Goal: Task Accomplishment & Management: Manage account settings

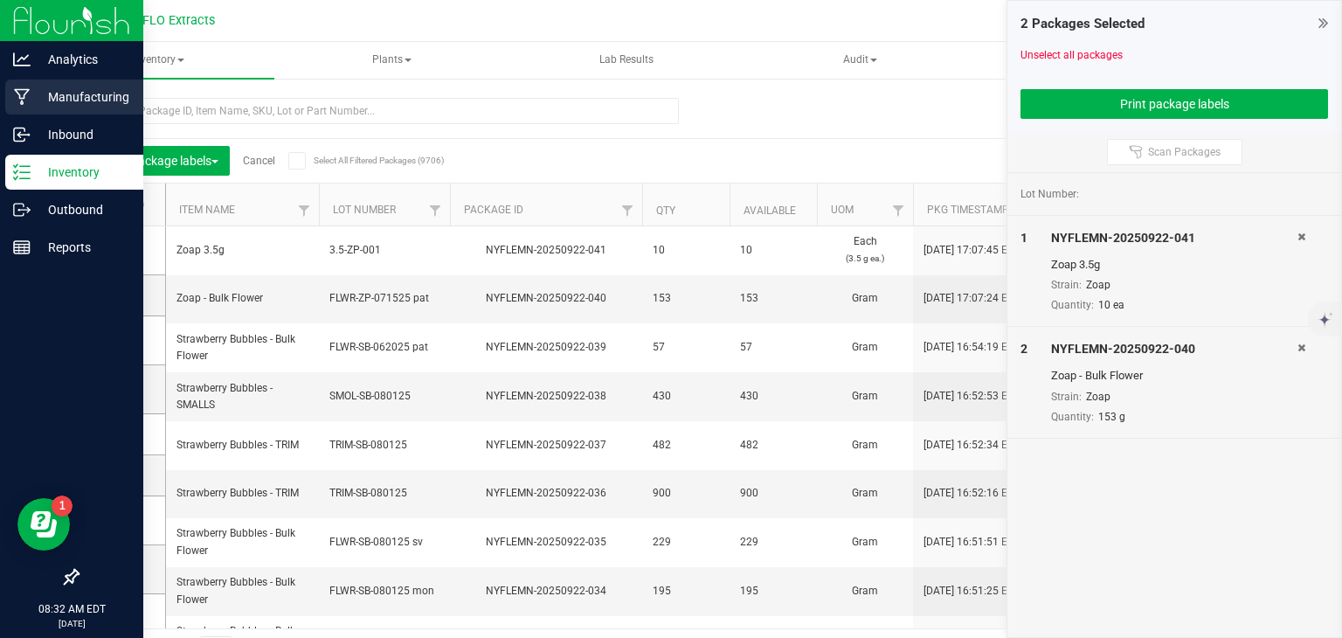
click at [27, 95] on icon at bounding box center [22, 96] width 17 height 17
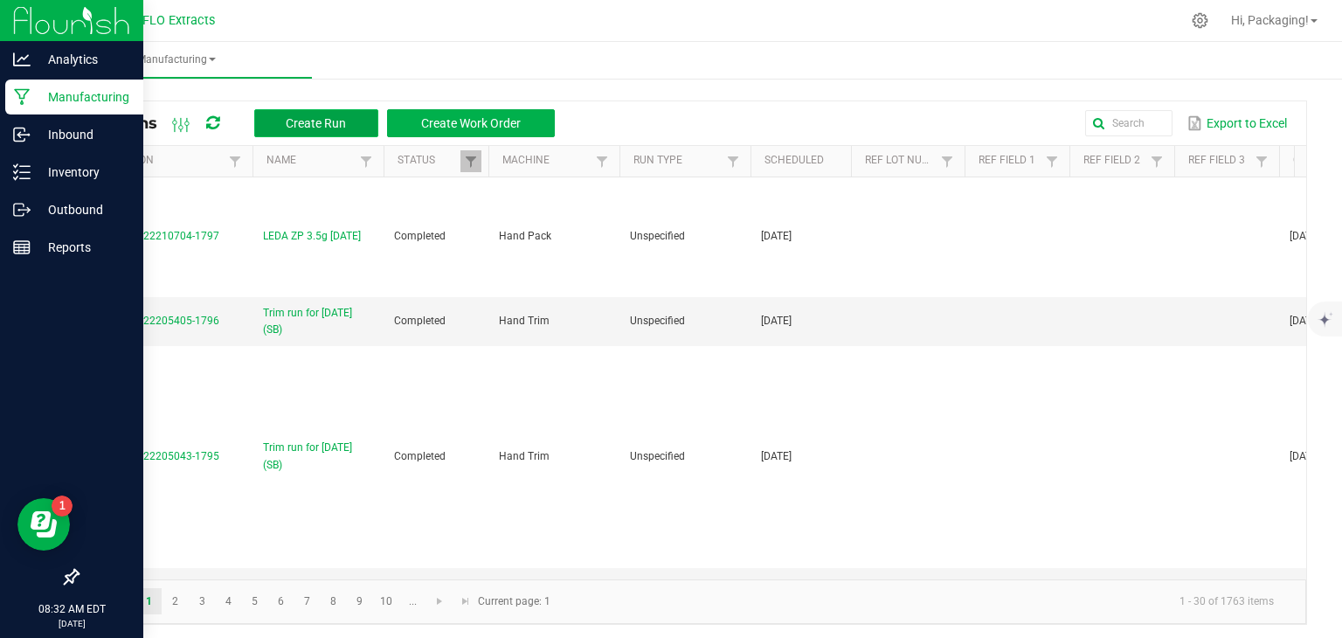
click at [314, 117] on span "Create Run" at bounding box center [316, 123] width 60 height 14
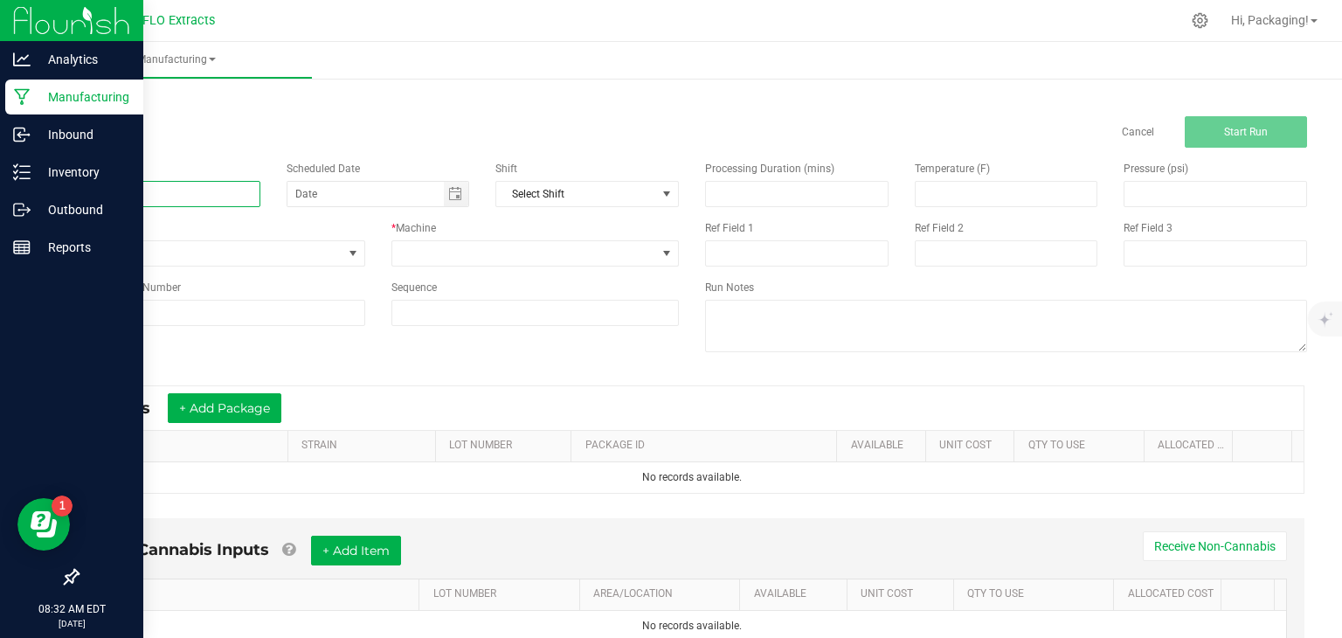
click at [153, 192] on input at bounding box center [168, 194] width 183 height 26
click at [448, 187] on span "Toggle calendar" at bounding box center [455, 194] width 14 height 14
type input "LEDA ZP 3.5g [DATE]"
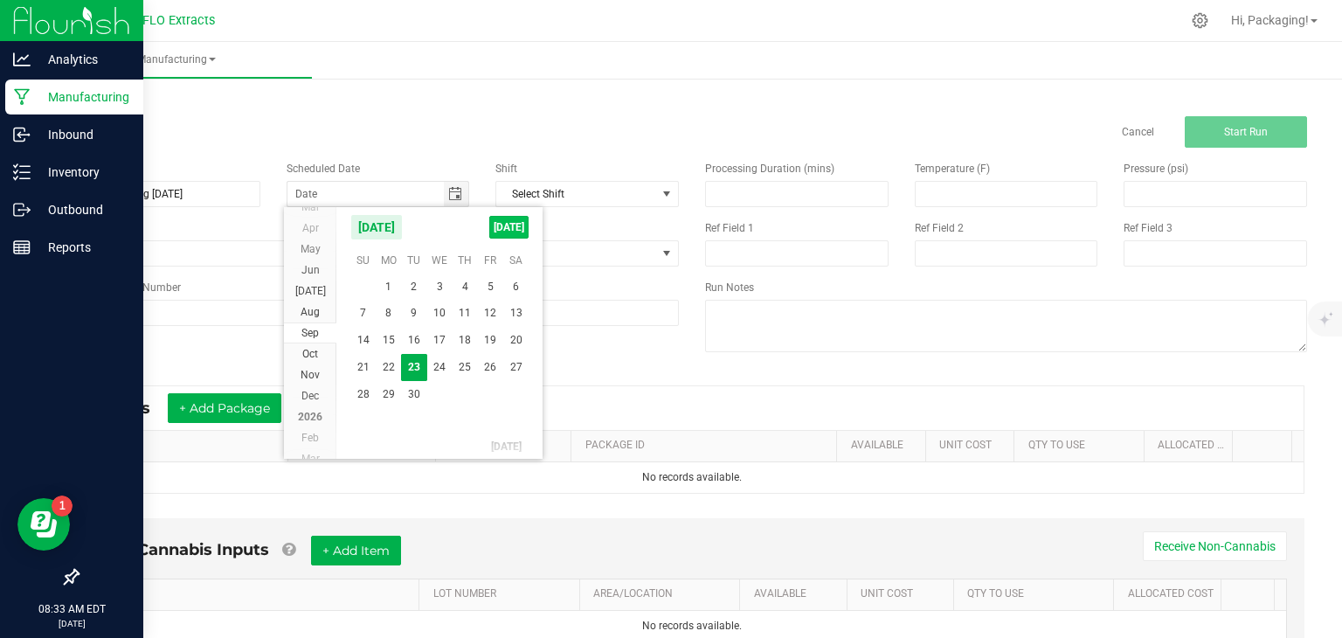
click at [510, 222] on span "[DATE]" at bounding box center [508, 227] width 39 height 23
type input "[DATE]"
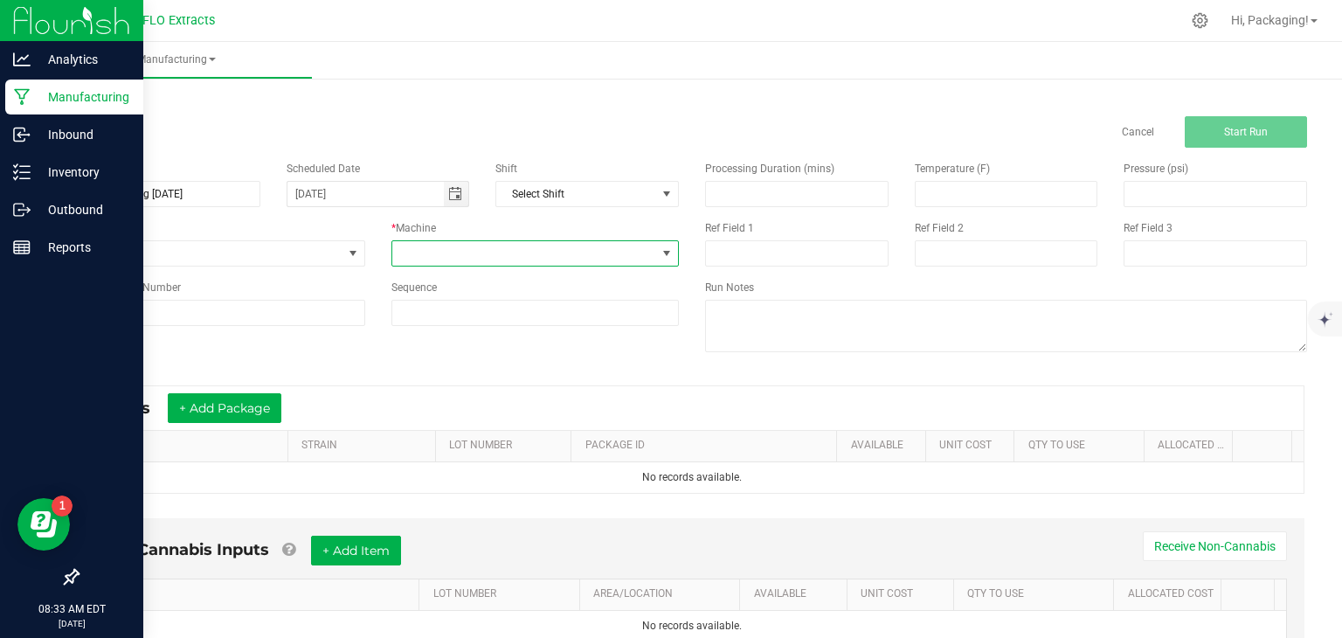
click at [660, 253] on span at bounding box center [667, 253] width 14 height 14
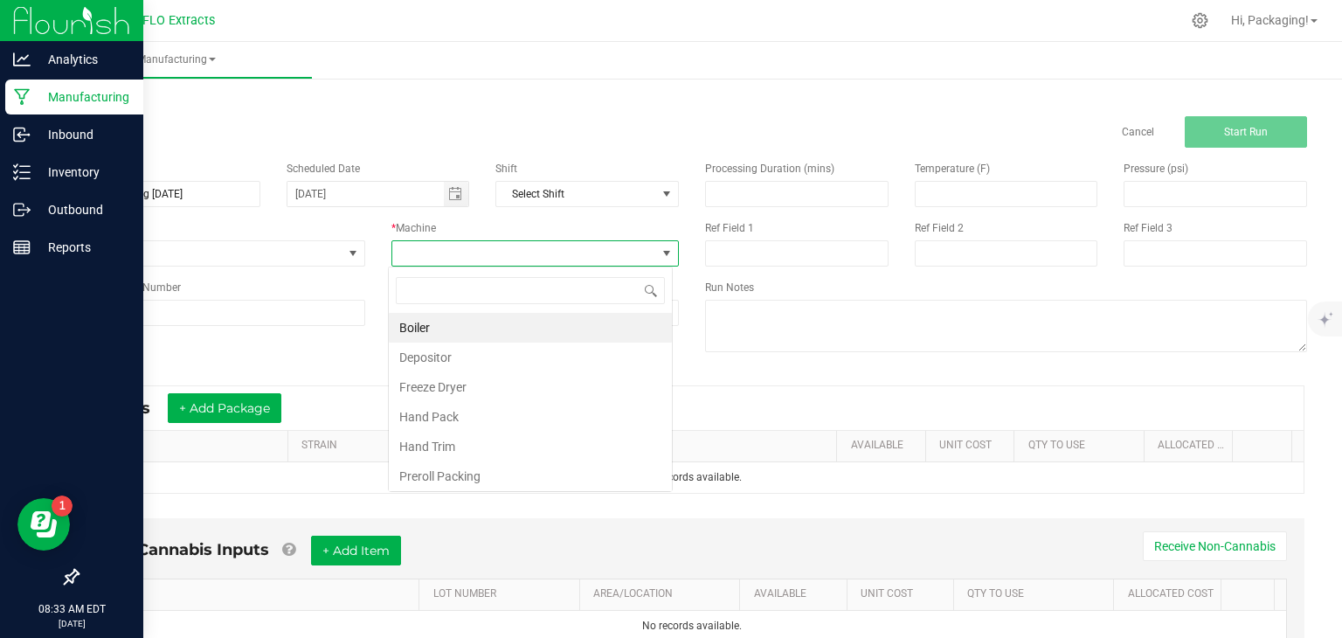
scroll to position [25, 284]
click at [550, 408] on li "Hand Pack" at bounding box center [530, 417] width 283 height 30
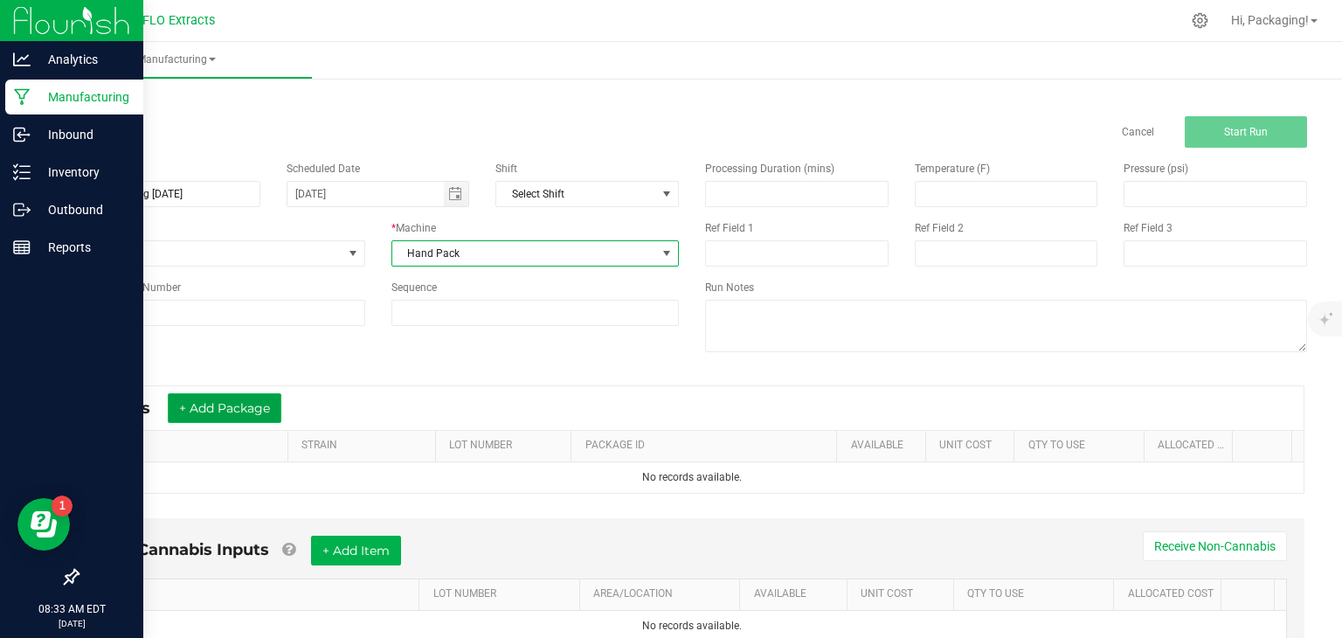
click at [254, 407] on button "+ Add Package" at bounding box center [225, 408] width 114 height 30
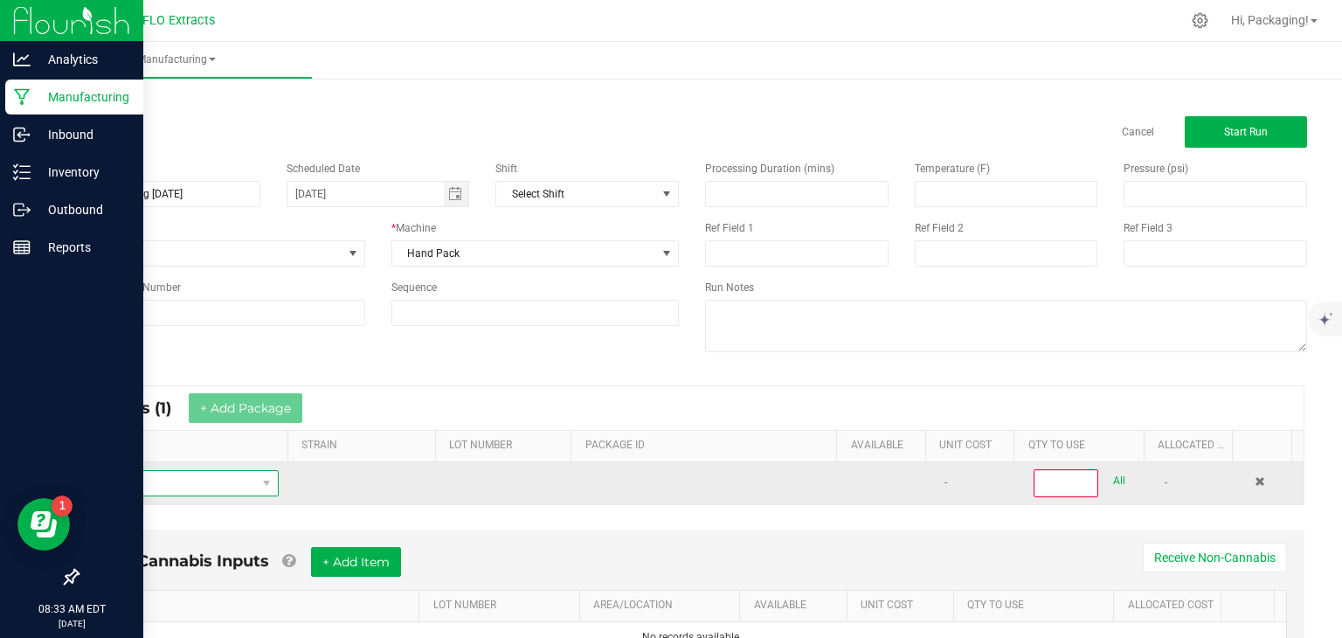
click at [169, 479] on span "NO DATA FOUND" at bounding box center [174, 483] width 164 height 24
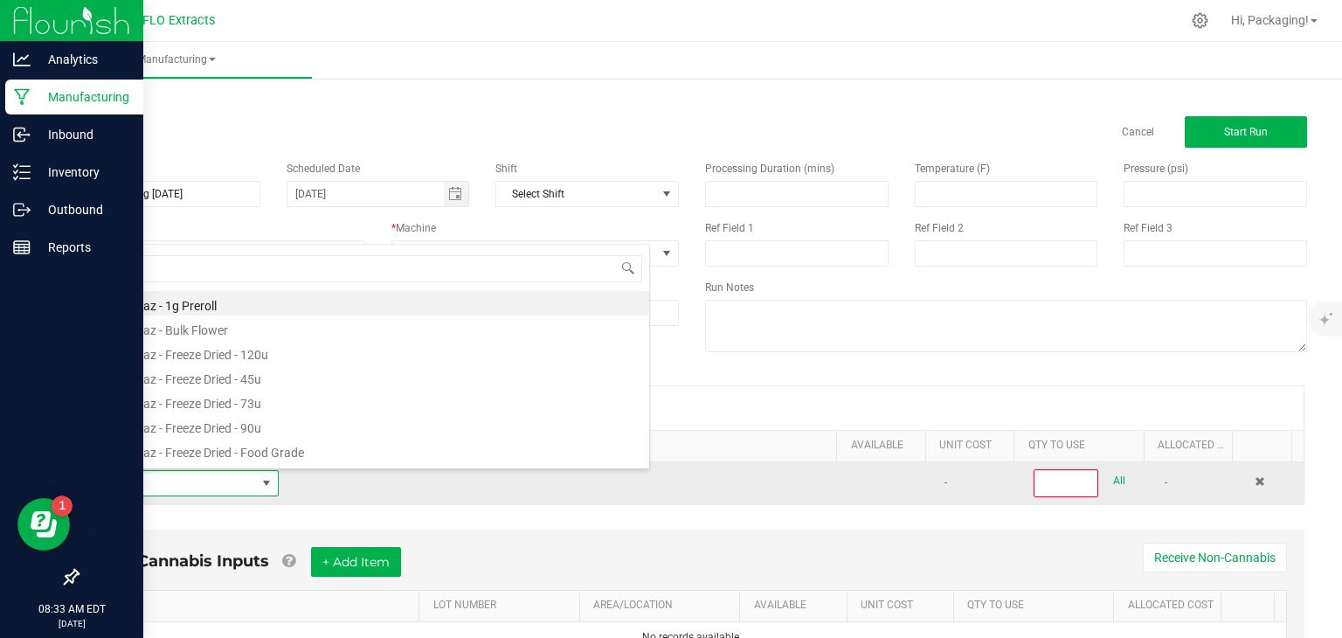
type input "ZOAP"
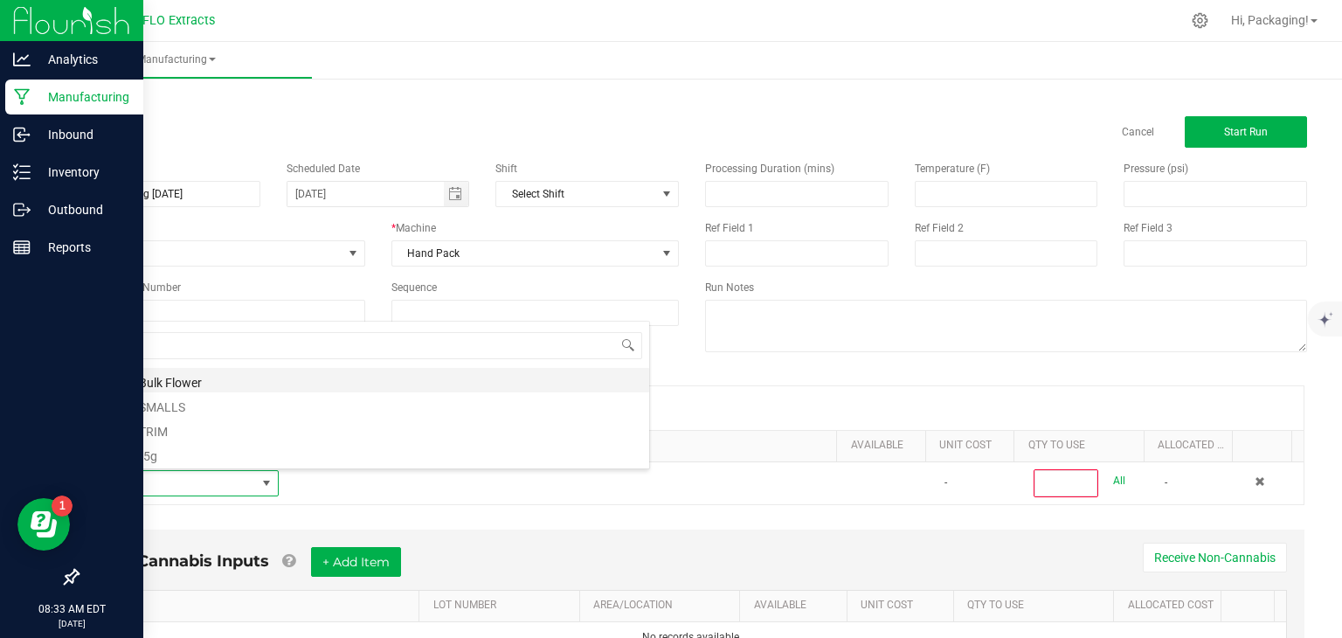
click at [170, 384] on li "Zoap - Bulk Flower" at bounding box center [370, 380] width 557 height 24
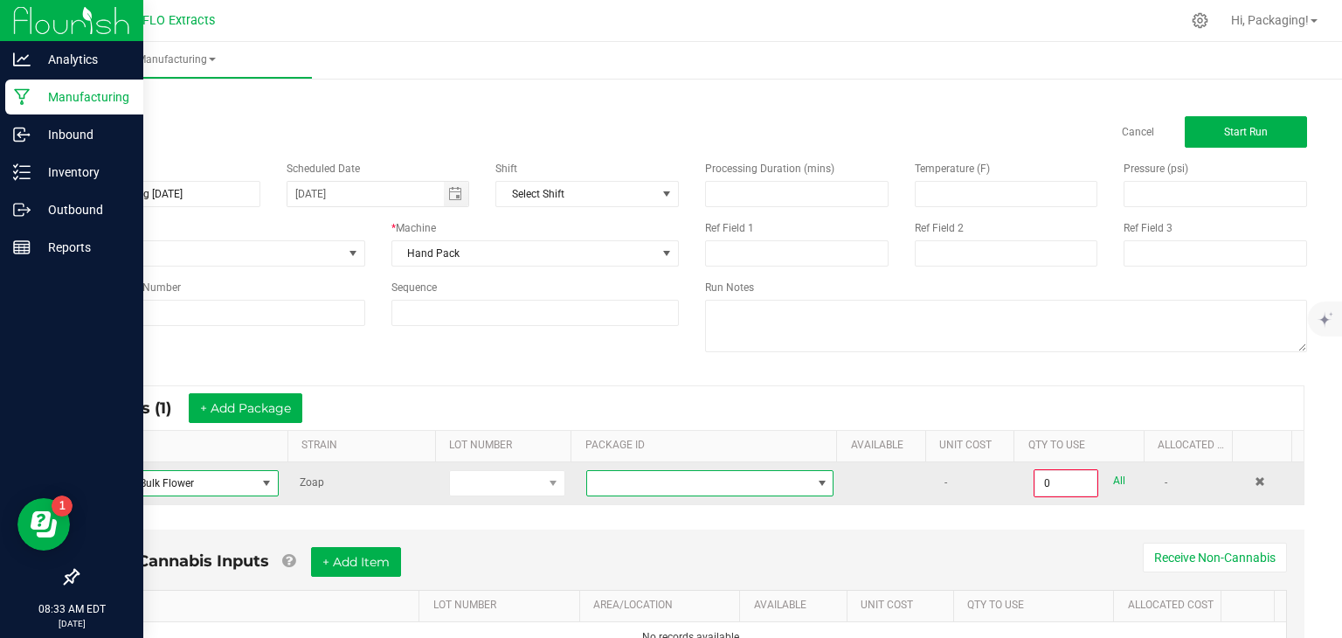
click at [815, 480] on span at bounding box center [822, 483] width 14 height 14
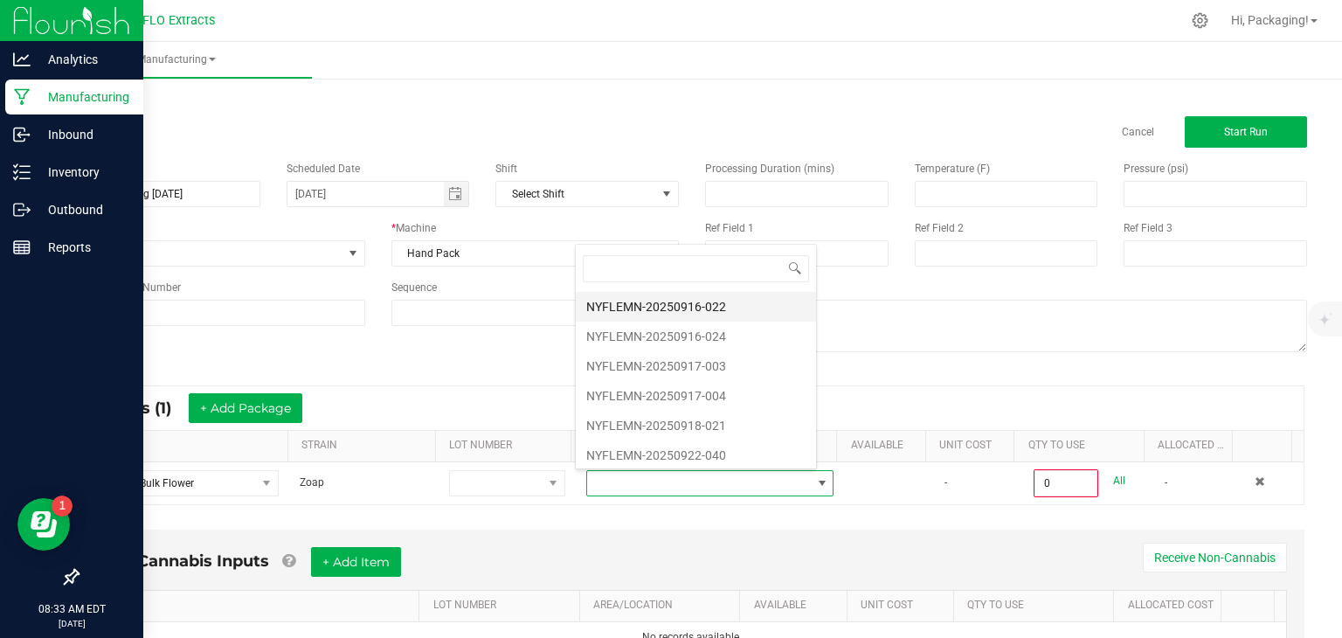
scroll to position [59, 0]
click at [723, 447] on li "NYFLEMN-20250922-040" at bounding box center [696, 454] width 240 height 30
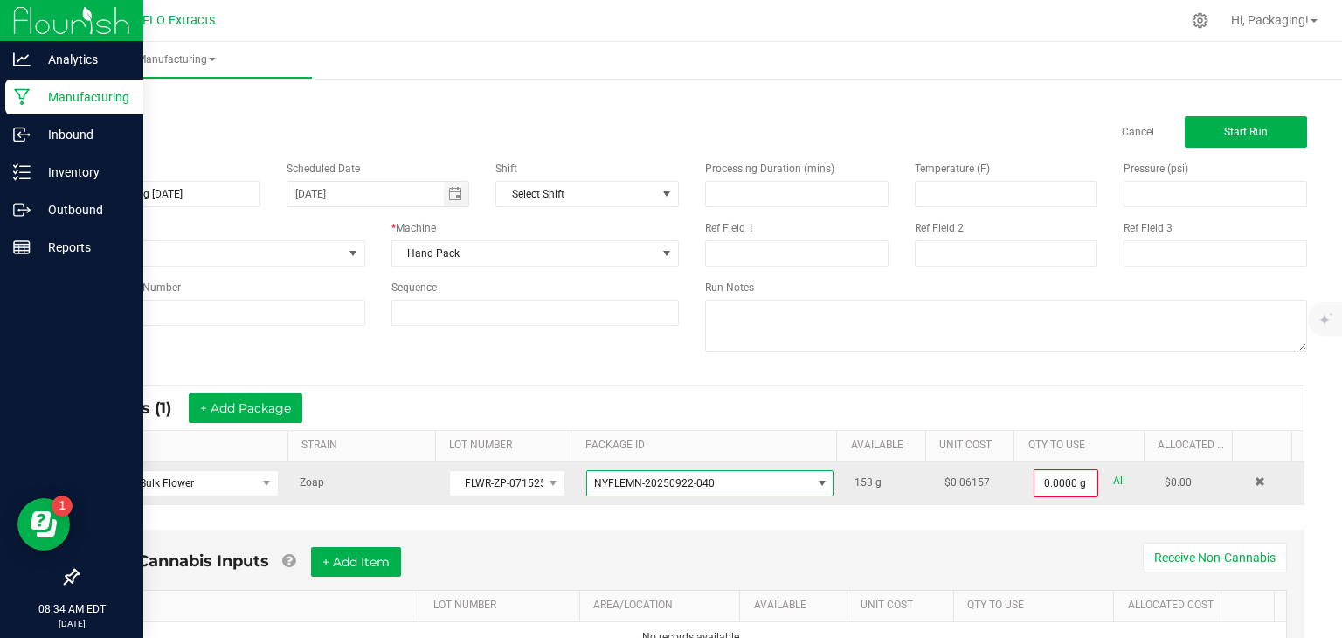
click at [1113, 477] on link "All" at bounding box center [1119, 481] width 12 height 24
type input "153.0000 g"
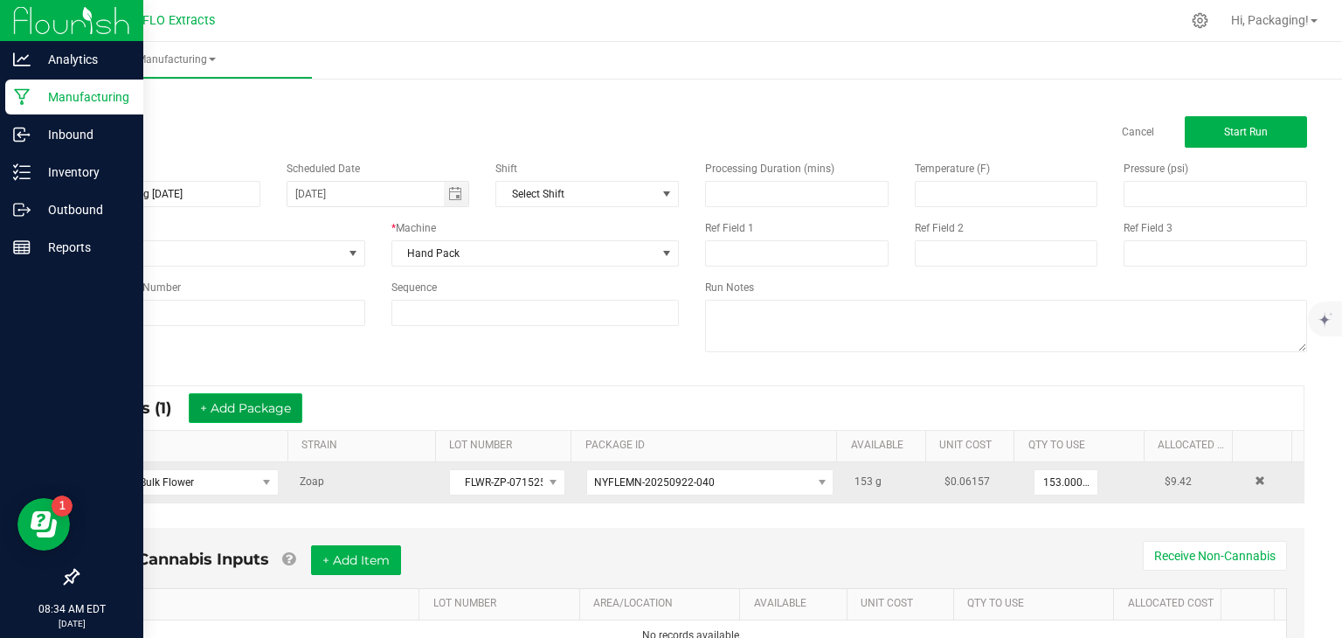
click at [280, 394] on button "+ Add Package" at bounding box center [246, 408] width 114 height 30
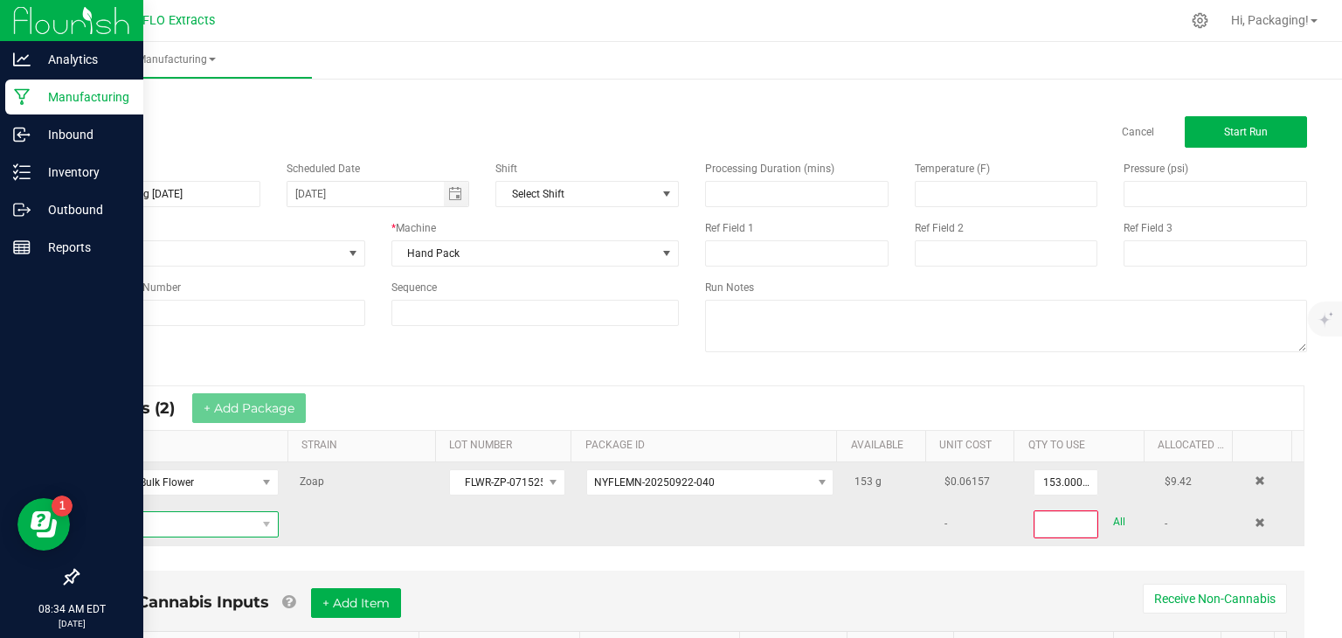
click at [173, 524] on span "NO DATA FOUND" at bounding box center [174, 524] width 164 height 24
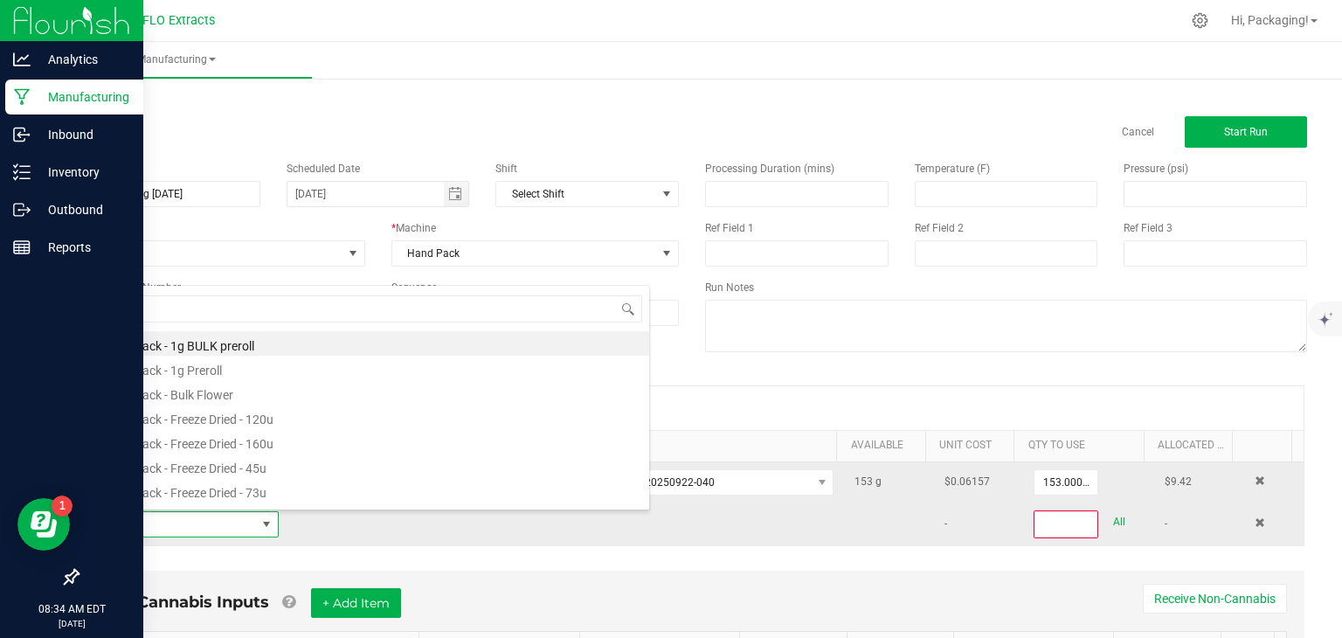
scroll to position [25, 181]
type input "ZOAP"
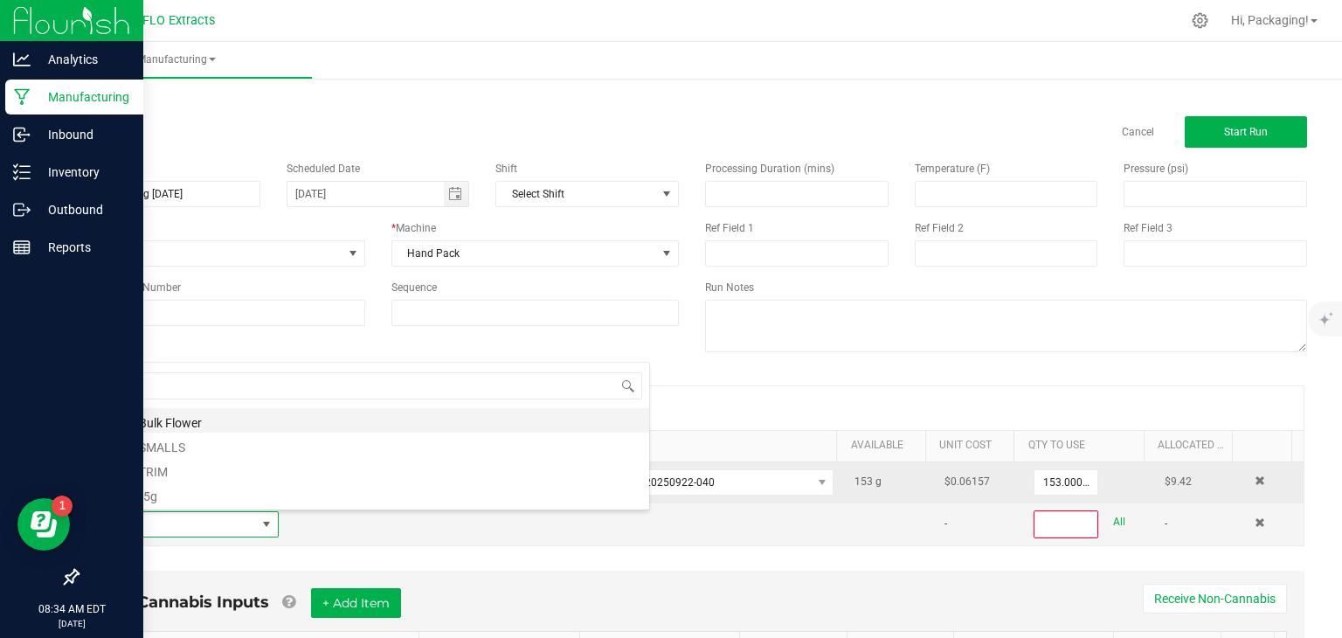
click at [199, 420] on li "Zoap - Bulk Flower" at bounding box center [370, 420] width 557 height 24
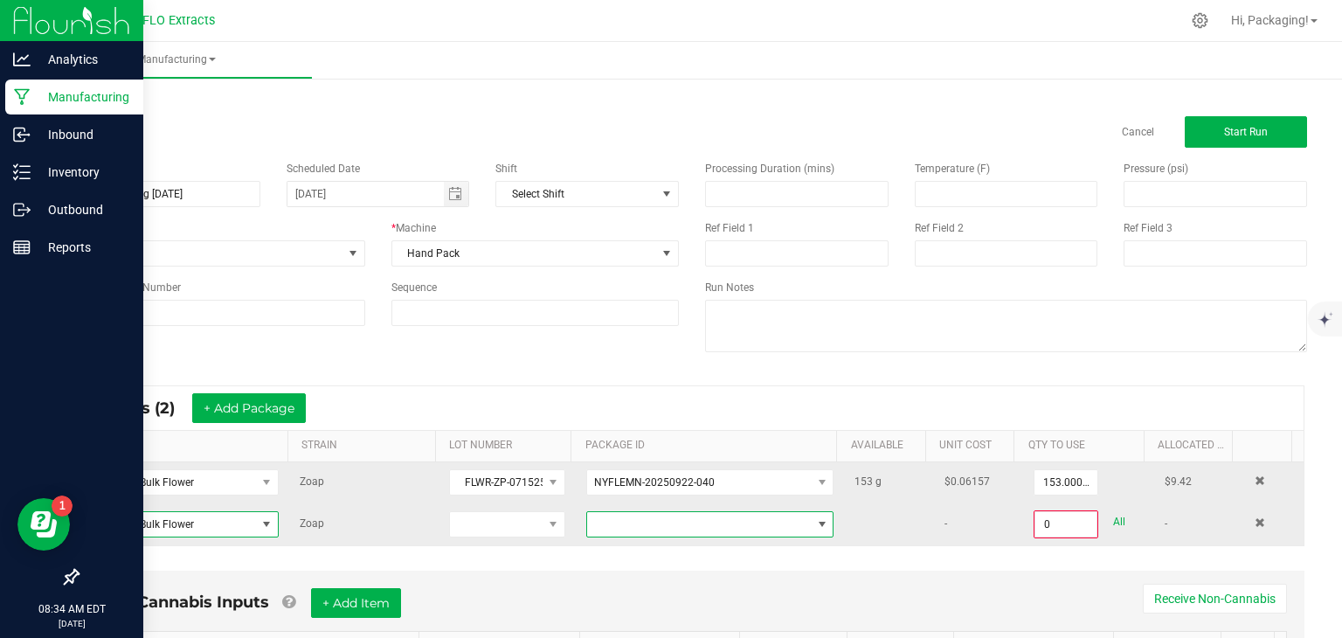
click at [815, 525] on span at bounding box center [822, 524] width 14 height 14
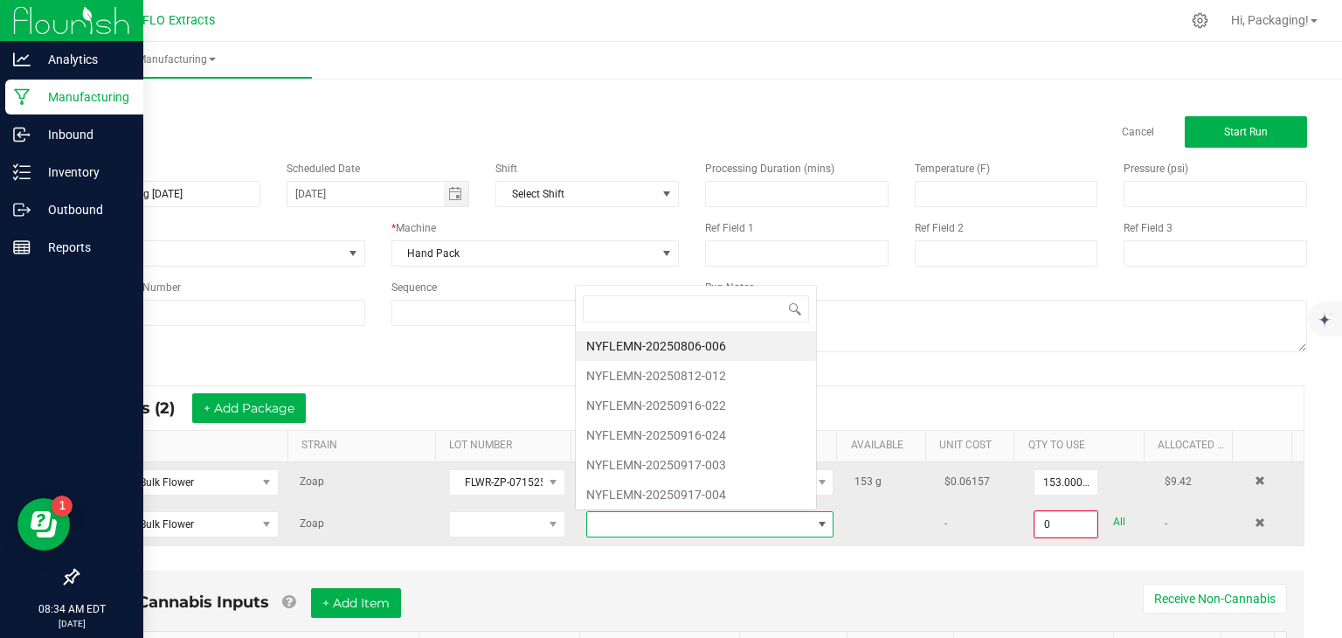
scroll to position [25, 238]
click at [734, 404] on li "NYFLEMN-20250916-022" at bounding box center [696, 405] width 240 height 30
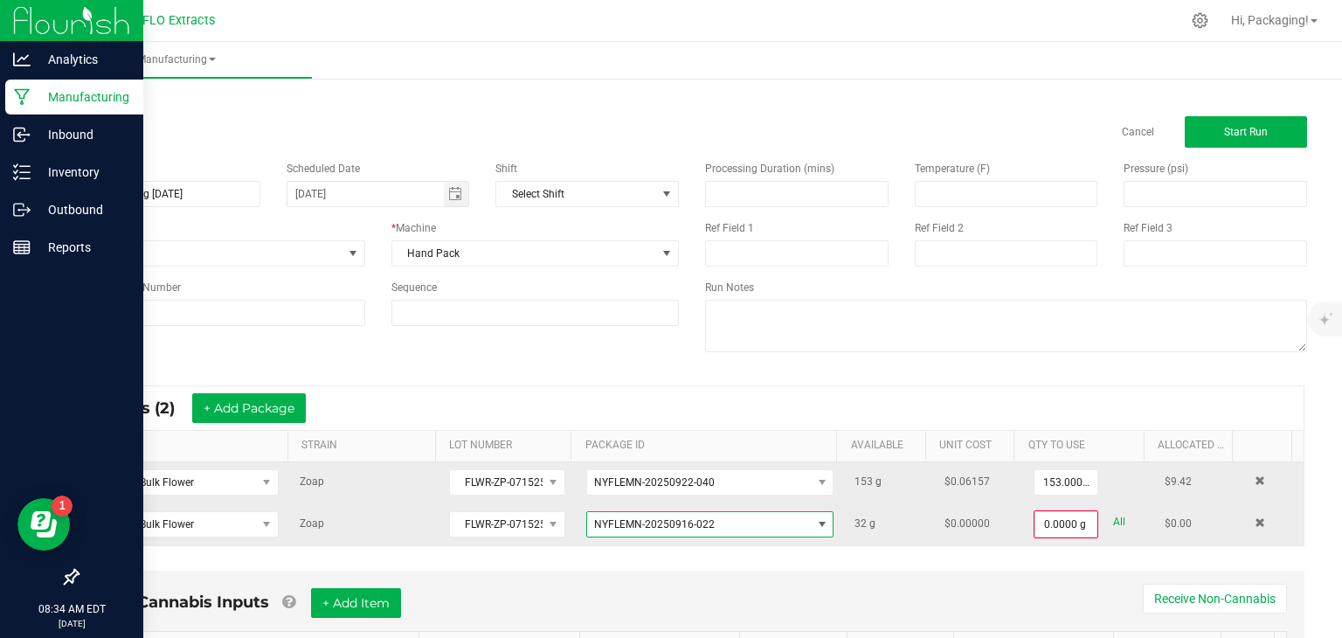
click at [1113, 518] on link "All" at bounding box center [1119, 522] width 12 height 24
type input "32.0000 g"
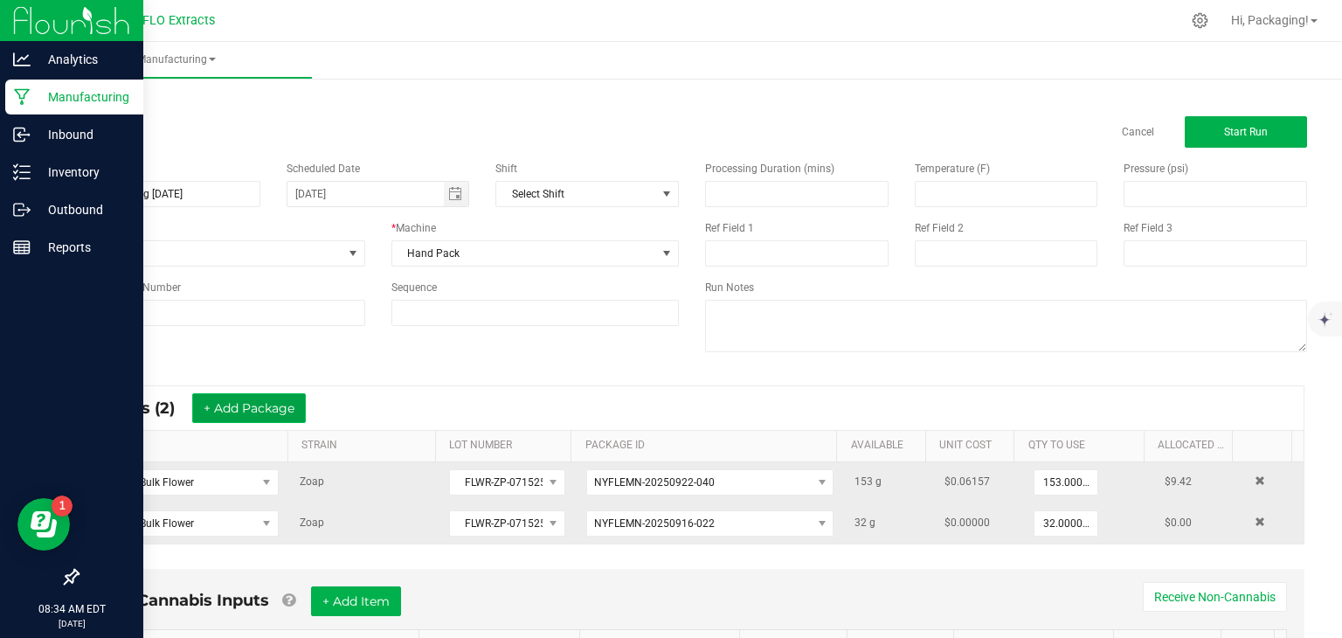
click at [277, 407] on button "+ Add Package" at bounding box center [249, 408] width 114 height 30
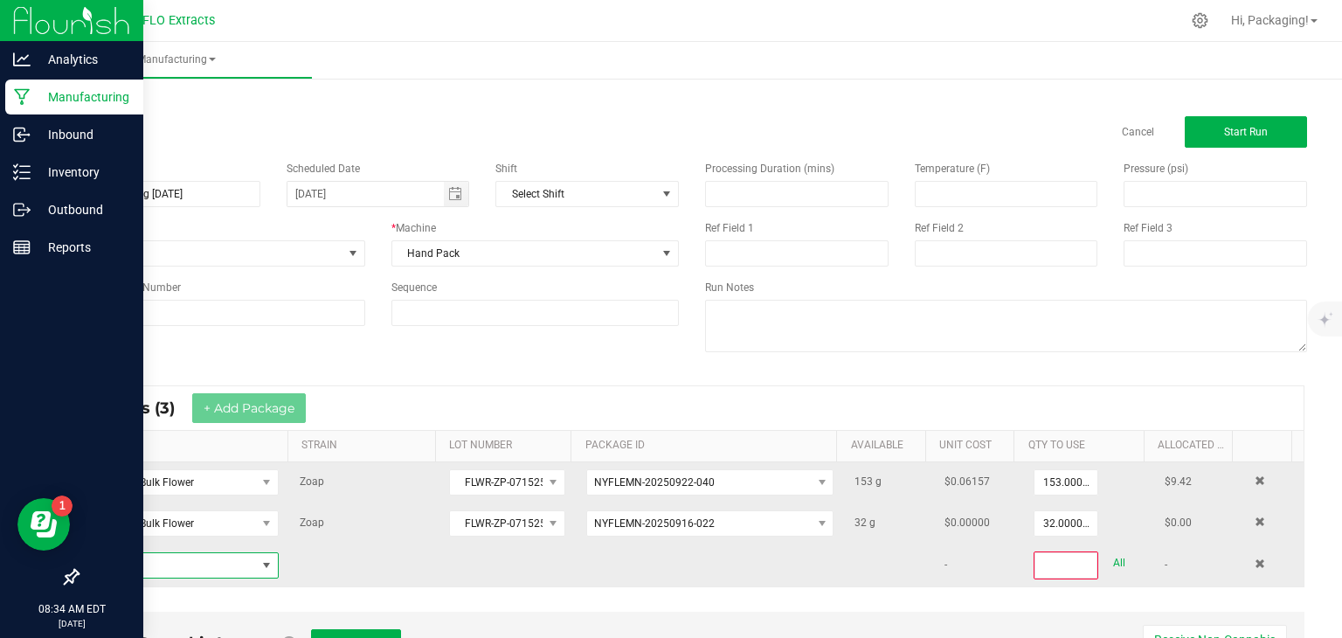
click at [146, 563] on span "NO DATA FOUND" at bounding box center [174, 565] width 164 height 24
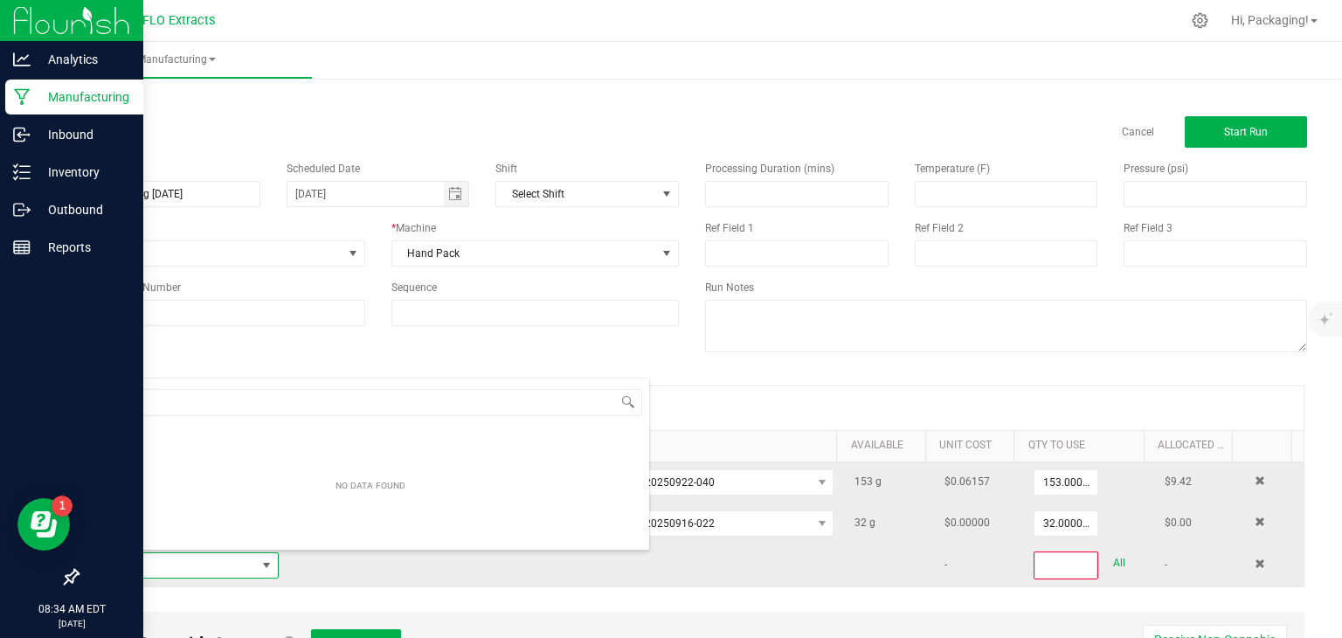
scroll to position [25, 181]
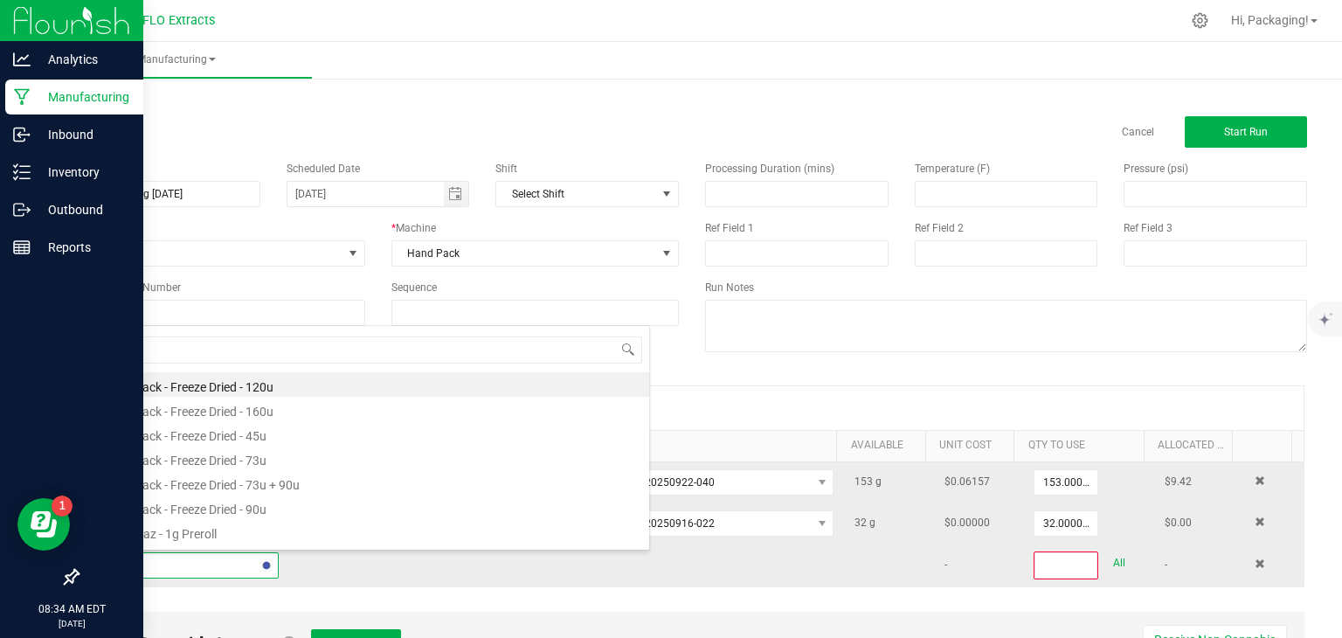
type input "ZOAP"
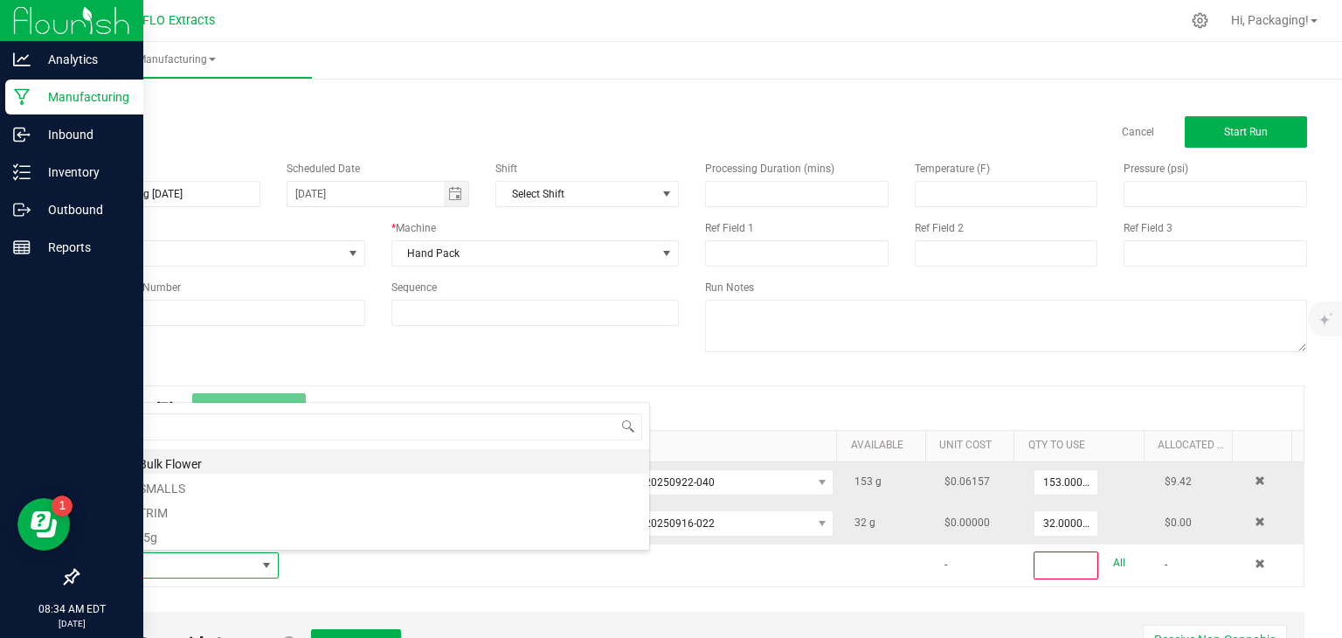
click at [177, 460] on li "Zoap - Bulk Flower" at bounding box center [370, 461] width 557 height 24
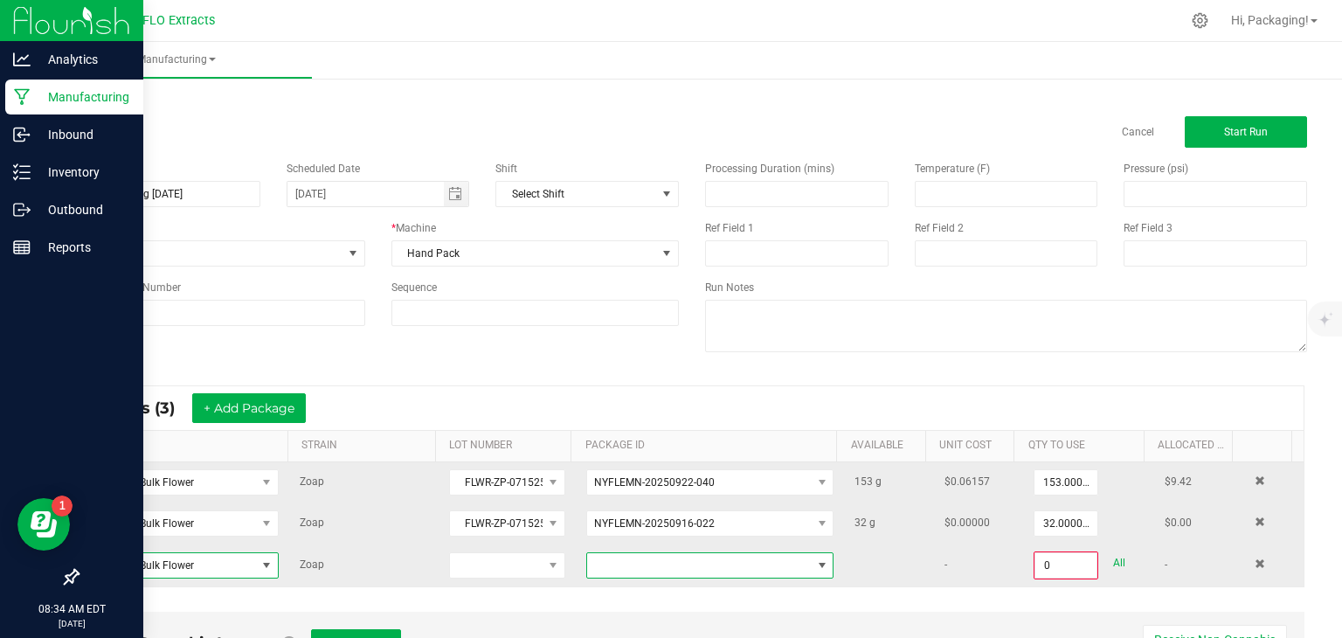
click at [815, 561] on span at bounding box center [822, 565] width 14 height 14
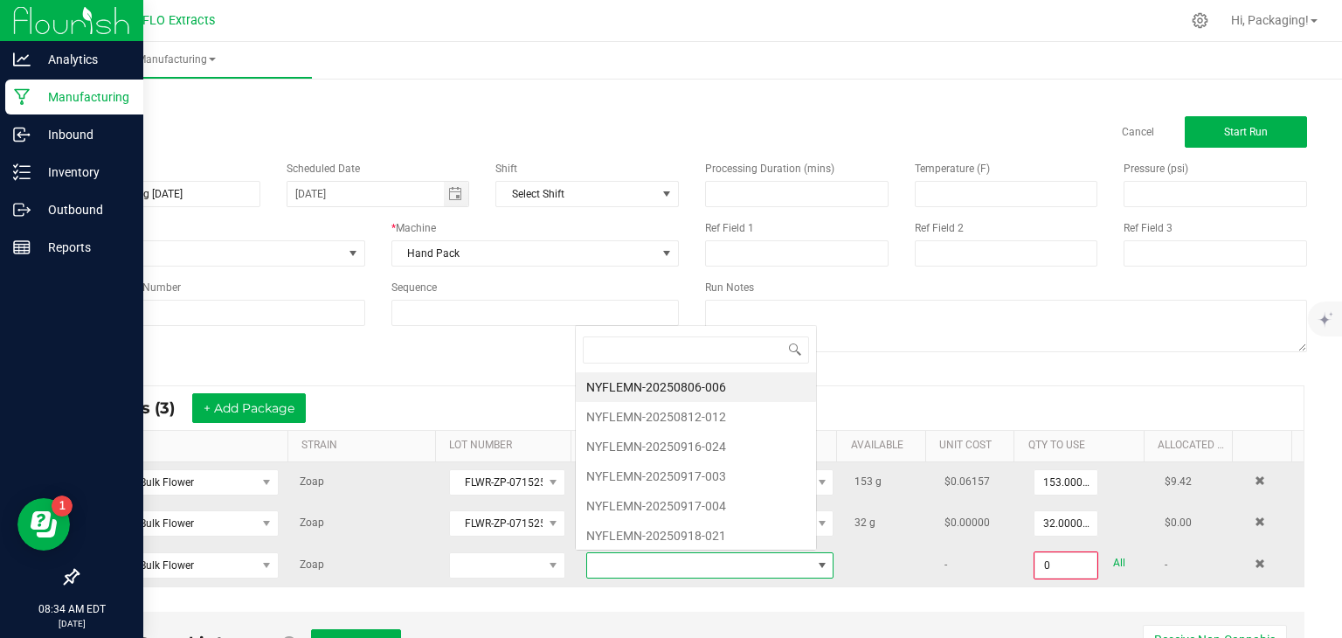
scroll to position [25, 238]
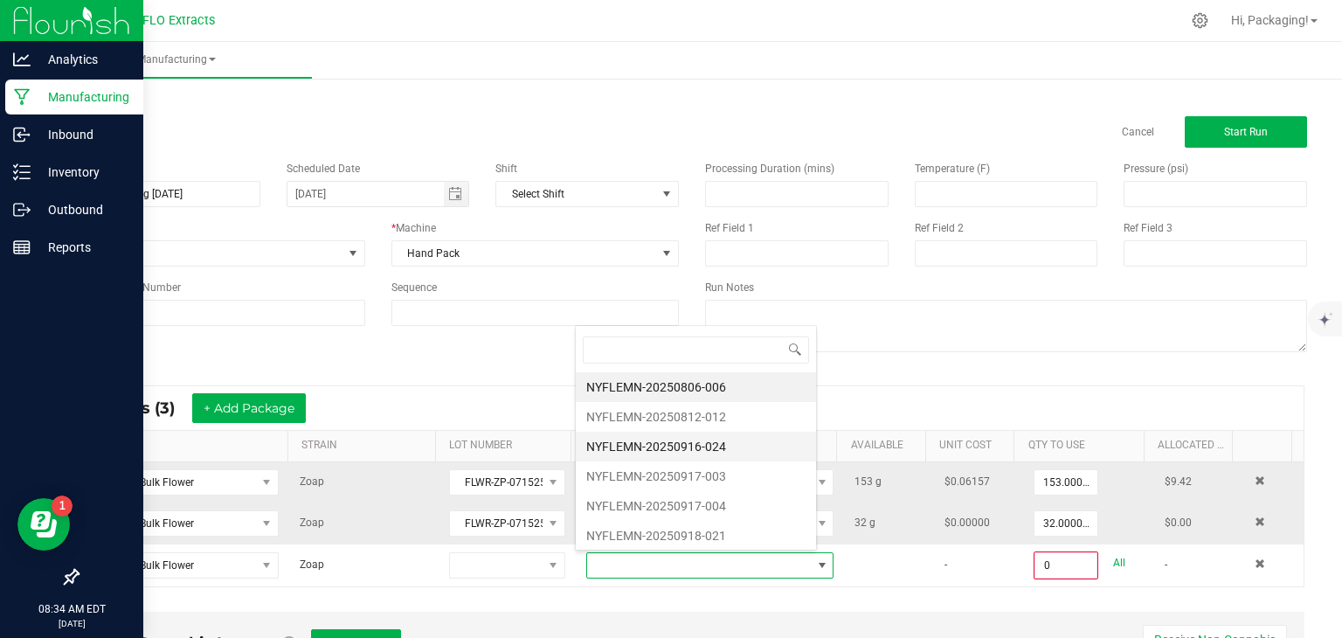
click at [734, 448] on li "NYFLEMN-20250916-024" at bounding box center [696, 447] width 240 height 30
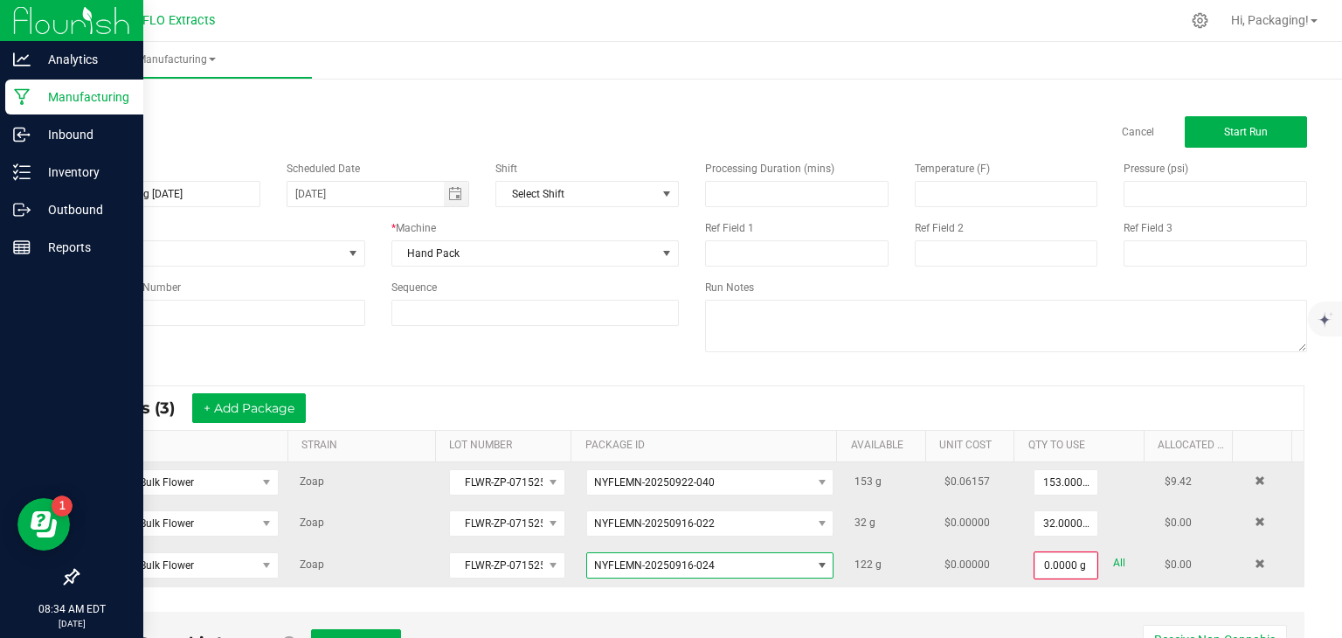
click at [1113, 560] on link "All" at bounding box center [1119, 563] width 12 height 24
type input "122.0000 g"
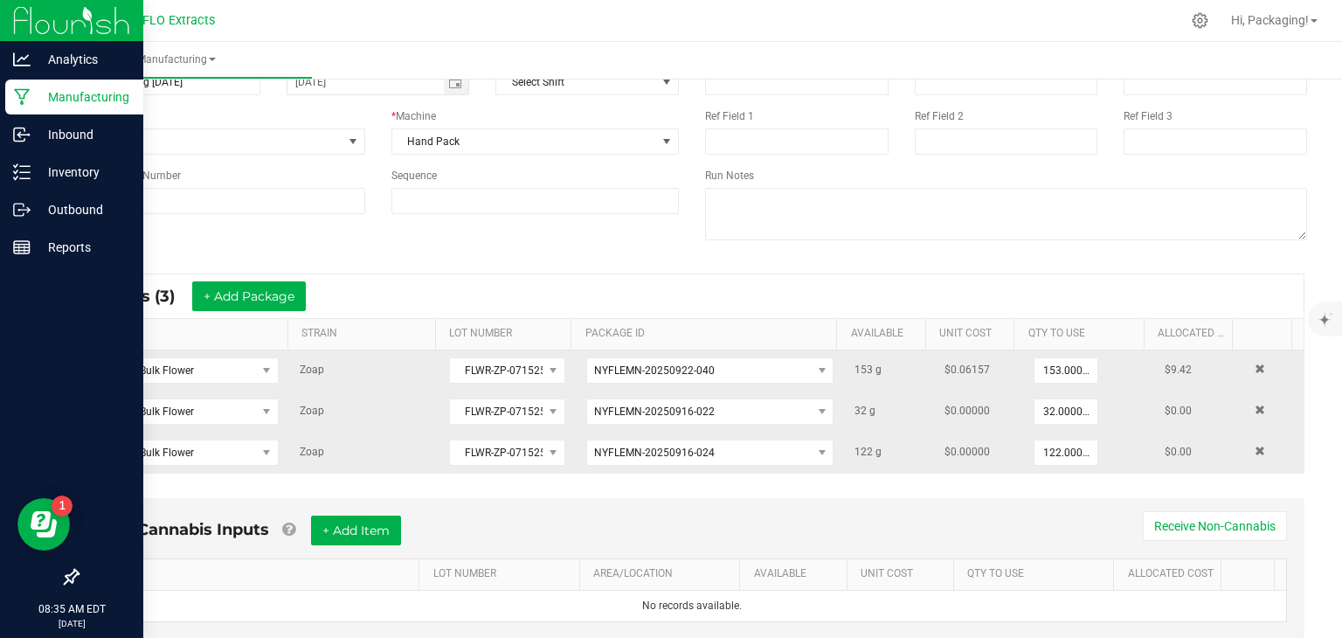
scroll to position [161, 0]
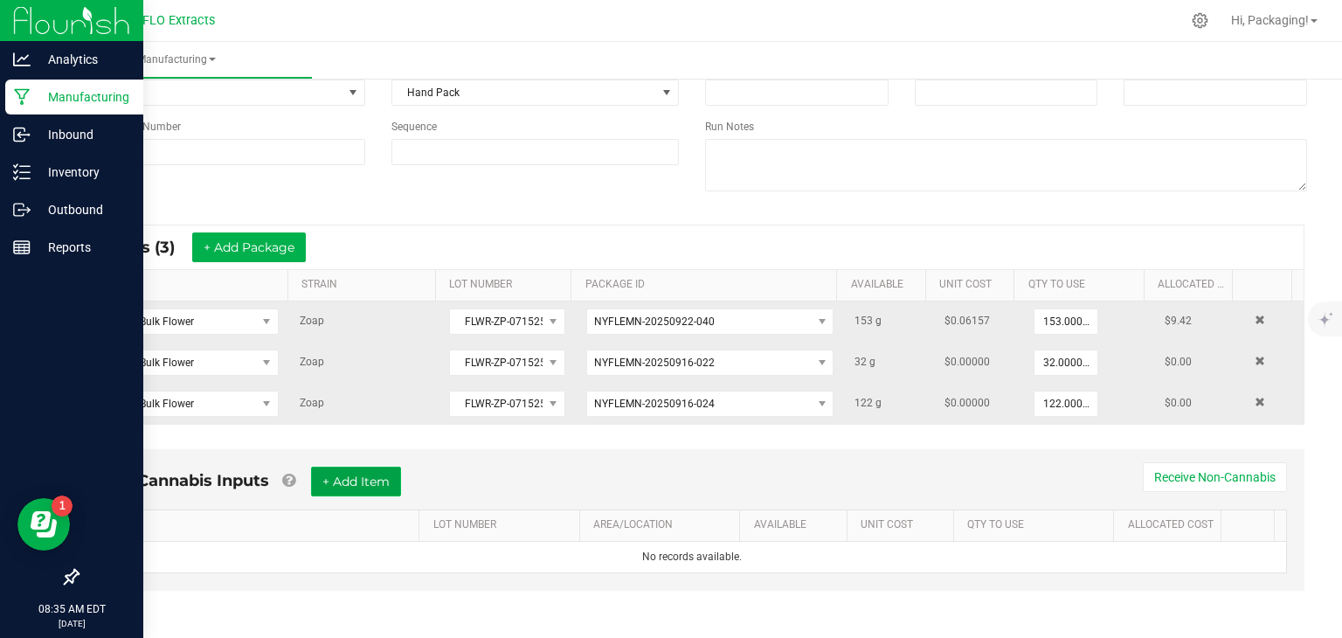
click at [360, 480] on button "+ Add Item" at bounding box center [356, 481] width 90 height 30
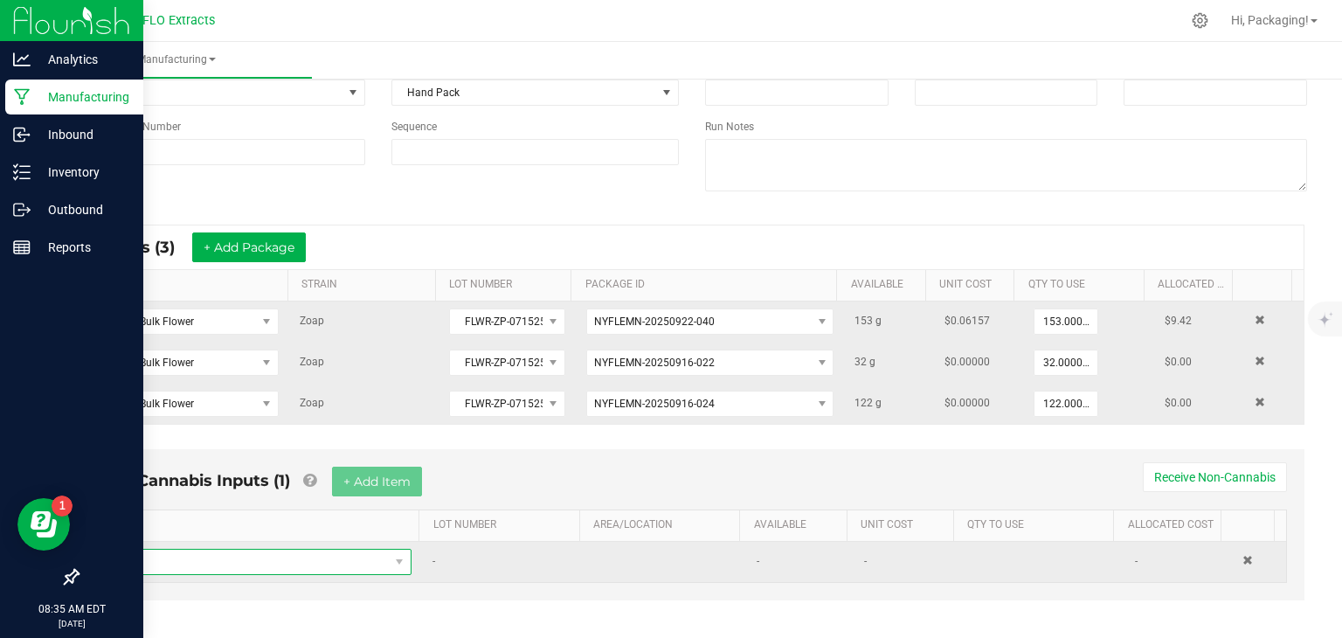
click at [220, 563] on span "NO DATA FOUND" at bounding box center [249, 561] width 280 height 24
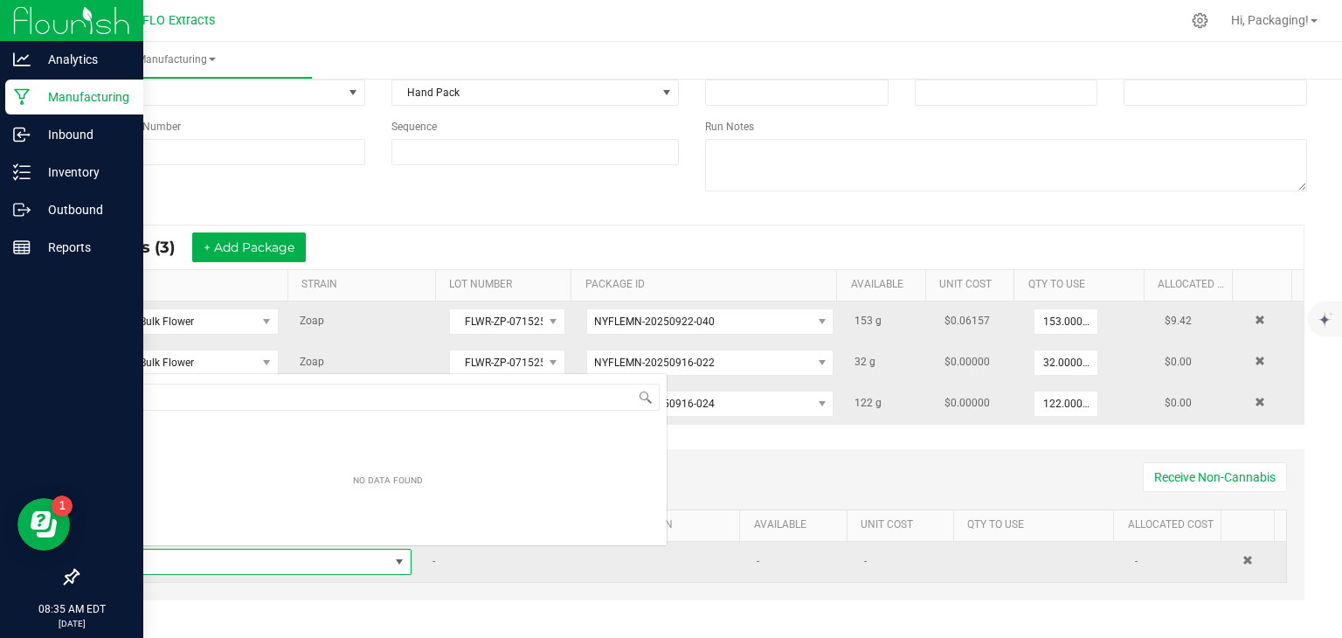
scroll to position [25, 292]
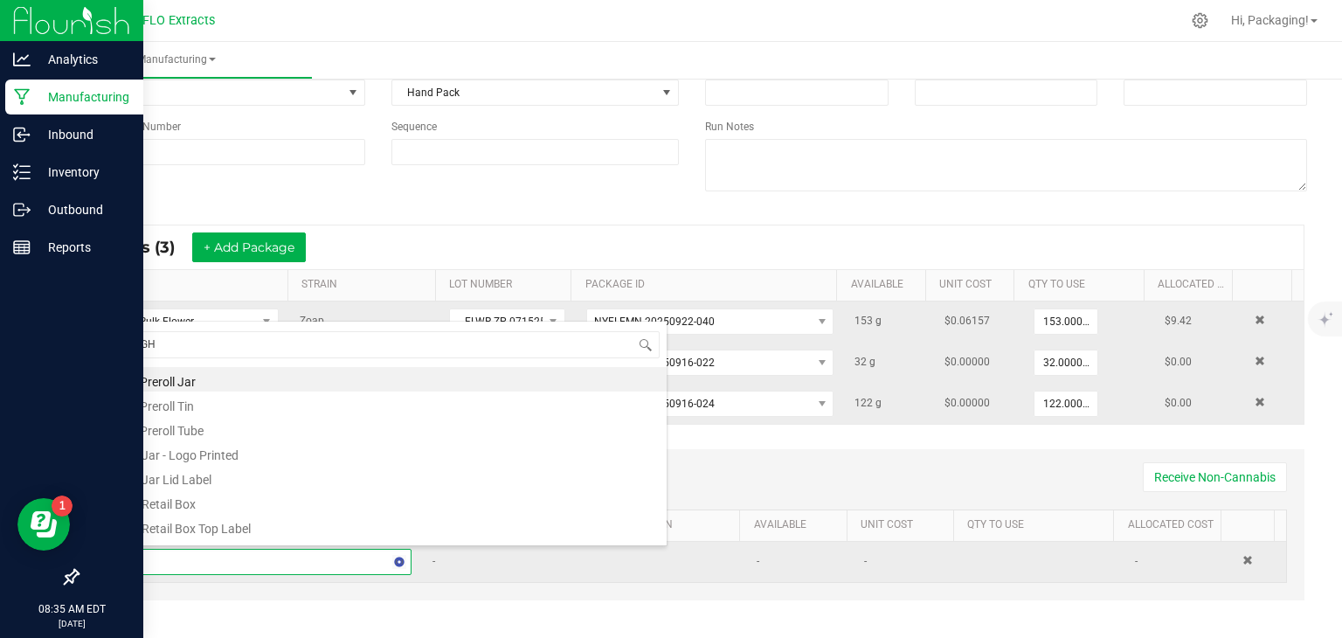
type input "EIGHT"
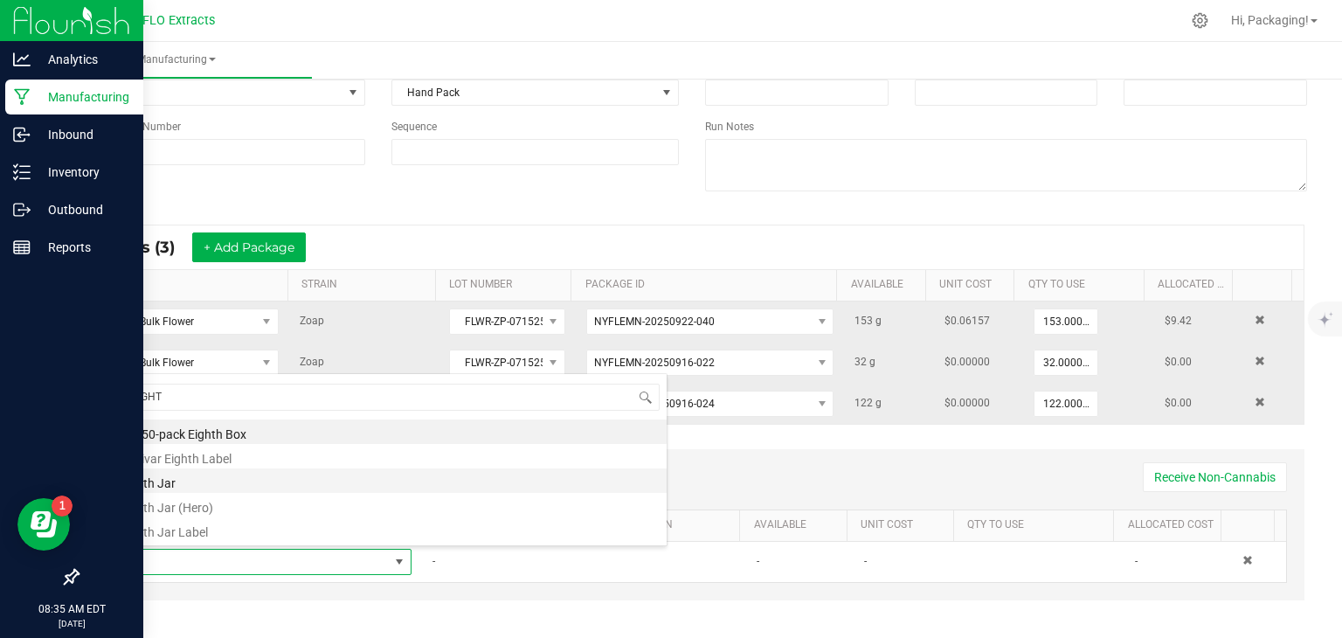
click at [195, 475] on li "Eighth Jar" at bounding box center [387, 480] width 557 height 24
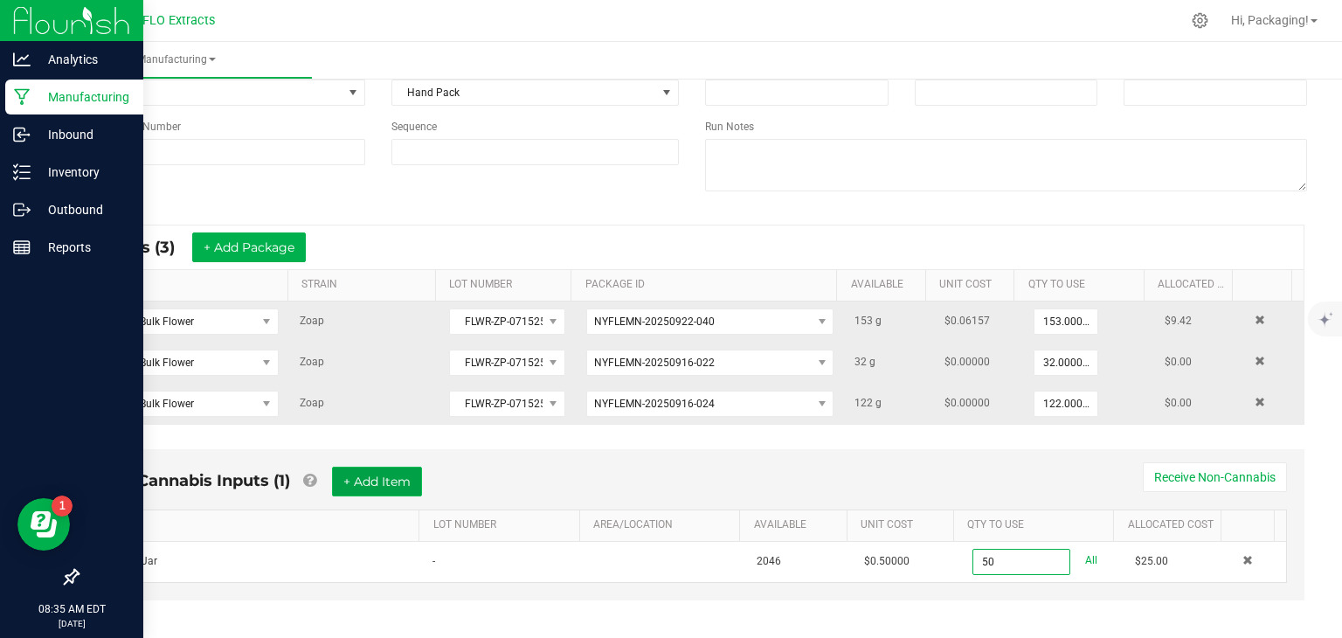
type input "50 ea"
click at [366, 472] on button "+ Add Item" at bounding box center [377, 481] width 90 height 30
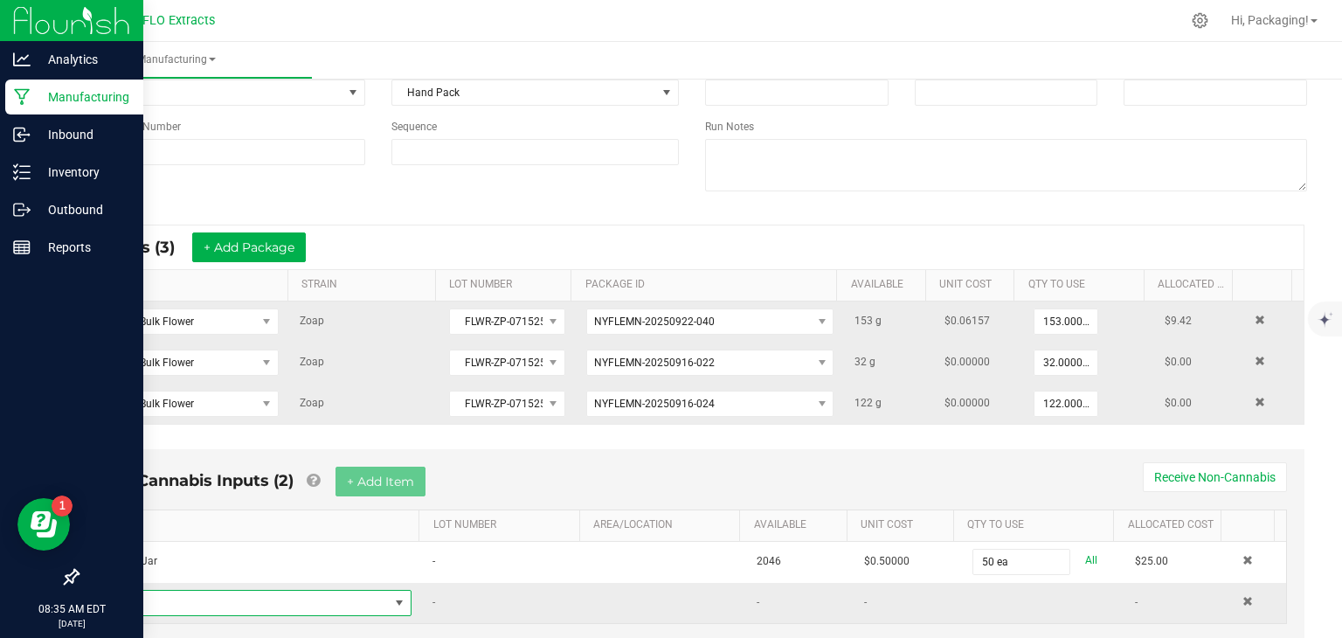
click at [395, 598] on span "NO DATA FOUND" at bounding box center [399, 603] width 14 height 14
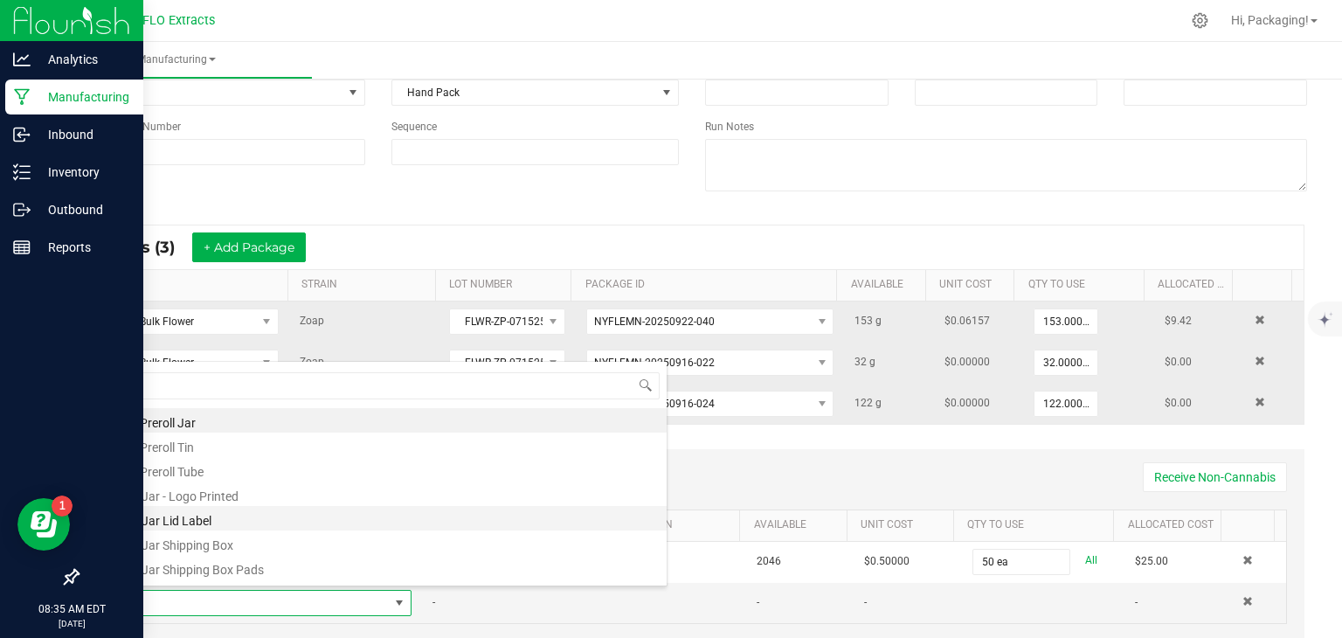
click at [354, 516] on li "1/8 Jar Lid Label" at bounding box center [387, 518] width 557 height 24
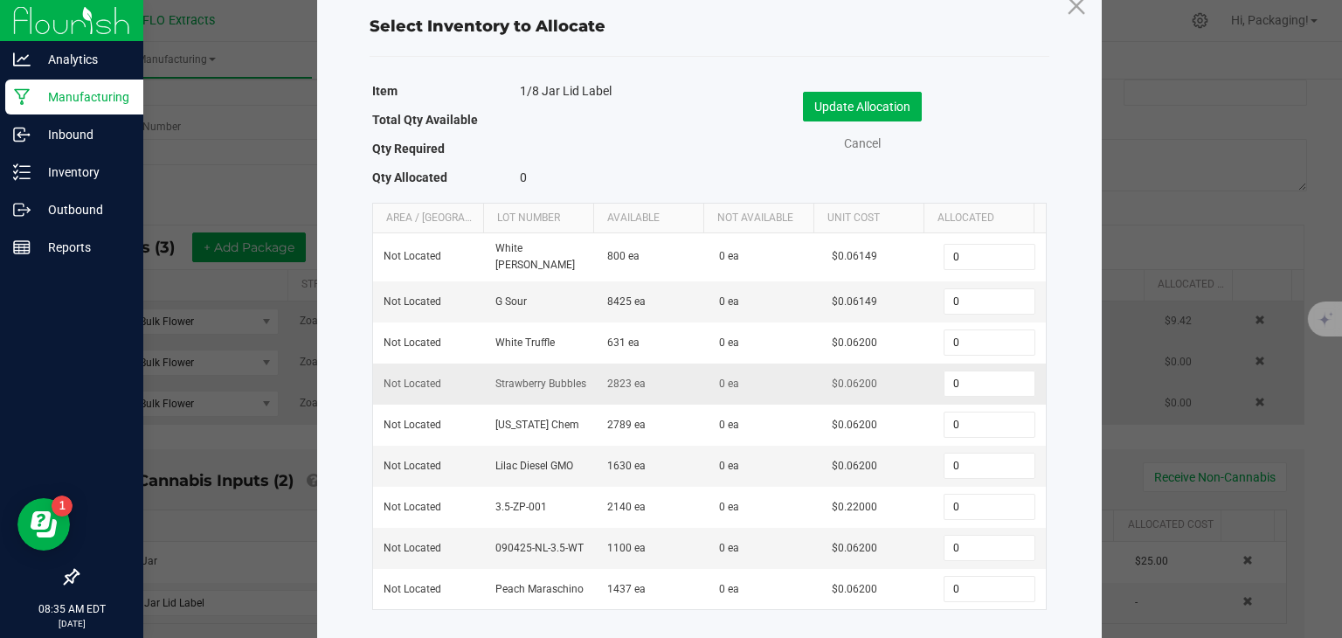
scroll to position [48, 0]
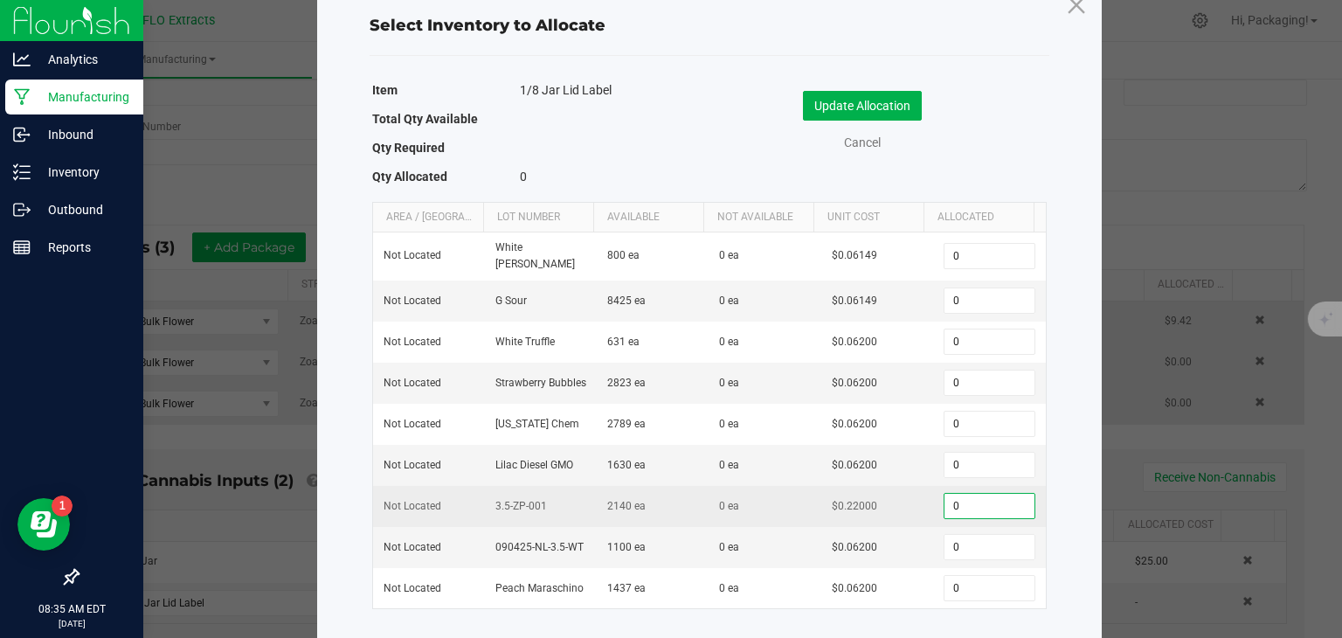
click at [961, 501] on input "0" at bounding box center [988, 506] width 89 height 24
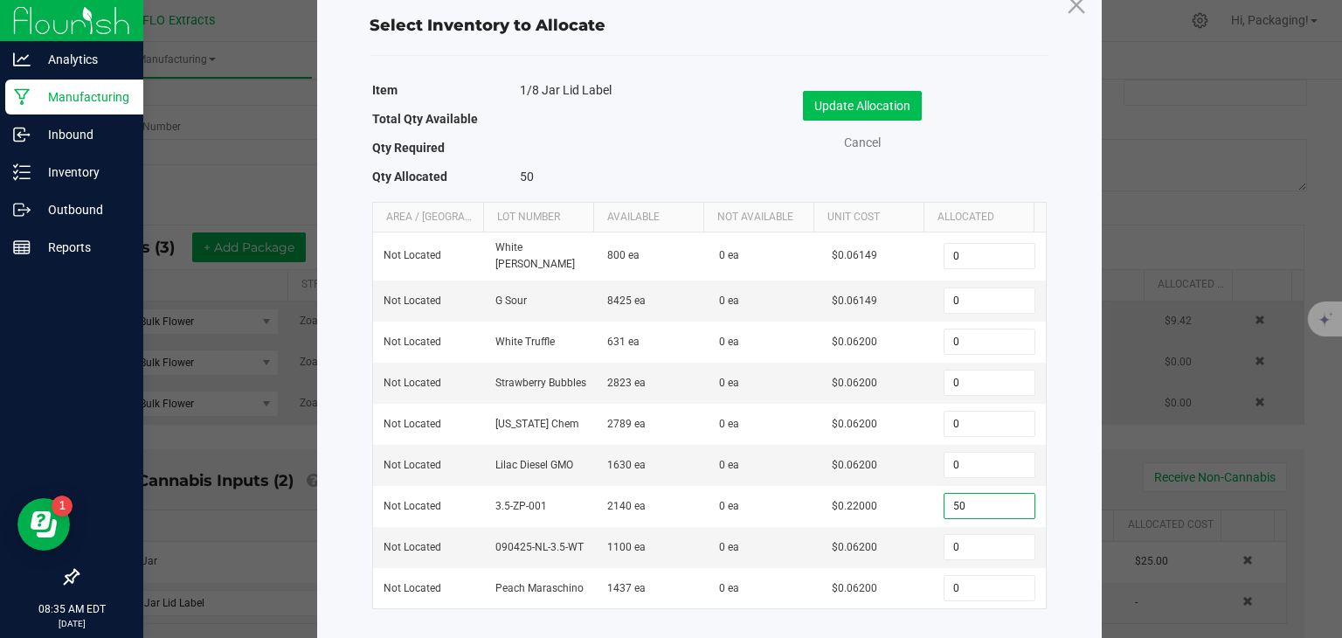
type input "50"
click at [874, 105] on button "Update Allocation" at bounding box center [862, 106] width 119 height 30
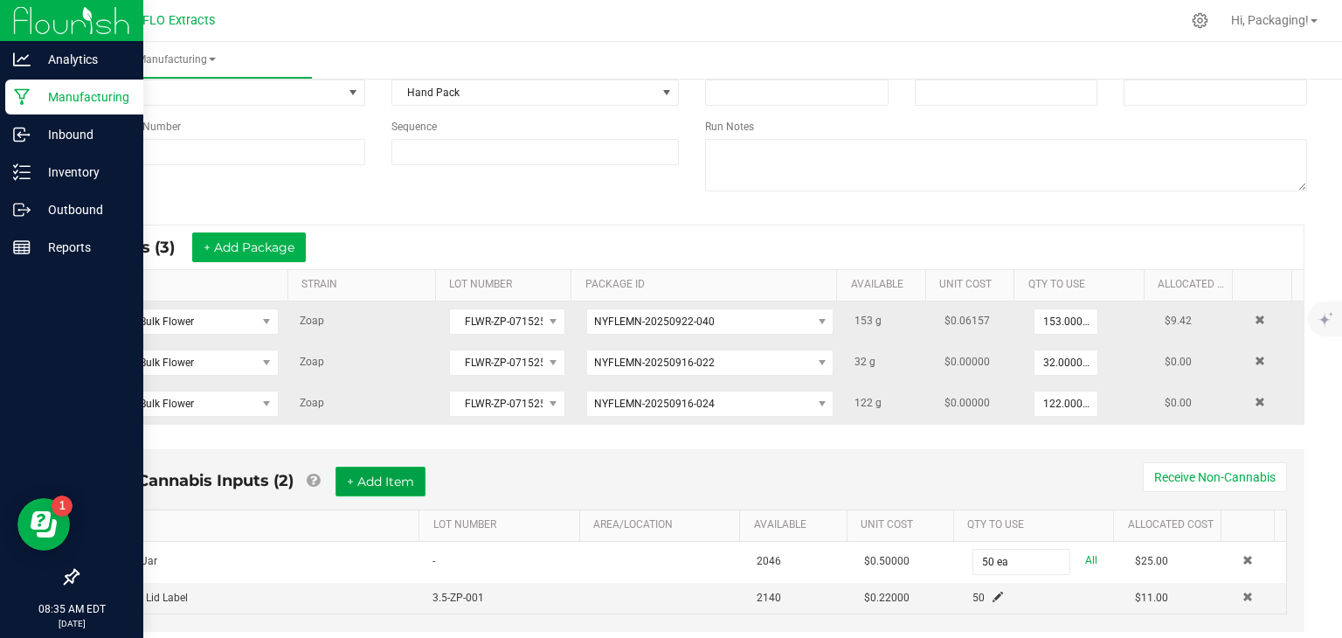
click at [391, 481] on button "+ Add Item" at bounding box center [380, 481] width 90 height 30
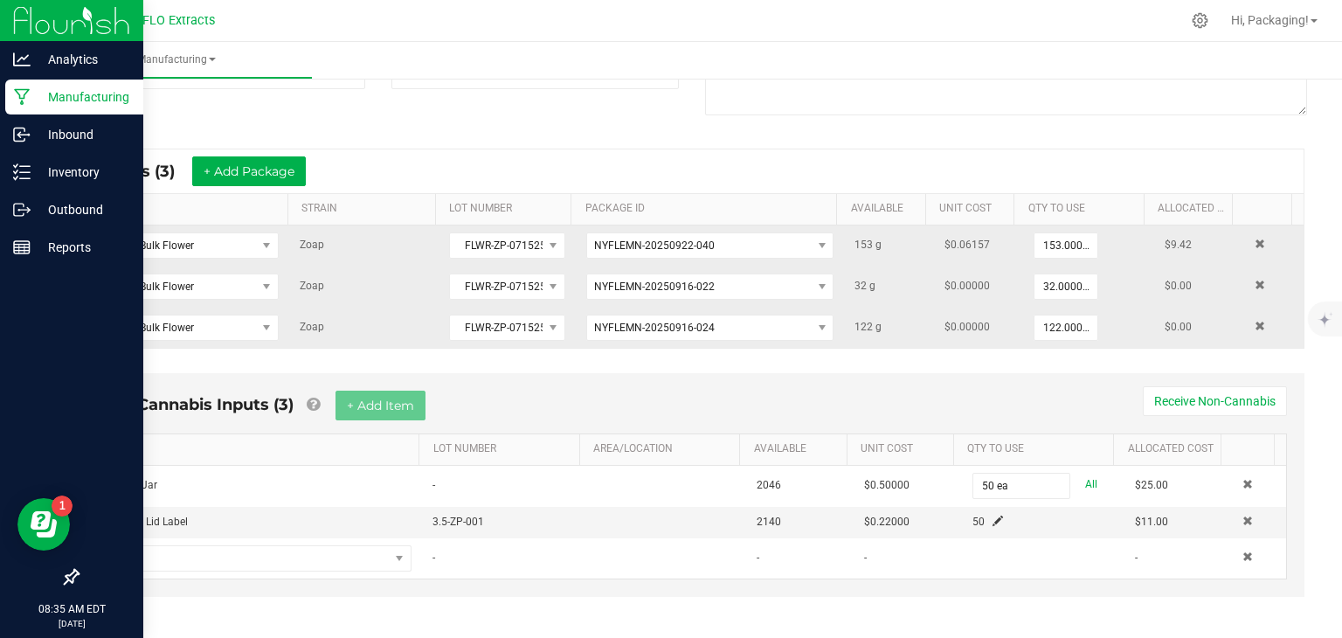
scroll to position [241, 0]
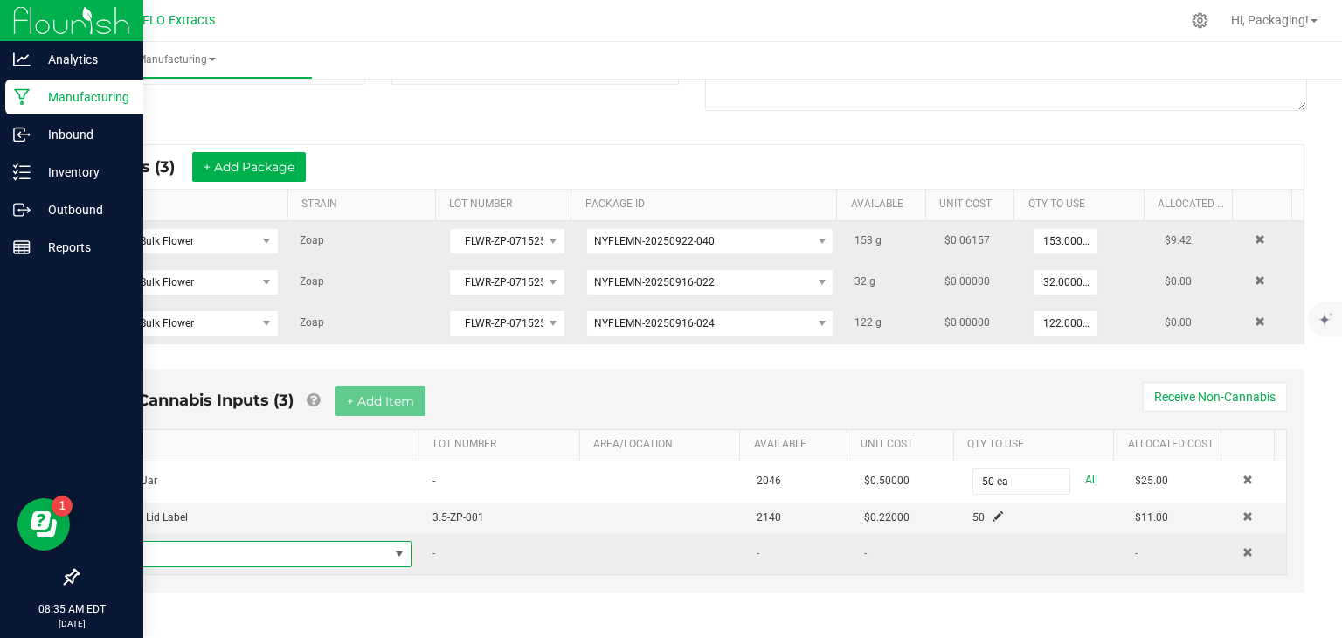
click at [393, 553] on span "NO DATA FOUND" at bounding box center [399, 554] width 14 height 14
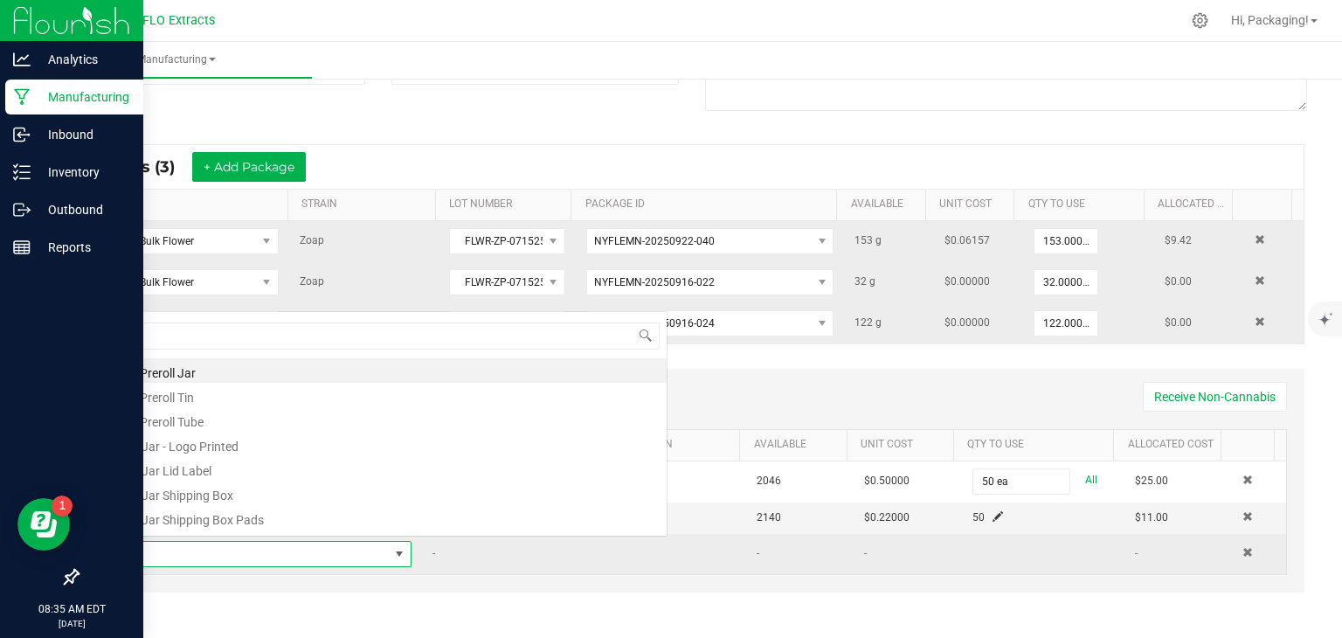
scroll to position [25, 292]
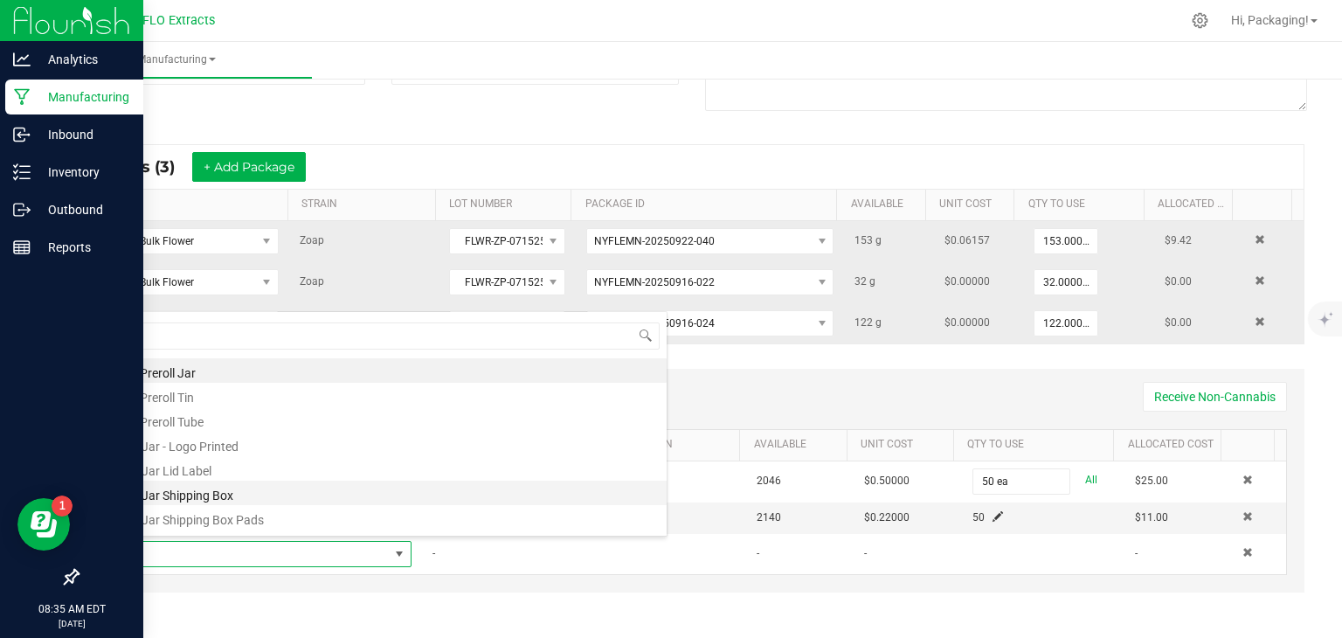
click at [376, 500] on li "1/8 Jar Shipping Box" at bounding box center [387, 492] width 557 height 24
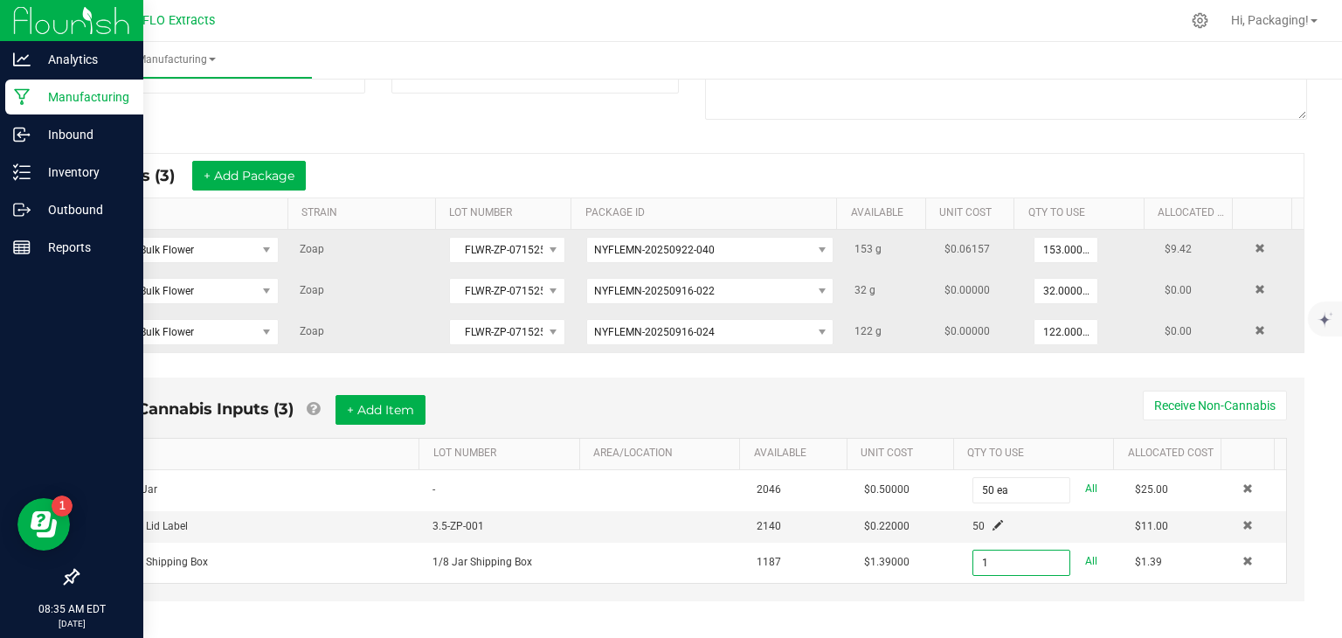
scroll to position [241, 0]
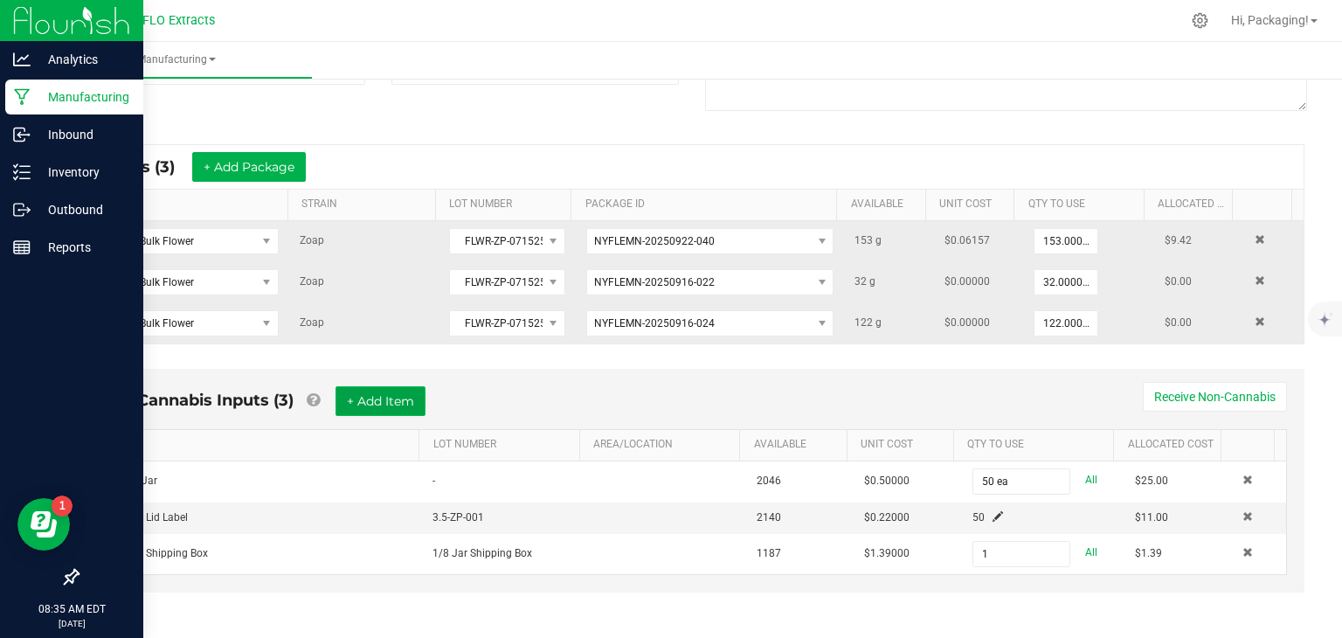
type input "1 ea"
click at [393, 397] on button "+ Add Item" at bounding box center [380, 401] width 90 height 30
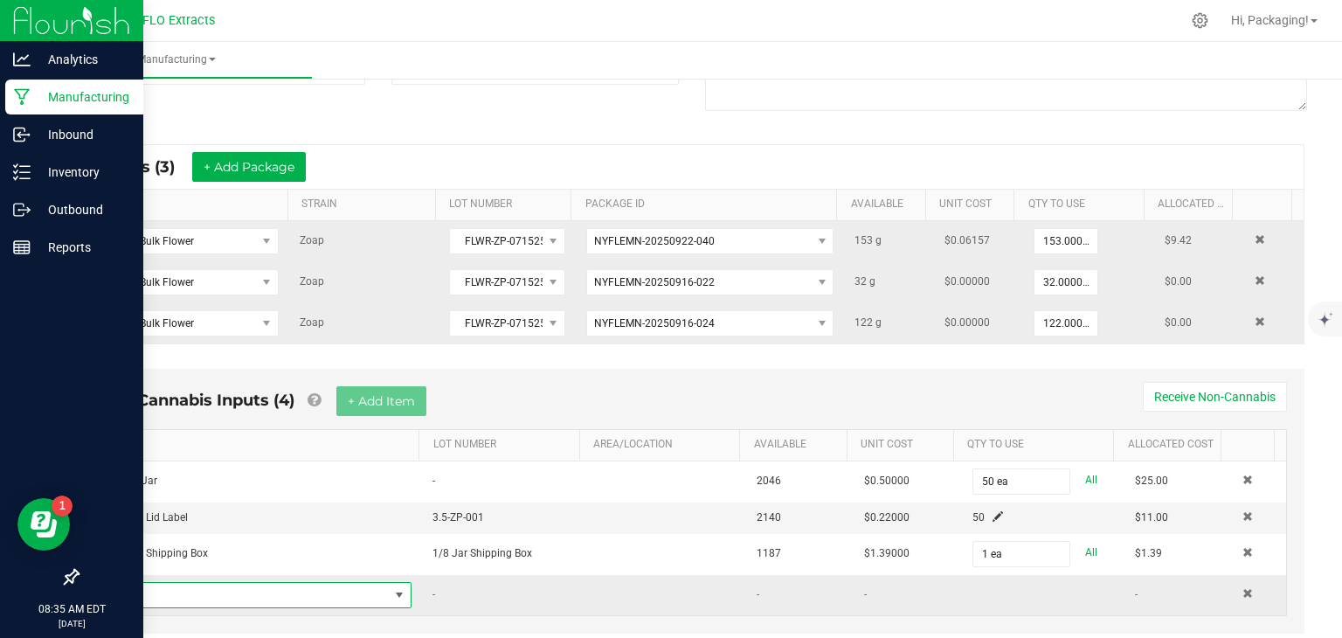
click at [392, 589] on span "NO DATA FOUND" at bounding box center [399, 595] width 14 height 14
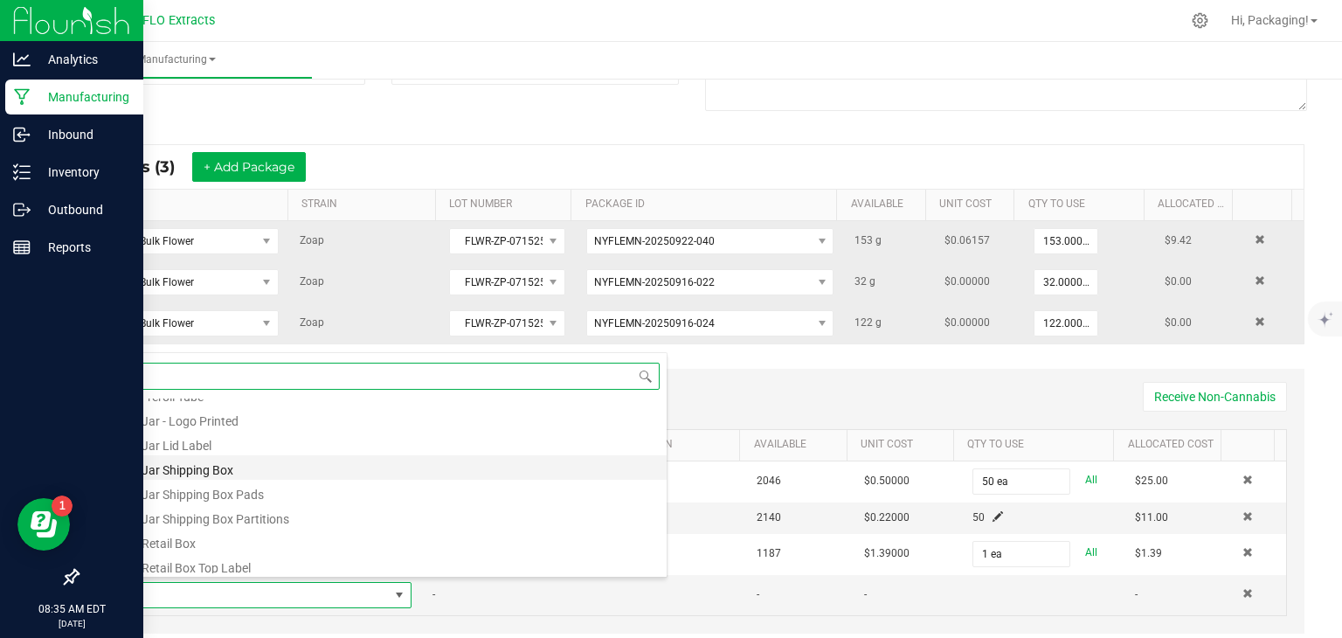
scroll to position [69, 0]
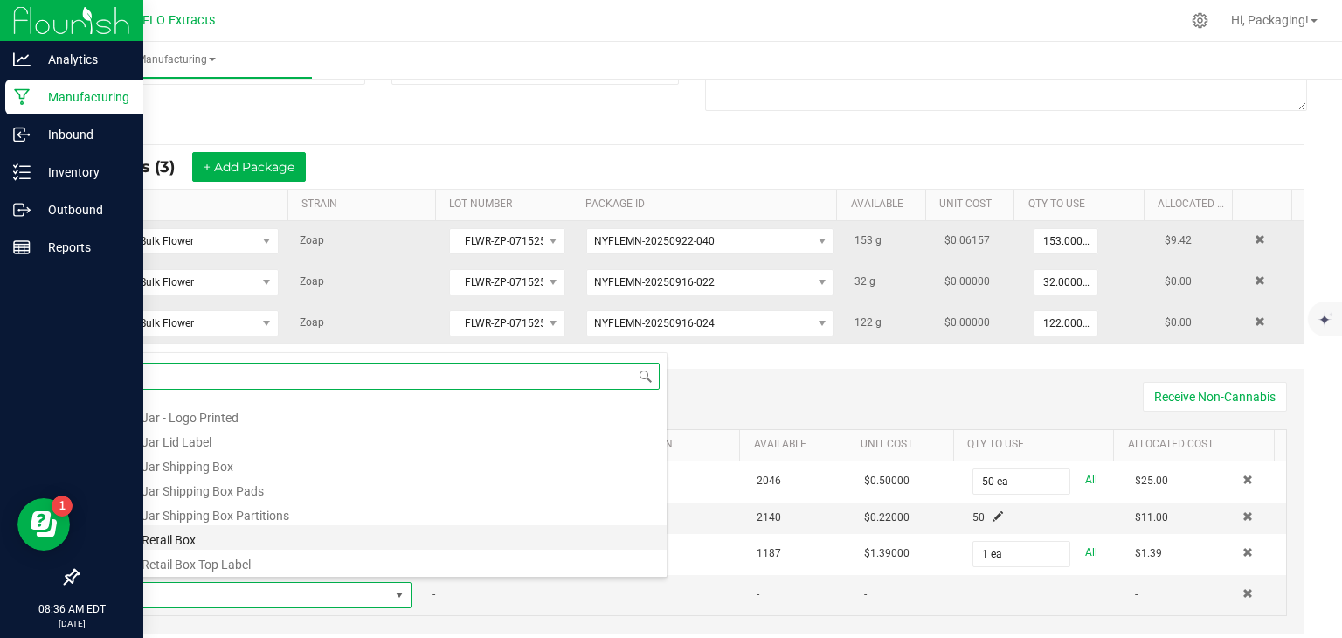
click at [354, 539] on li "1/8 Retail Box" at bounding box center [387, 537] width 557 height 24
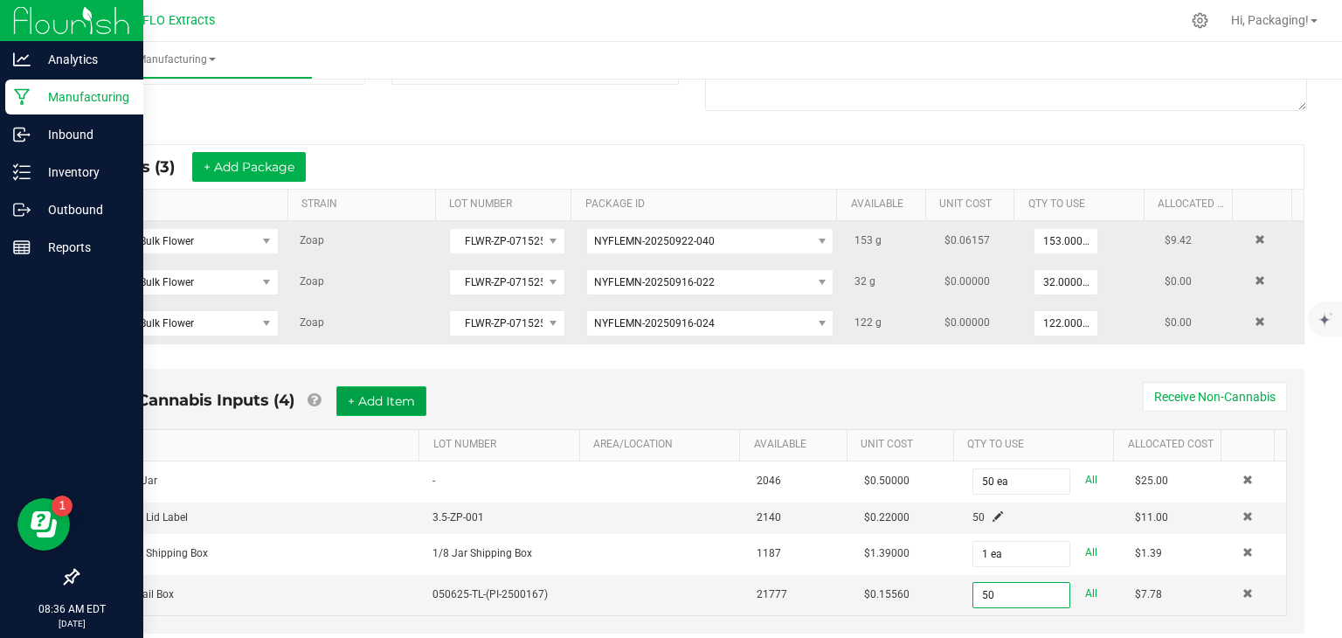
type input "50 ea"
click at [395, 397] on button "+ Add Item" at bounding box center [381, 401] width 90 height 30
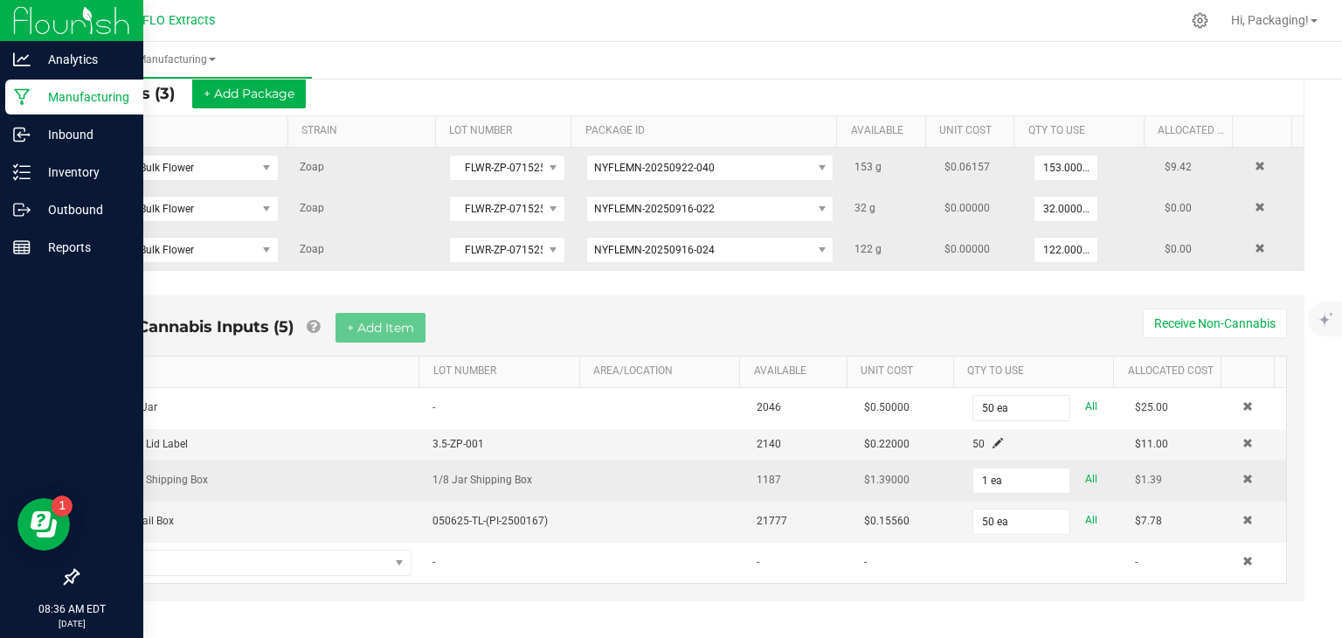
scroll to position [322, 0]
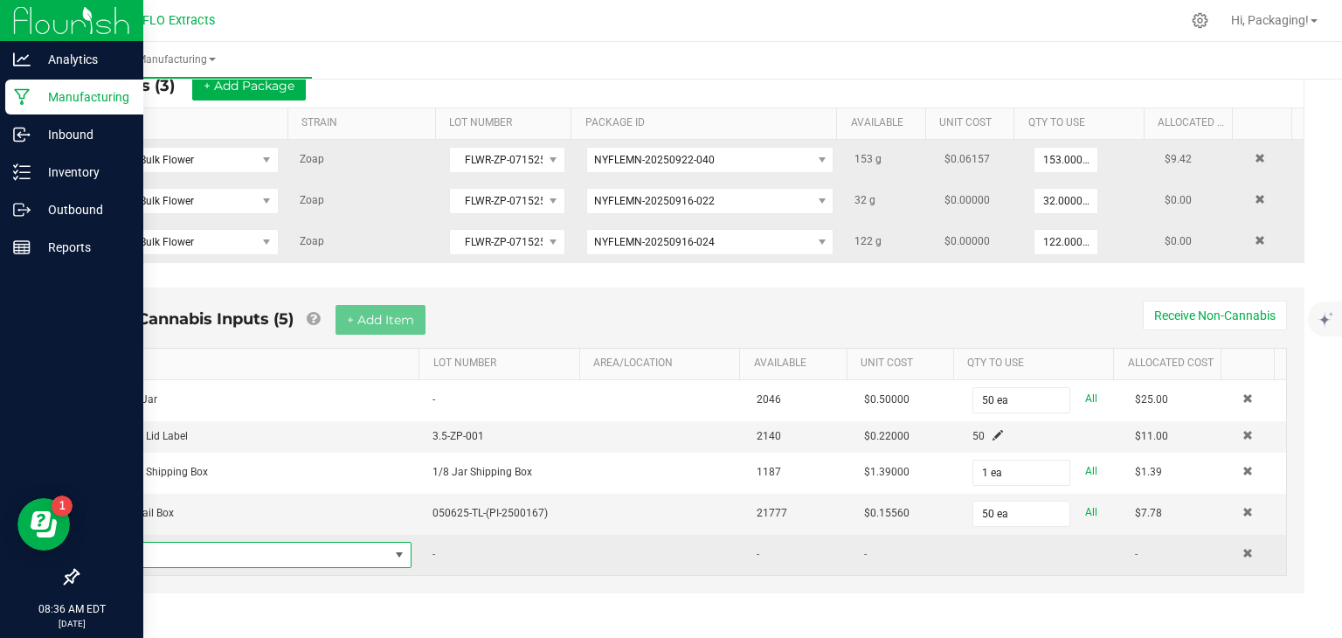
click at [392, 551] on span "NO DATA FOUND" at bounding box center [399, 555] width 14 height 14
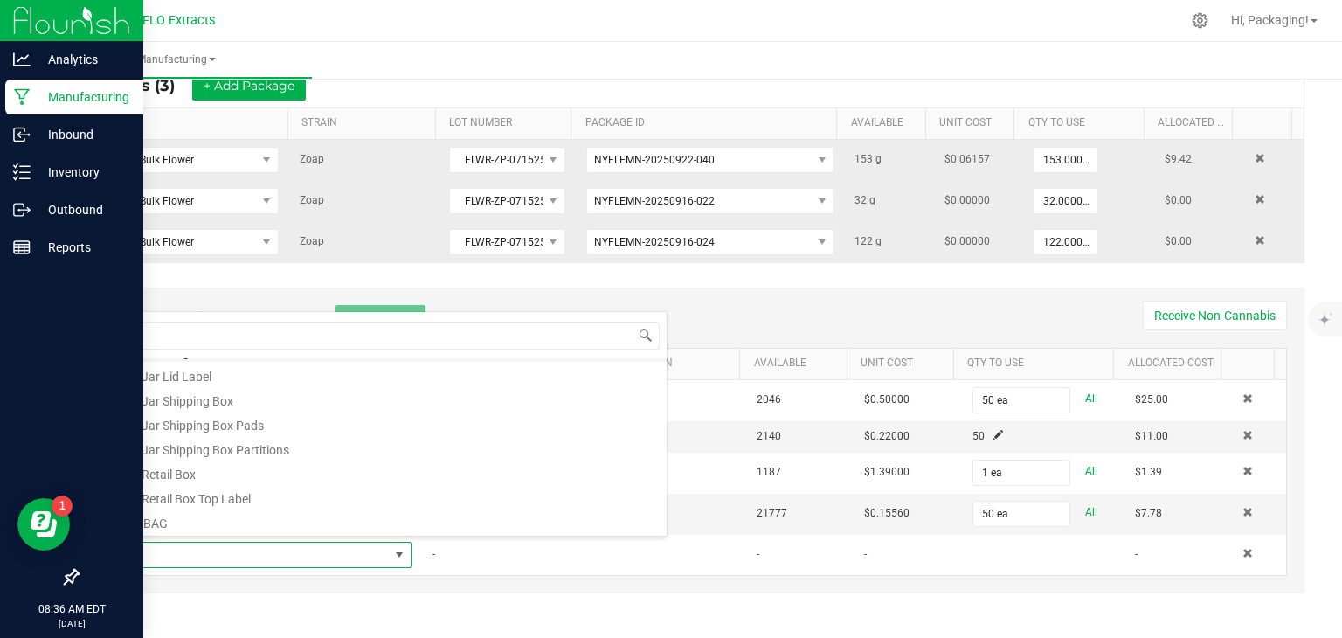
scroll to position [98, 0]
click at [294, 501] on li "1/8 Retail Box Top Label" at bounding box center [387, 492] width 557 height 24
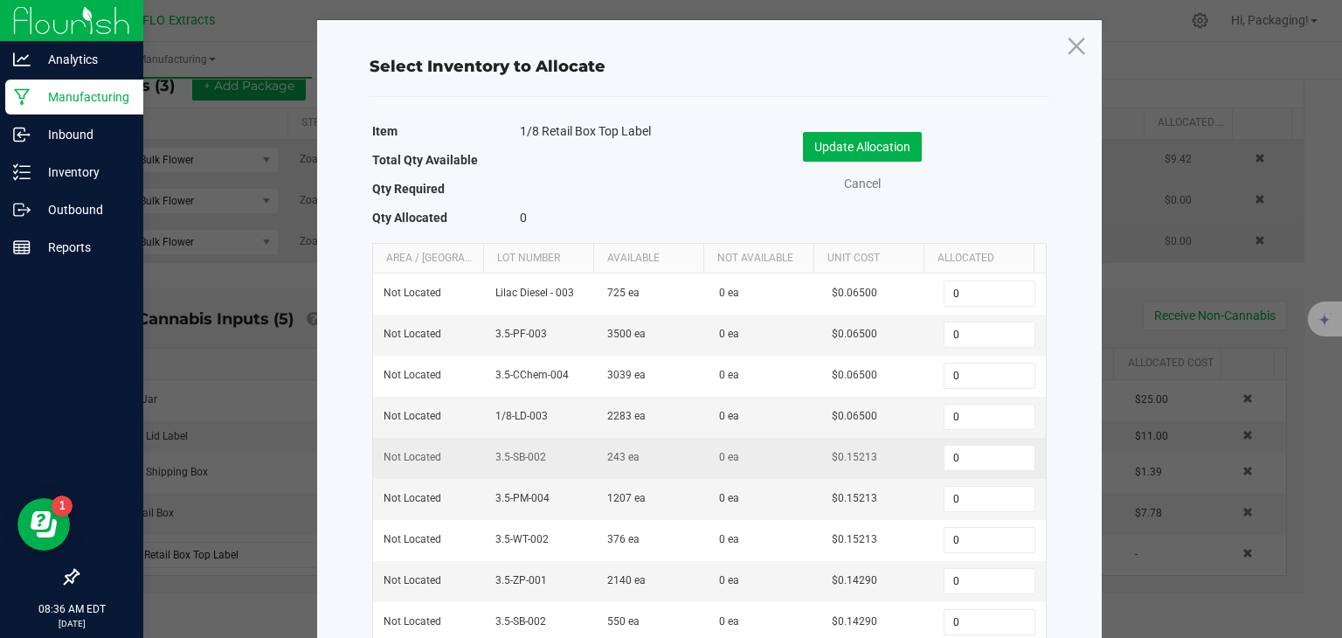
scroll to position [7, 0]
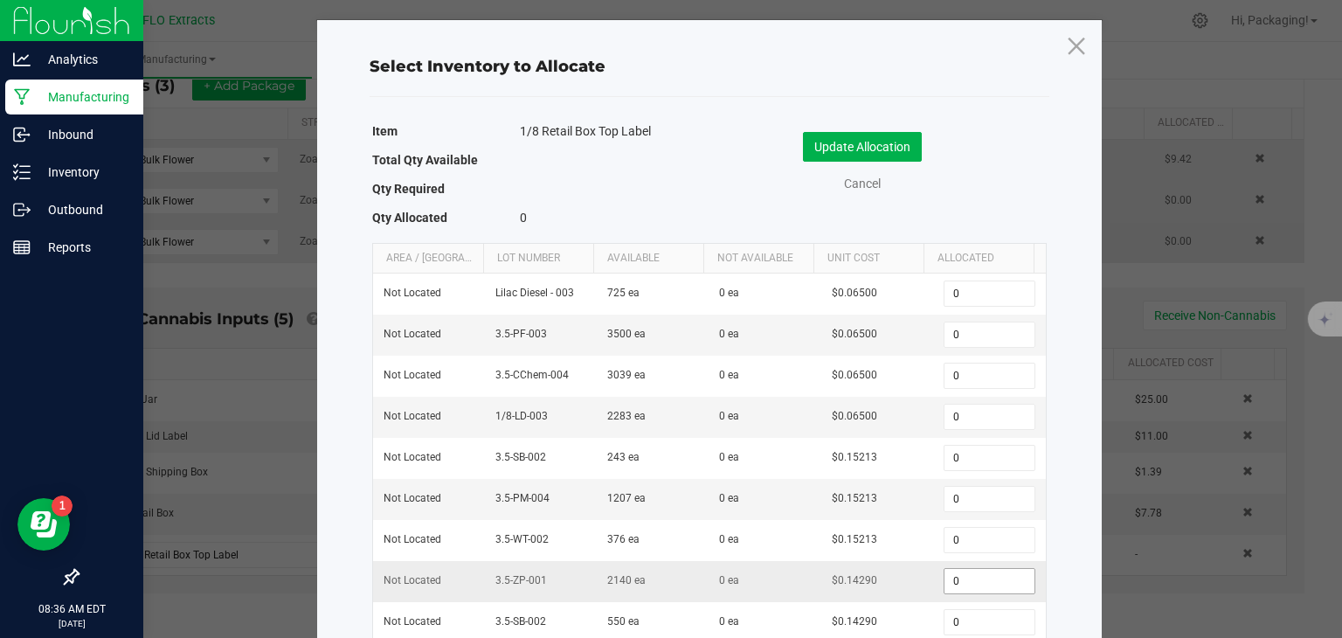
click at [963, 572] on input "0" at bounding box center [988, 581] width 89 height 24
type input "50"
click at [898, 142] on button "Update Allocation" at bounding box center [862, 147] width 119 height 30
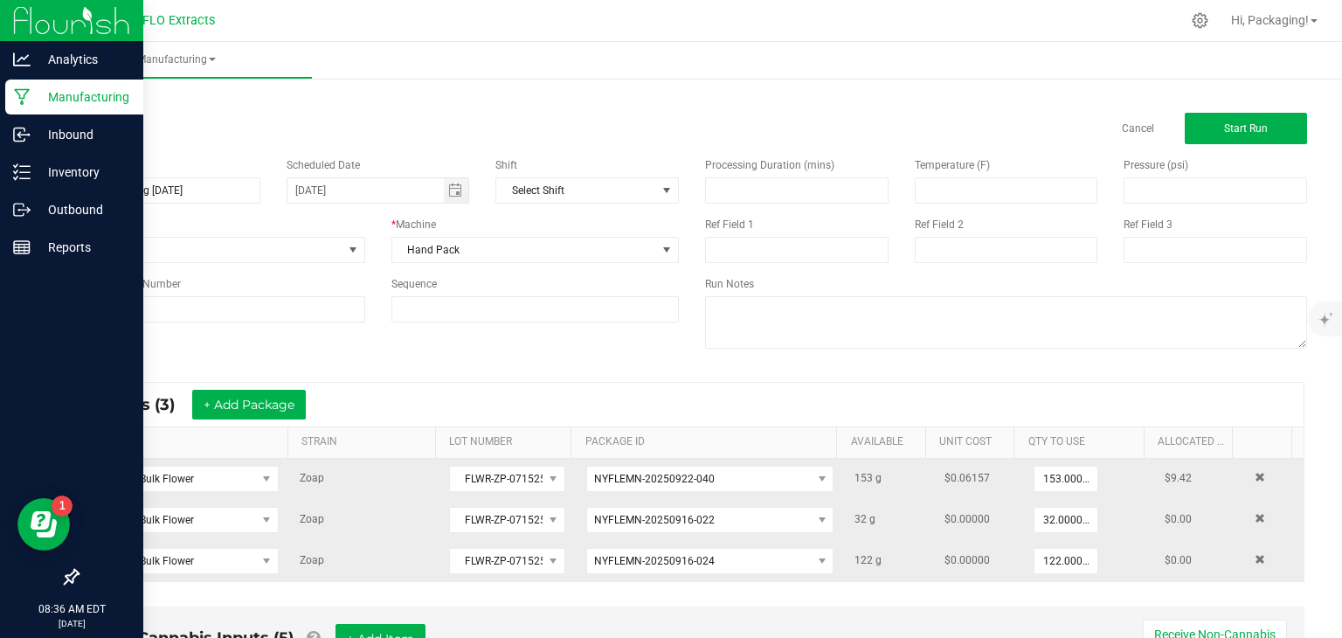
scroll to position [0, 0]
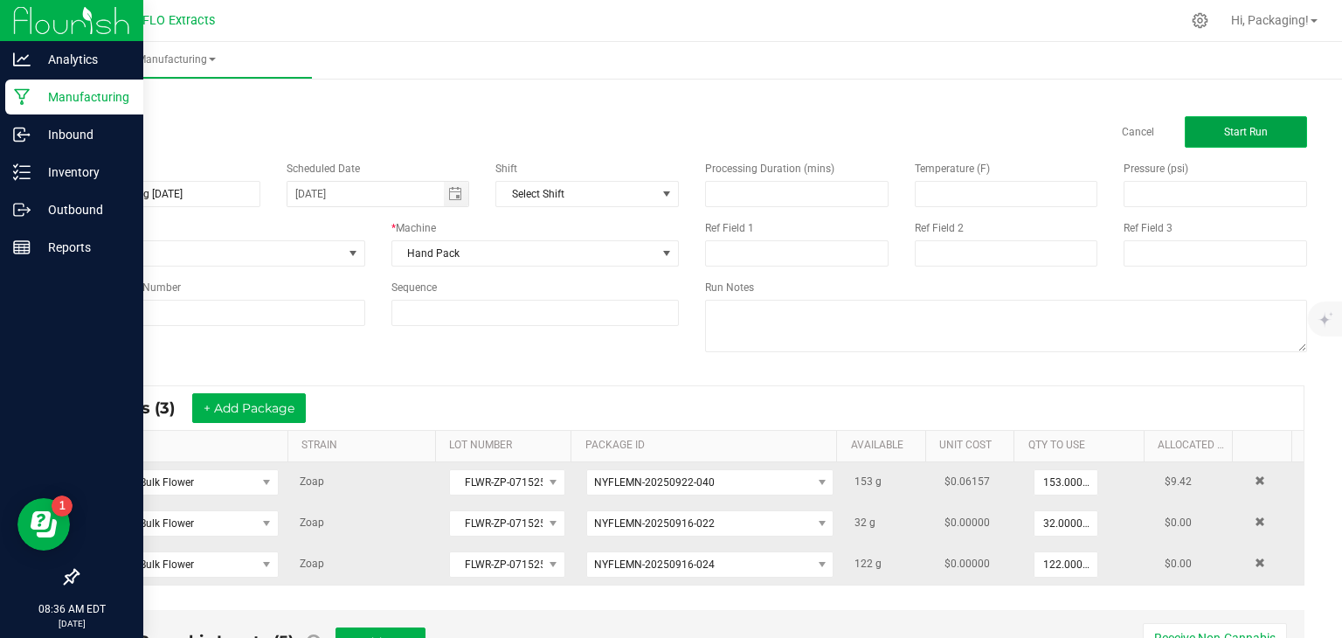
click at [1244, 131] on span "Start Run" at bounding box center [1246, 132] width 44 height 12
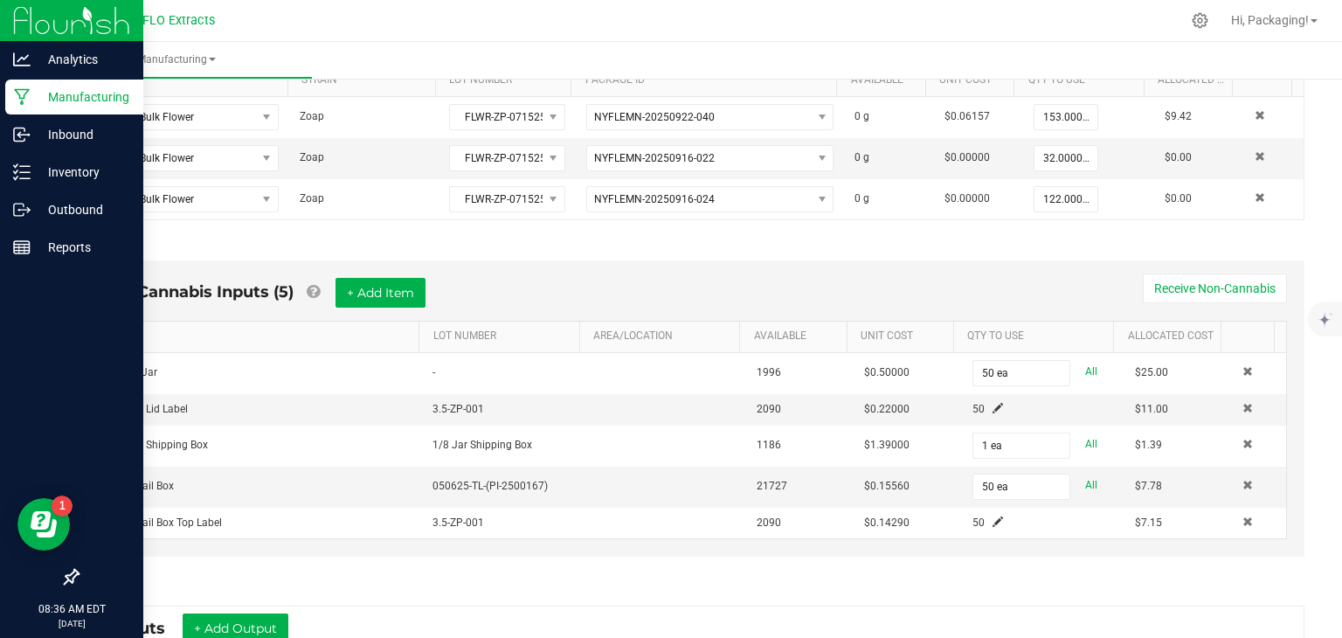
scroll to position [612, 0]
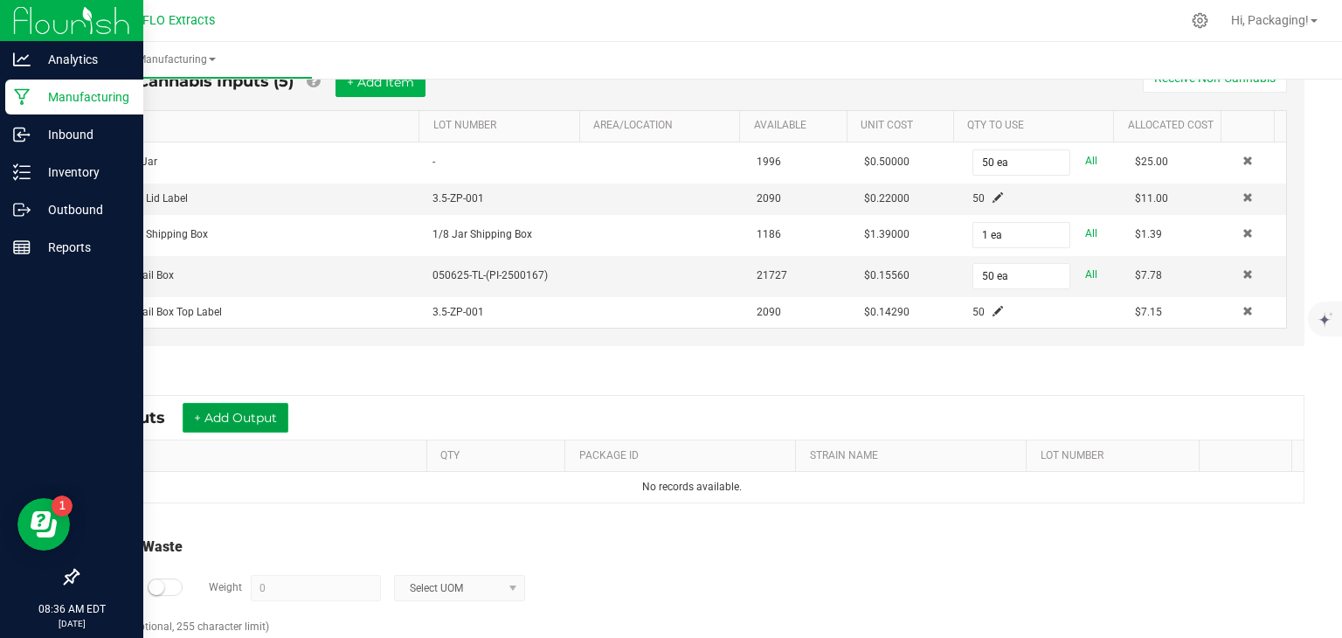
click at [256, 404] on button "+ Add Output" at bounding box center [236, 418] width 106 height 30
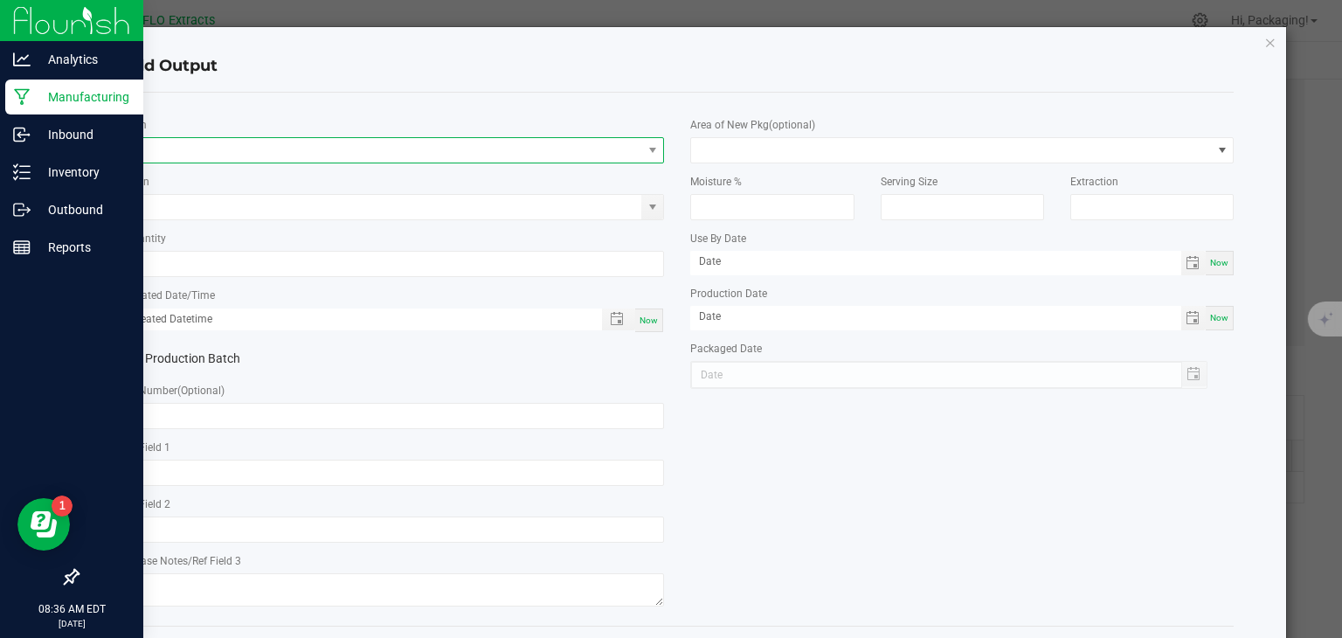
click at [169, 146] on span "NO DATA FOUND" at bounding box center [382, 150] width 520 height 24
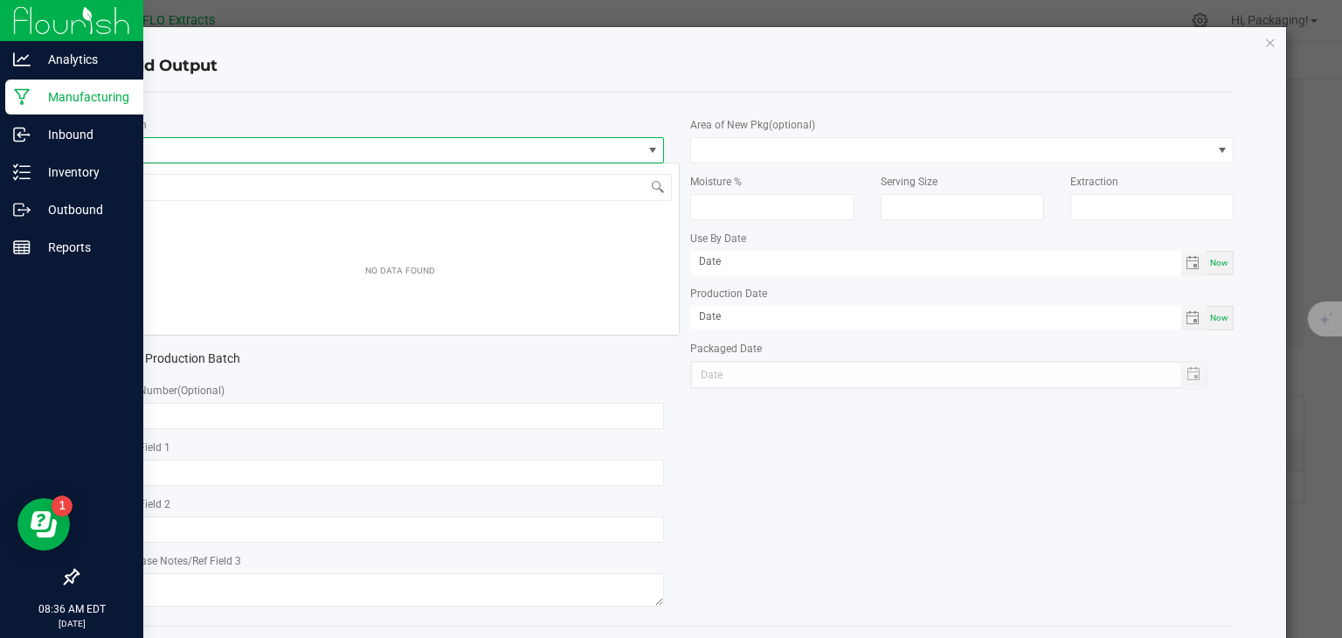
scroll to position [25, 537]
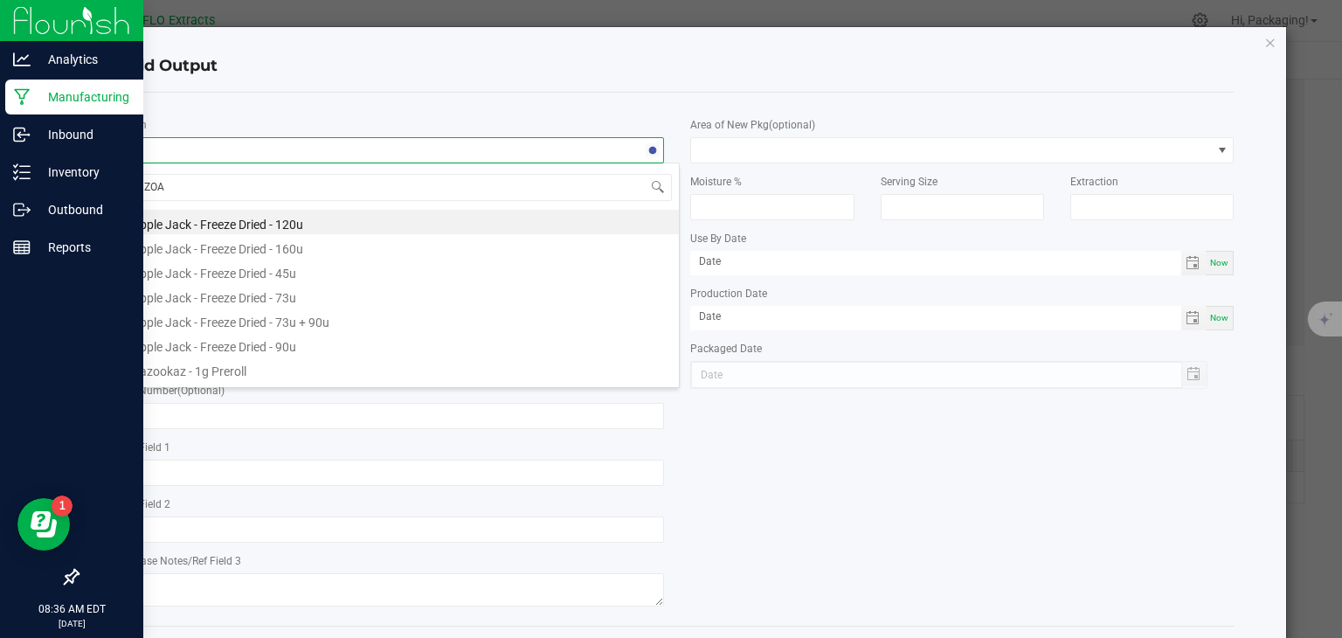
type input "ZOAP"
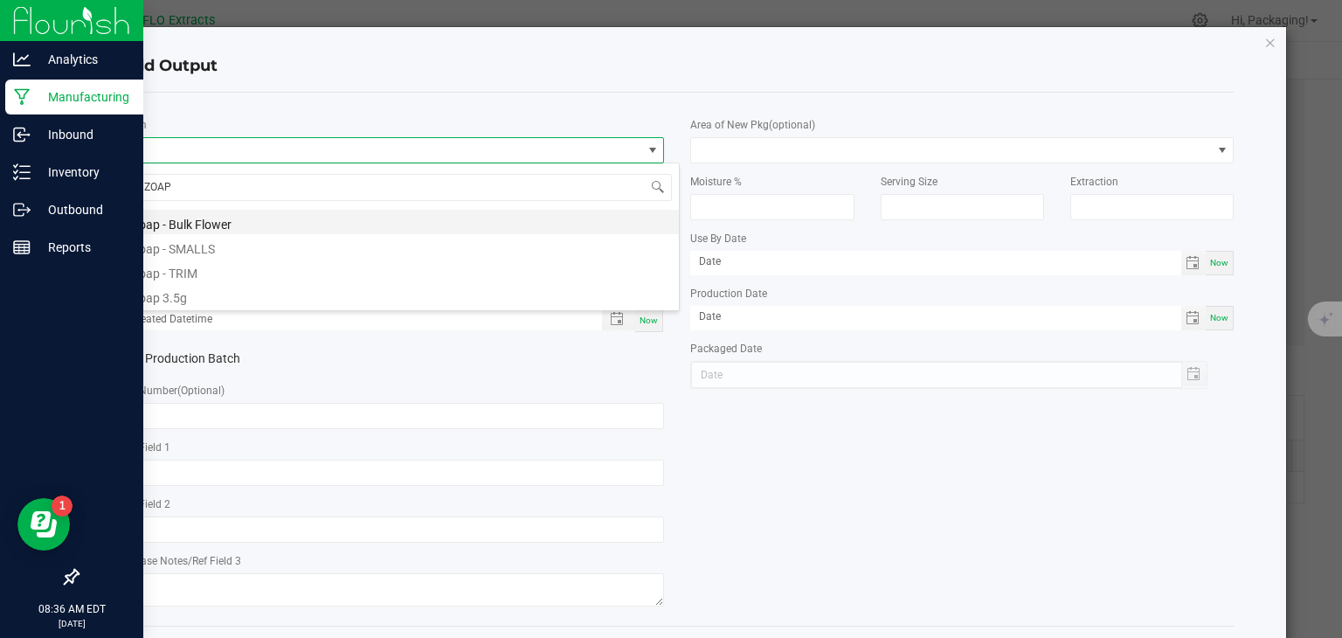
click at [207, 224] on li "Zoap - Bulk Flower" at bounding box center [399, 222] width 557 height 24
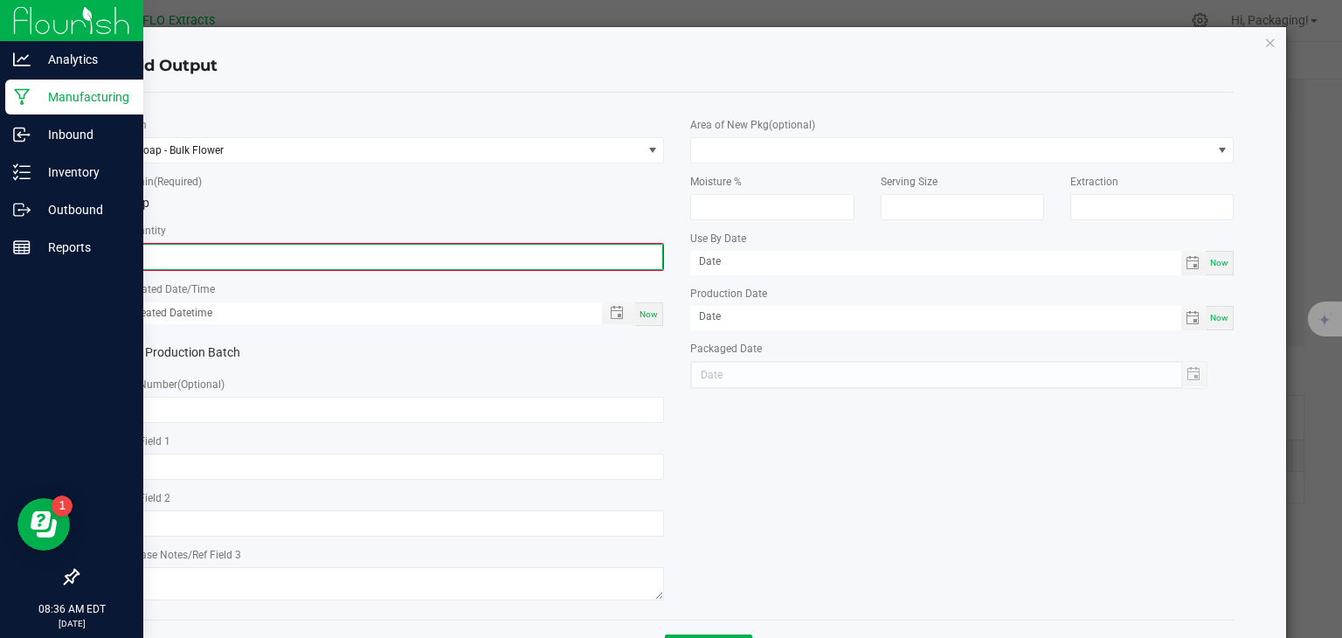
click at [186, 260] on input "0" at bounding box center [393, 257] width 540 height 24
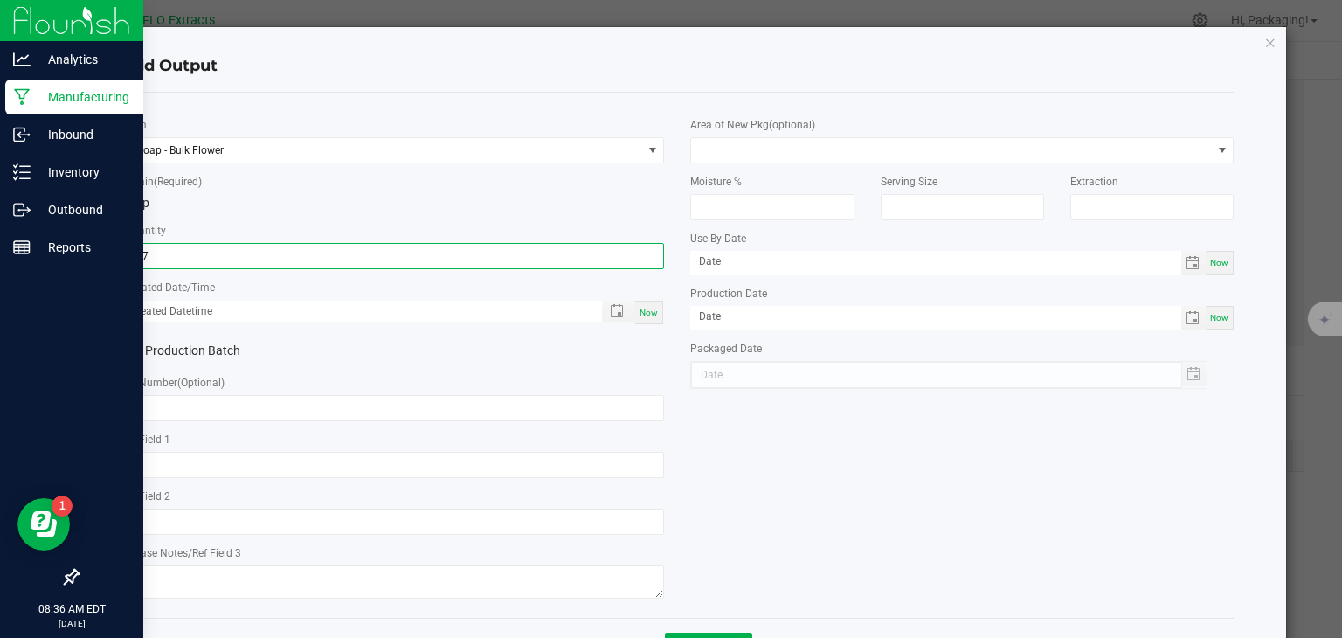
type input "117.0000 g"
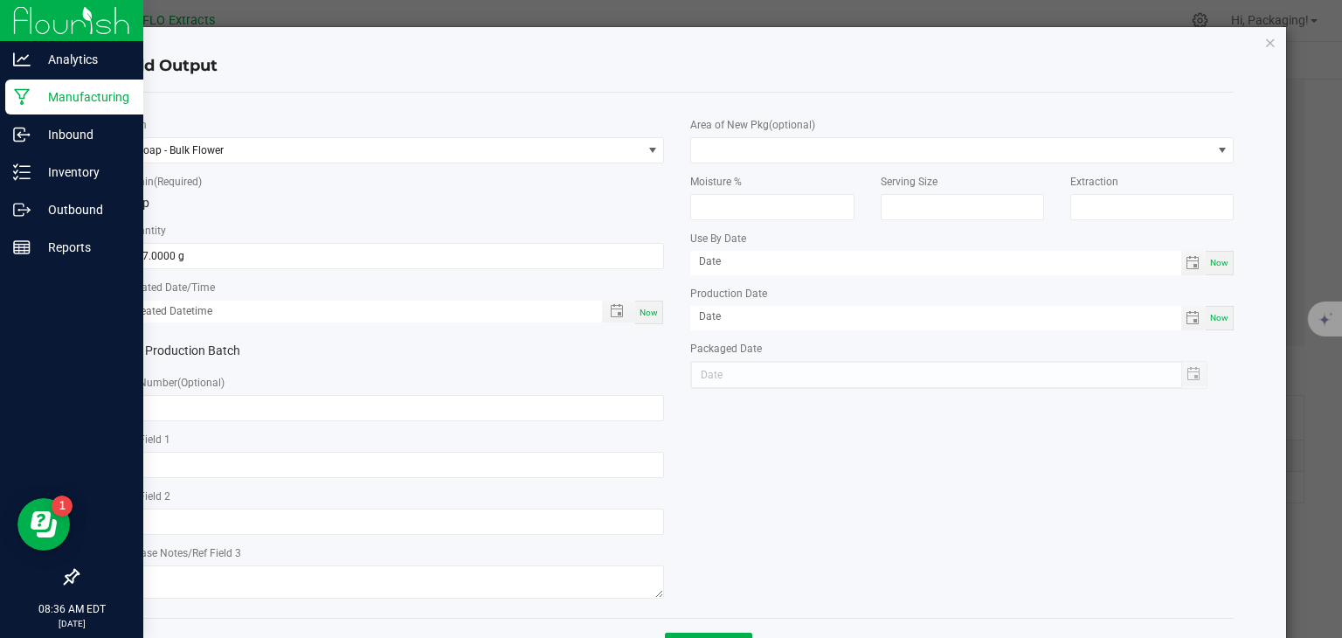
click at [639, 311] on span "Now" at bounding box center [648, 312] width 18 height 10
type input "[DATE] 8:36 AM"
type input "[DATE]"
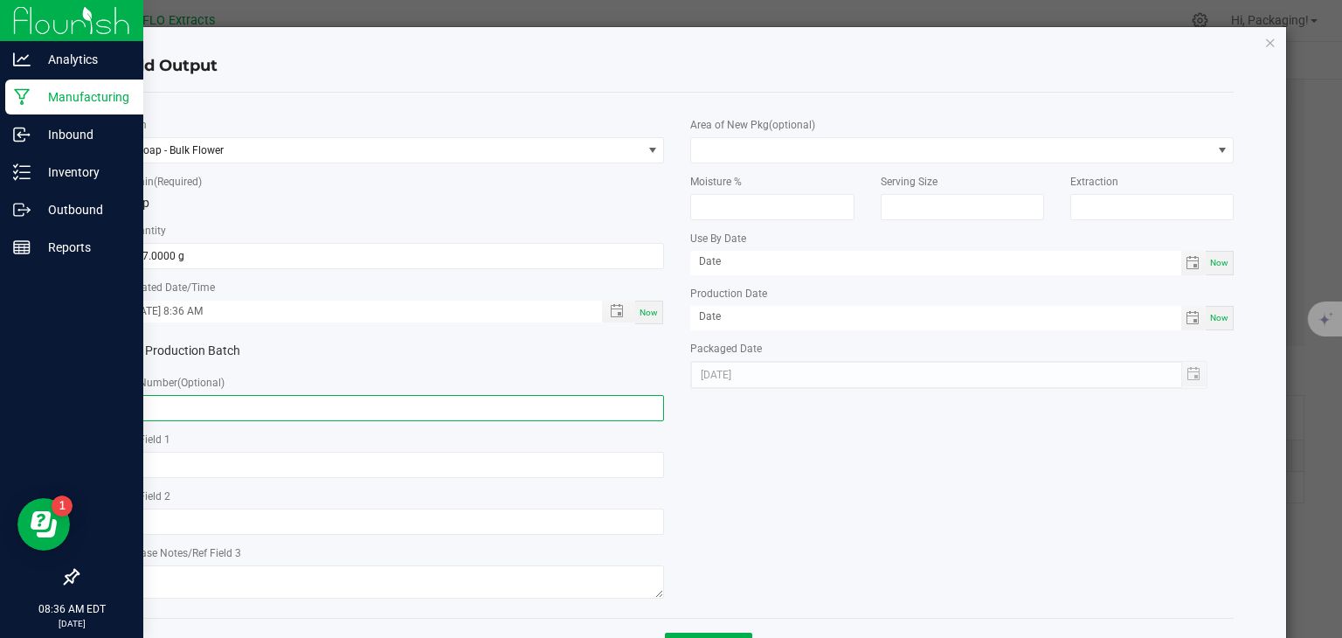
click at [175, 404] on input "text" at bounding box center [392, 408] width 543 height 26
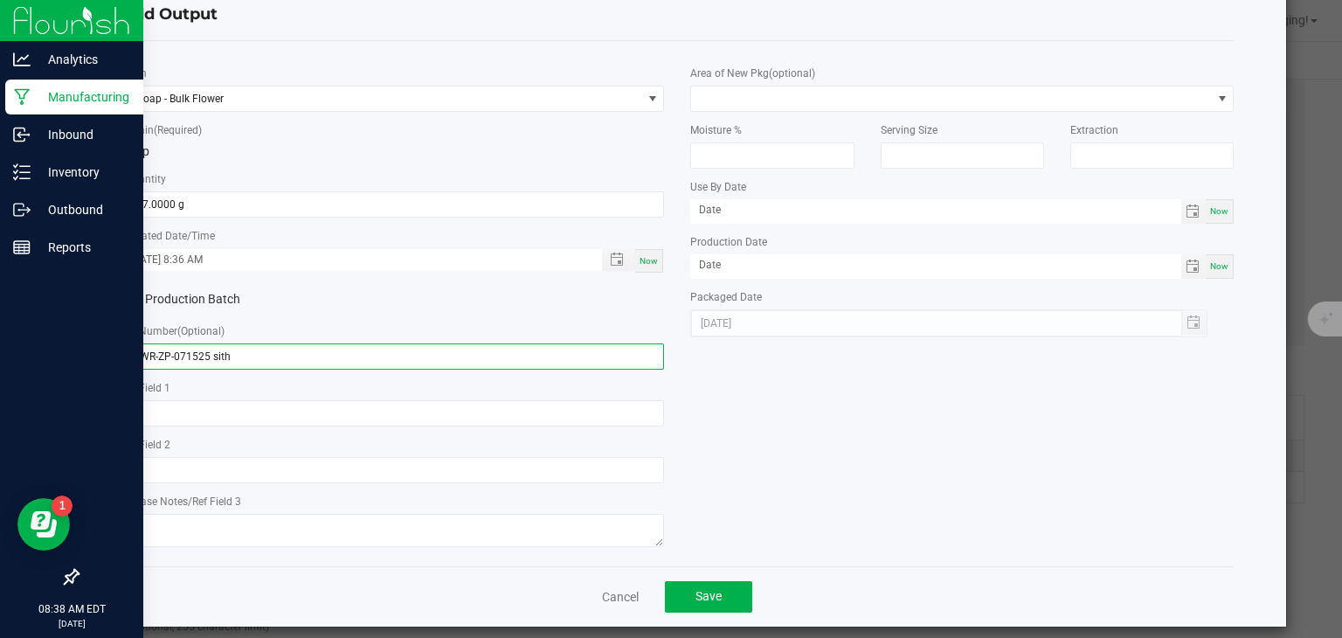
scroll to position [63, 0]
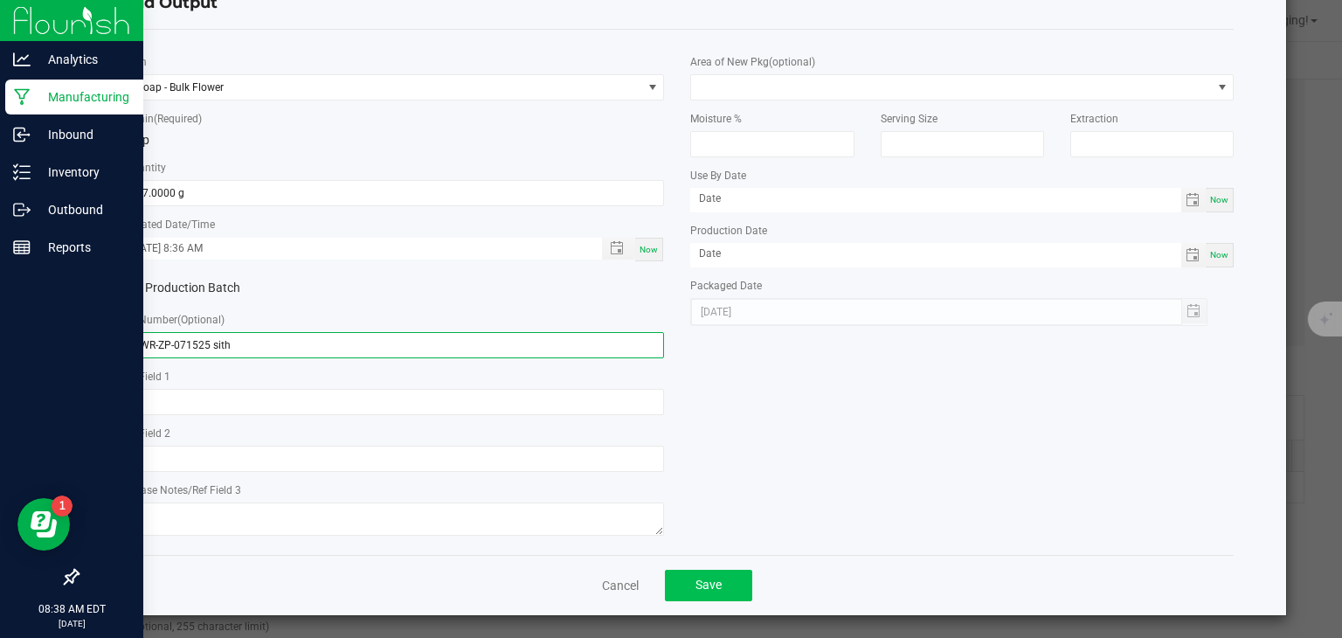
type input "FLWR-ZP-071525 sith"
click at [708, 587] on span "Save" at bounding box center [708, 584] width 26 height 14
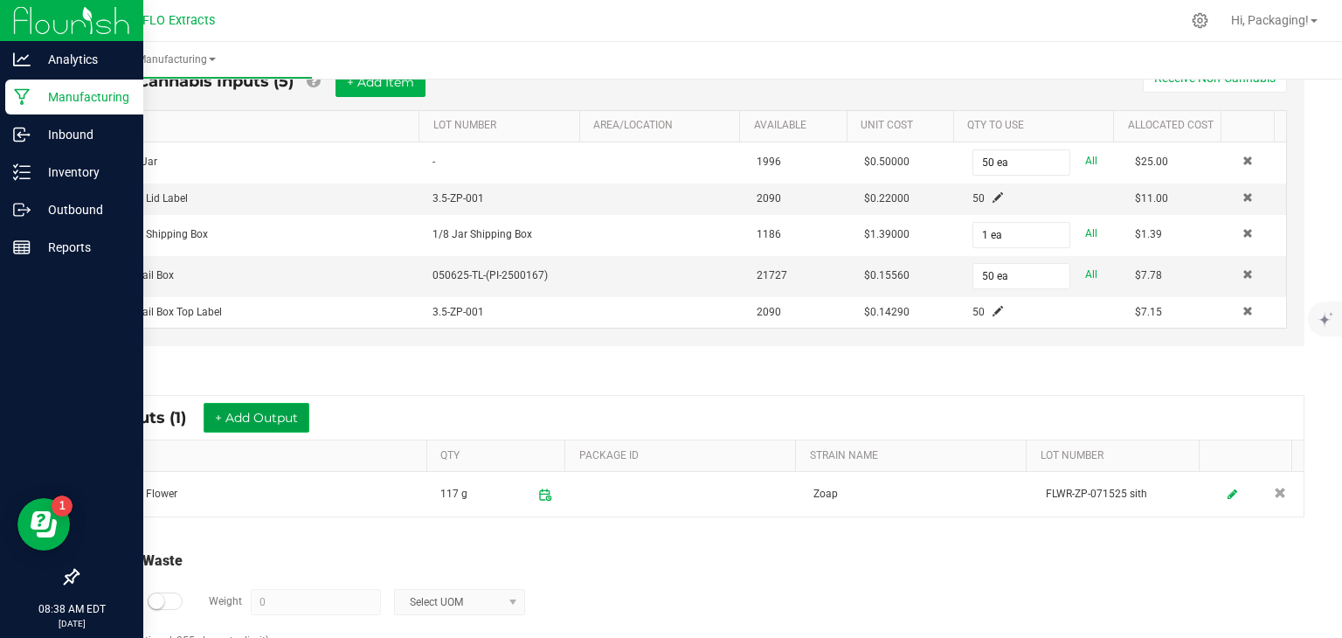
click at [266, 404] on button "+ Add Output" at bounding box center [257, 418] width 106 height 30
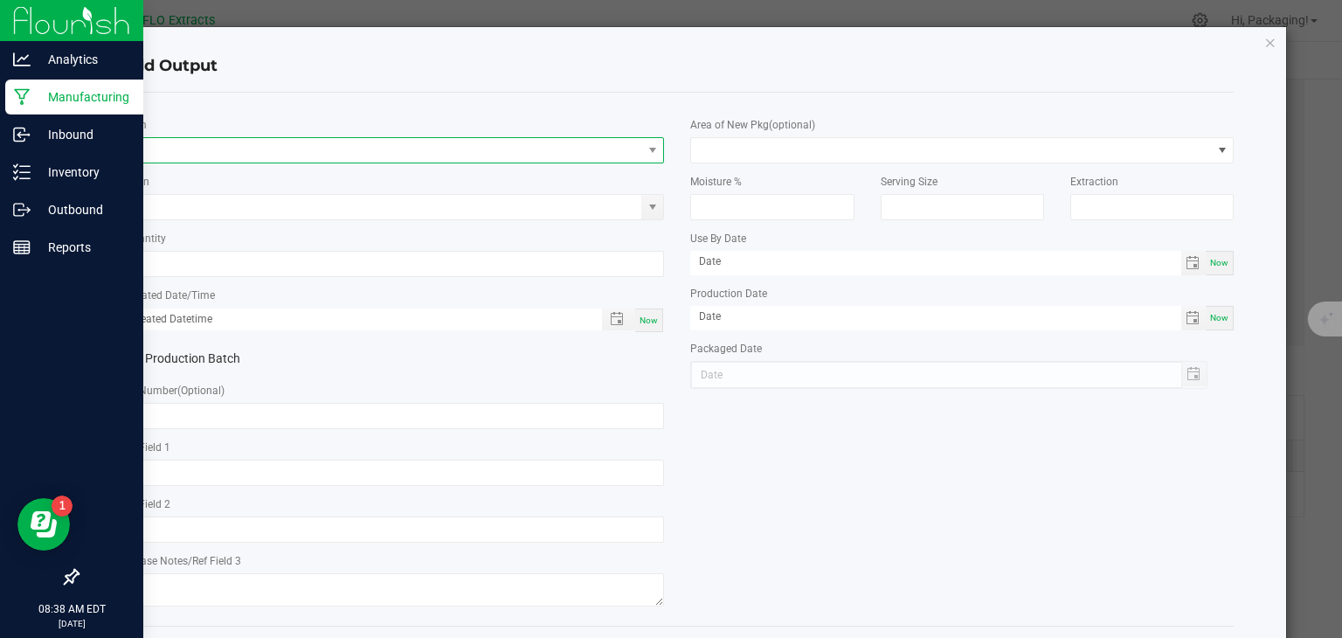
click at [196, 156] on span "NO DATA FOUND" at bounding box center [382, 150] width 520 height 24
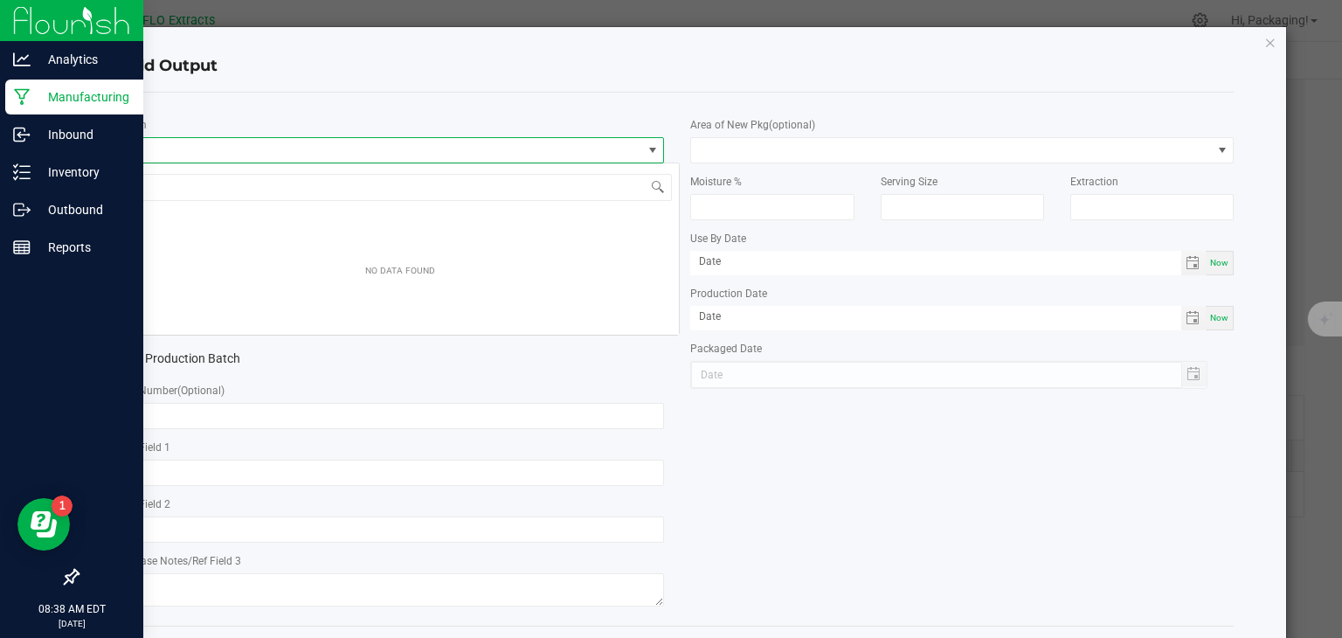
scroll to position [25, 537]
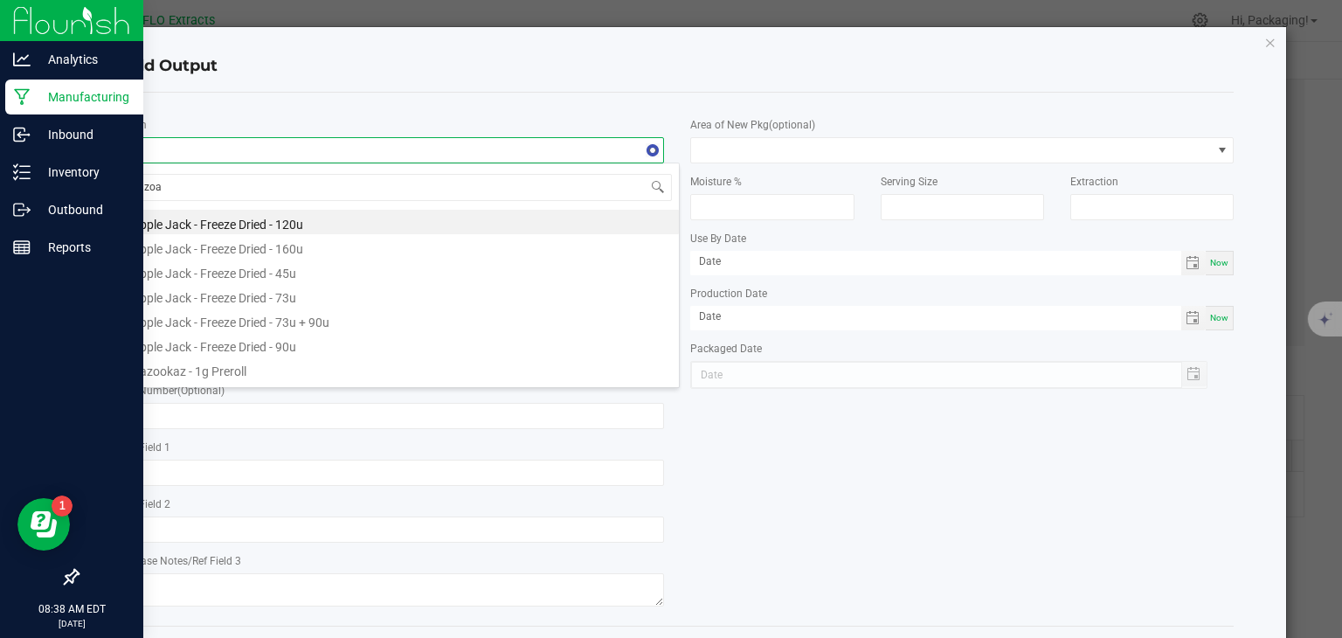
type input "zoap"
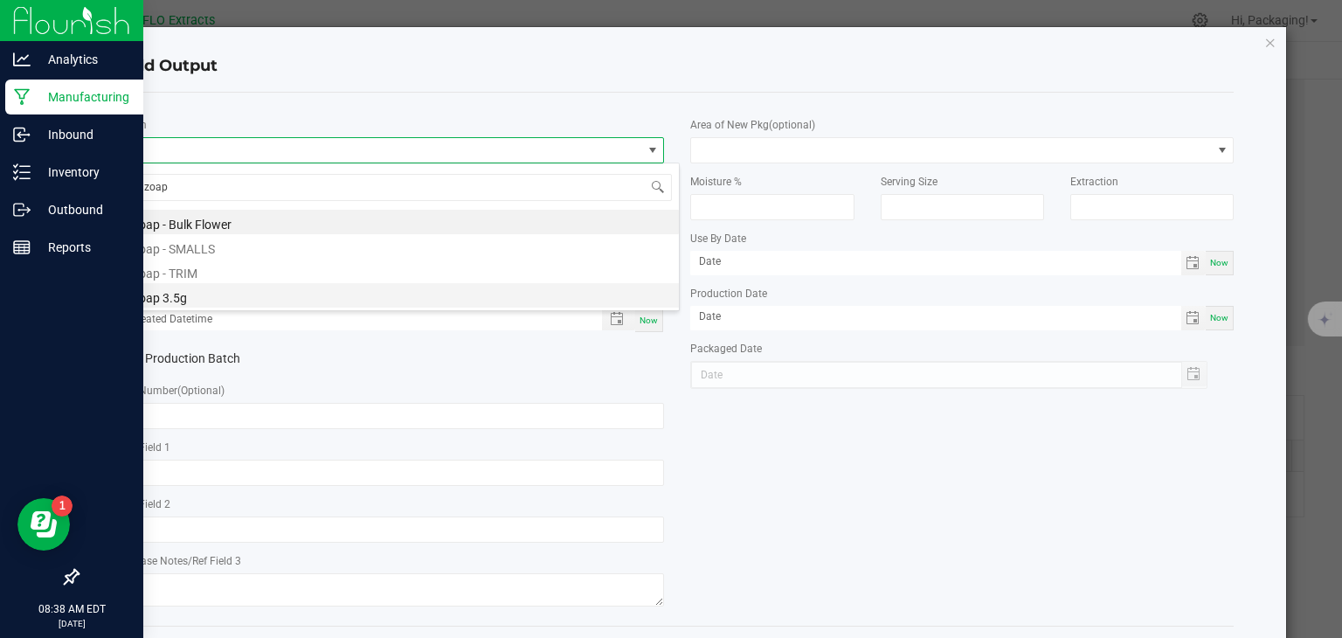
click at [178, 295] on li "Zoap 3.5g" at bounding box center [399, 295] width 557 height 24
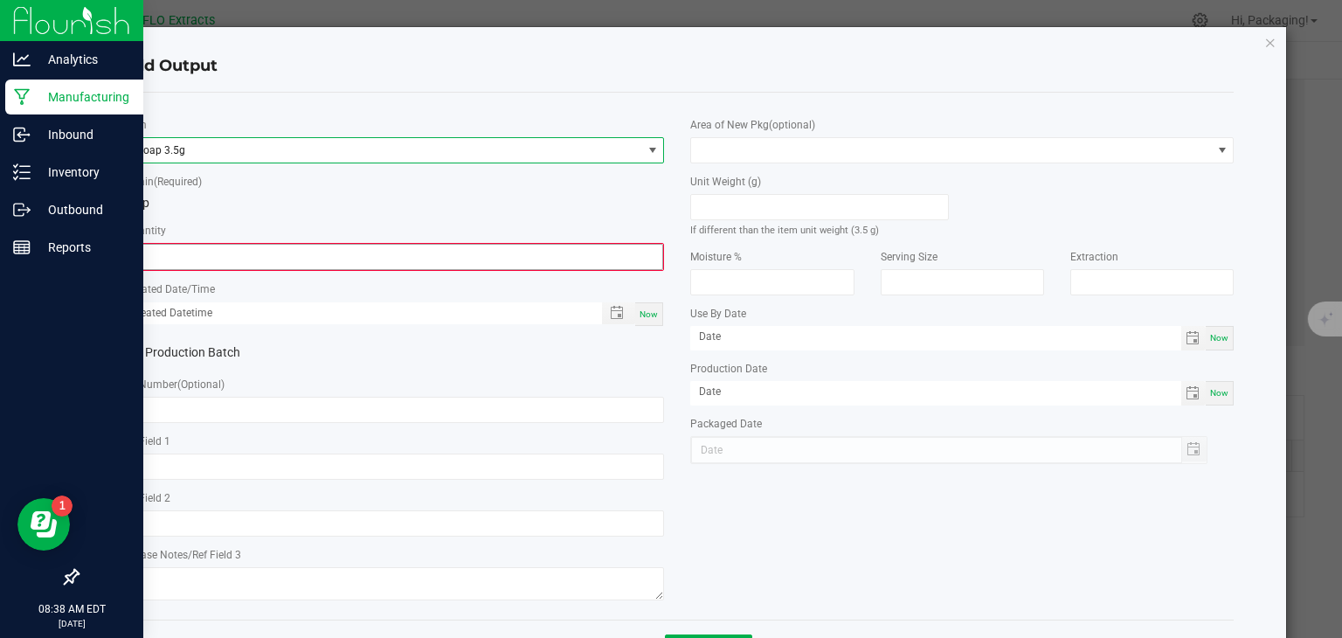
click at [182, 254] on input "0" at bounding box center [393, 257] width 540 height 24
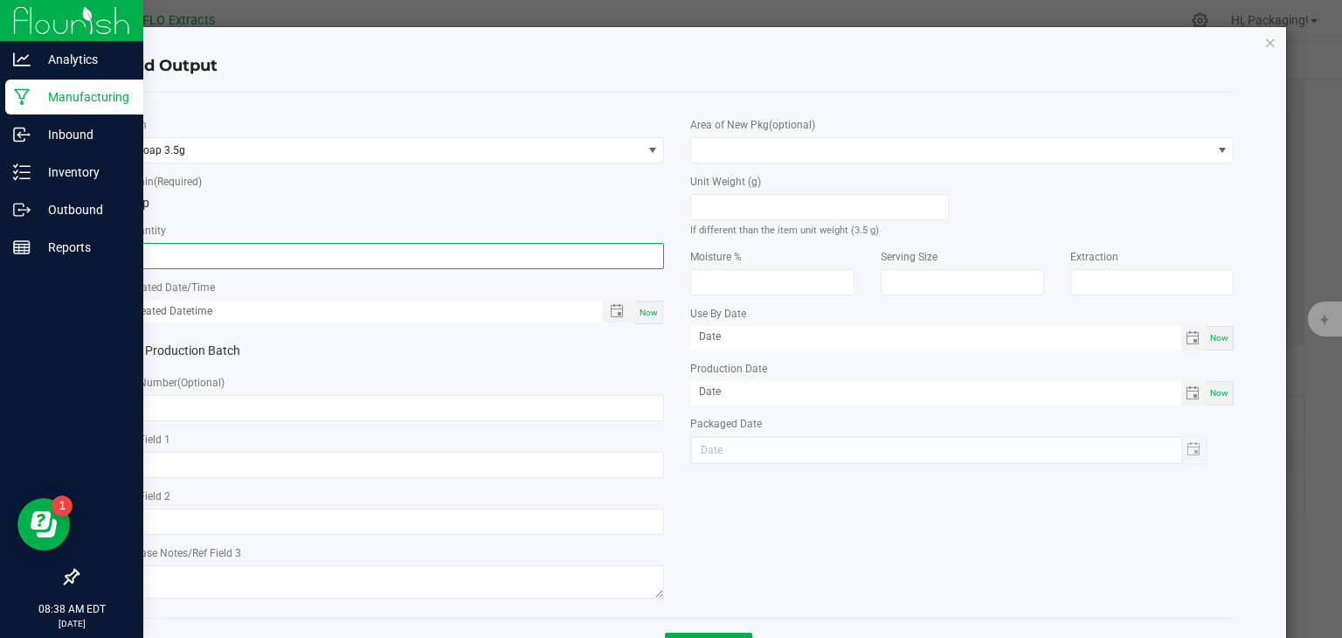
type input "50 ea"
click at [639, 312] on span "Now" at bounding box center [648, 312] width 18 height 10
type input "[DATE] 8:38 AM"
type input "[DATE]"
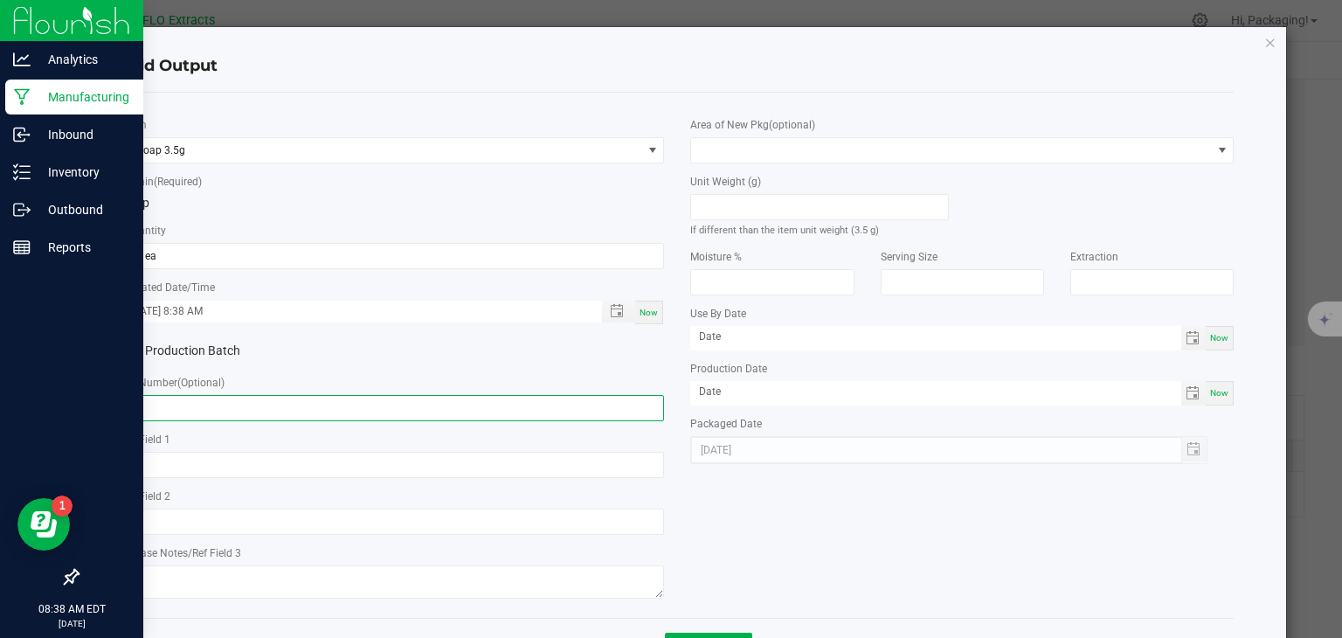
click at [164, 410] on input "text" at bounding box center [392, 408] width 543 height 26
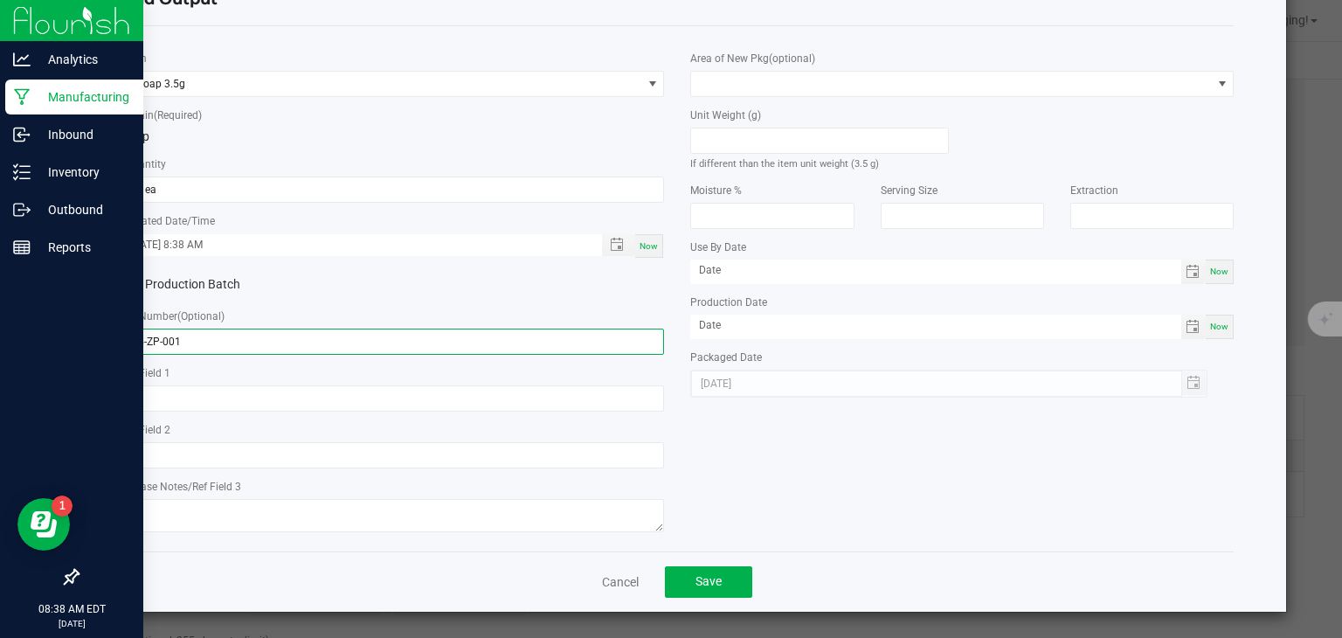
scroll to position [68, 0]
type input "3.5-ZP-001"
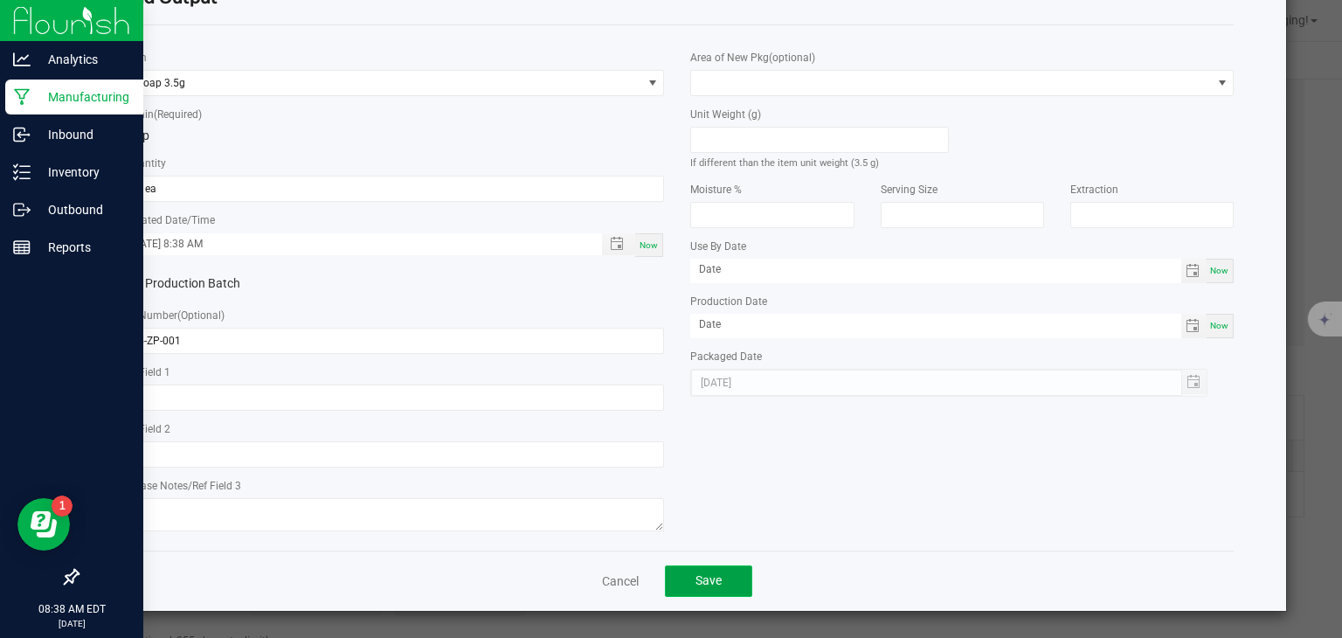
click at [715, 577] on button "Save" at bounding box center [708, 580] width 87 height 31
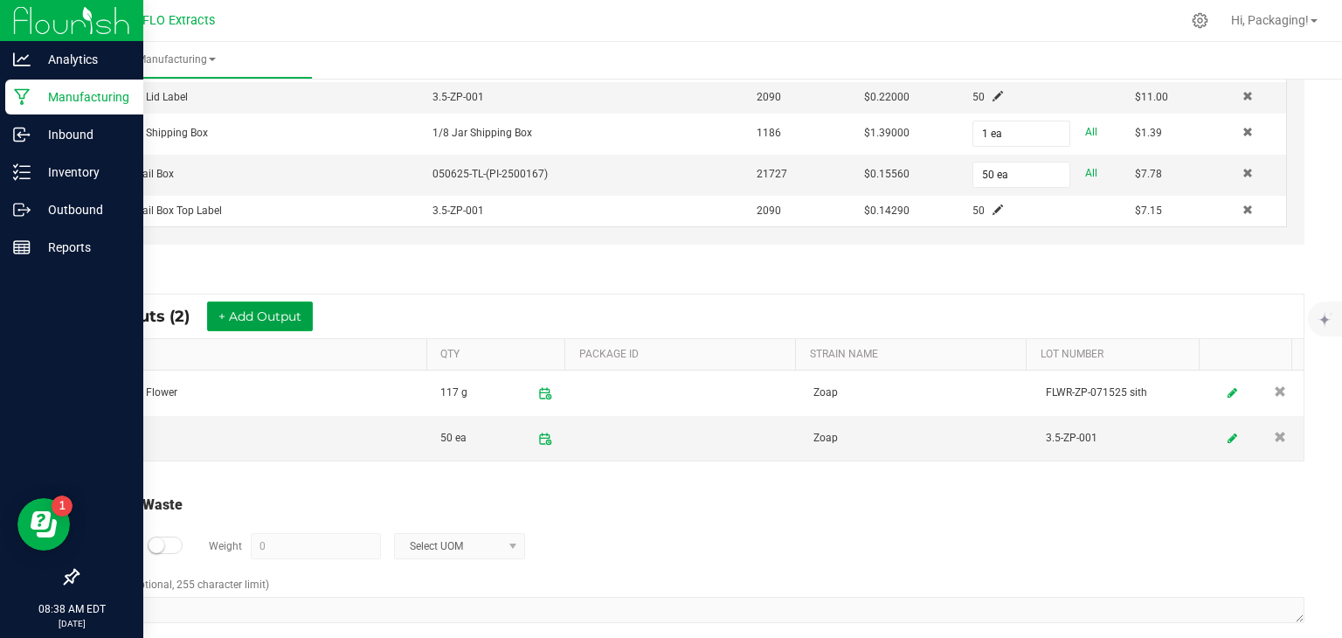
scroll to position [713, 0]
click at [157, 538] on small at bounding box center [157, 545] width 16 height 16
click at [277, 539] on input "0" at bounding box center [316, 546] width 128 height 24
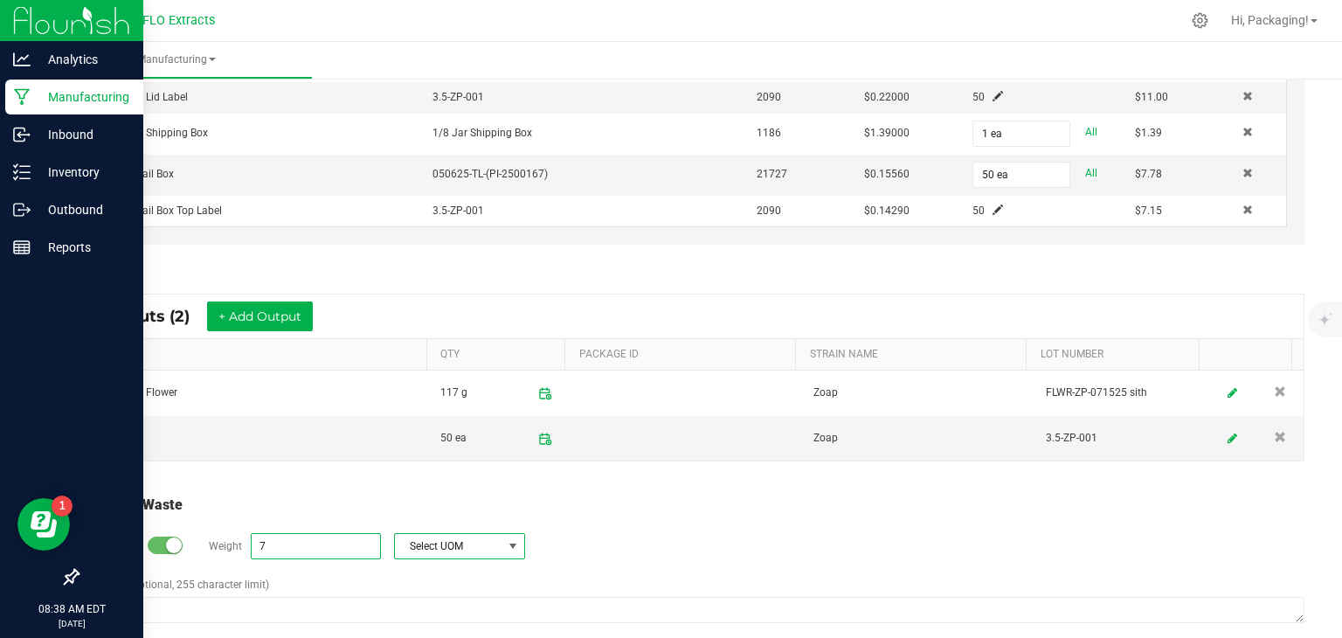
click at [511, 539] on span at bounding box center [513, 546] width 14 height 14
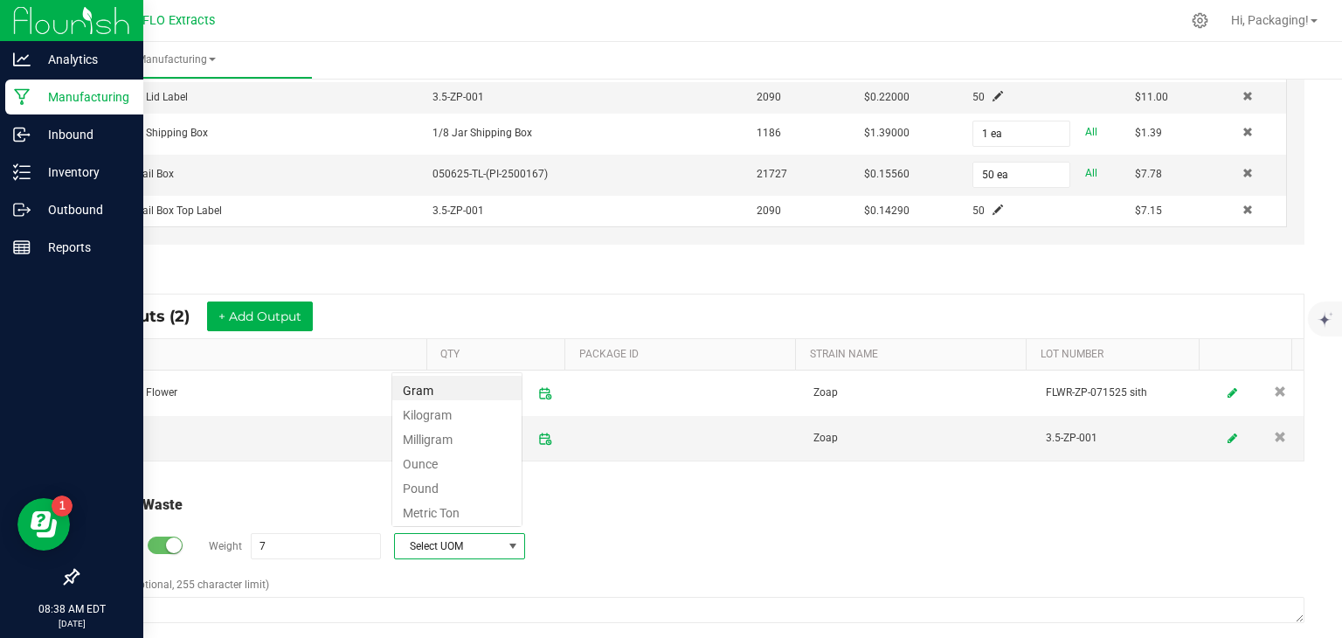
scroll to position [25, 130]
click at [481, 385] on li "Gram" at bounding box center [456, 388] width 129 height 24
type input "7 g"
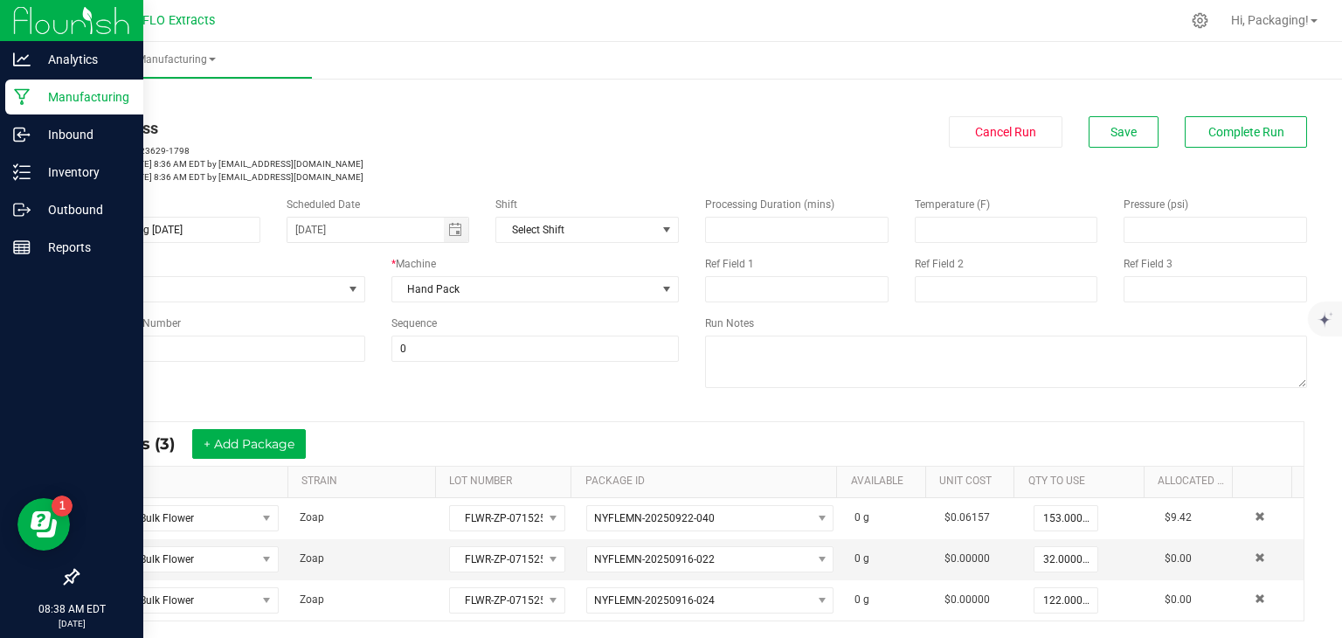
scroll to position [0, 0]
click at [1236, 134] on span "Complete Run" at bounding box center [1246, 132] width 76 height 14
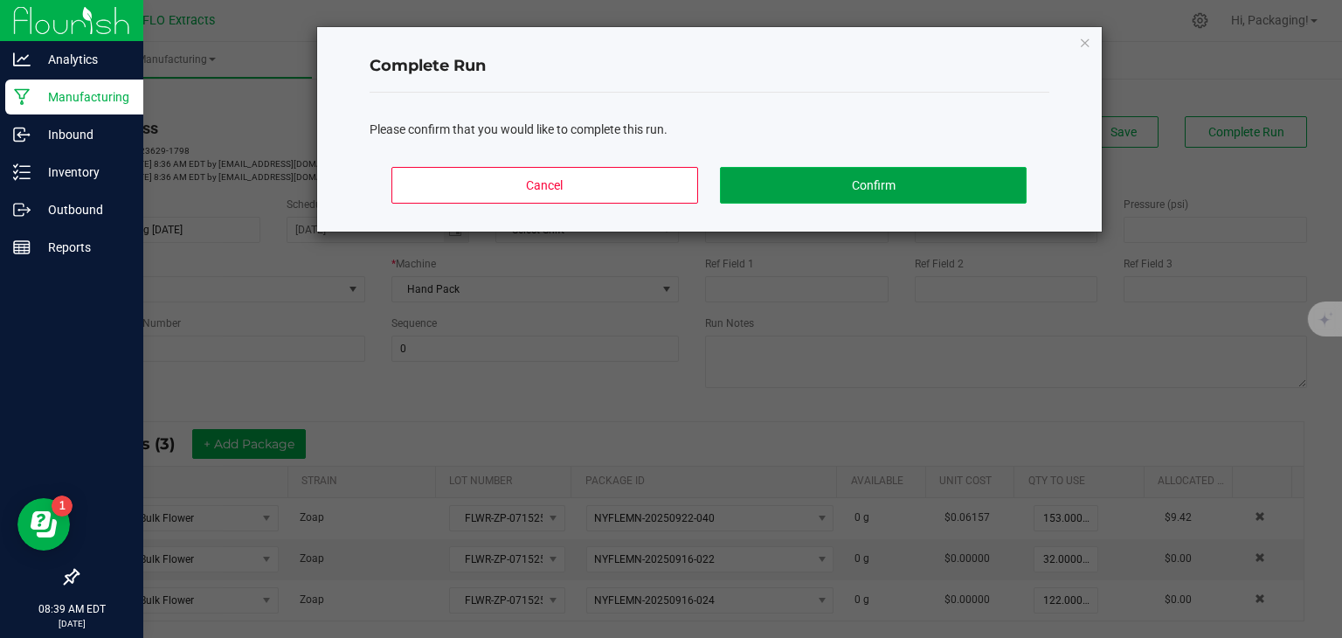
click at [985, 182] on button "Confirm" at bounding box center [873, 185] width 306 height 37
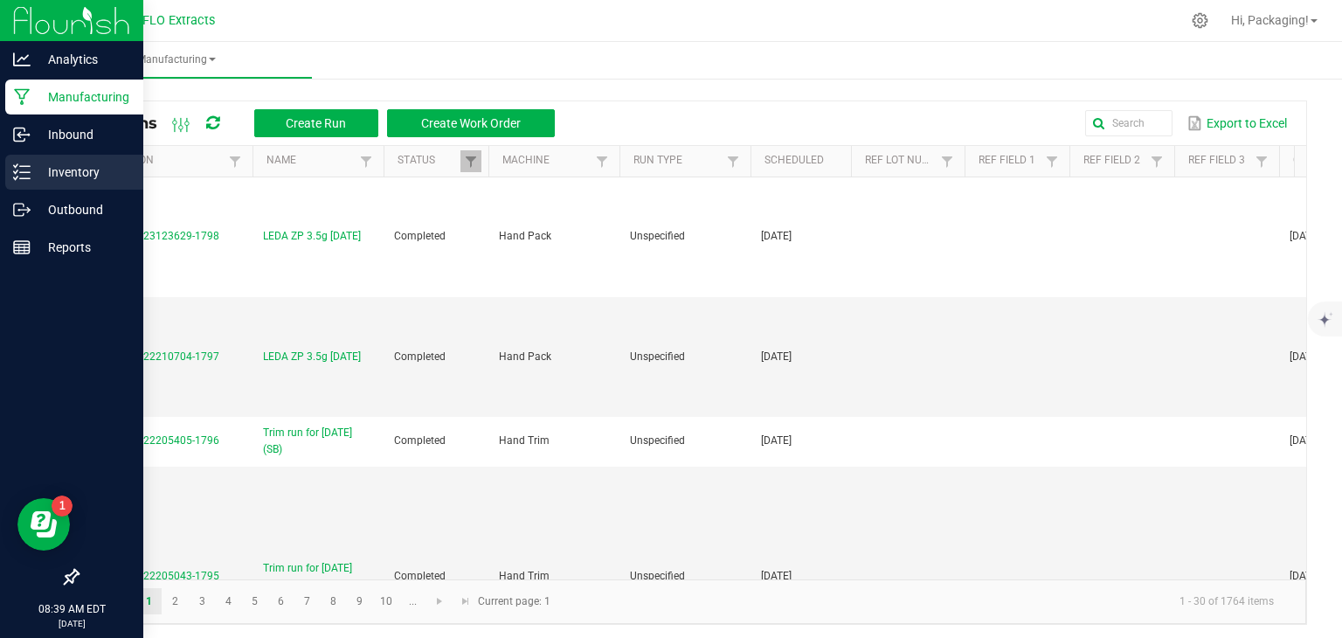
click at [82, 169] on p "Inventory" at bounding box center [83, 172] width 105 height 21
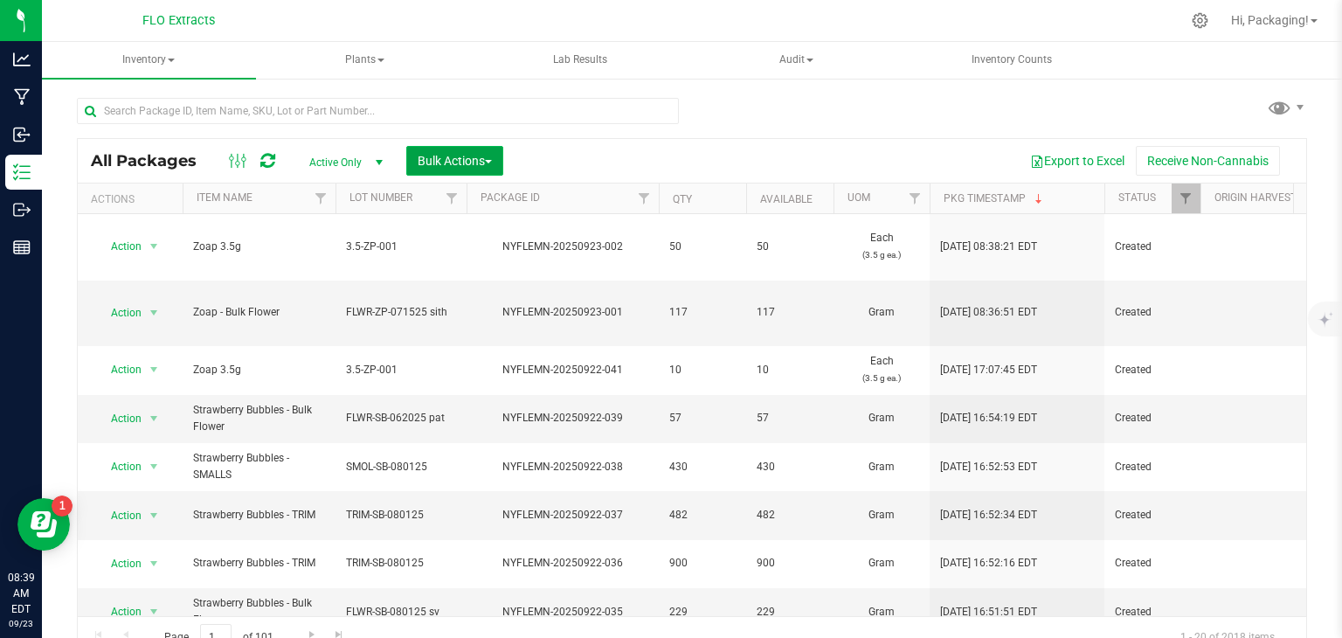
click at [453, 164] on span "Bulk Actions" at bounding box center [455, 161] width 74 height 14
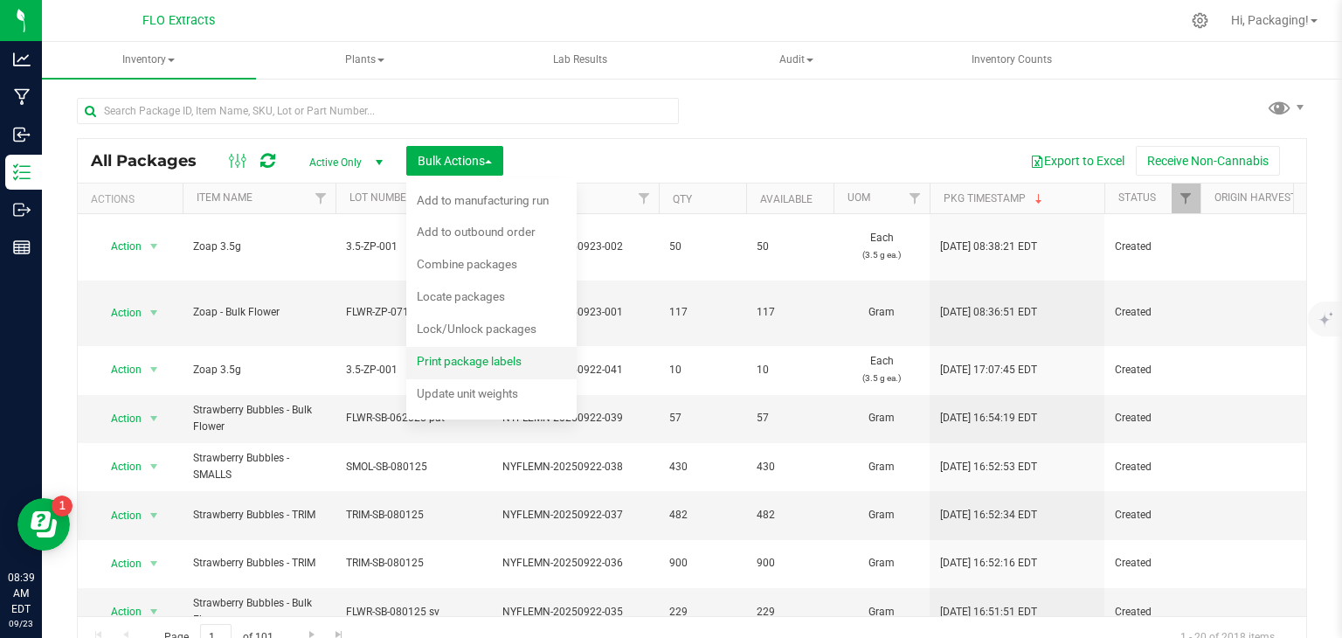
click at [463, 358] on span "Print package labels" at bounding box center [469, 361] width 105 height 14
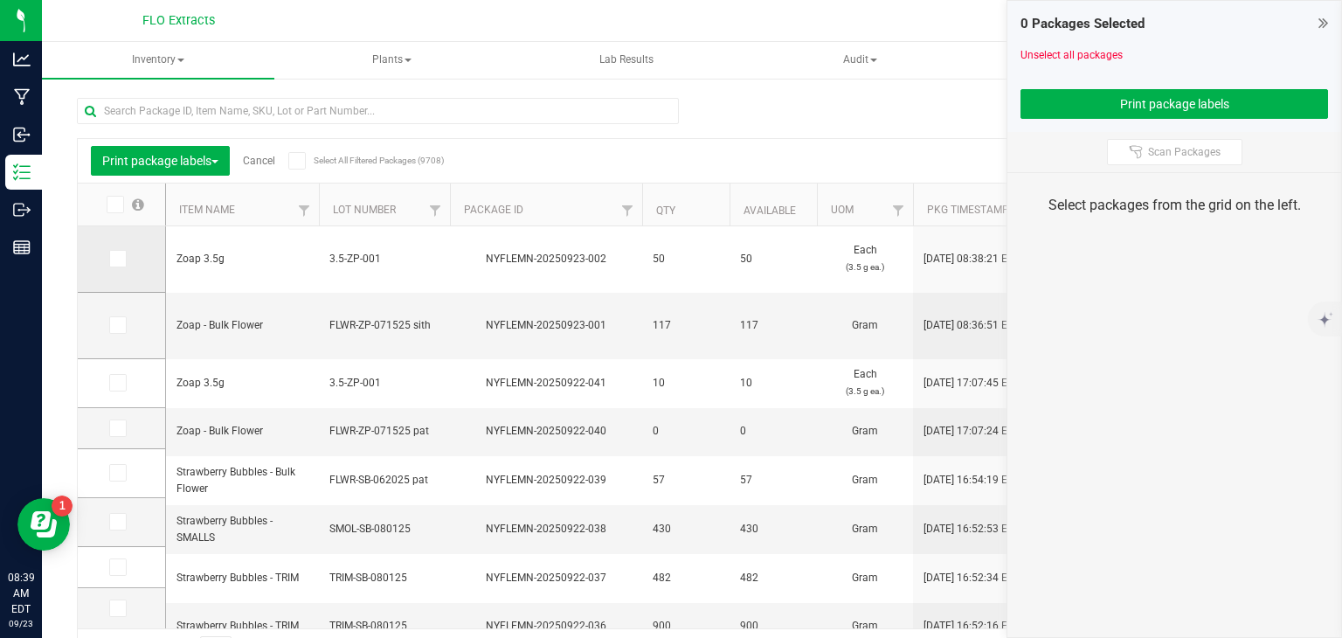
click at [114, 259] on icon at bounding box center [116, 259] width 11 height 0
click at [0, 0] on input "checkbox" at bounding box center [0, 0] width 0 height 0
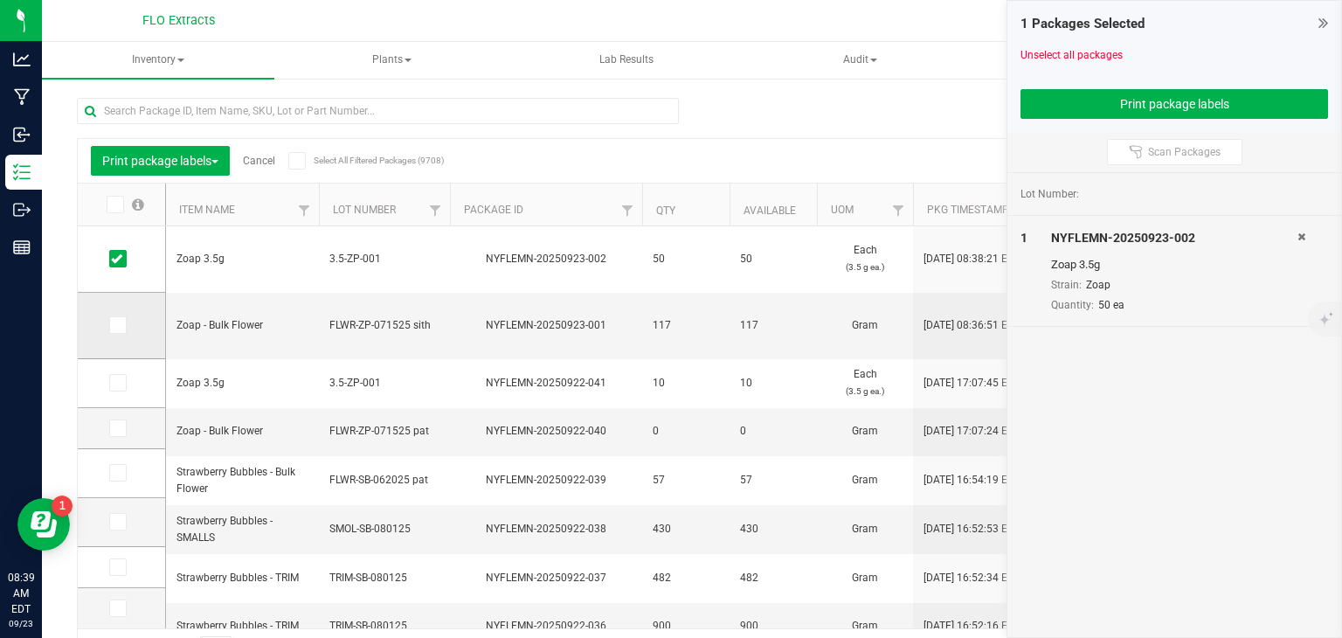
click at [119, 325] on icon at bounding box center [116, 325] width 11 height 0
click at [0, 0] on input "checkbox" at bounding box center [0, 0] width 0 height 0
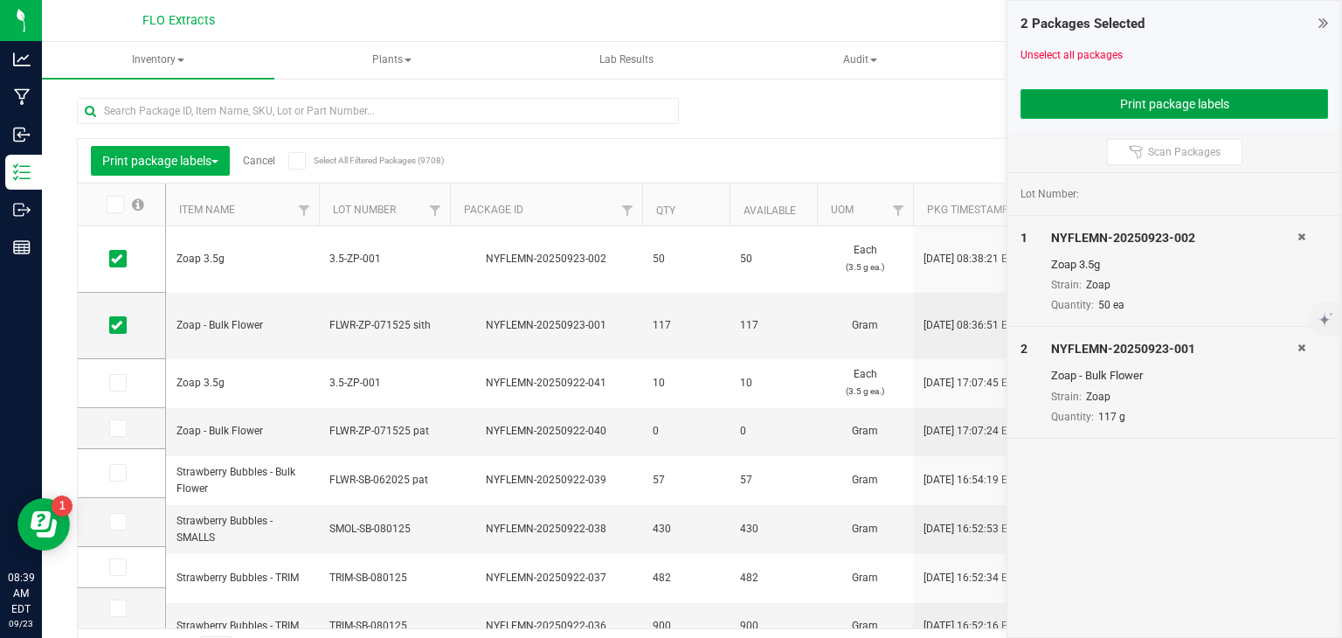
click at [1160, 105] on button "Print package labels" at bounding box center [1173, 104] width 307 height 30
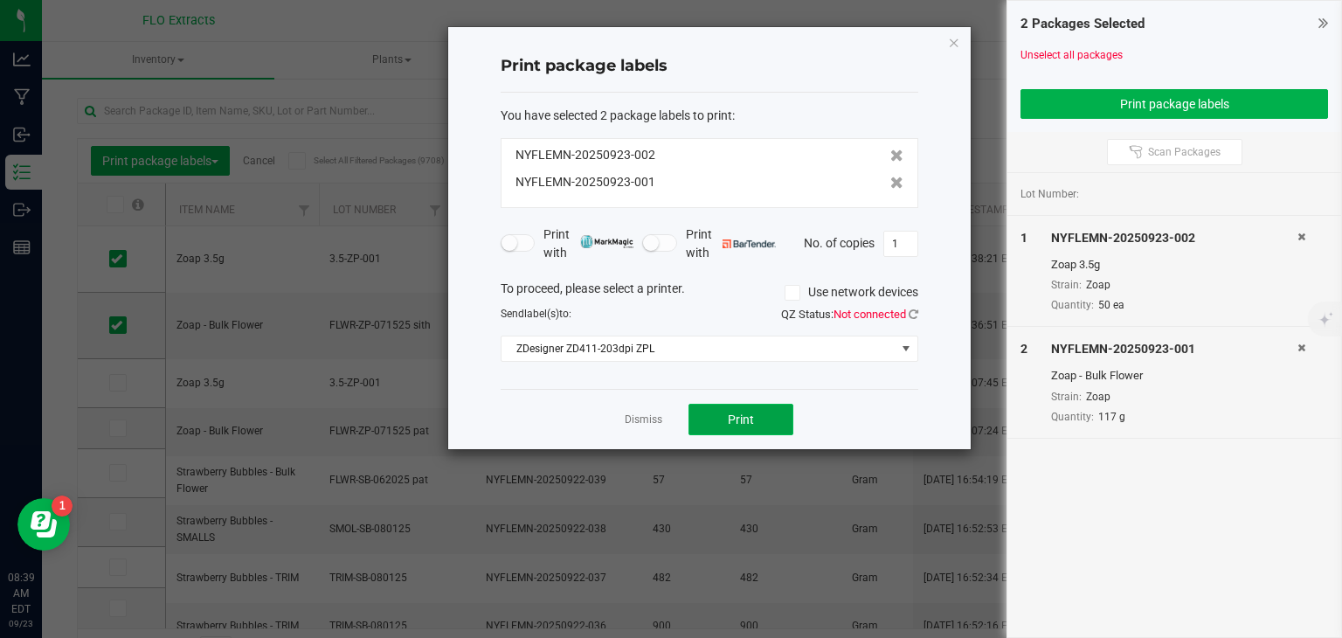
click at [768, 420] on button "Print" at bounding box center [740, 419] width 105 height 31
click at [643, 415] on link "Dismiss" at bounding box center [644, 419] width 38 height 15
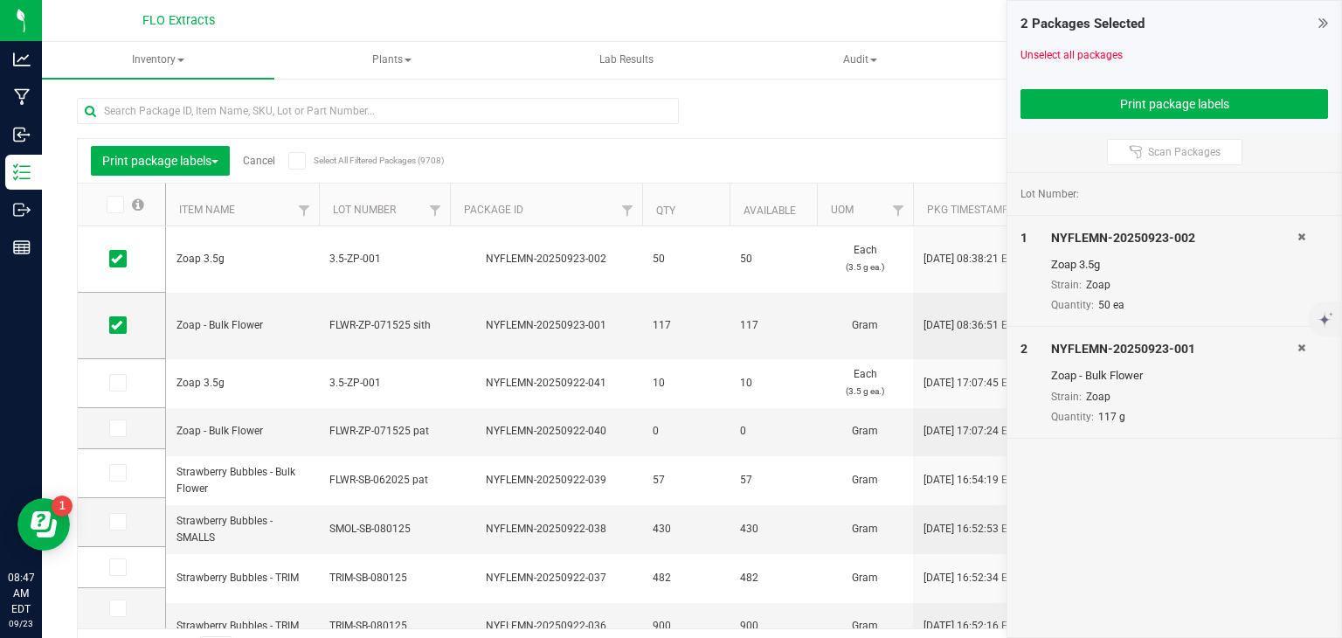
click at [255, 161] on link "Cancel" at bounding box center [259, 161] width 32 height 12
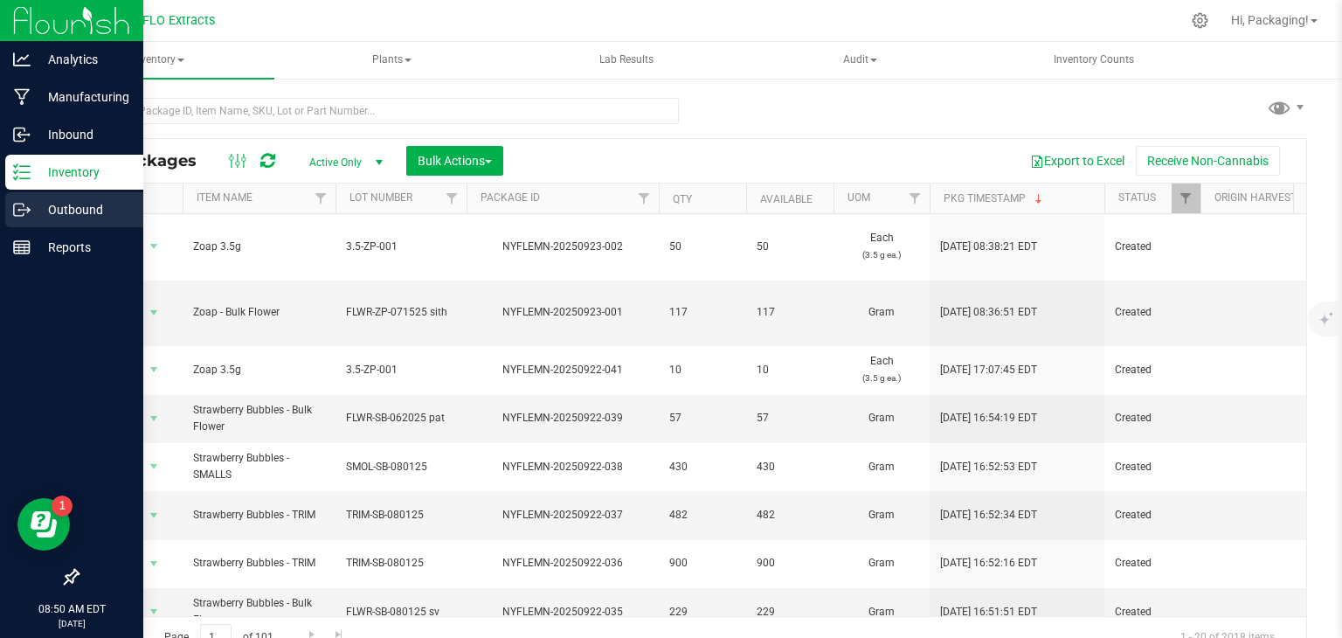
click at [80, 211] on p "Outbound" at bounding box center [83, 209] width 105 height 21
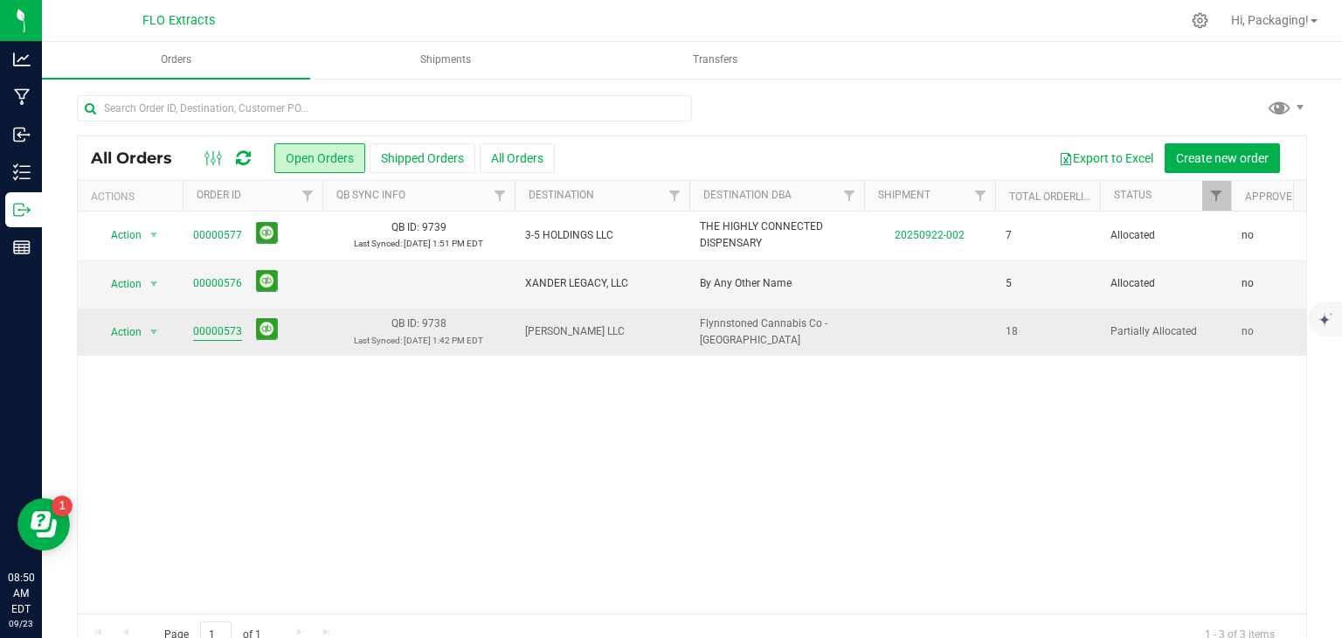
click at [218, 330] on link "00000573" at bounding box center [217, 331] width 49 height 17
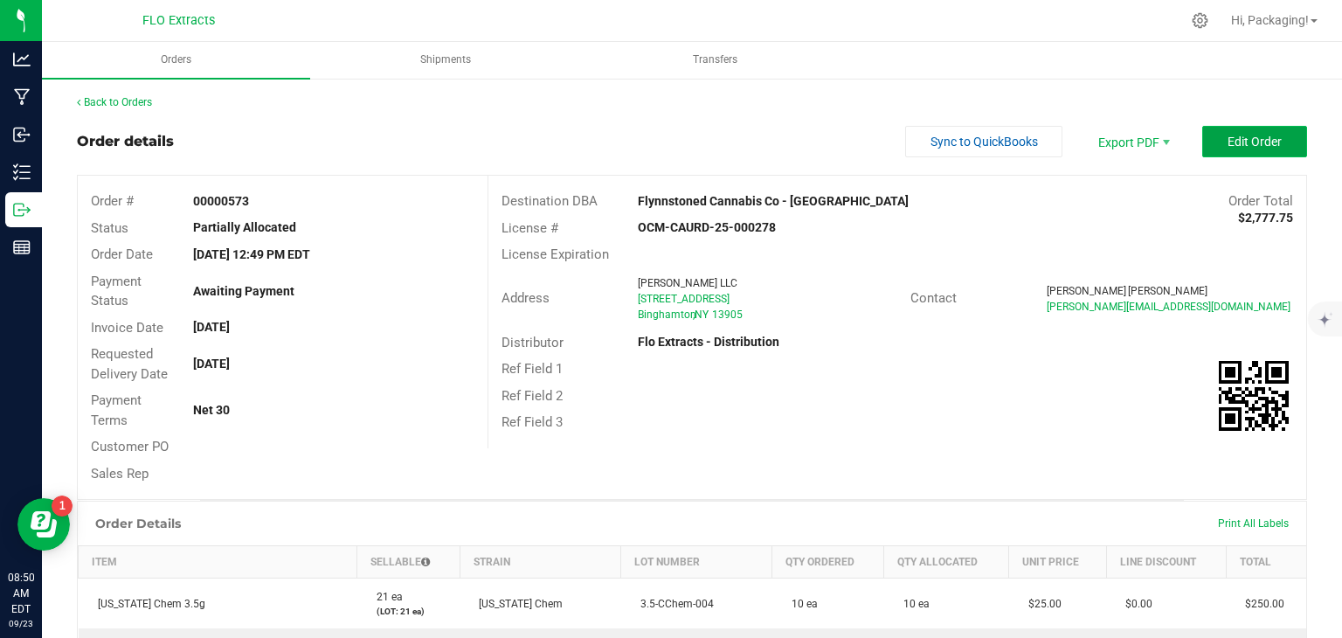
click at [1263, 139] on span "Edit Order" at bounding box center [1254, 142] width 54 height 14
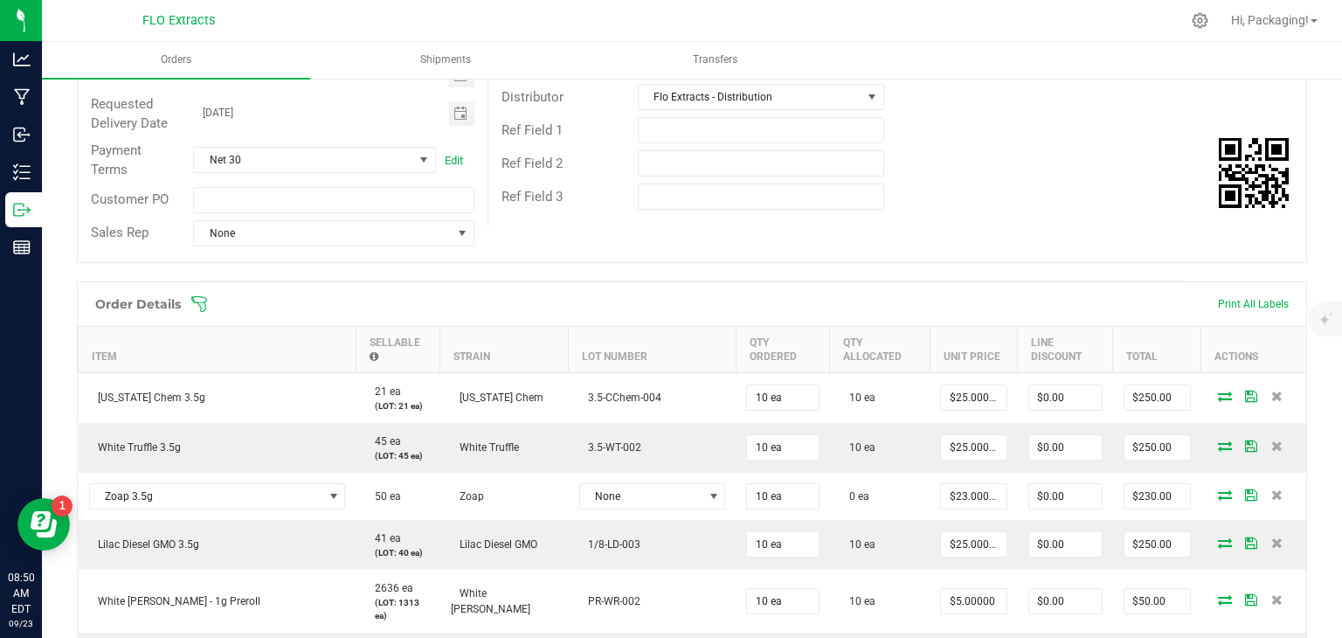
scroll to position [334, 0]
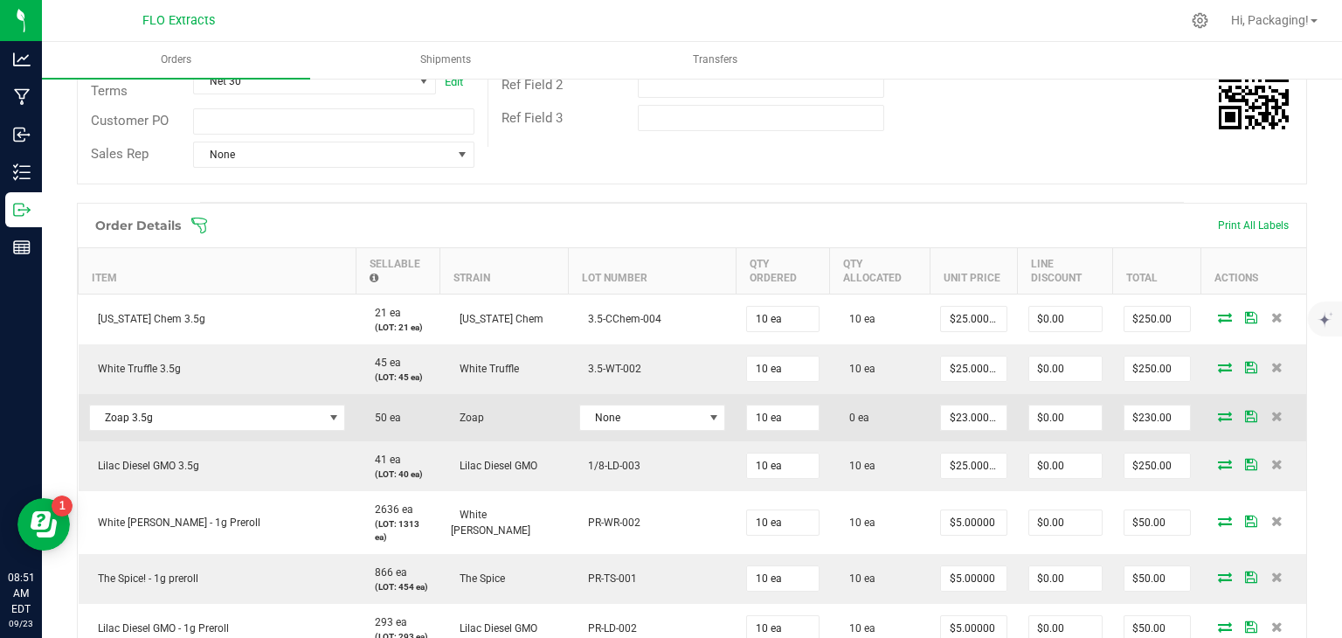
click at [1218, 412] on icon at bounding box center [1225, 416] width 14 height 10
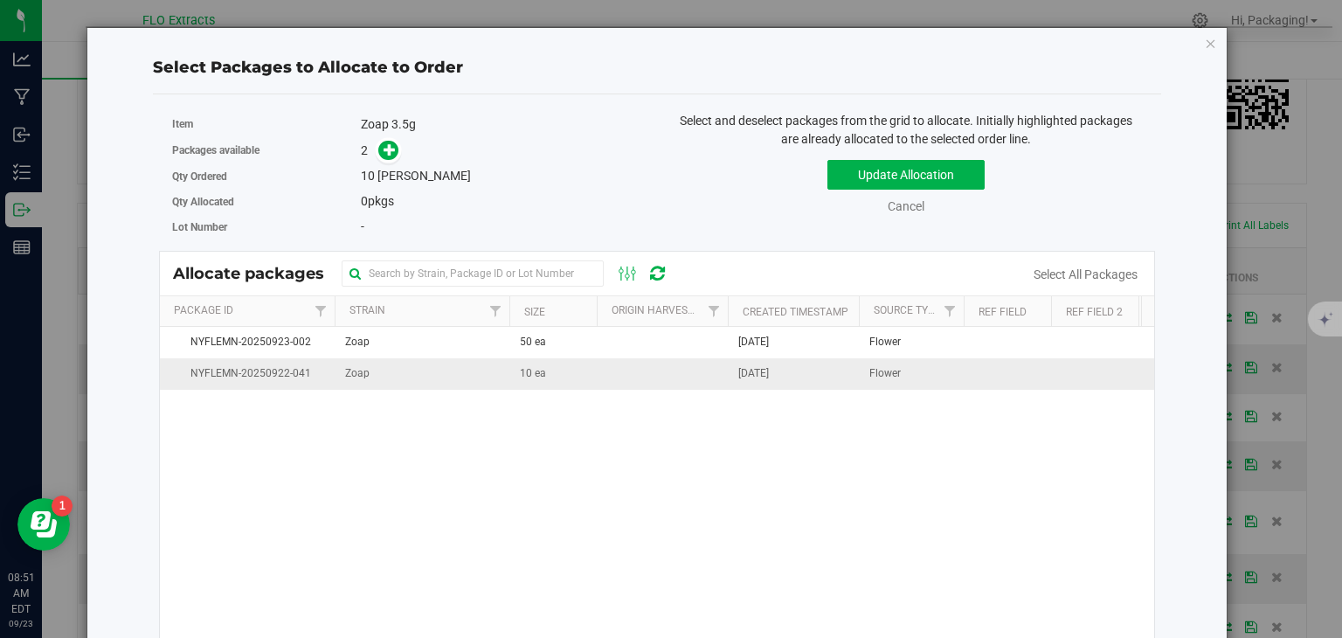
click at [769, 377] on span "[DATE]" at bounding box center [753, 373] width 31 height 17
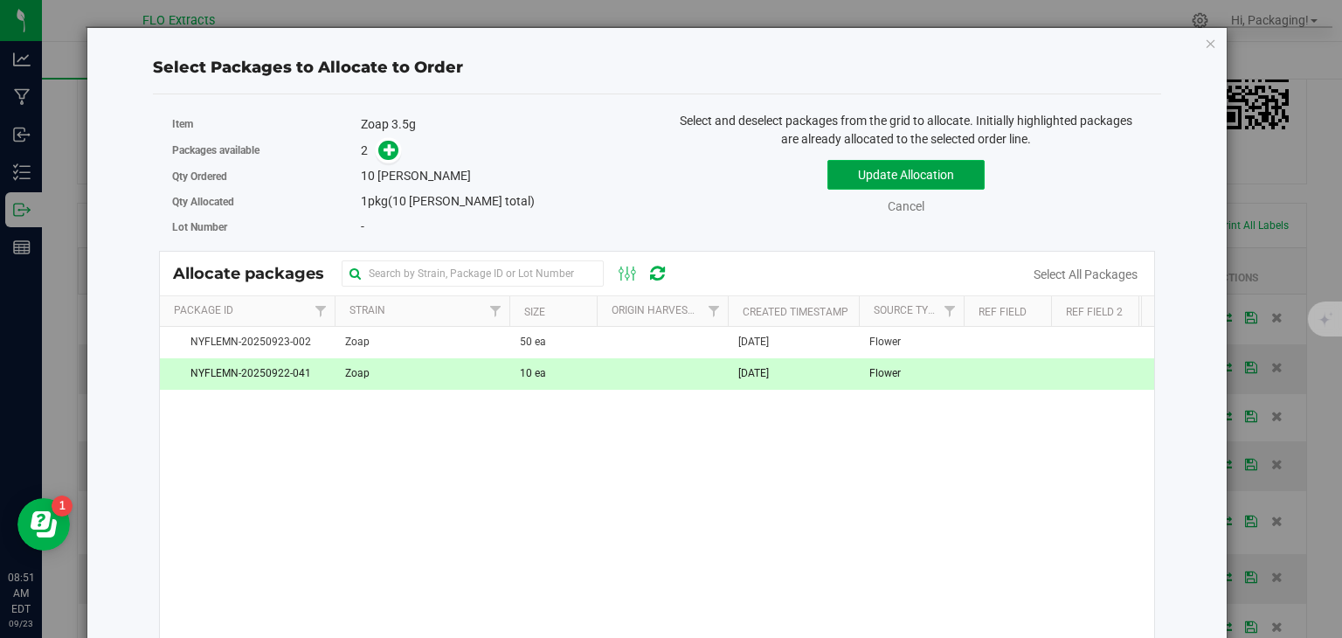
click at [940, 172] on button "Update Allocation" at bounding box center [905, 175] width 157 height 30
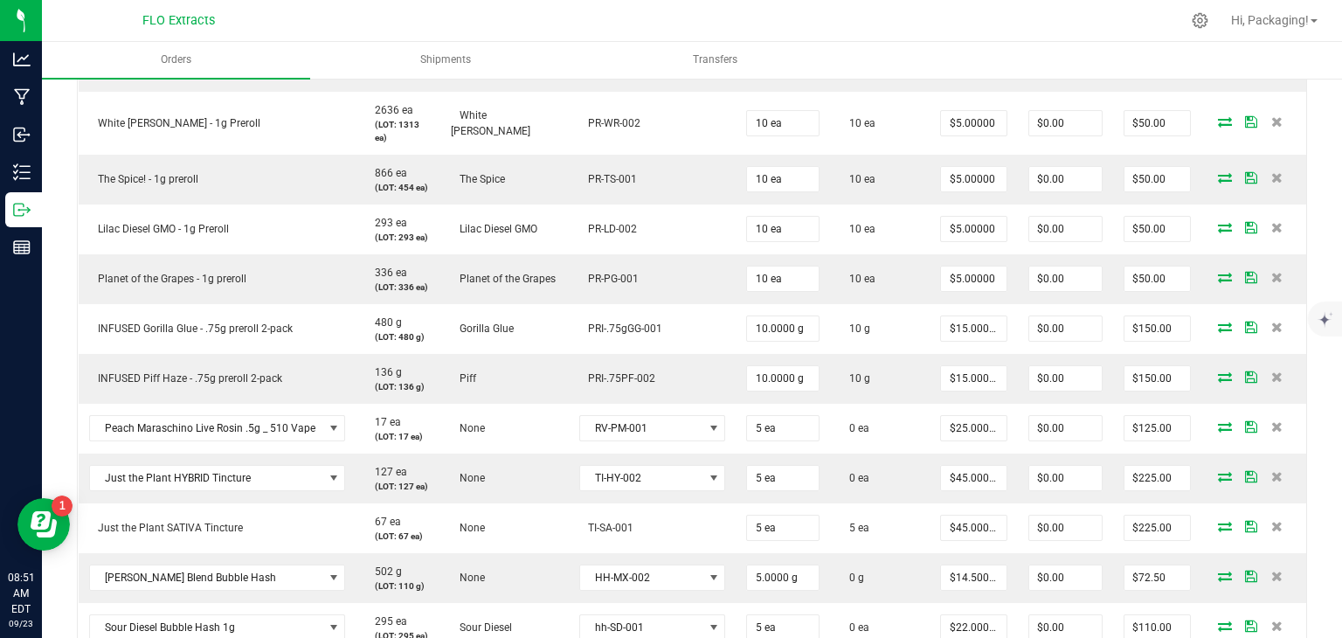
scroll to position [734, 0]
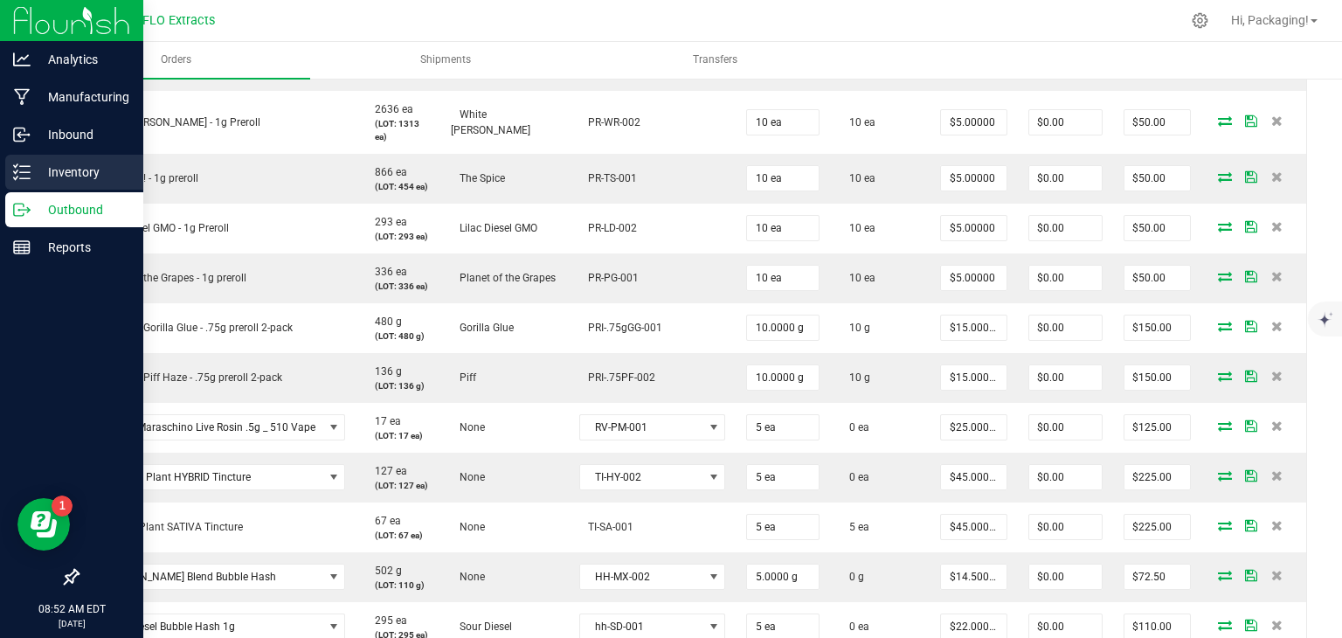
click at [63, 176] on p "Inventory" at bounding box center [83, 172] width 105 height 21
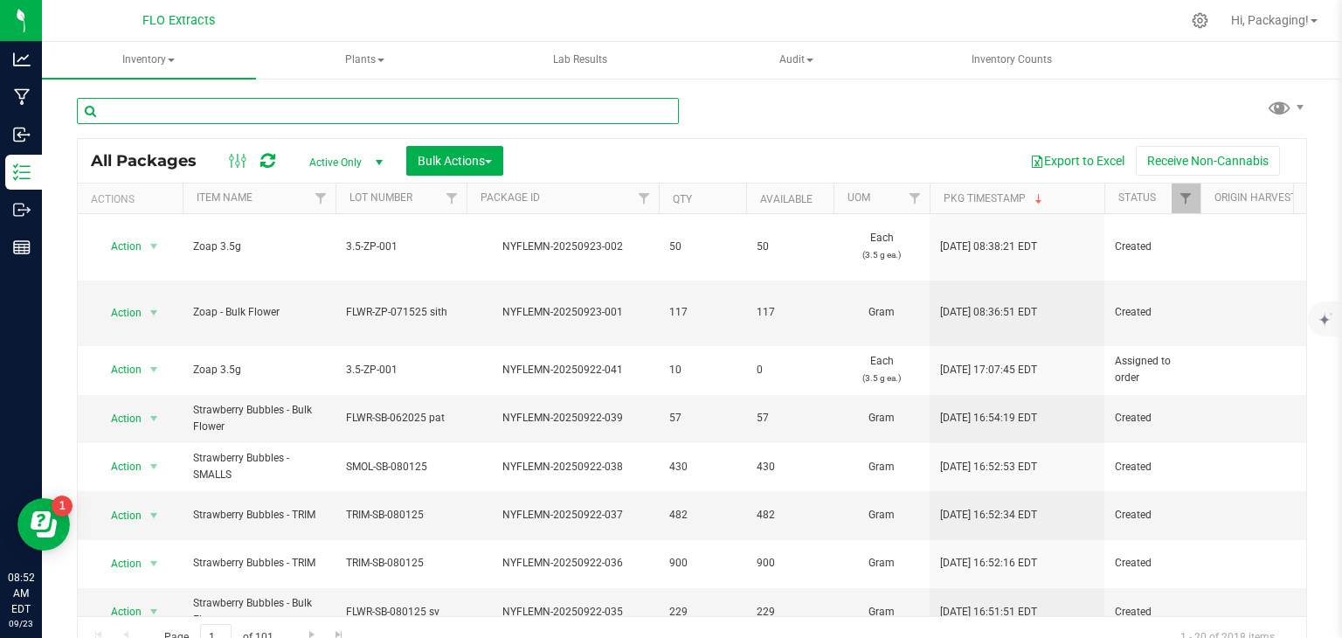
click at [208, 109] on input "text" at bounding box center [378, 111] width 602 height 26
type input "nyflemn-20250319-022"
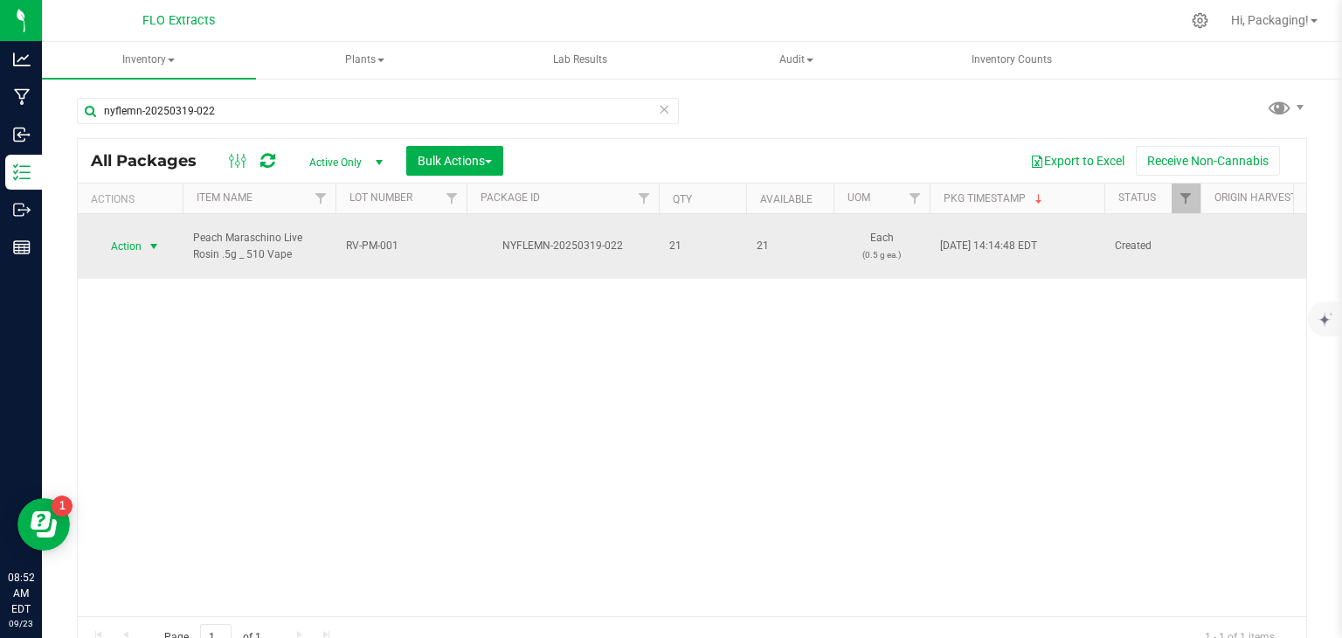
click at [129, 236] on span "Action" at bounding box center [118, 246] width 47 height 24
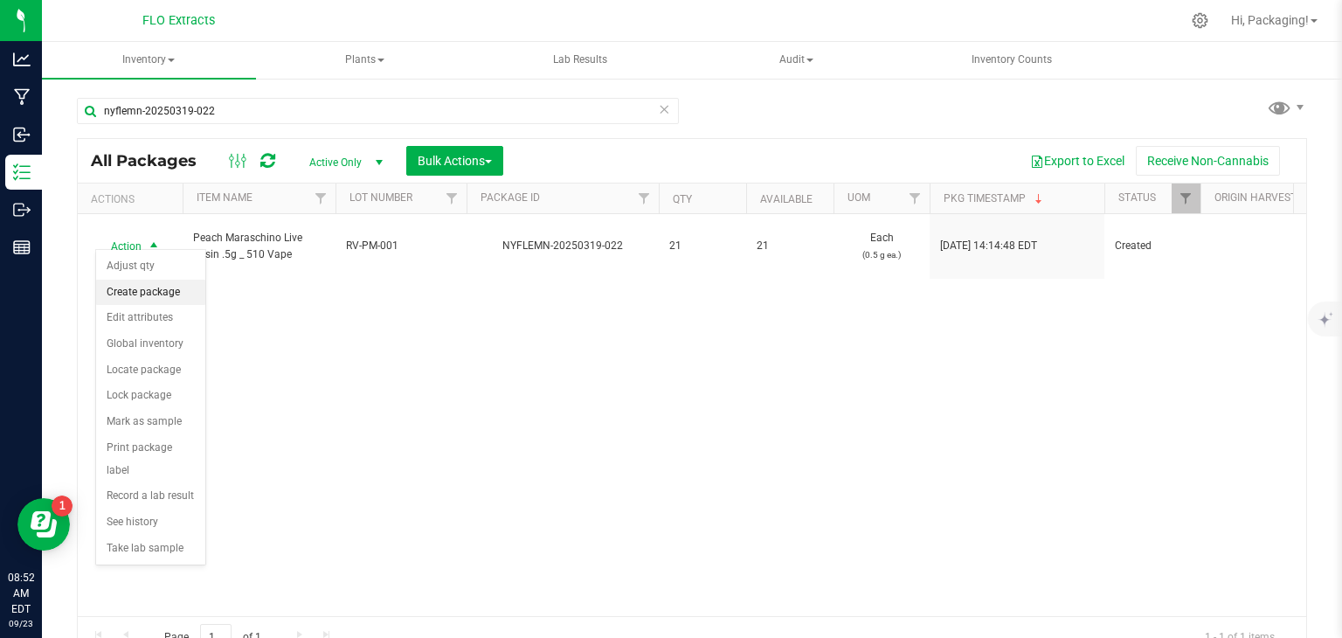
click at [158, 287] on li "Create package" at bounding box center [150, 293] width 109 height 26
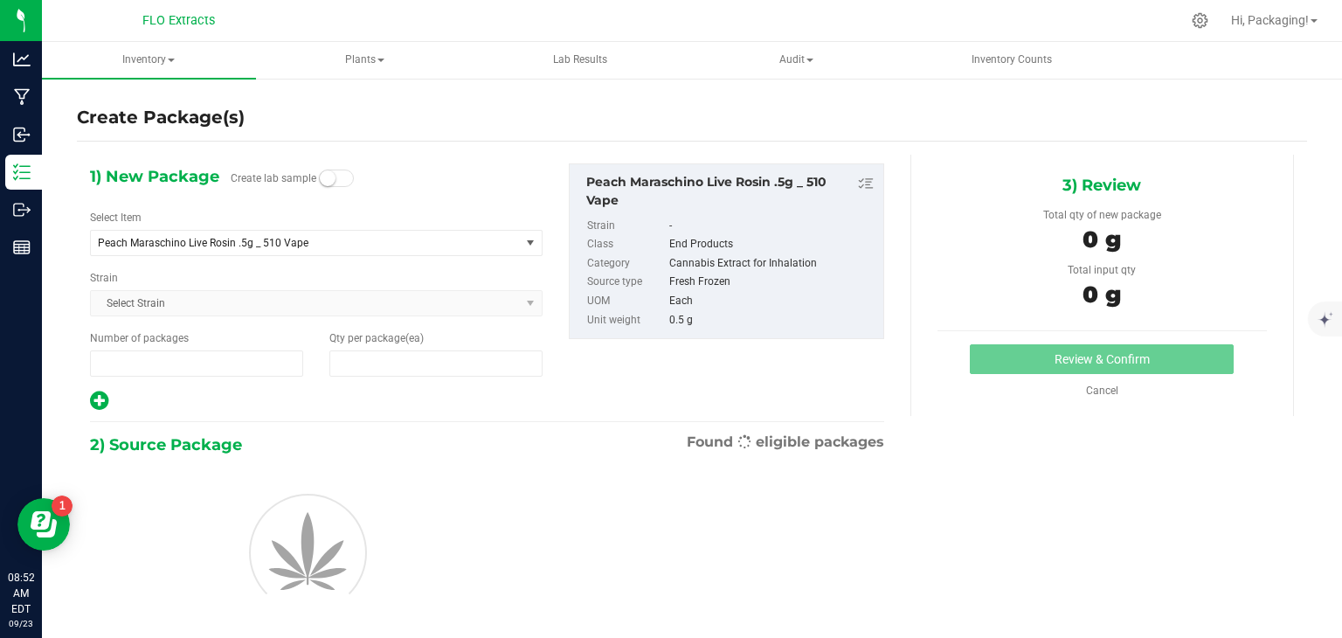
type input "1"
type input "0"
click at [325, 176] on small at bounding box center [328, 178] width 16 height 16
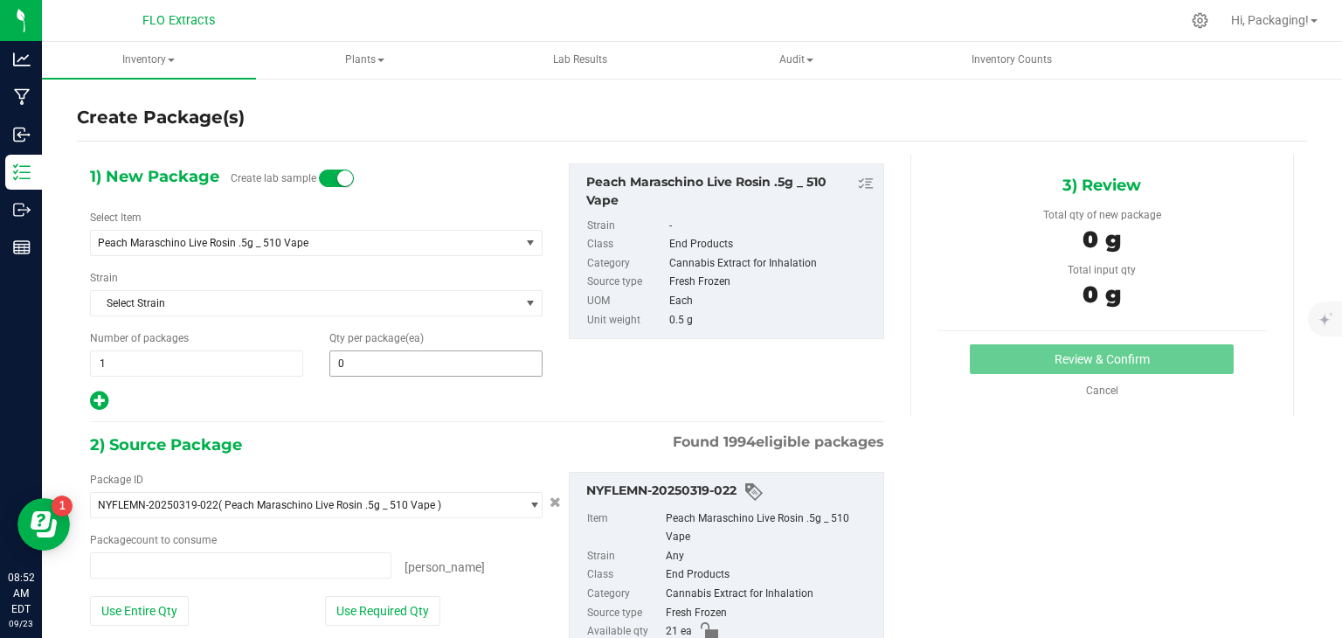
type input "0 ea"
click at [350, 364] on span at bounding box center [435, 363] width 213 height 26
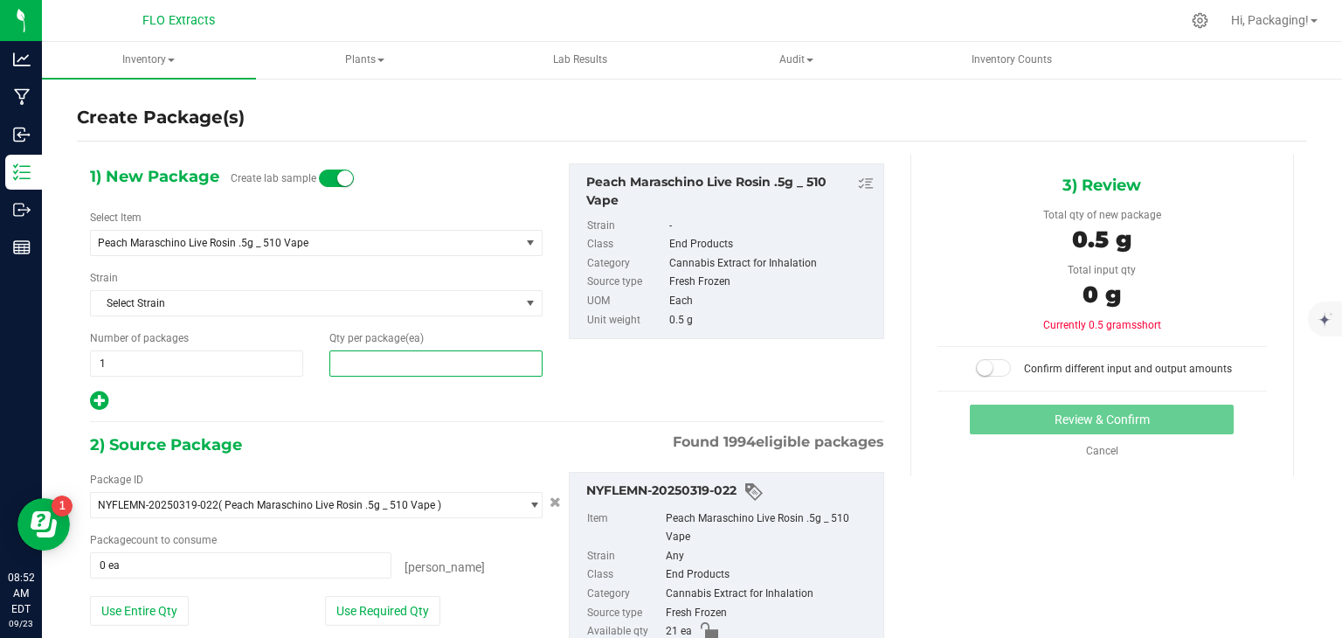
type input "1"
click at [364, 609] on button "Use Required Qty" at bounding box center [382, 611] width 115 height 30
type input "1 ea"
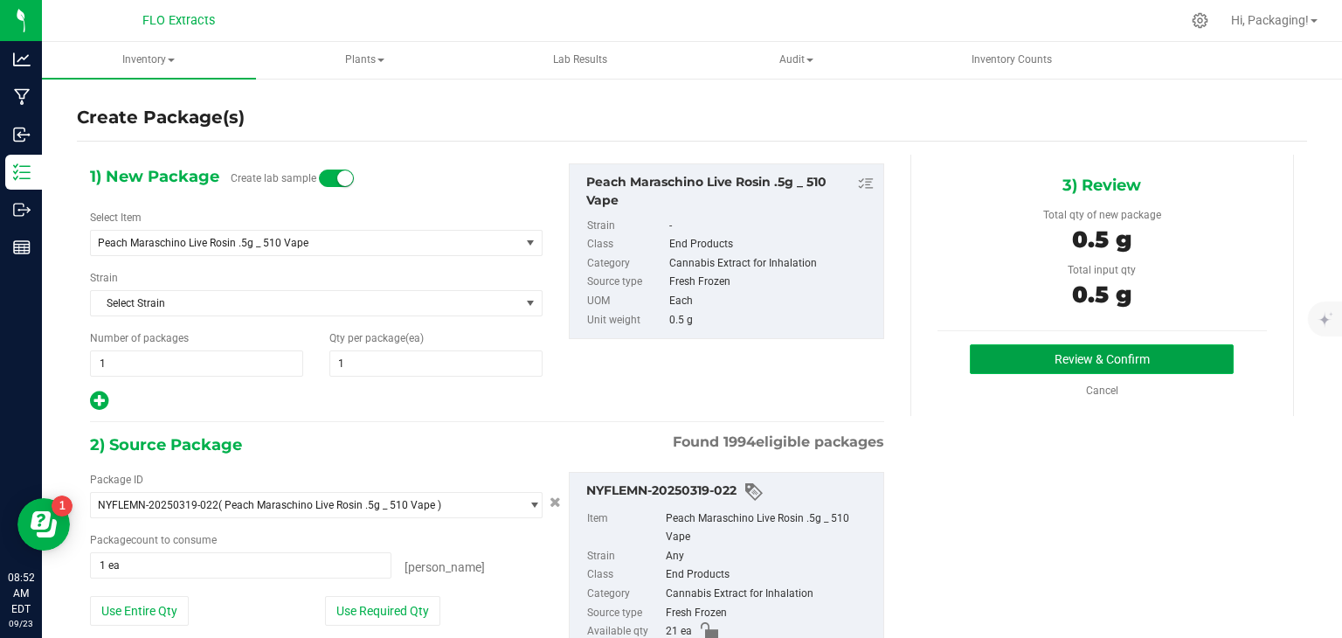
click at [1045, 363] on button "Review & Confirm" at bounding box center [1102, 359] width 264 height 30
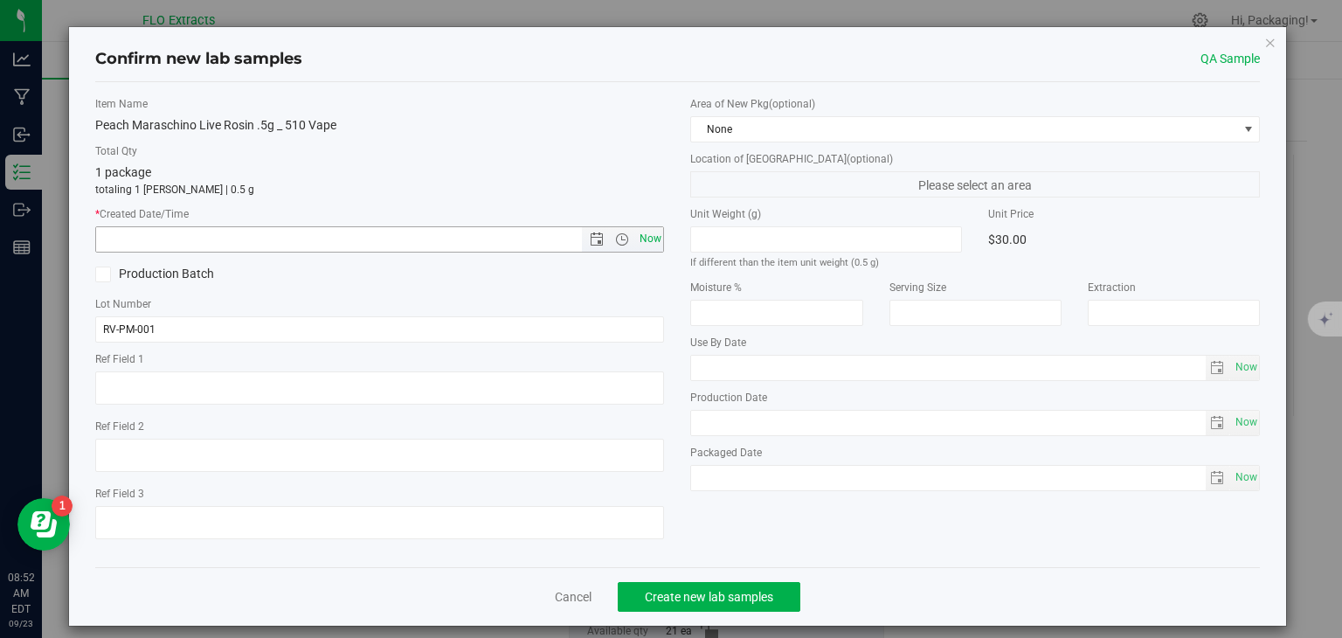
click at [646, 242] on span "Now" at bounding box center [650, 238] width 30 height 25
type input "[DATE] 8:52 AM"
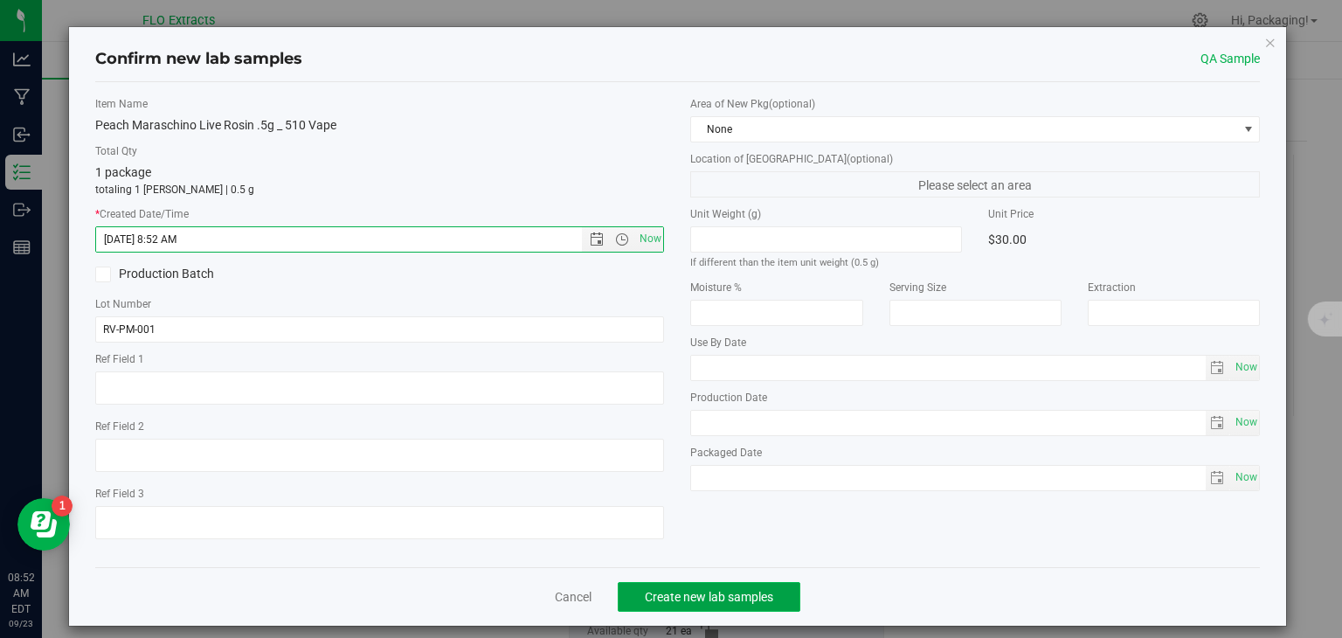
click at [665, 594] on span "Create new lab samples" at bounding box center [709, 597] width 128 height 14
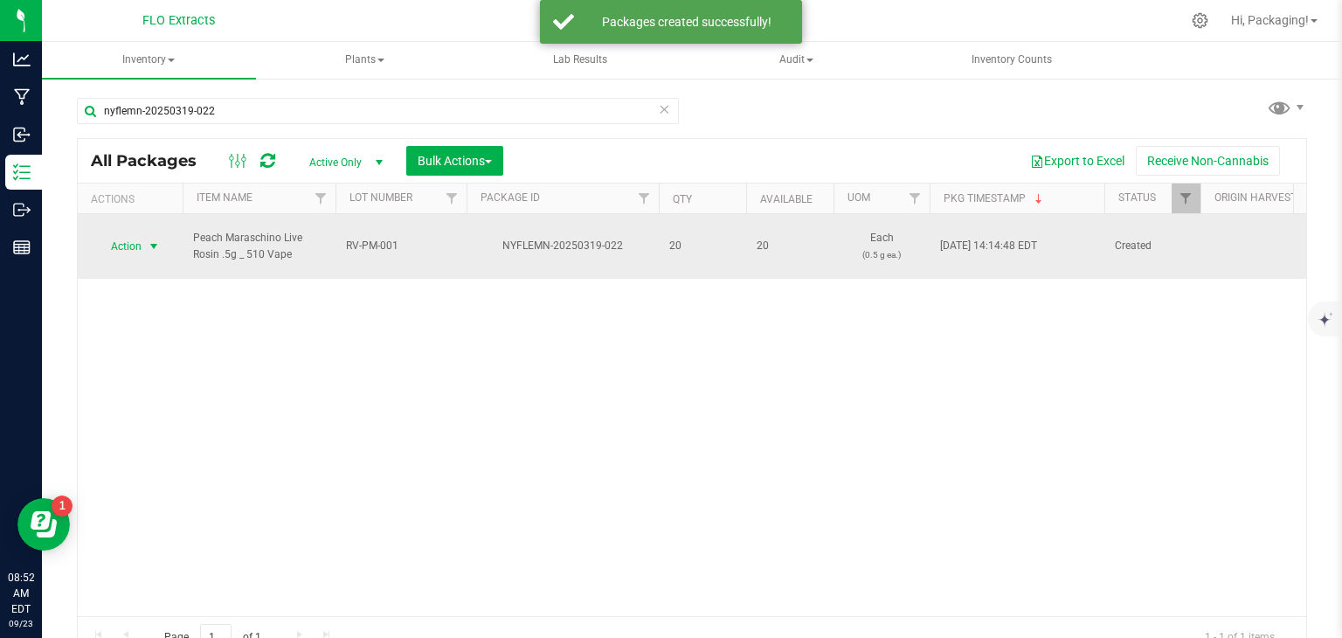
click at [129, 240] on span "Action" at bounding box center [118, 246] width 47 height 24
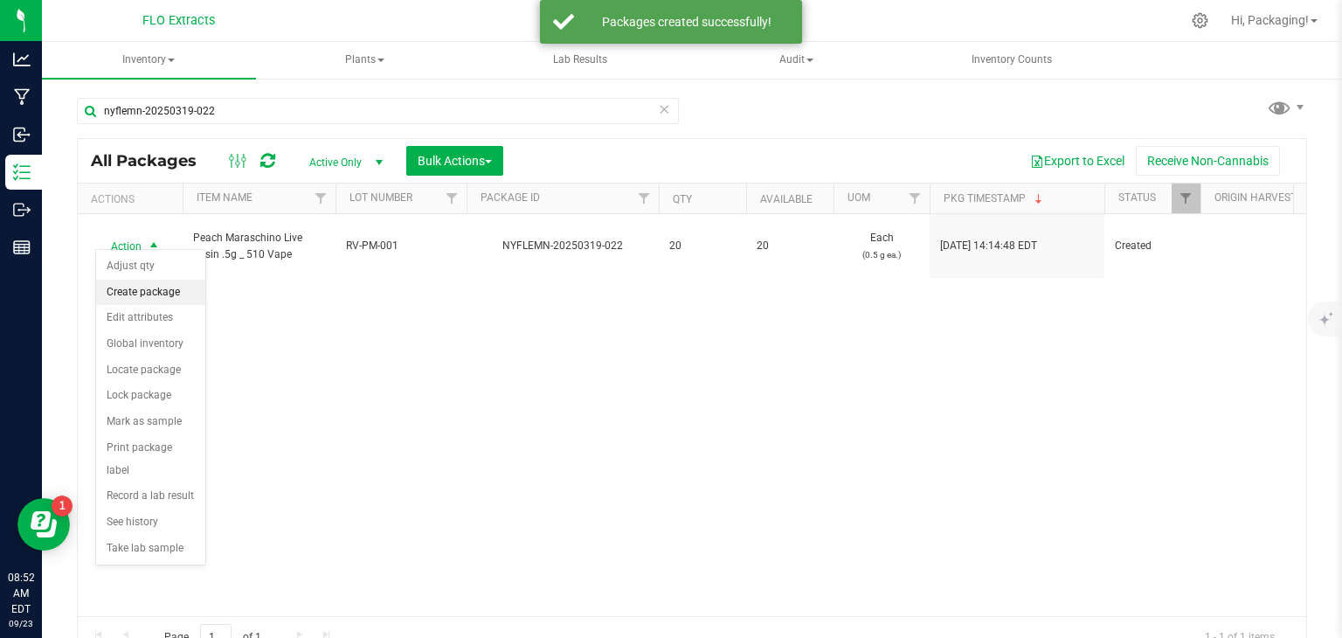
click at [147, 291] on li "Create package" at bounding box center [150, 293] width 109 height 26
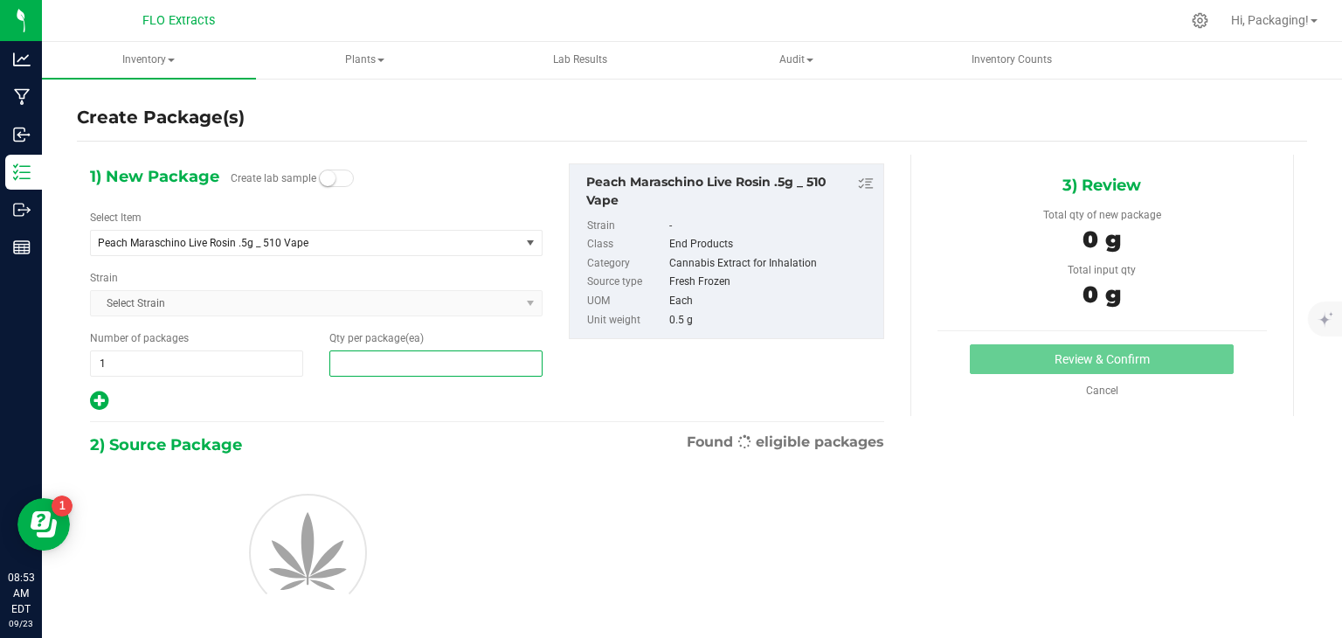
click at [352, 362] on span at bounding box center [435, 363] width 213 height 26
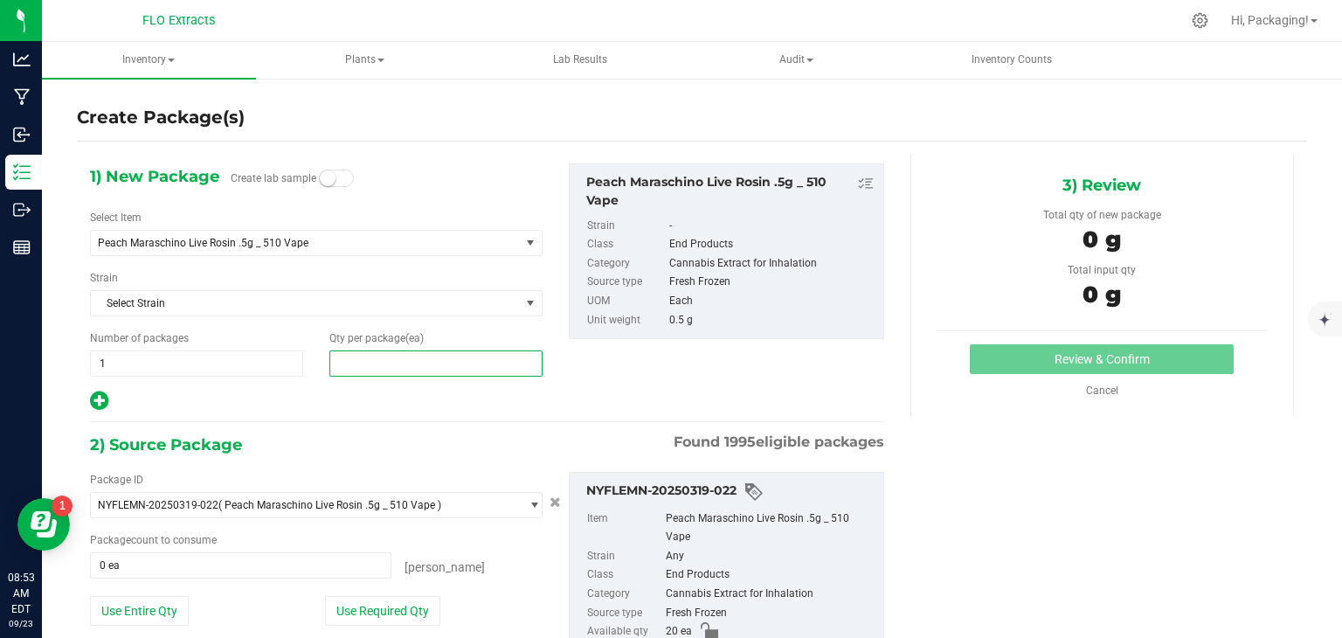
type input "5"
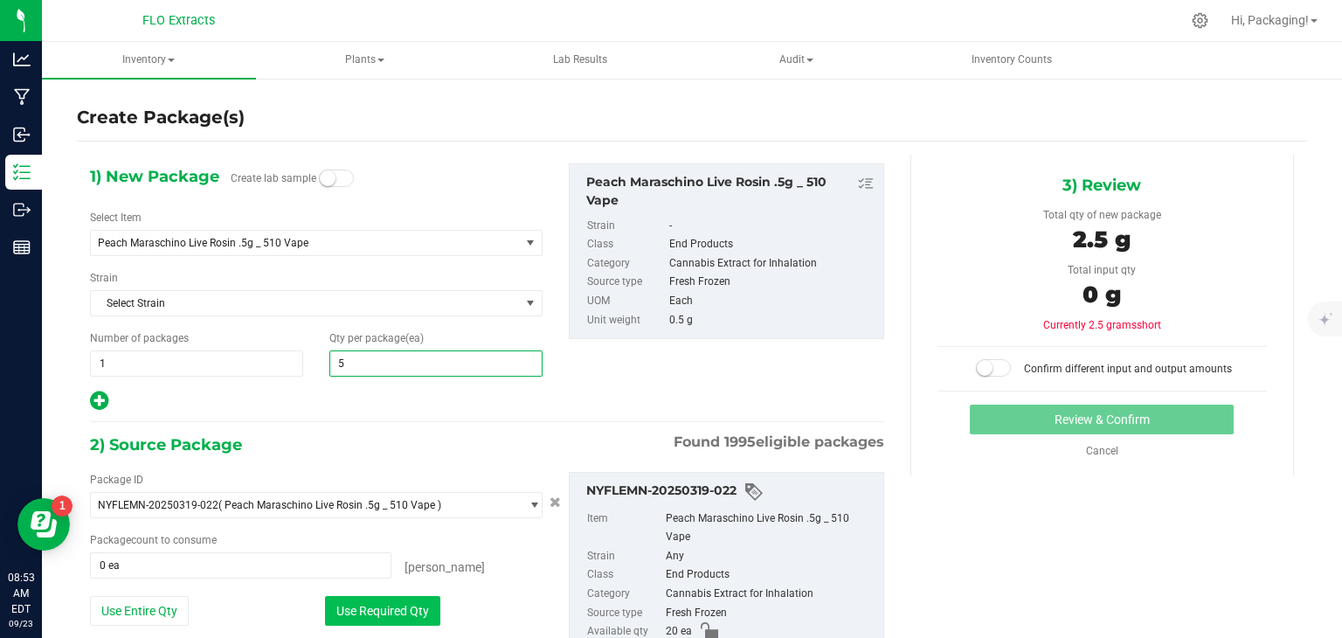
type input "5"
click at [394, 602] on button "Use Required Qty" at bounding box center [382, 611] width 115 height 30
type input "5 ea"
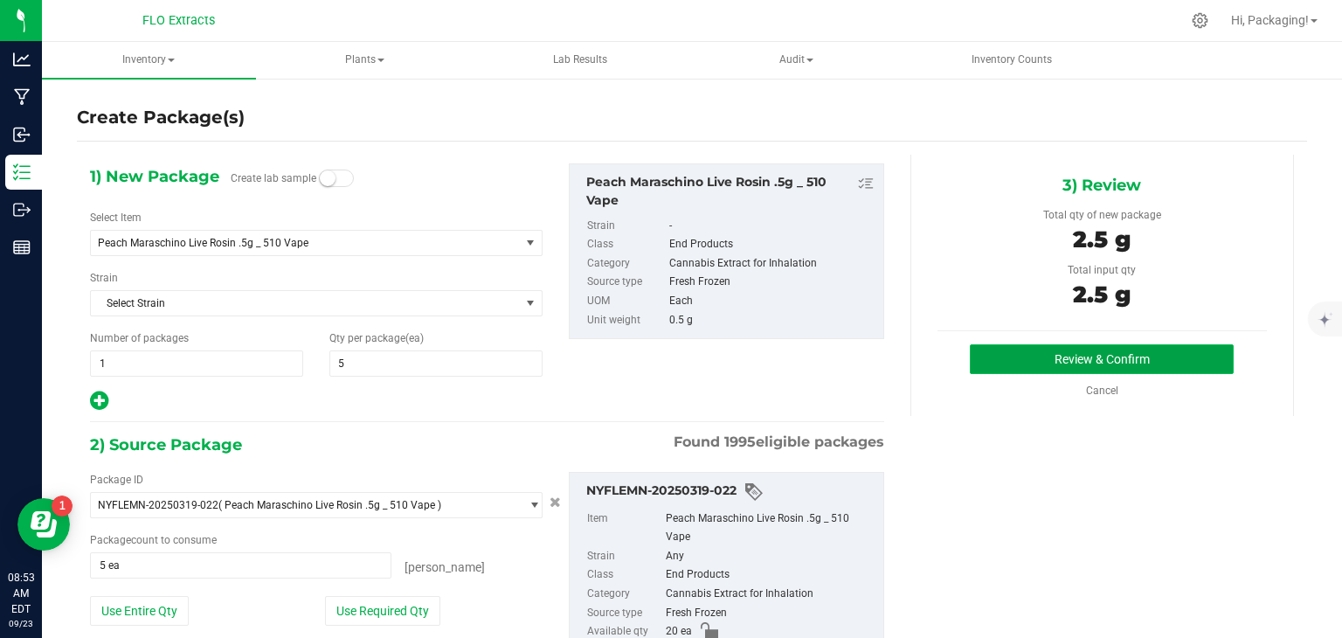
click at [1016, 359] on button "Review & Confirm" at bounding box center [1102, 359] width 264 height 30
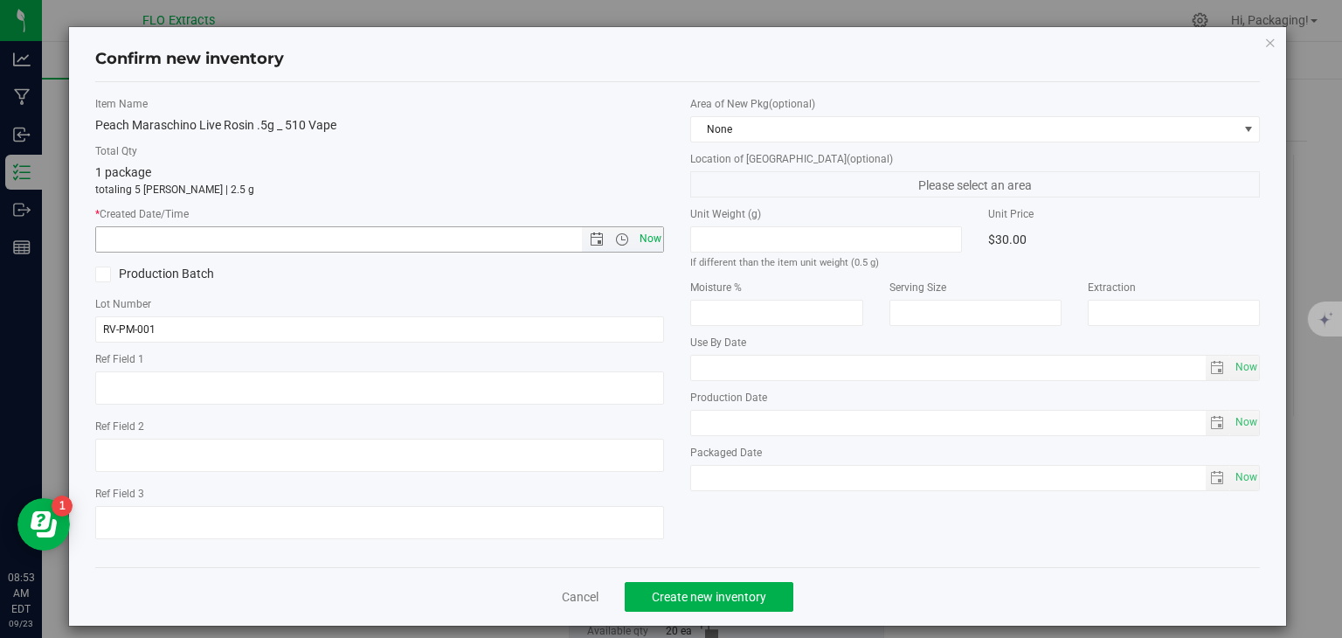
click at [652, 238] on span "Now" at bounding box center [650, 238] width 30 height 25
type input "[DATE] 8:53 AM"
click at [727, 587] on button "Create new inventory" at bounding box center [709, 597] width 169 height 30
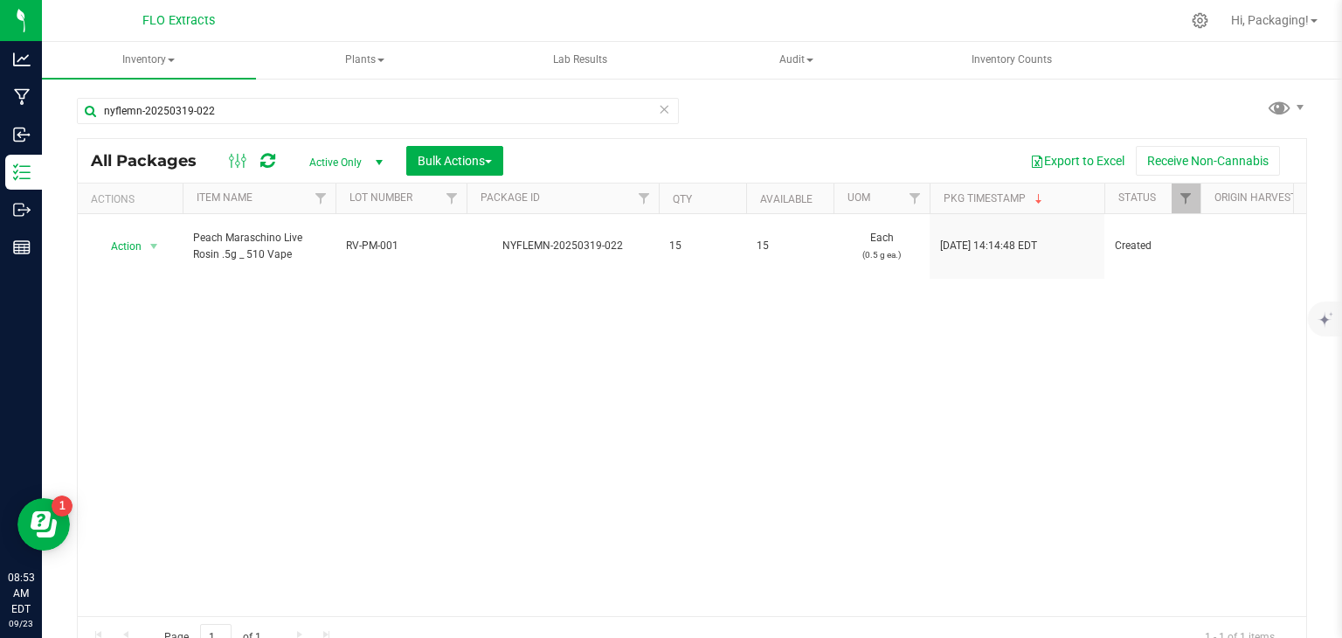
click at [658, 110] on icon at bounding box center [664, 108] width 12 height 21
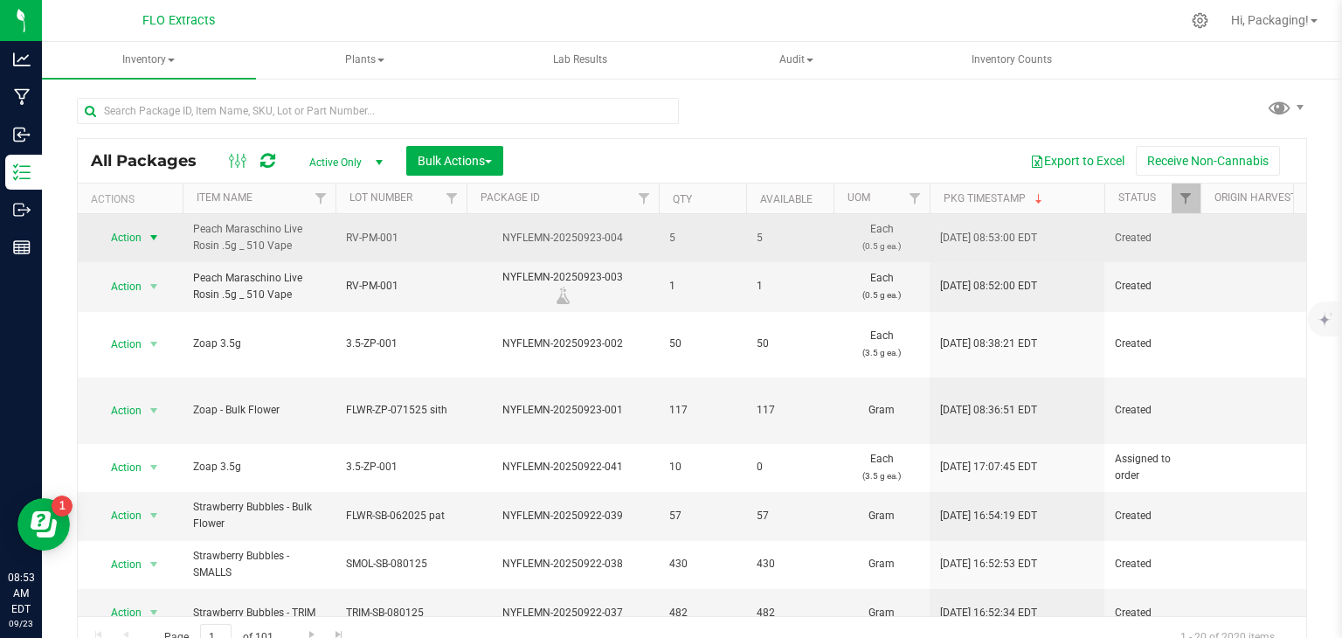
click at [113, 232] on span "Action" at bounding box center [118, 237] width 47 height 24
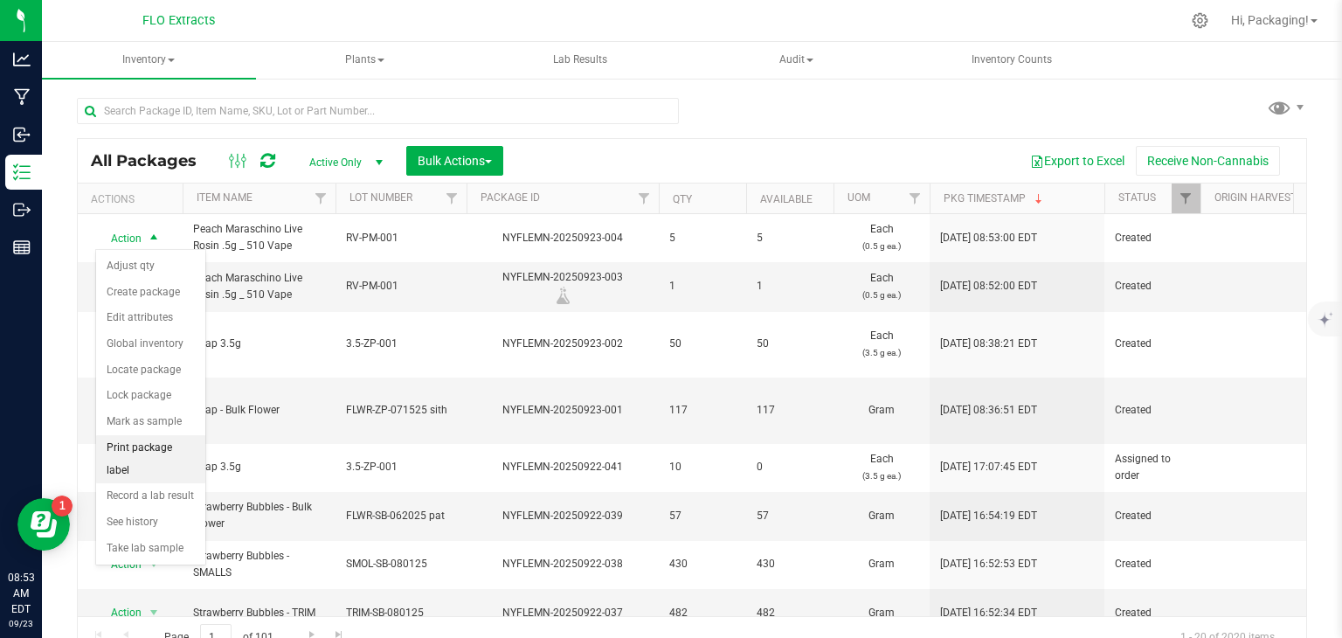
click at [174, 438] on li "Print package label" at bounding box center [150, 459] width 109 height 48
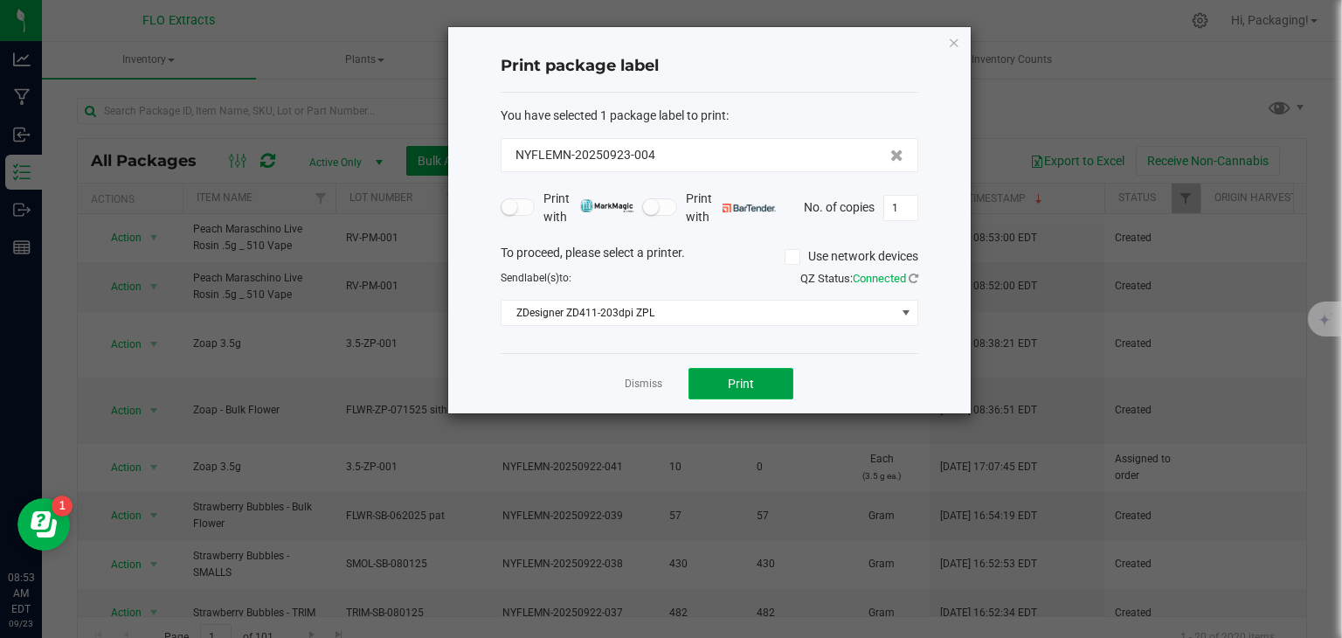
click at [715, 379] on button "Print" at bounding box center [740, 383] width 105 height 31
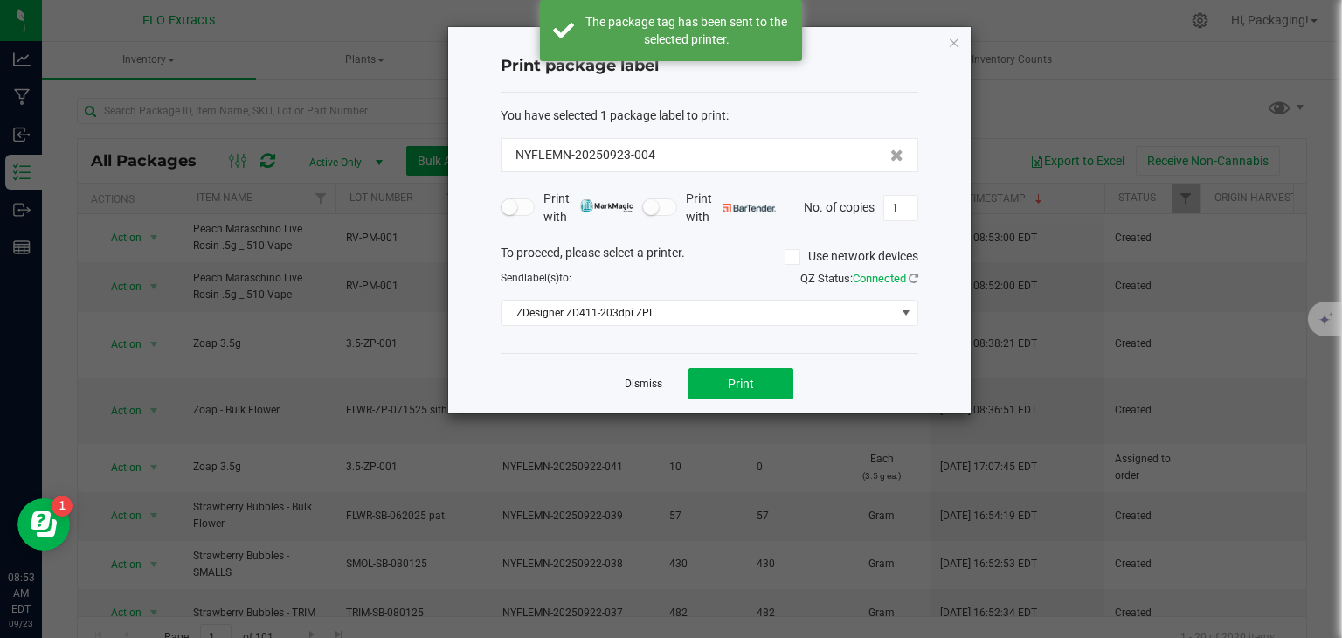
click at [653, 384] on link "Dismiss" at bounding box center [644, 384] width 38 height 15
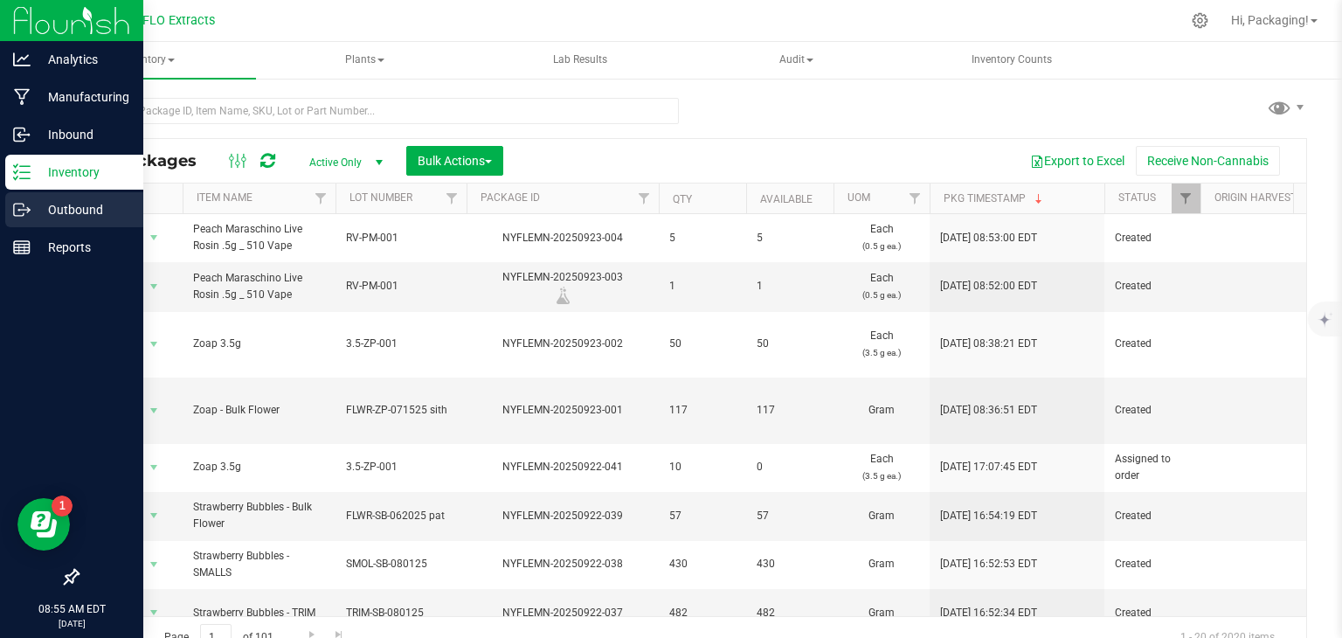
click at [86, 218] on p "Outbound" at bounding box center [83, 209] width 105 height 21
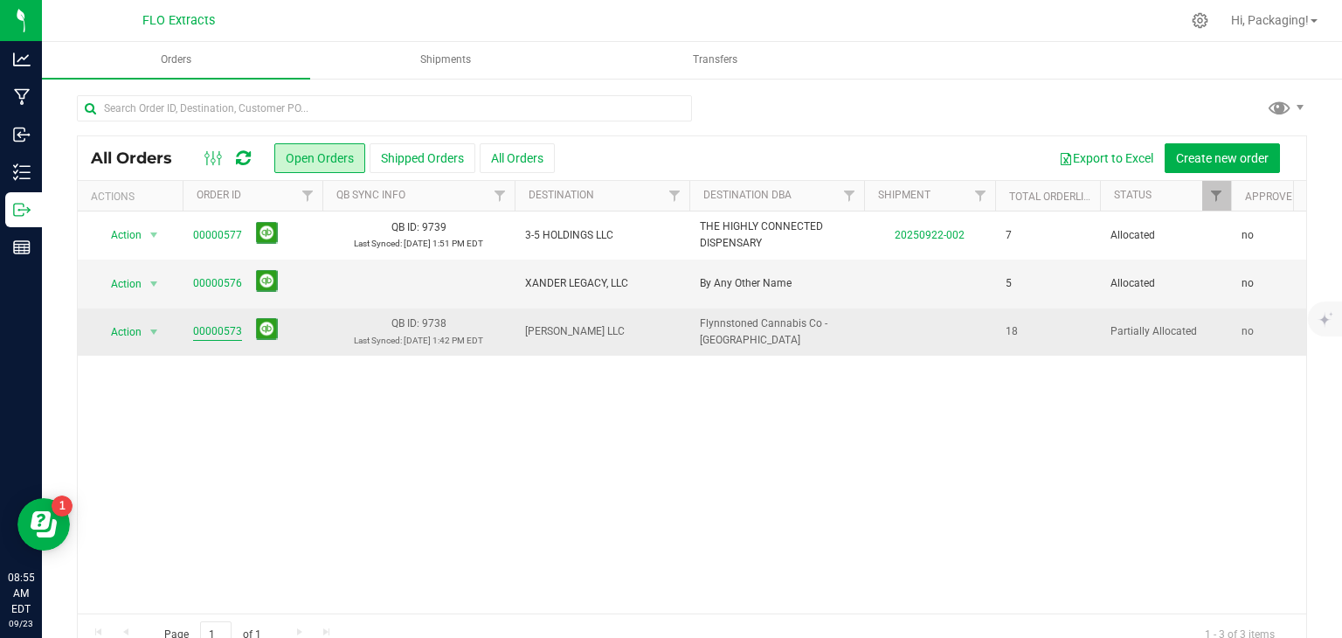
click at [216, 332] on link "00000573" at bounding box center [217, 331] width 49 height 17
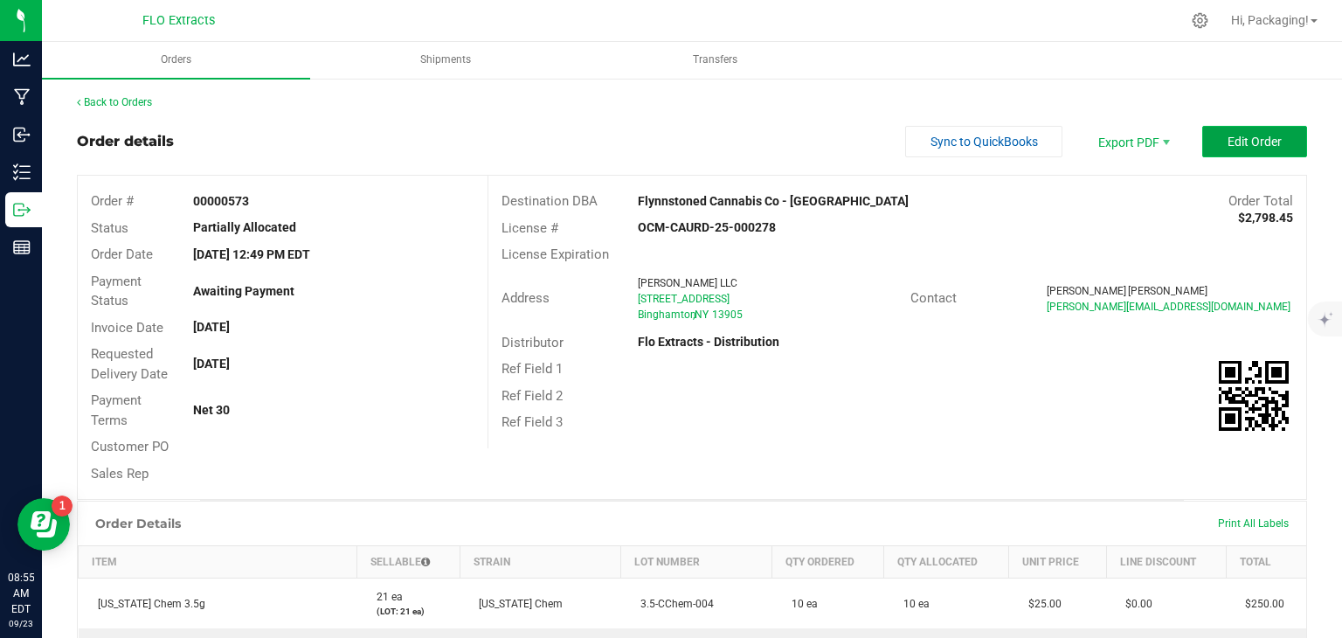
click at [1222, 152] on button "Edit Order" at bounding box center [1254, 141] width 105 height 31
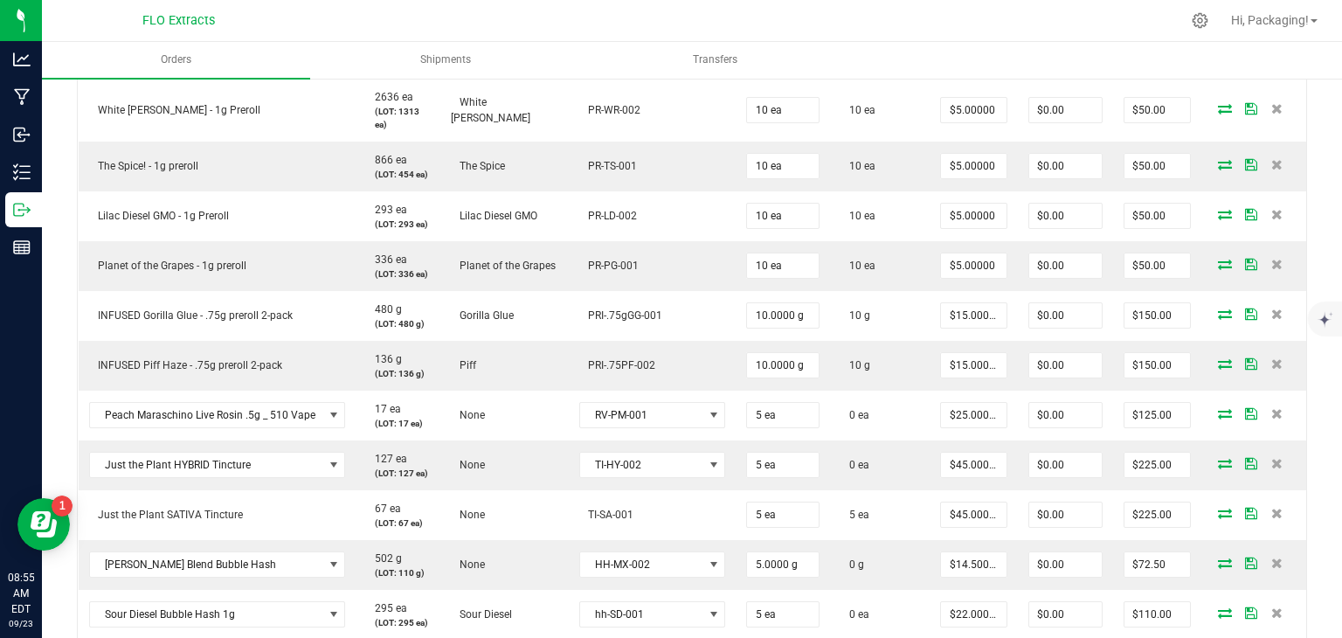
scroll to position [748, 0]
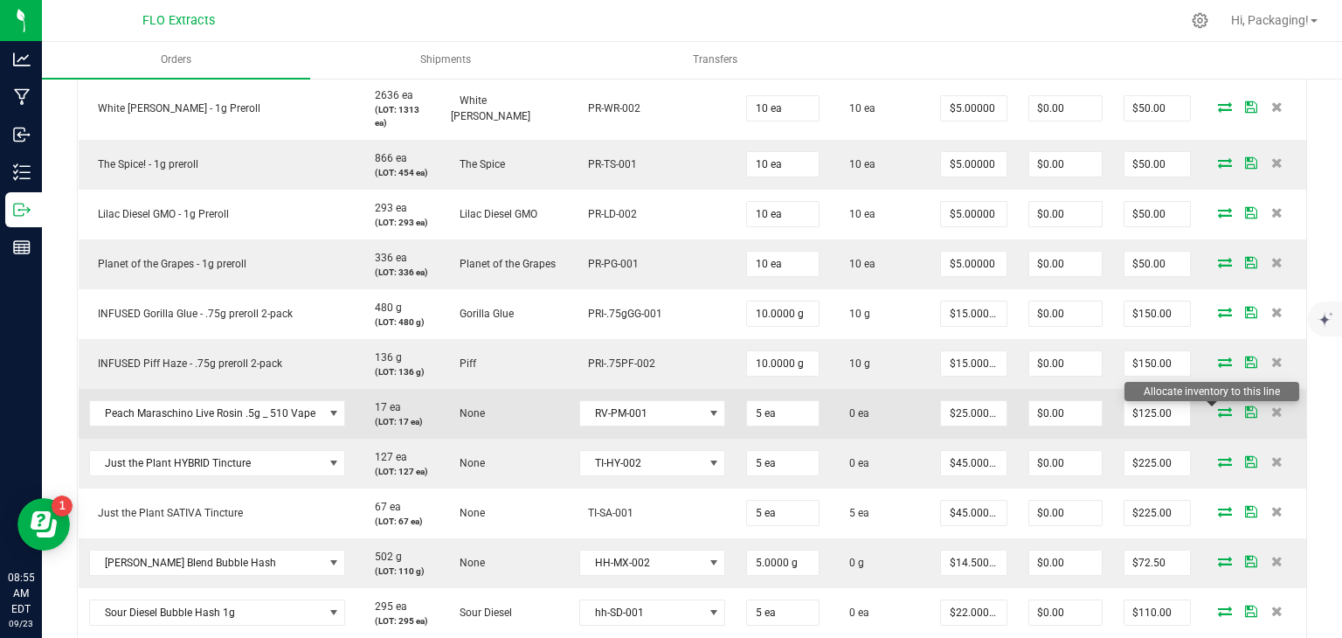
click at [1218, 412] on icon at bounding box center [1225, 411] width 14 height 10
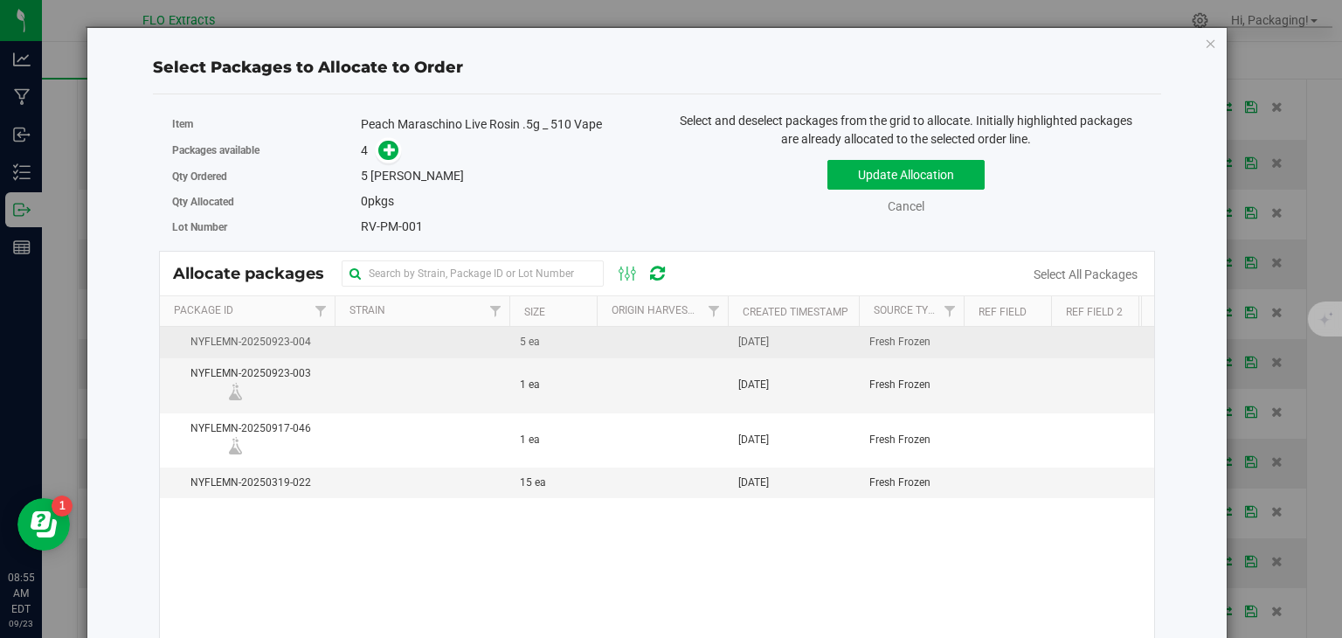
click at [841, 342] on td "[DATE]" at bounding box center [793, 342] width 131 height 31
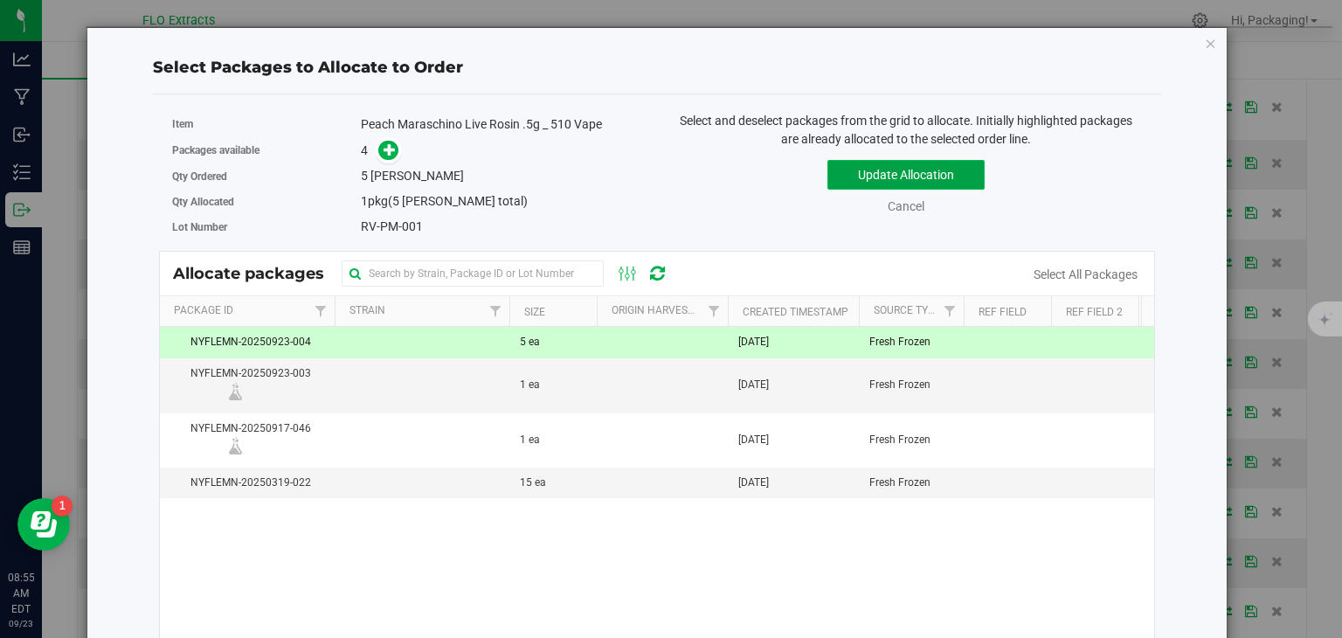
click at [912, 160] on button "Update Allocation" at bounding box center [905, 175] width 157 height 30
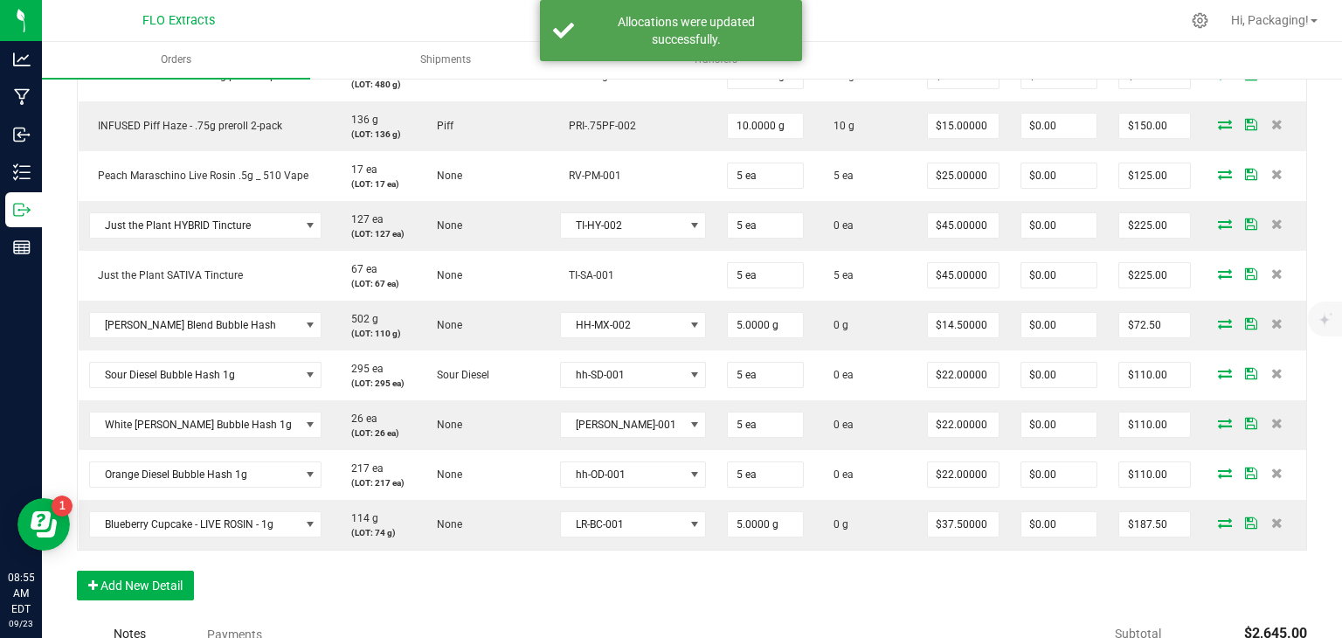
scroll to position [989, 0]
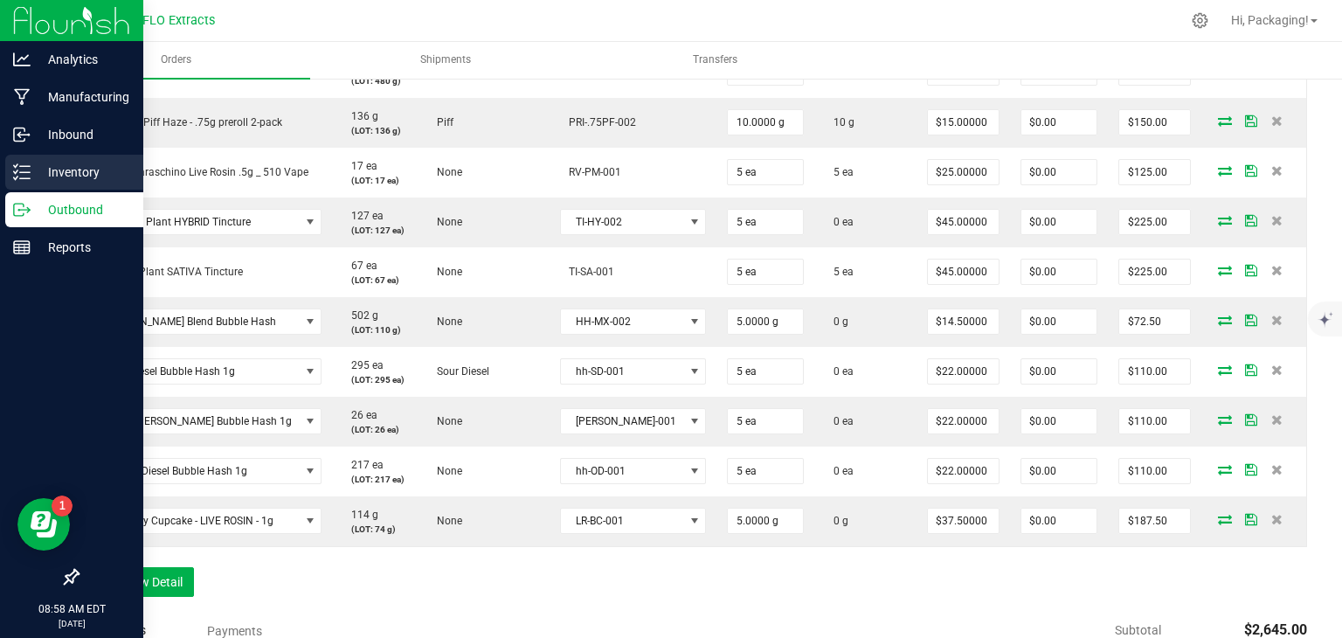
click at [27, 171] on icon at bounding box center [21, 171] width 17 height 17
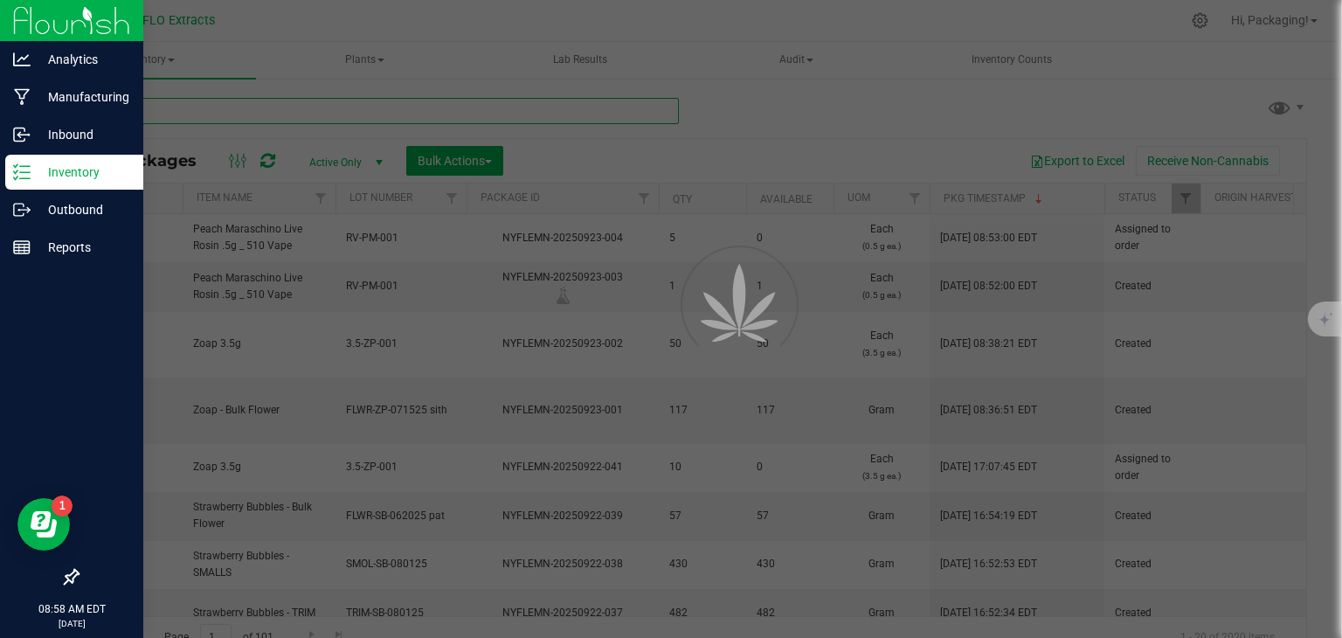
click at [252, 108] on input "text" at bounding box center [378, 111] width 602 height 26
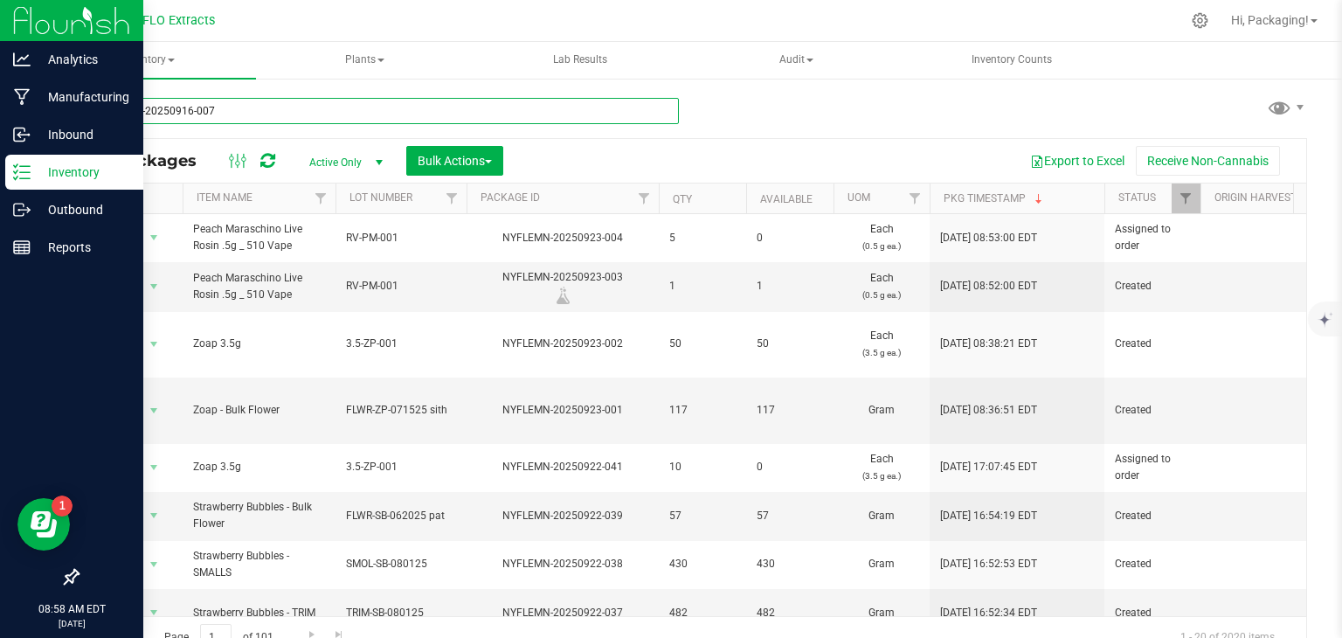
type input "nyflemn-20250916-007"
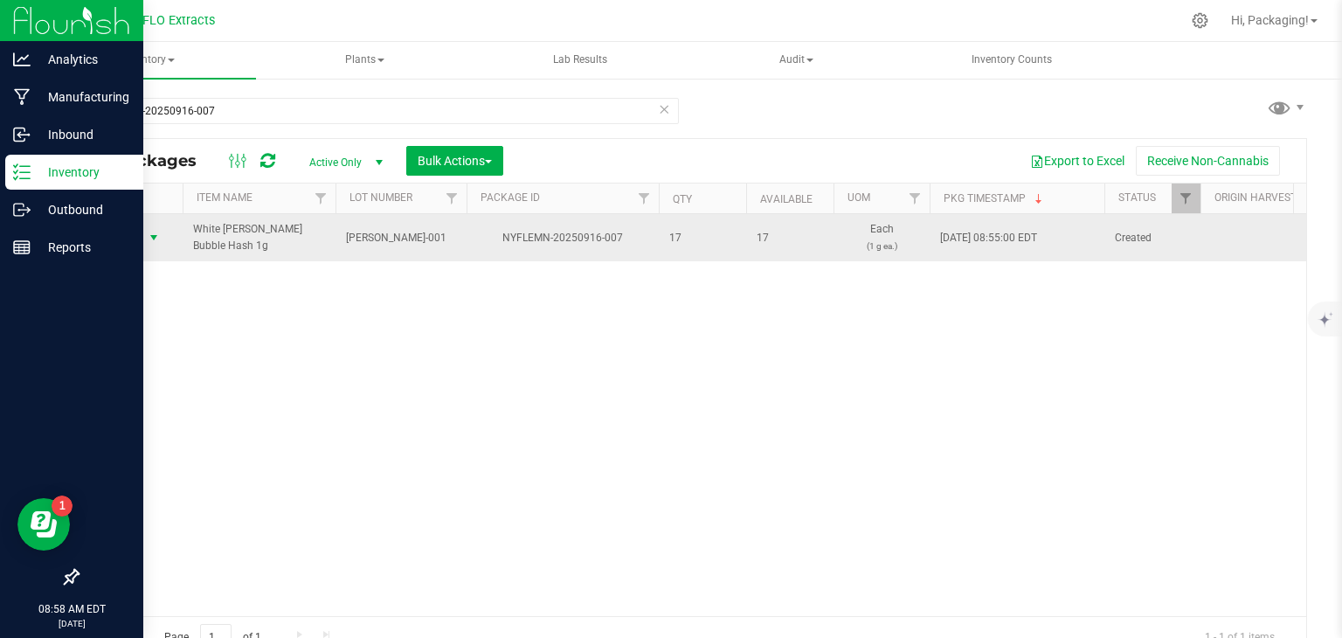
click at [121, 235] on span "Action" at bounding box center [118, 237] width 47 height 24
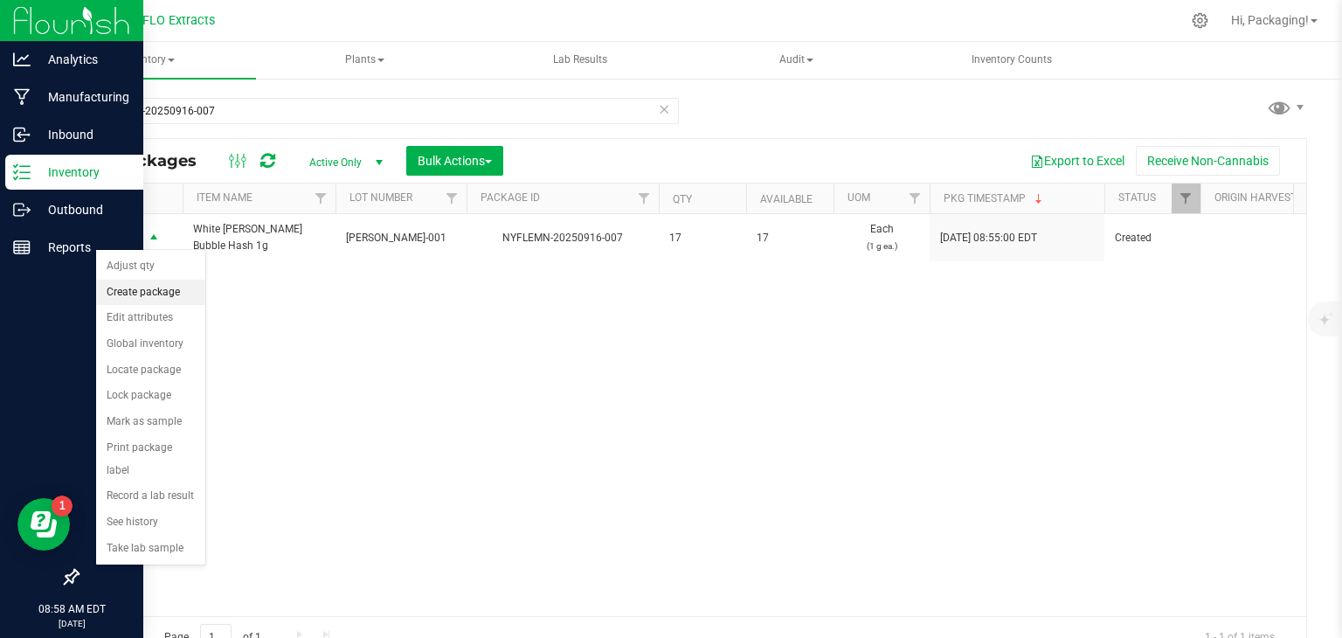
click at [155, 290] on li "Create package" at bounding box center [150, 293] width 109 height 26
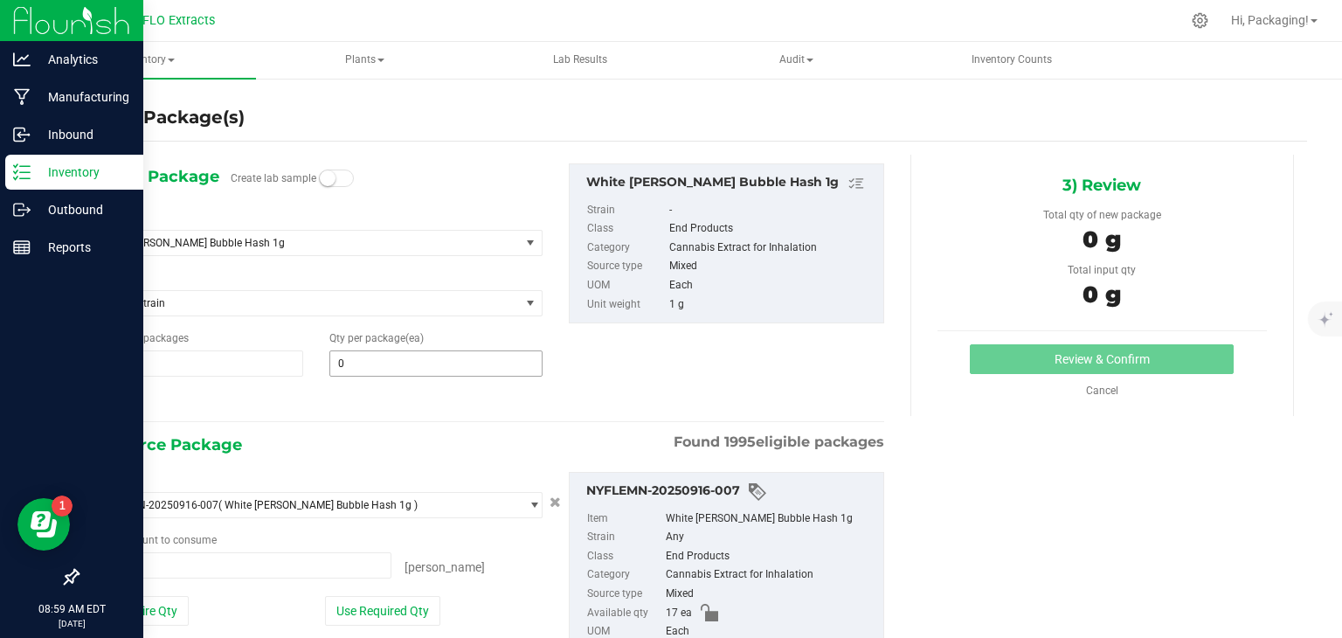
type input "0 ea"
click at [353, 364] on span at bounding box center [435, 363] width 213 height 26
type input "5"
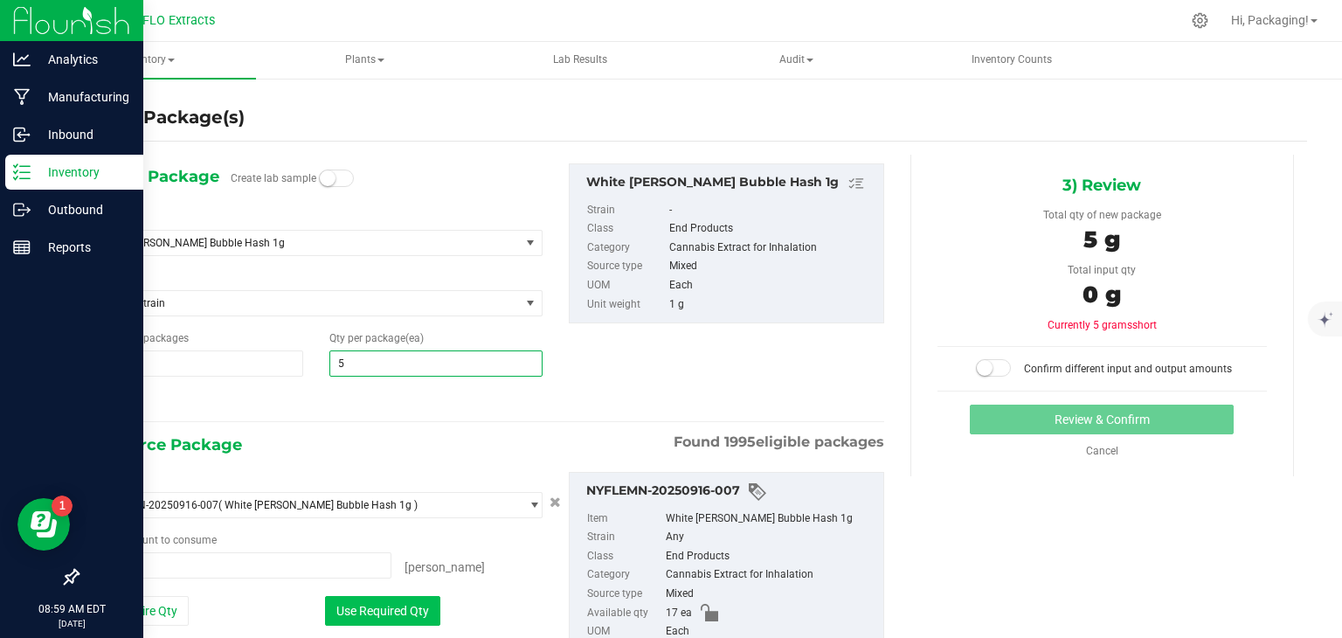
type input "5"
click at [369, 605] on button "Use Required Qty" at bounding box center [382, 611] width 115 height 30
type input "5 ea"
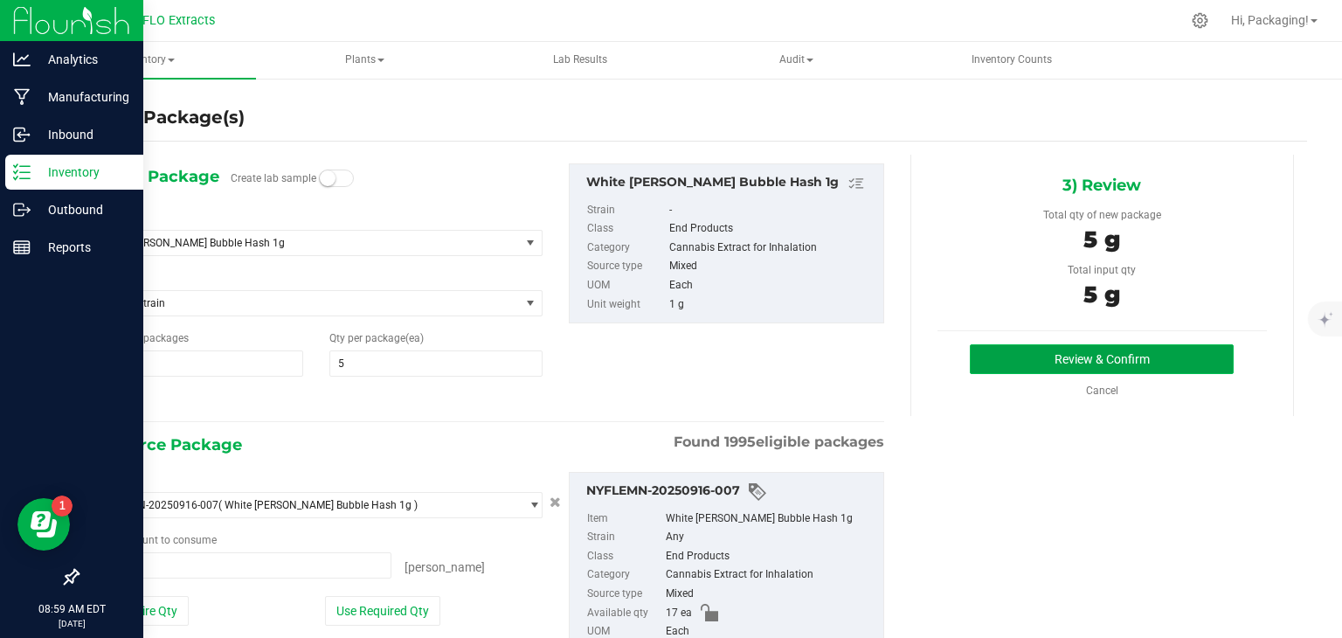
click at [1018, 358] on button "Review & Confirm" at bounding box center [1102, 359] width 264 height 30
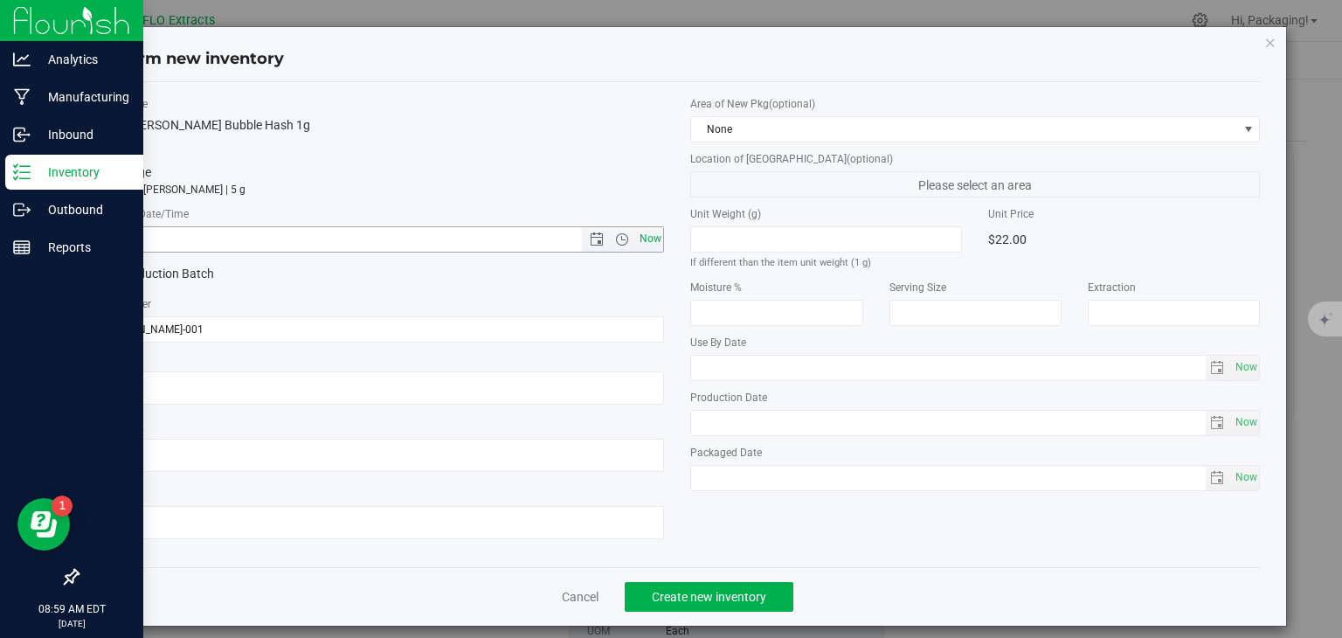
click at [646, 243] on span "Now" at bounding box center [650, 238] width 30 height 25
type input "[DATE] 8:59 AM"
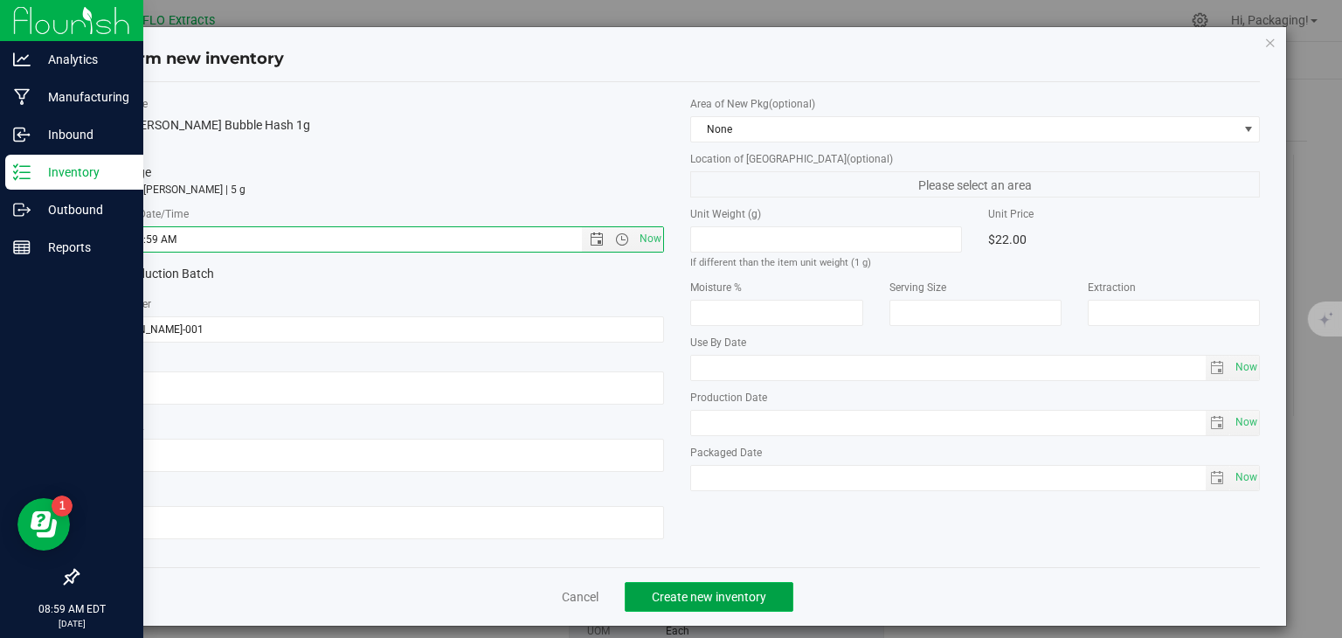
click at [682, 598] on span "Create new inventory" at bounding box center [709, 597] width 114 height 14
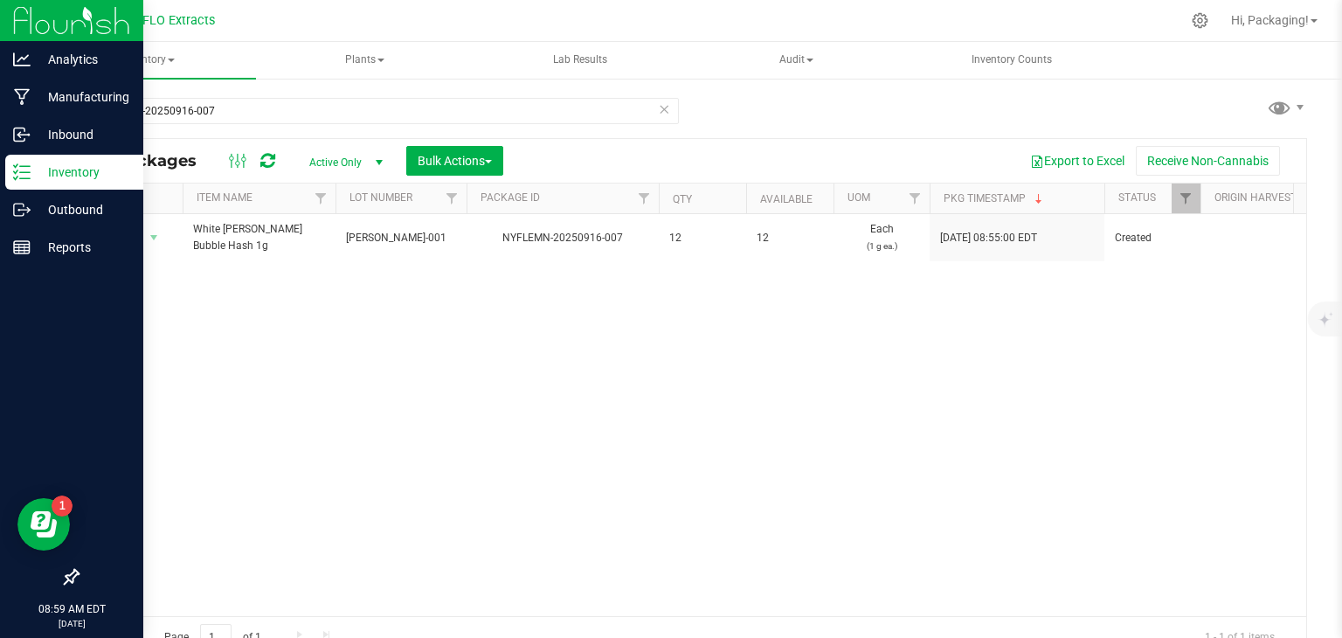
click at [660, 109] on icon at bounding box center [664, 108] width 12 height 21
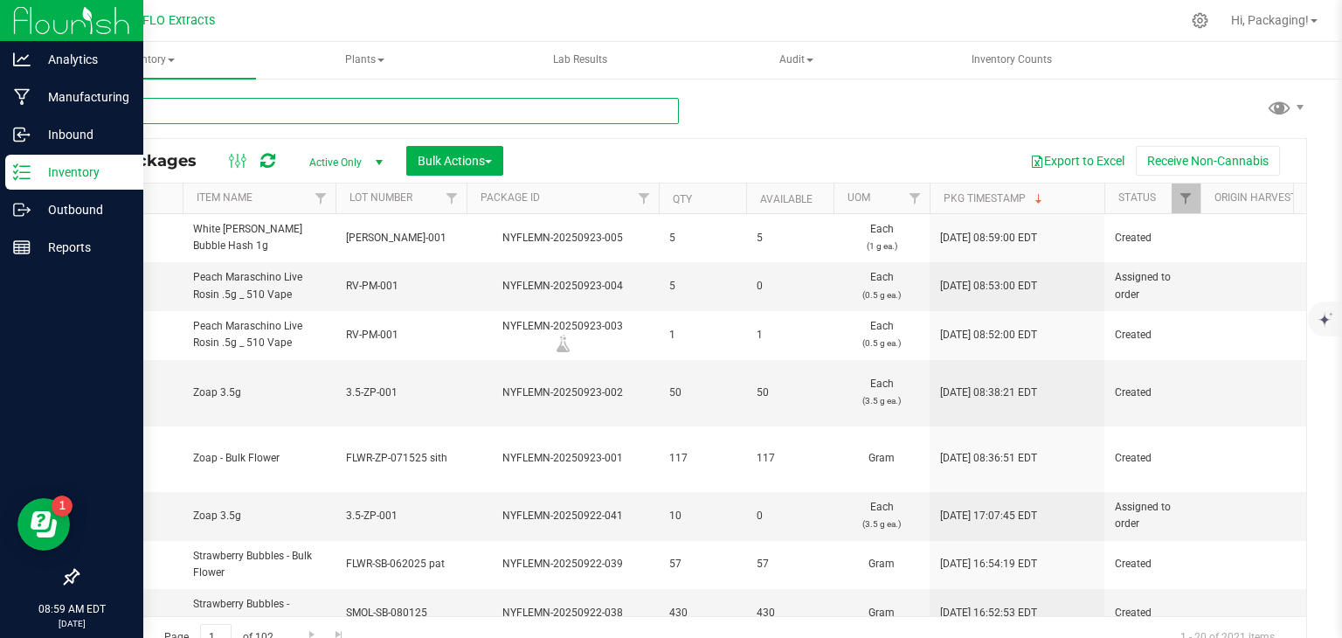
click at [283, 109] on input "text" at bounding box center [378, 111] width 602 height 26
type input "nyflemn-20250916-015"
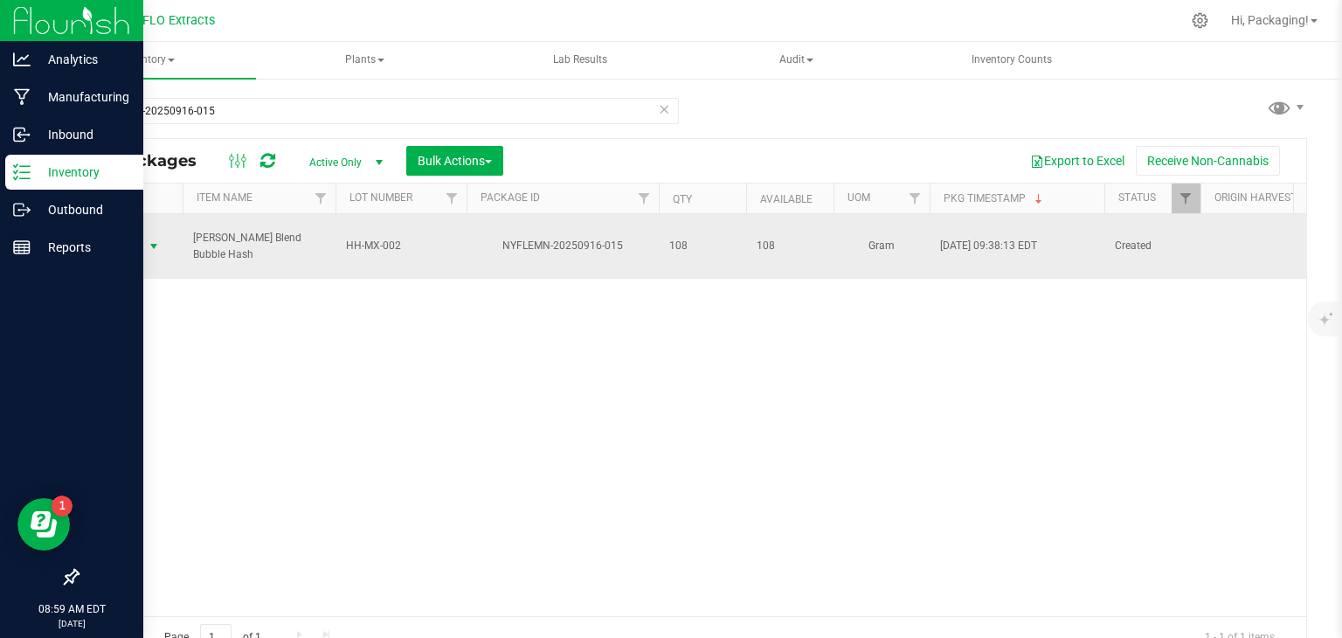
click at [130, 234] on span "Action" at bounding box center [118, 246] width 47 height 24
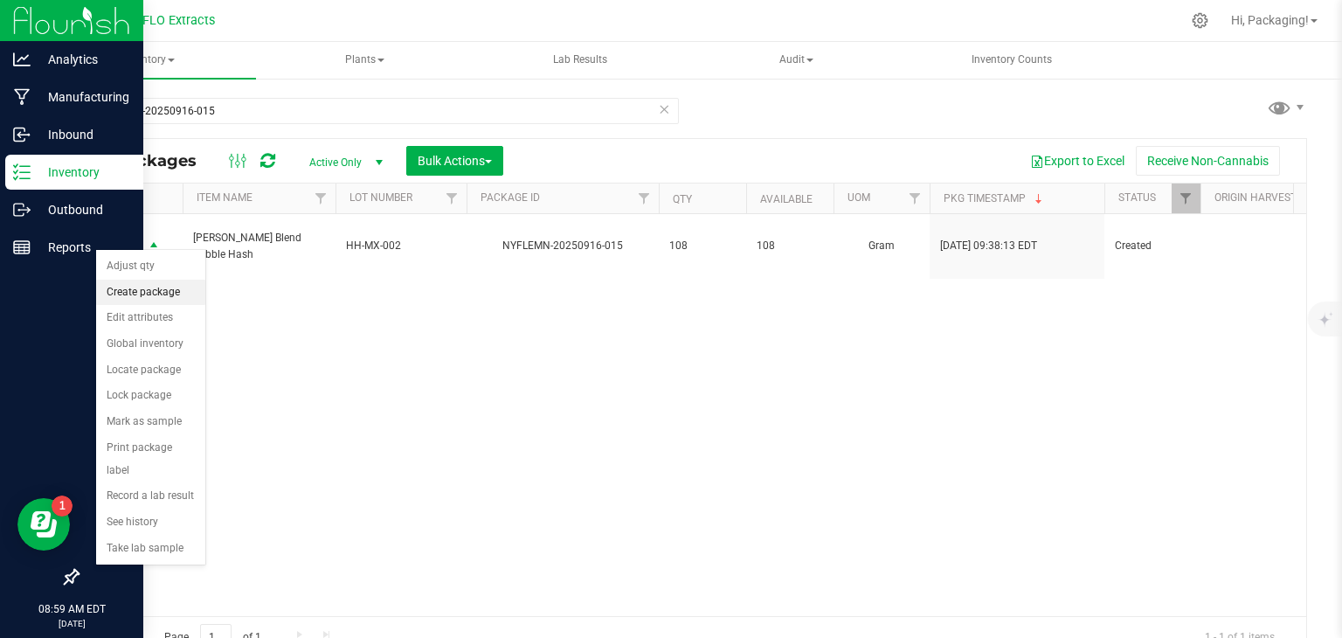
click at [156, 292] on li "Create package" at bounding box center [150, 293] width 109 height 26
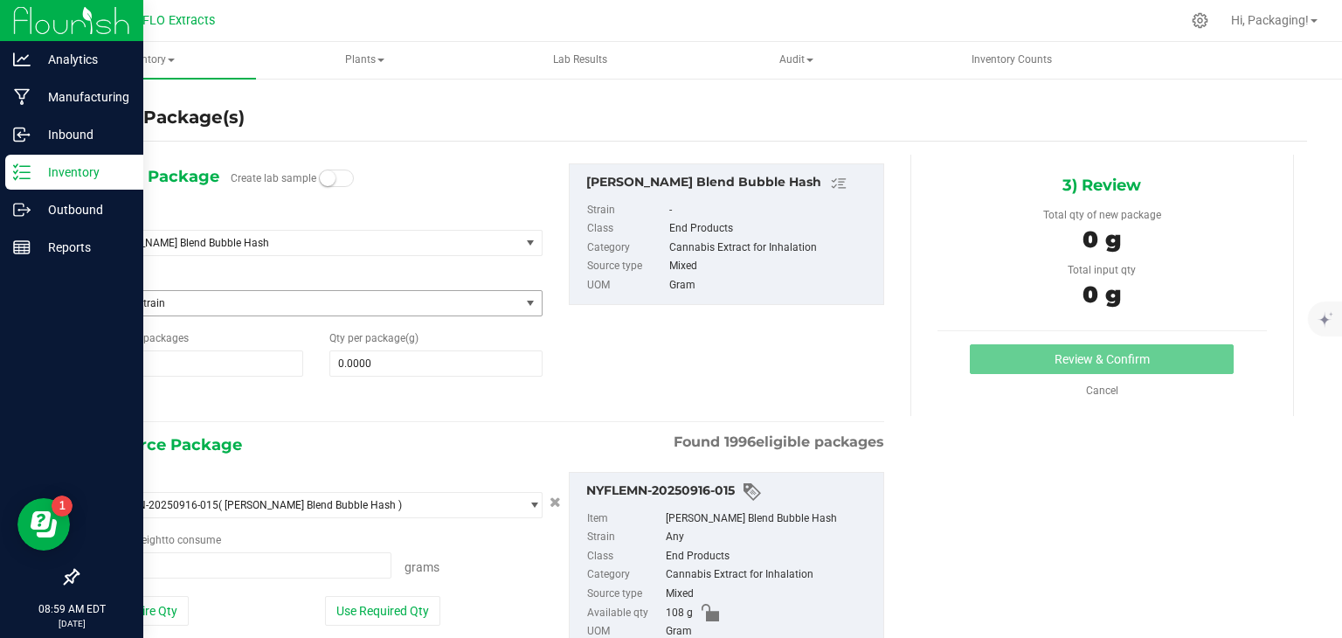
type input "0.0000 g"
click at [377, 364] on span at bounding box center [435, 363] width 213 height 26
type input "5"
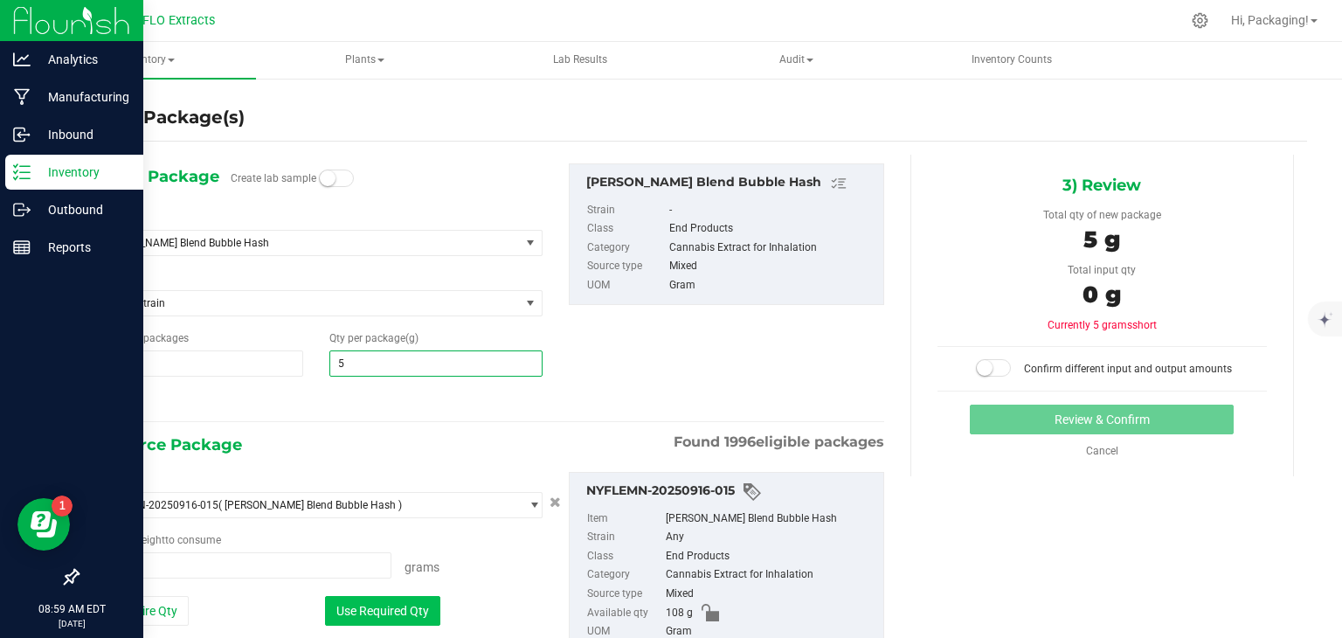
type input "5.0000"
click at [394, 611] on button "Use Required Qty" at bounding box center [382, 611] width 115 height 30
type input "5.0000 g"
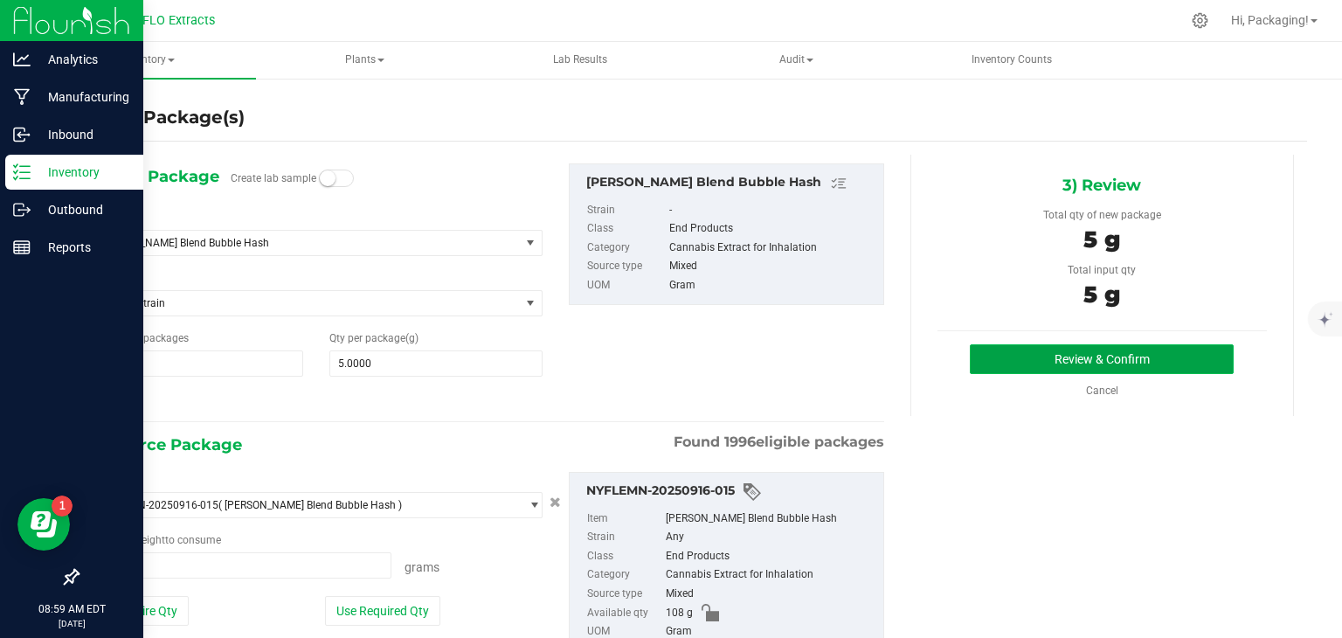
click at [1040, 361] on button "Review & Confirm" at bounding box center [1102, 359] width 264 height 30
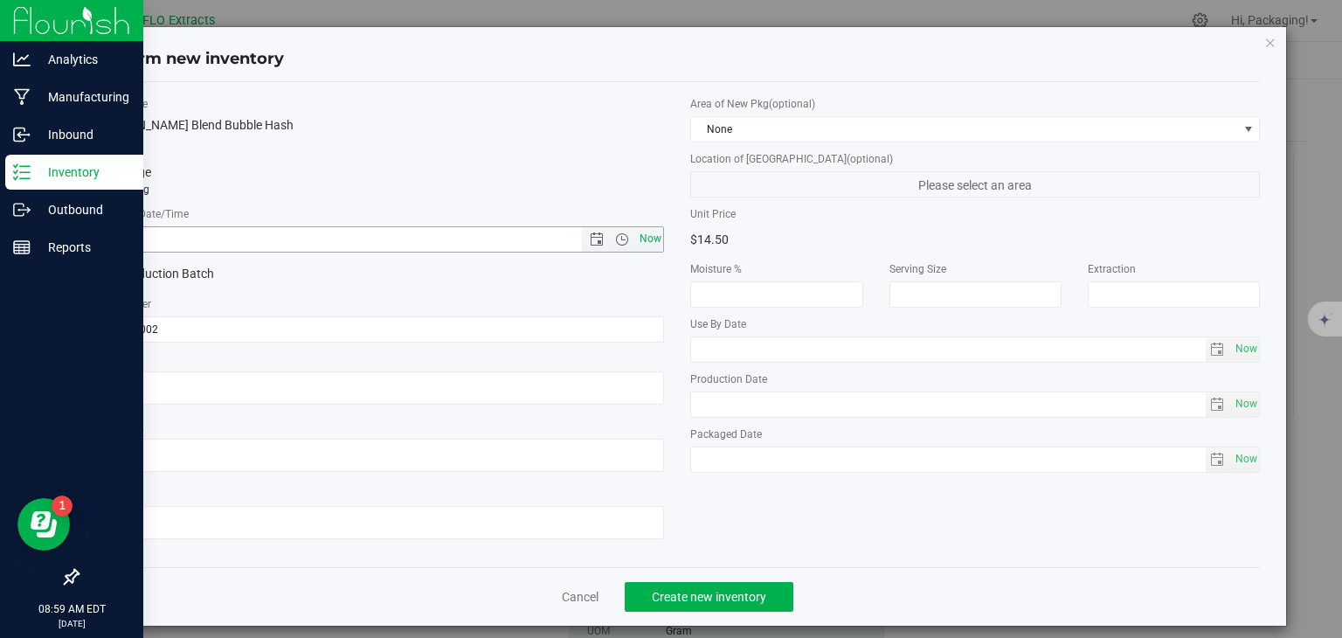
click at [639, 239] on span "Now" at bounding box center [650, 238] width 30 height 25
type input "[DATE] 8:59 AM"
click at [708, 598] on span "Create new inventory" at bounding box center [709, 597] width 114 height 14
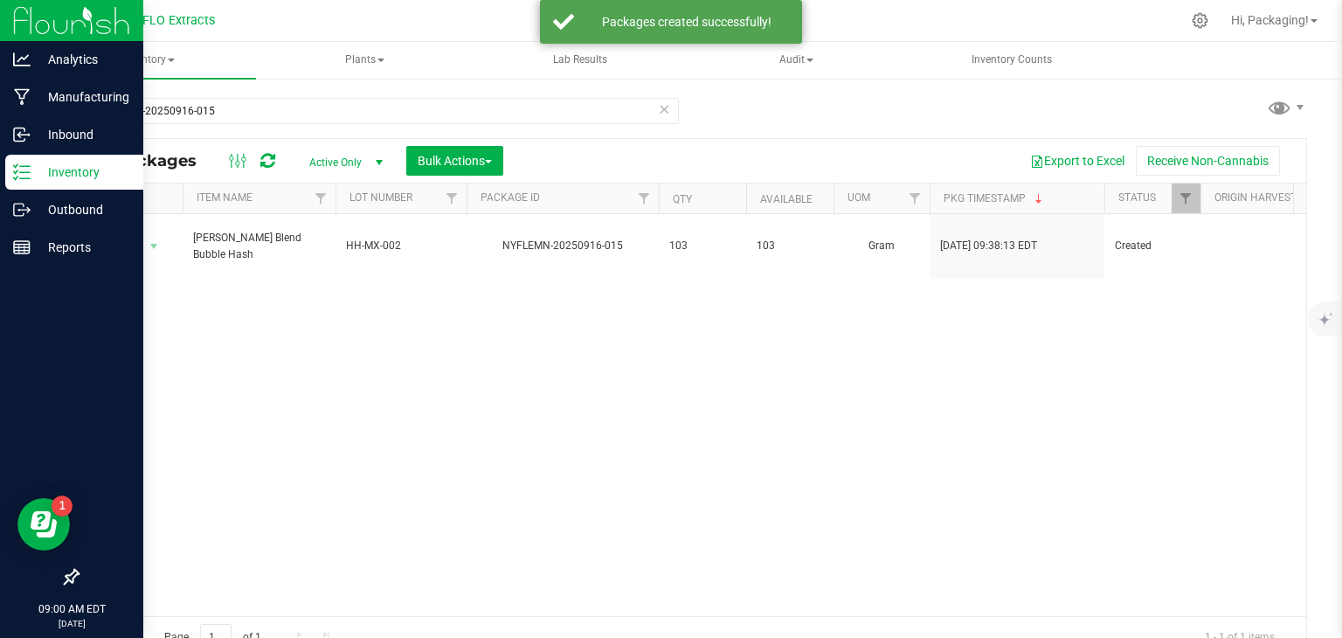
click at [658, 112] on icon at bounding box center [664, 108] width 12 height 21
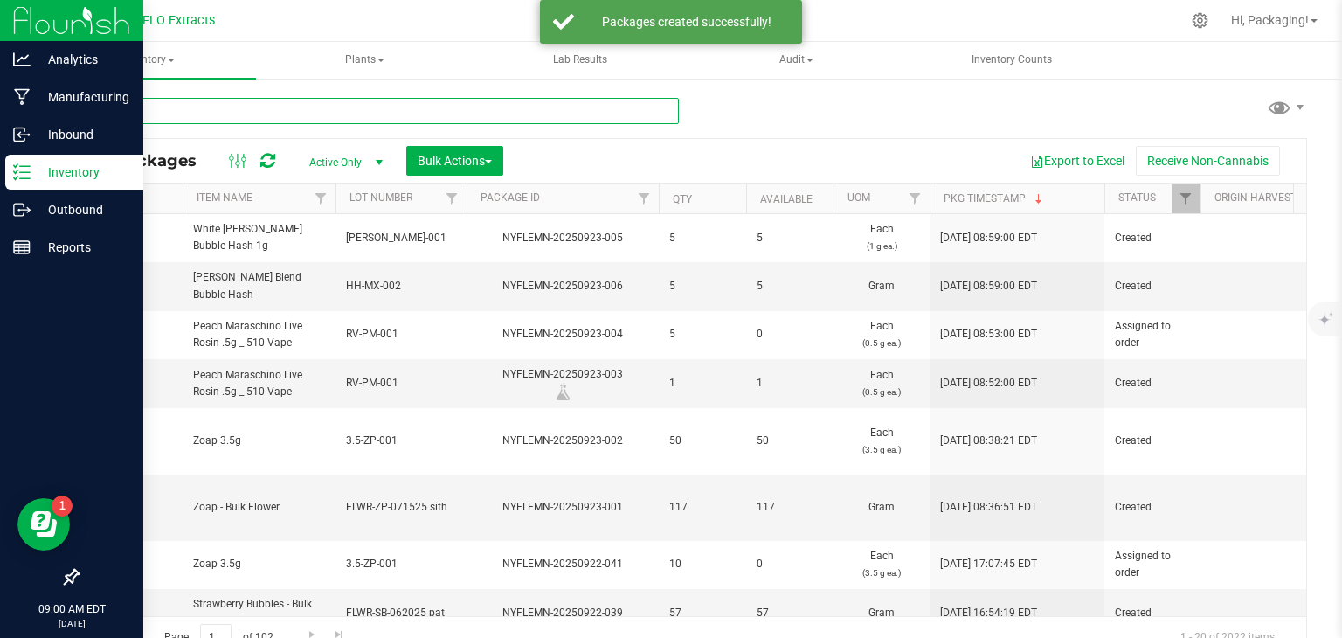
click at [309, 112] on input "text" at bounding box center [378, 111] width 602 height 26
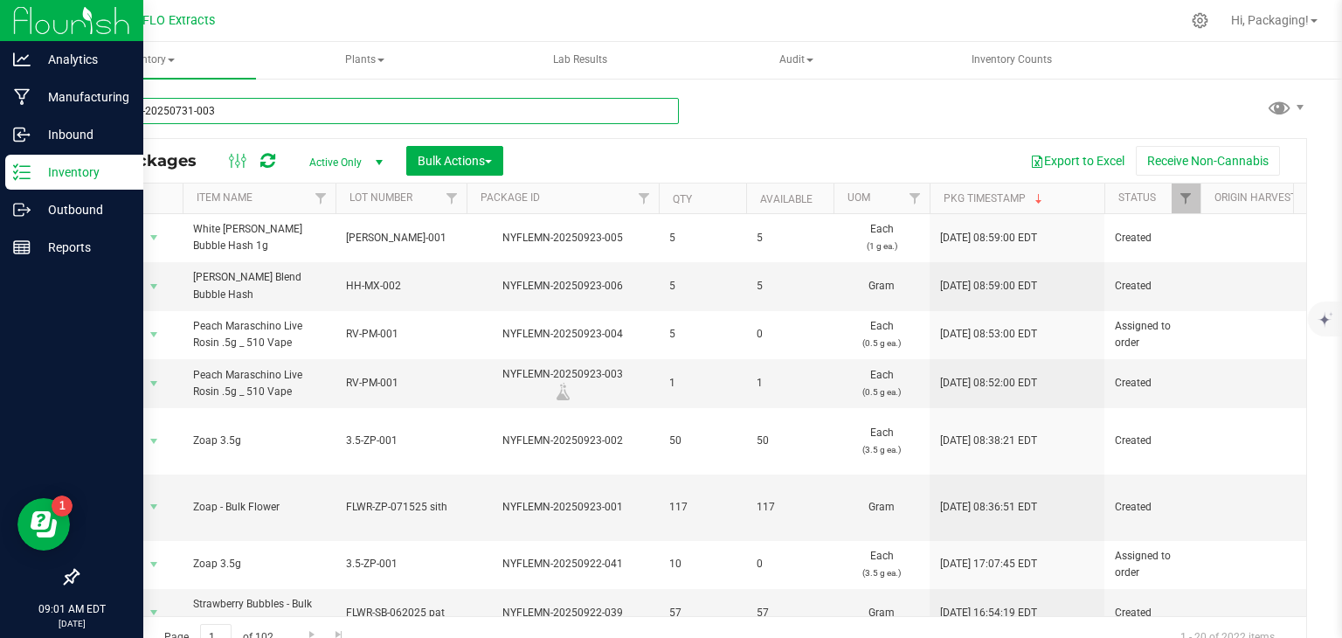
type input "nyflemn-20250731-003"
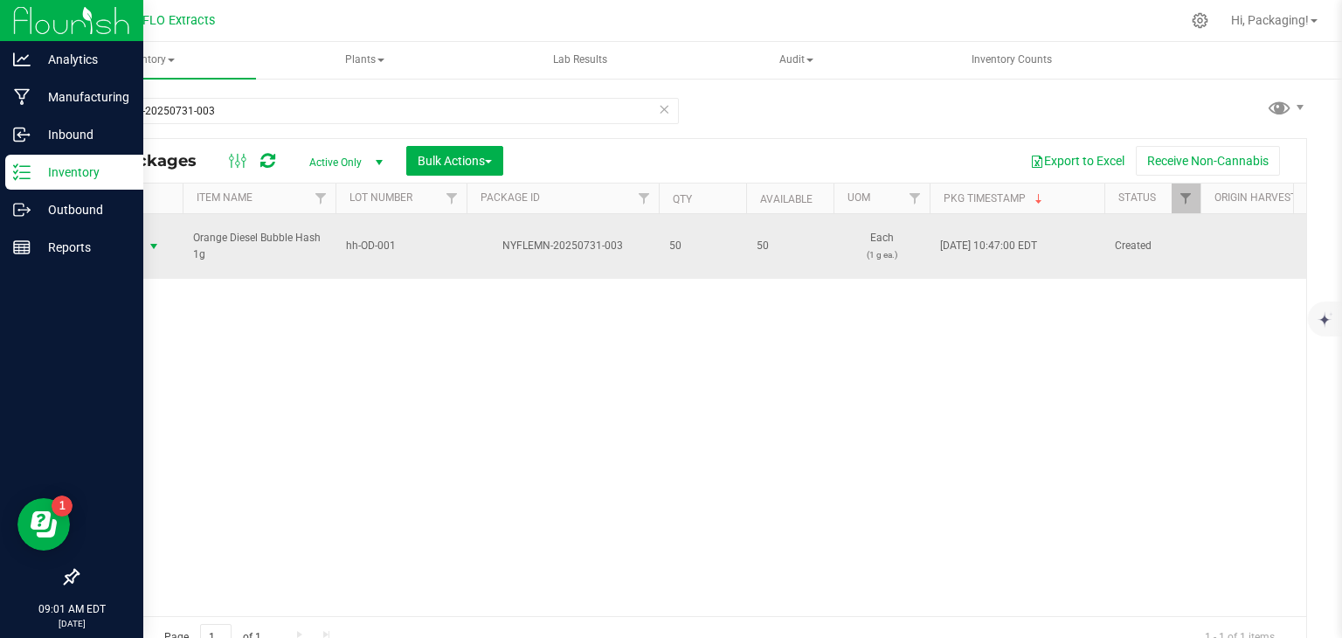
click at [129, 234] on span "Action" at bounding box center [118, 246] width 47 height 24
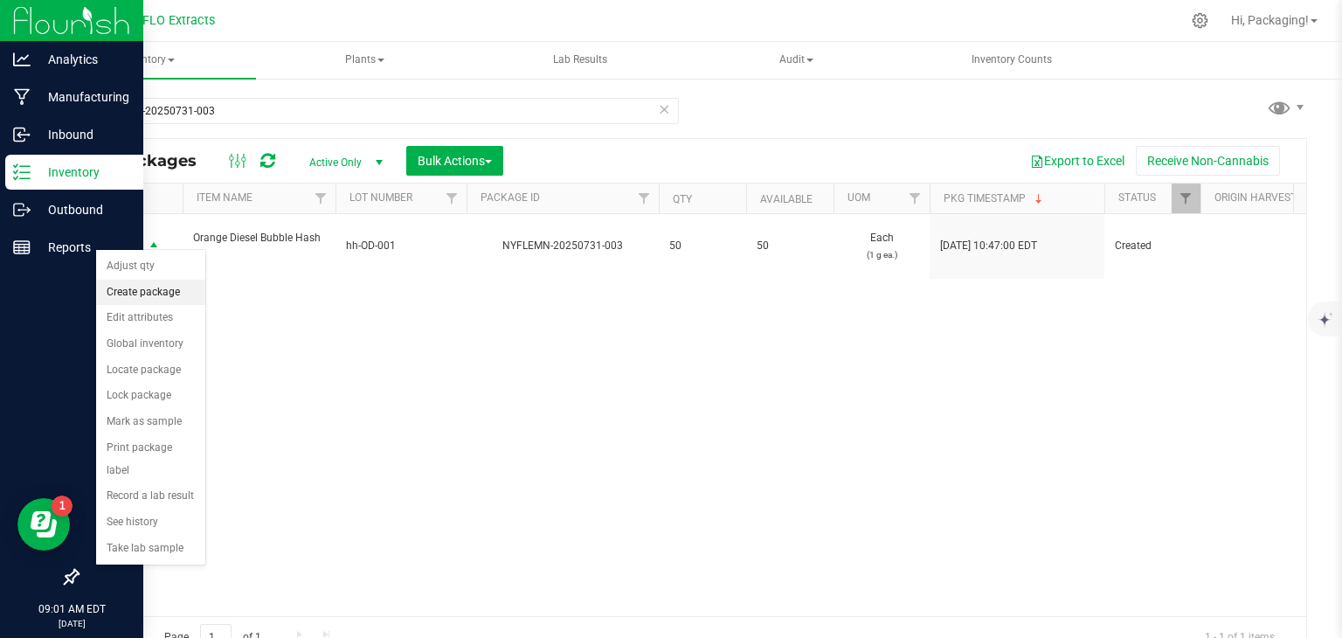
click at [145, 290] on li "Create package" at bounding box center [150, 293] width 109 height 26
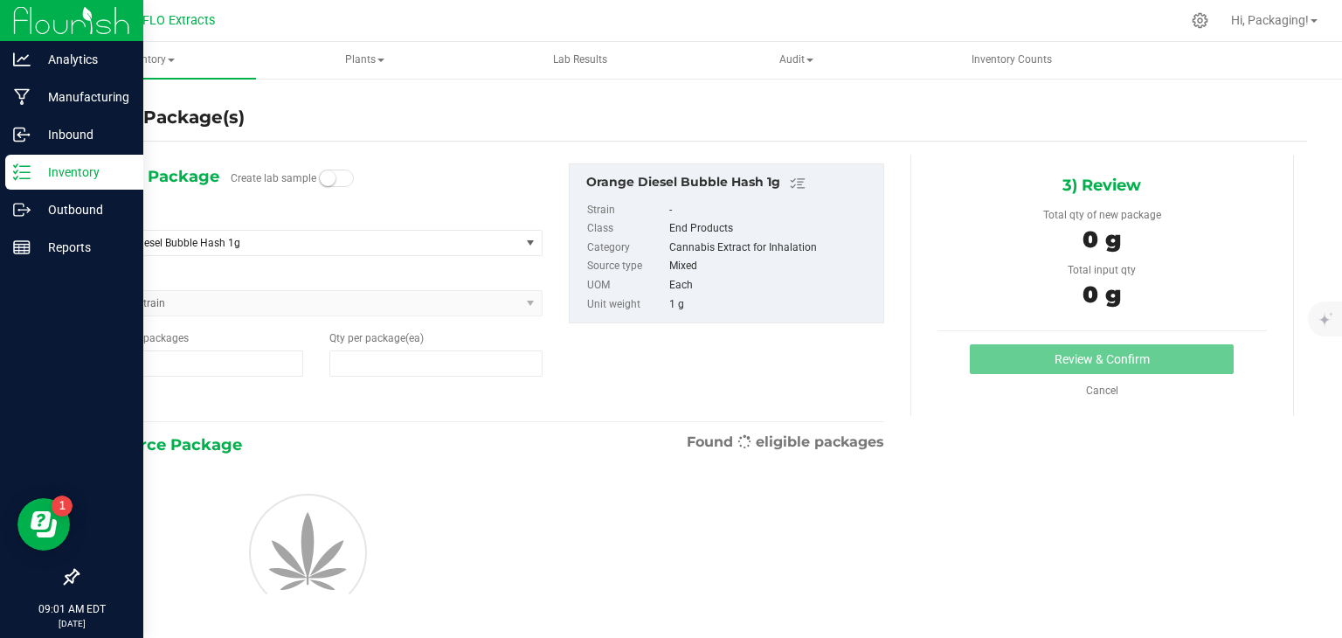
type input "1"
type input "0"
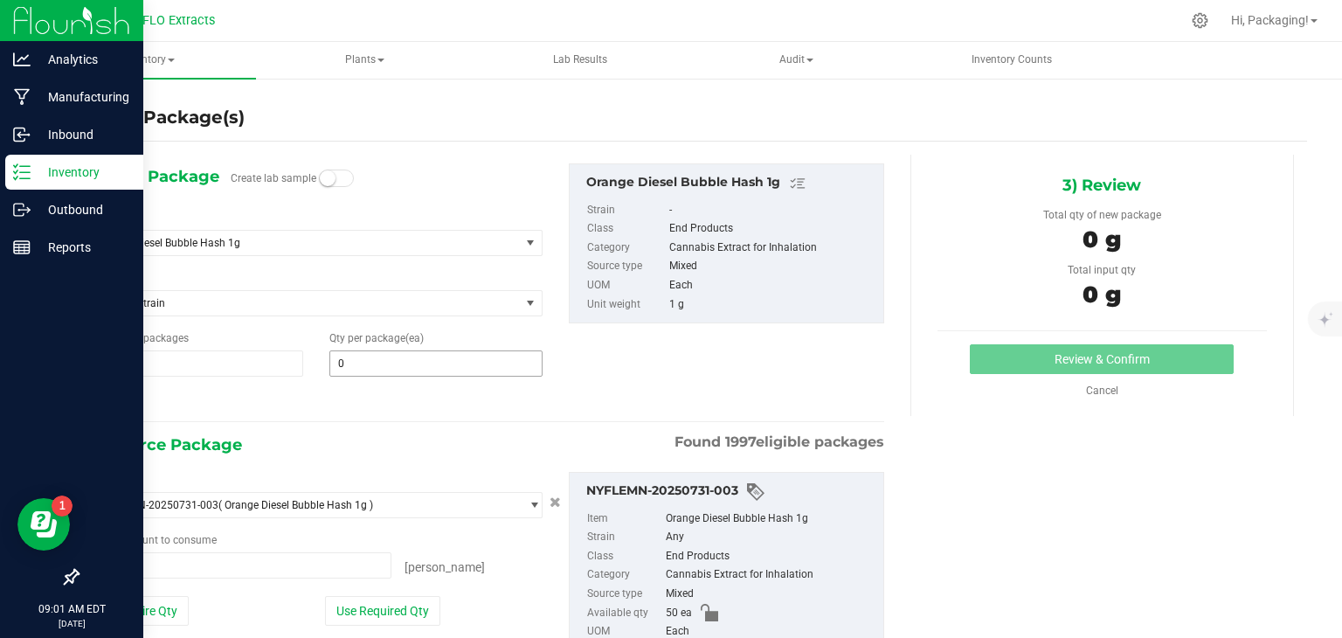
type input "0 ea"
click at [363, 365] on span at bounding box center [435, 363] width 213 height 26
type input "5"
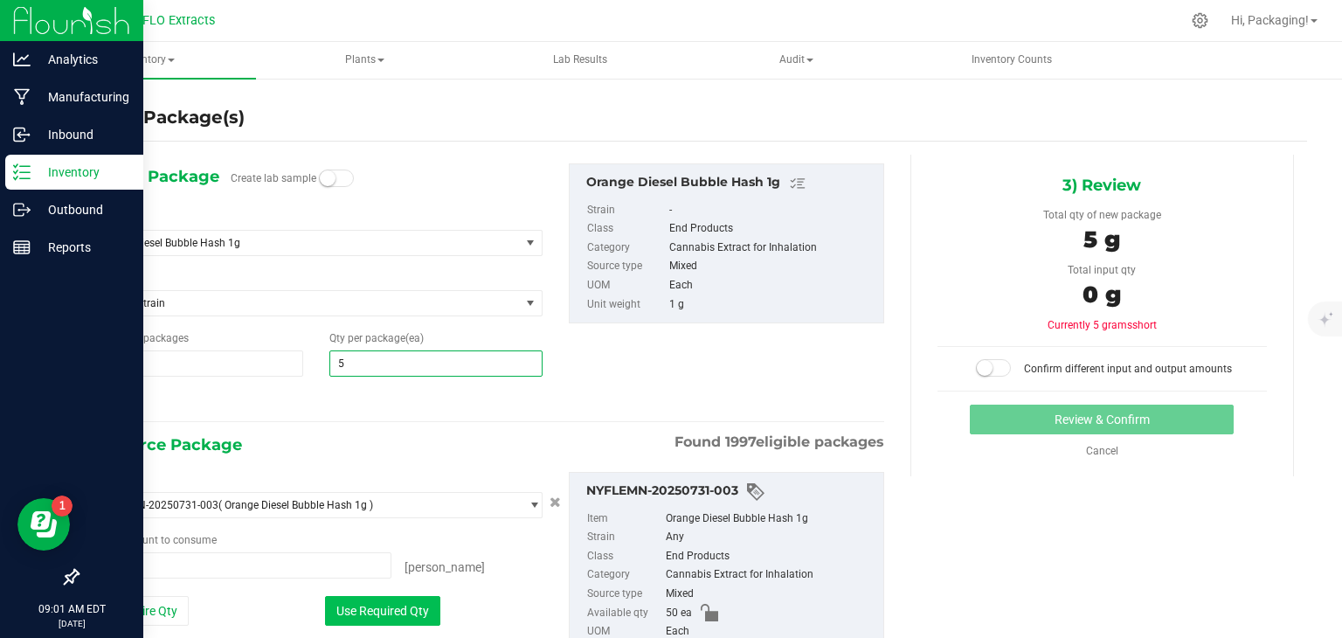
type input "5"
click at [377, 614] on button "Use Required Qty" at bounding box center [382, 611] width 115 height 30
type input "5 ea"
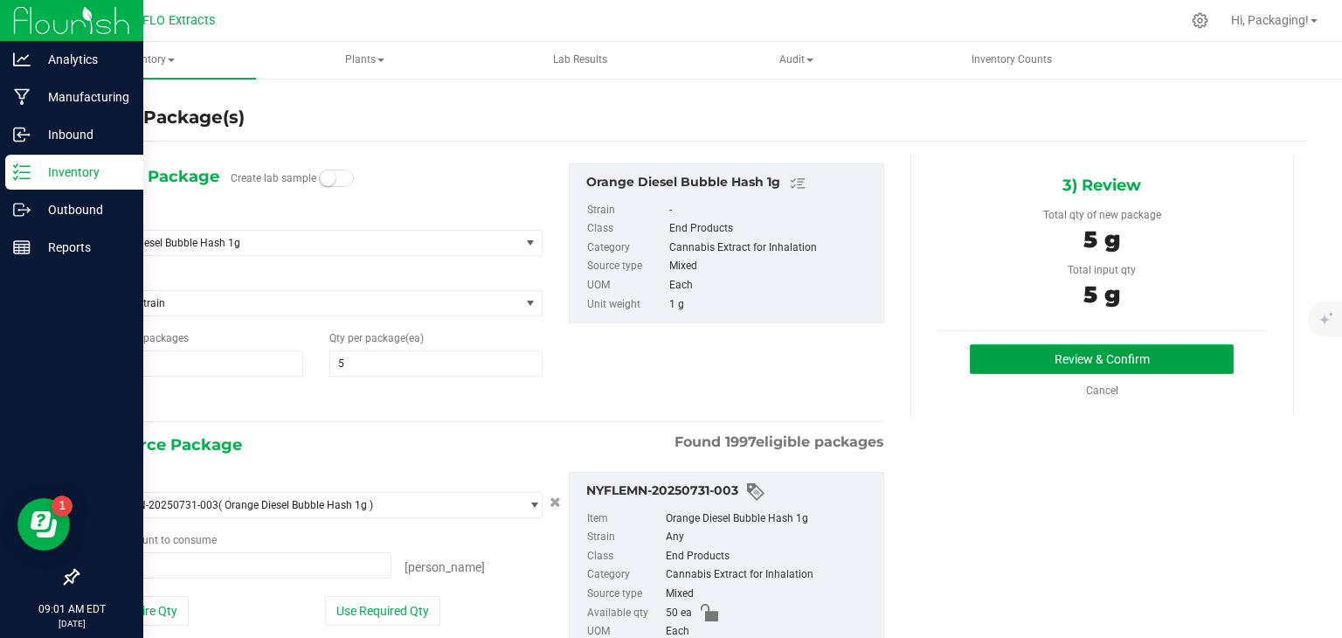
click at [1003, 360] on button "Review & Confirm" at bounding box center [1102, 359] width 264 height 30
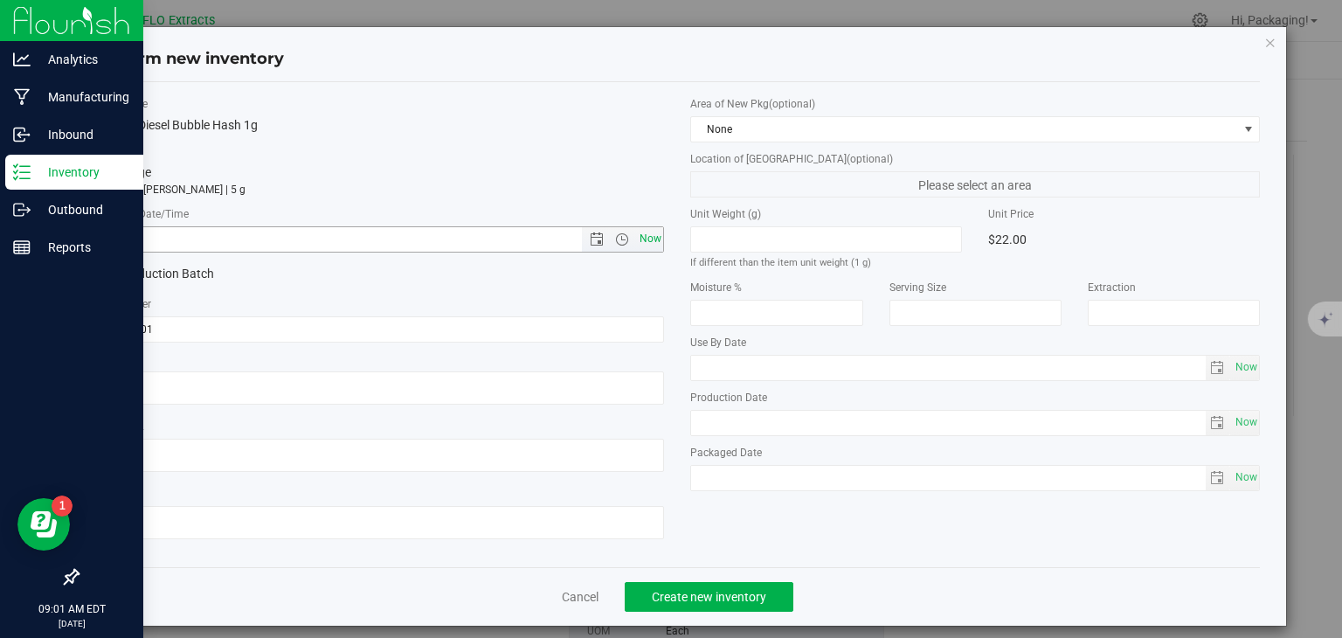
click at [642, 238] on span "Now" at bounding box center [650, 238] width 30 height 25
type input "[DATE] 9:01 AM"
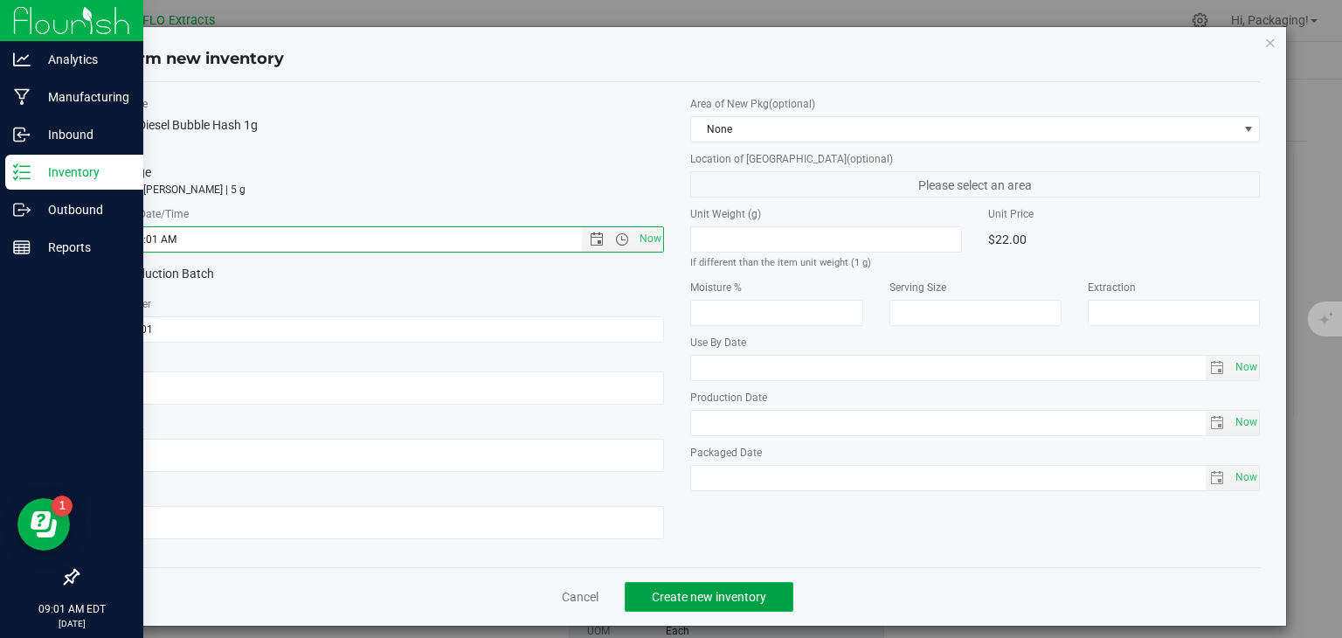
click at [685, 591] on span "Create new inventory" at bounding box center [709, 597] width 114 height 14
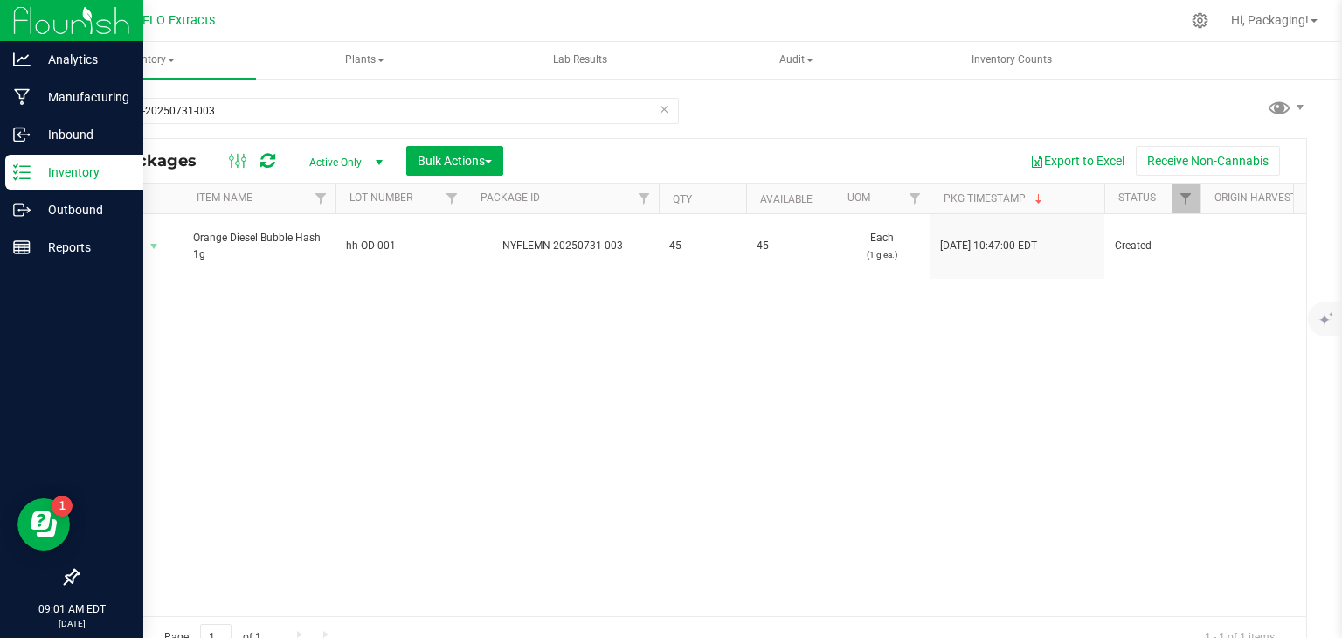
click at [658, 109] on icon at bounding box center [664, 108] width 12 height 21
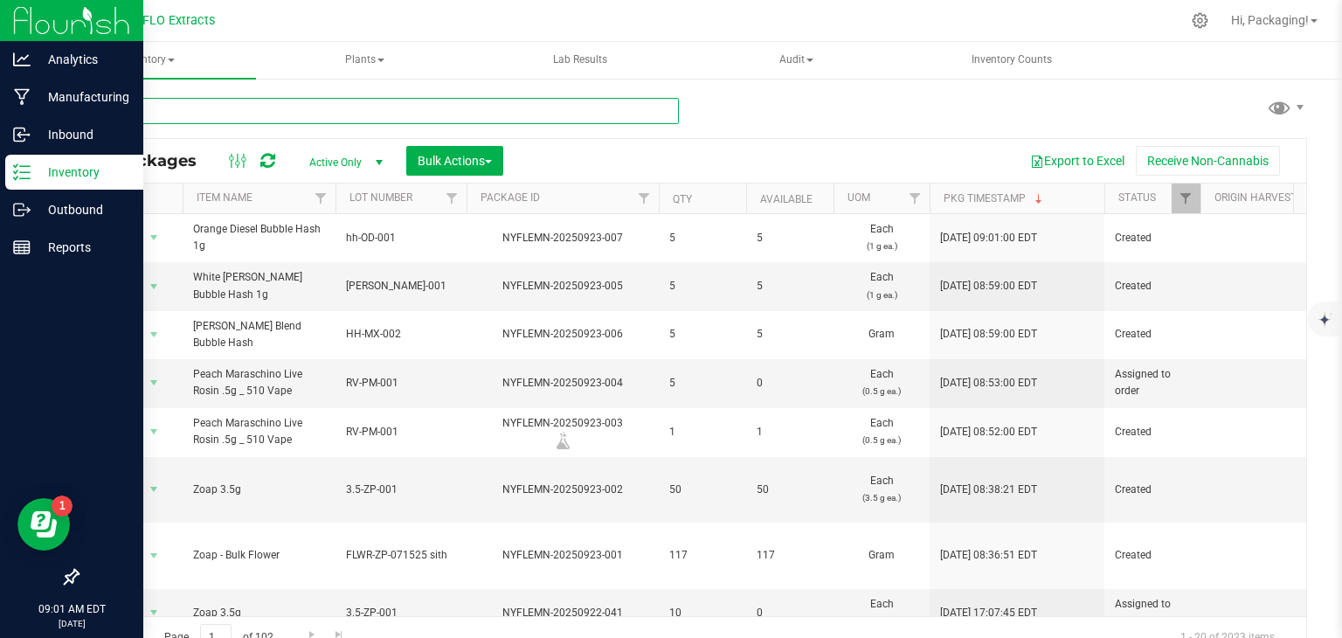
click at [294, 116] on input "text" at bounding box center [378, 111] width 602 height 26
type input "nyflemn-20250919-018"
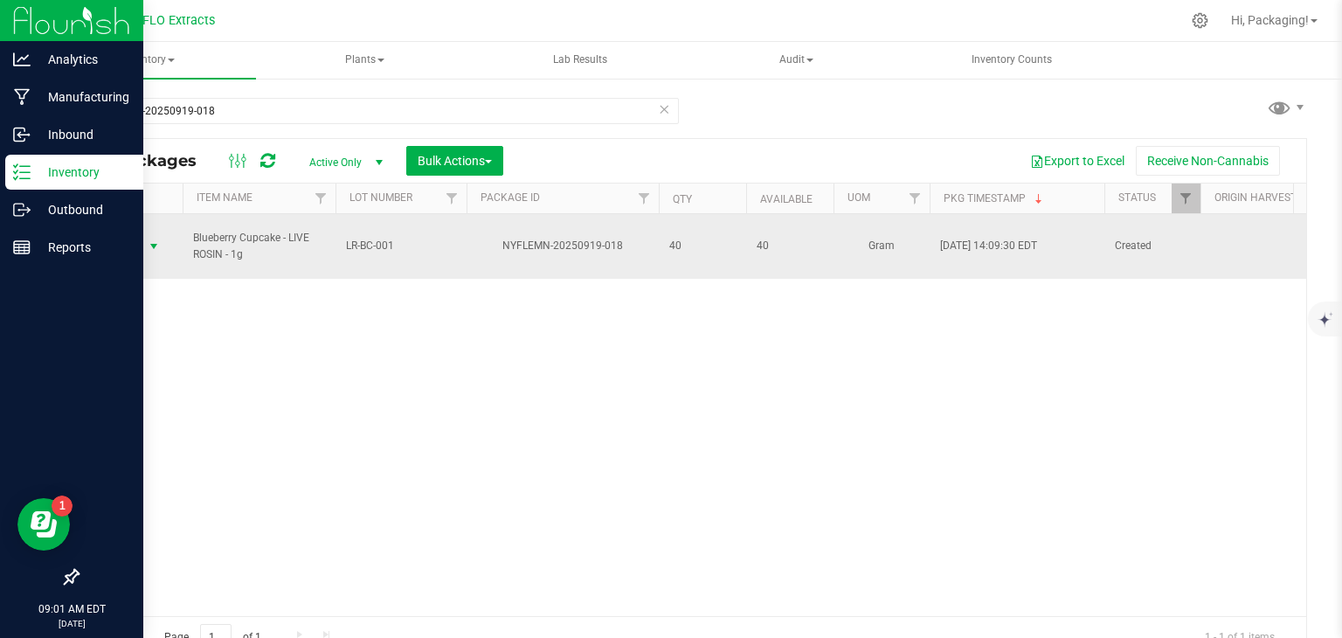
click at [126, 238] on span "Action" at bounding box center [118, 246] width 47 height 24
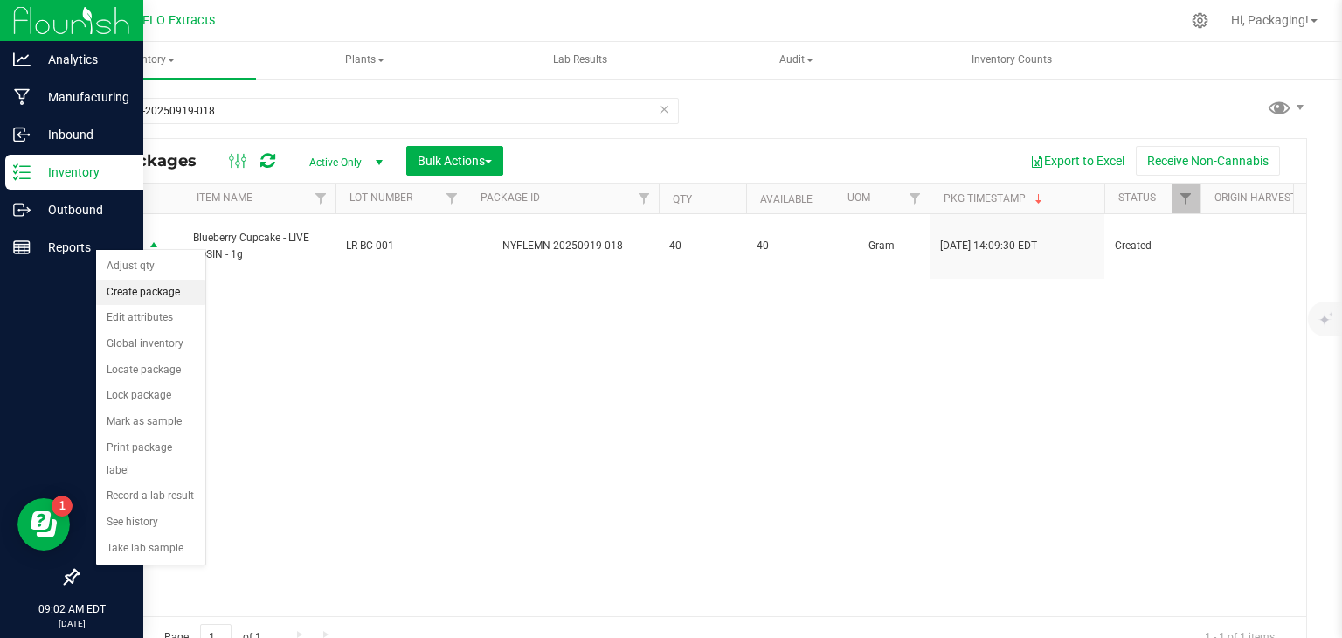
click at [157, 291] on li "Create package" at bounding box center [150, 293] width 109 height 26
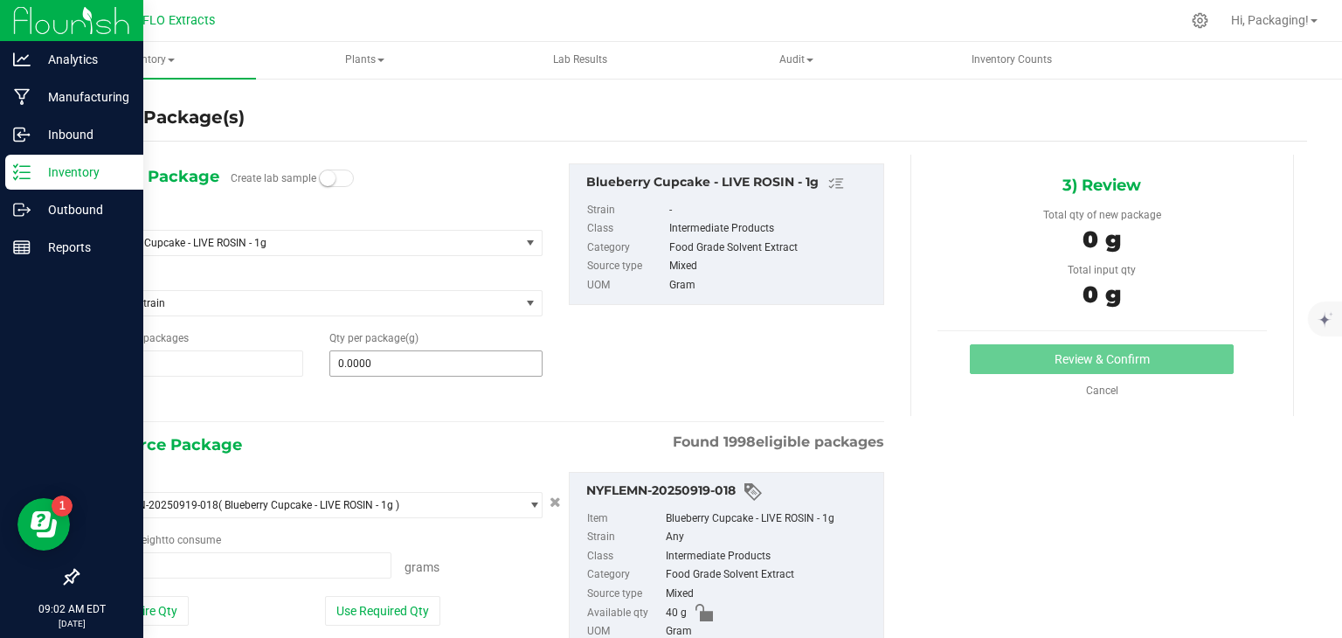
type input "0.0000 g"
click at [363, 361] on span "0.0000 0" at bounding box center [435, 363] width 213 height 26
type input "5"
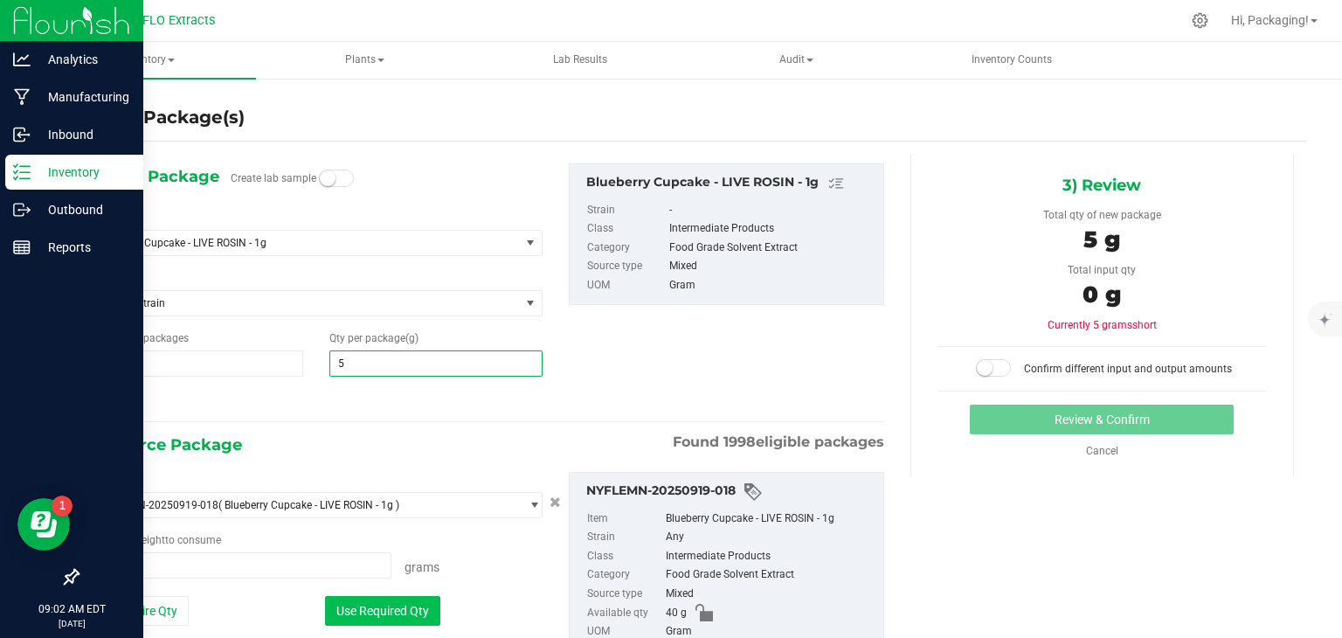
type input "5.0000"
click at [423, 604] on button "Use Required Qty" at bounding box center [382, 611] width 115 height 30
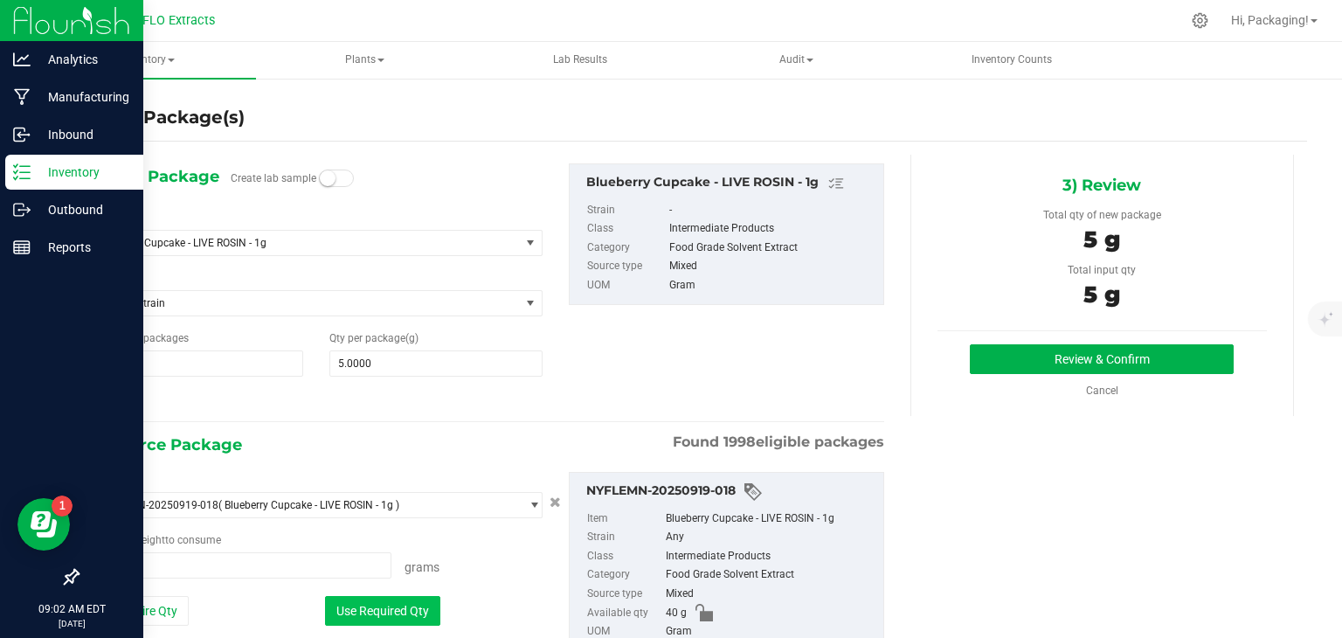
type input "5.0000 g"
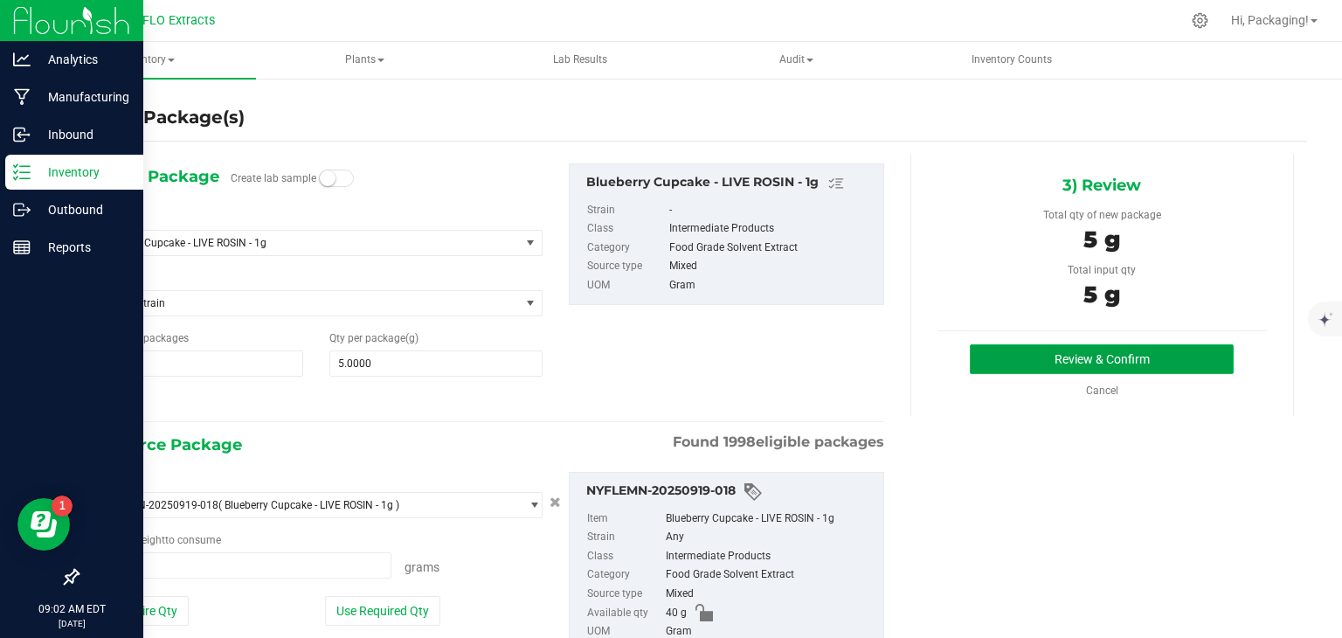
click at [1041, 361] on button "Review & Confirm" at bounding box center [1102, 359] width 264 height 30
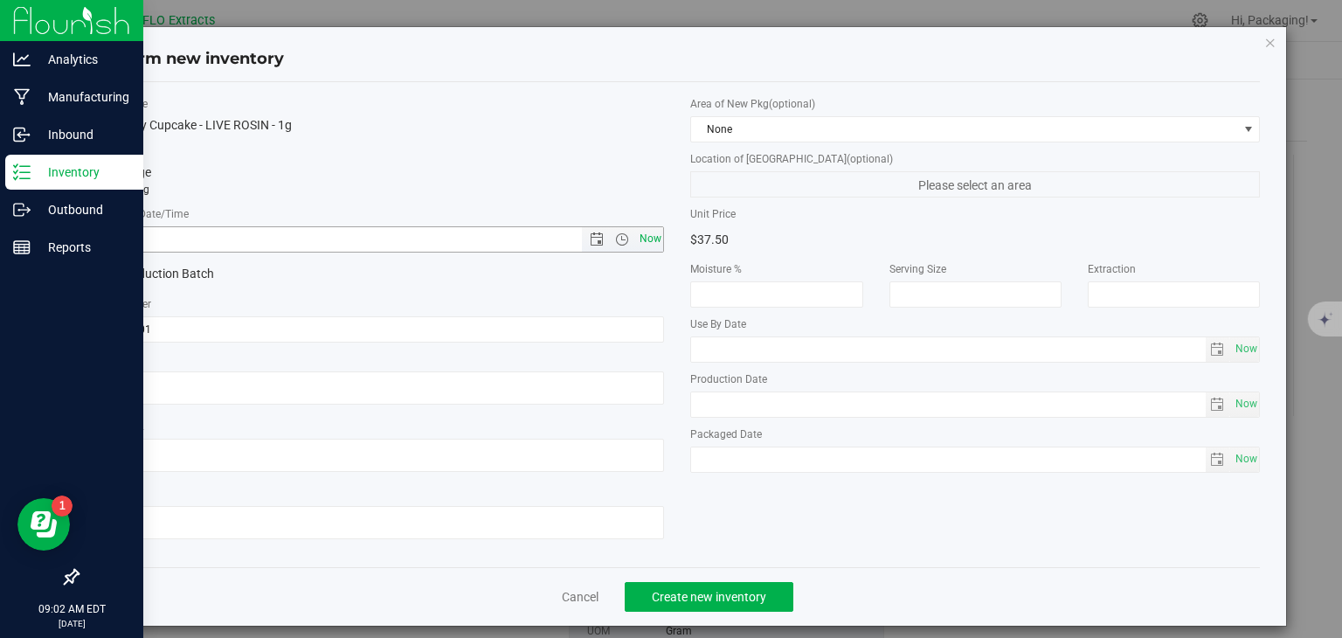
click at [640, 236] on span "Now" at bounding box center [650, 238] width 30 height 25
type input "[DATE] 9:02 AM"
click at [706, 596] on span "Create new inventory" at bounding box center [709, 597] width 114 height 14
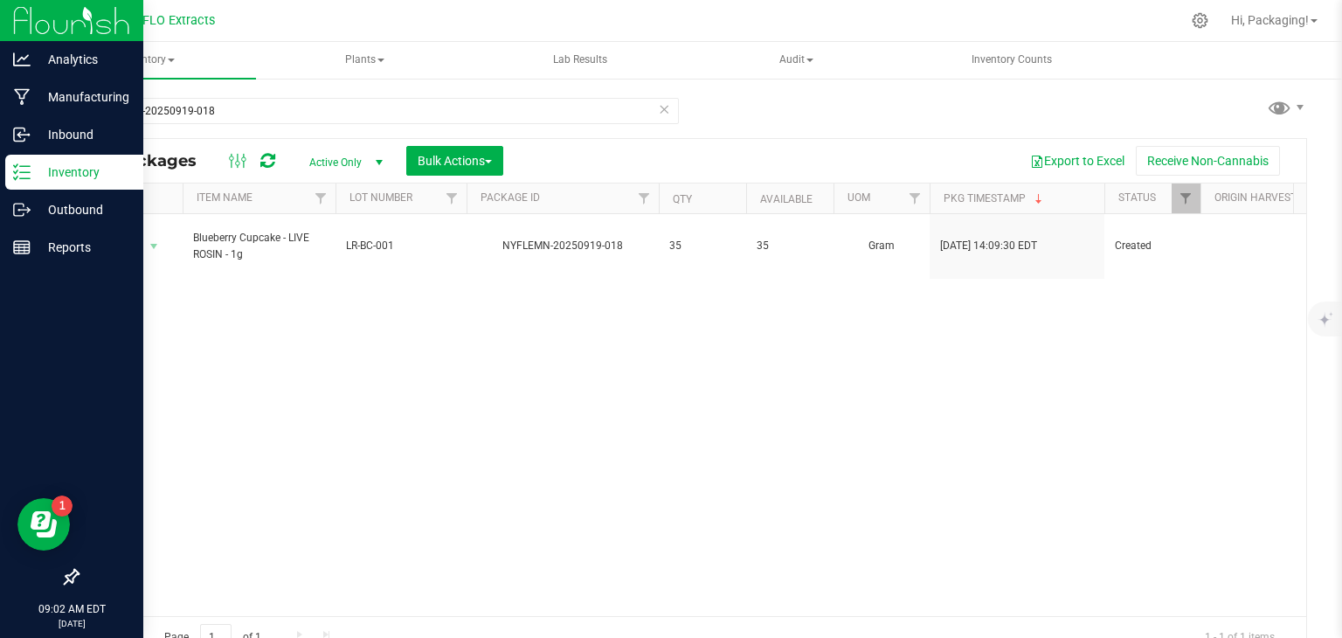
click at [658, 107] on icon at bounding box center [664, 108] width 12 height 21
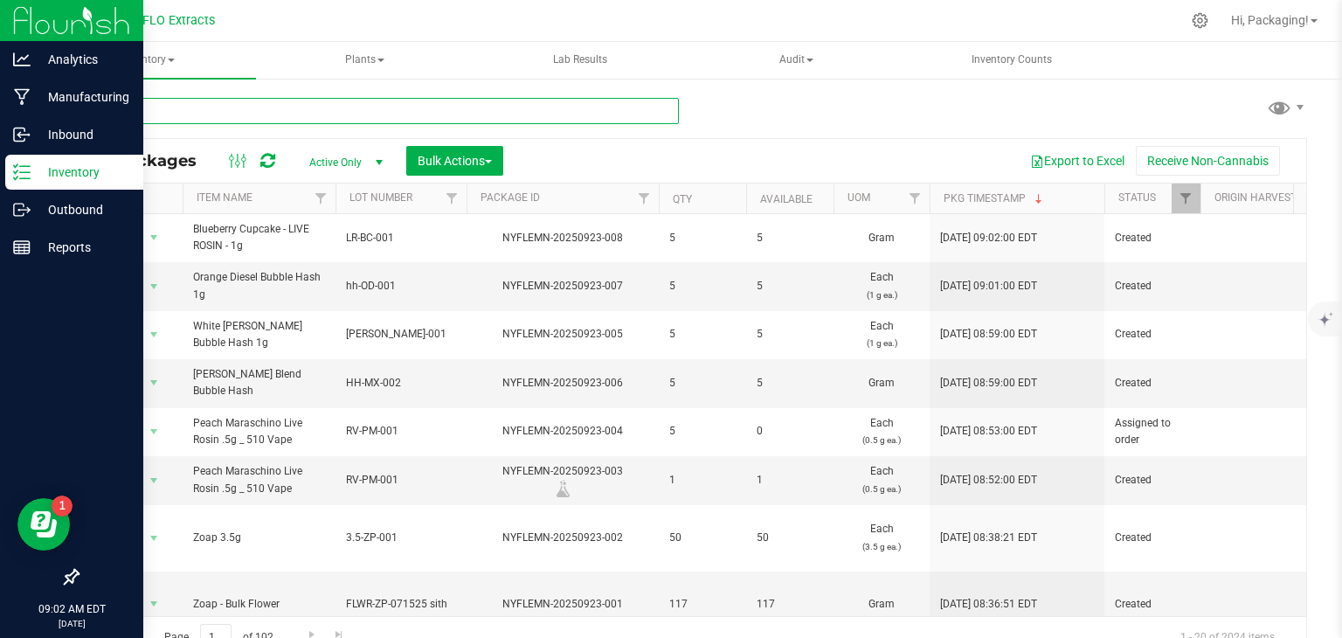
click at [293, 109] on input "text" at bounding box center [378, 111] width 602 height 26
type input "nyflemn-20250807-003"
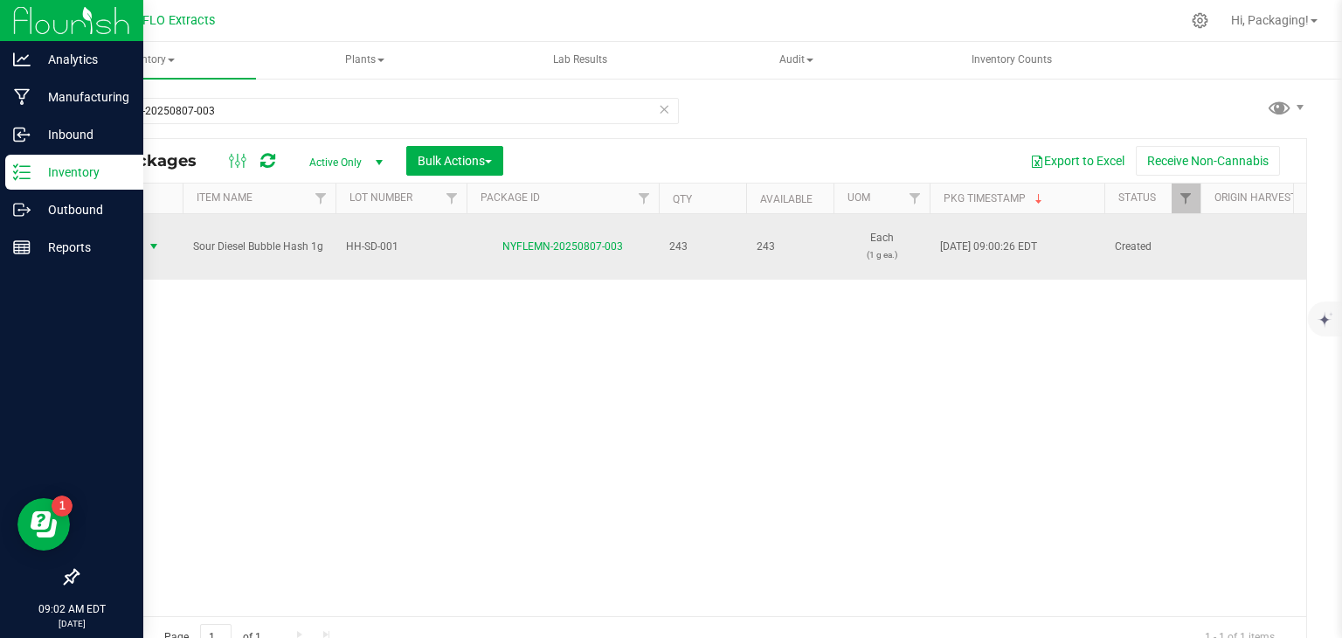
click at [121, 244] on span "Action" at bounding box center [118, 246] width 47 height 24
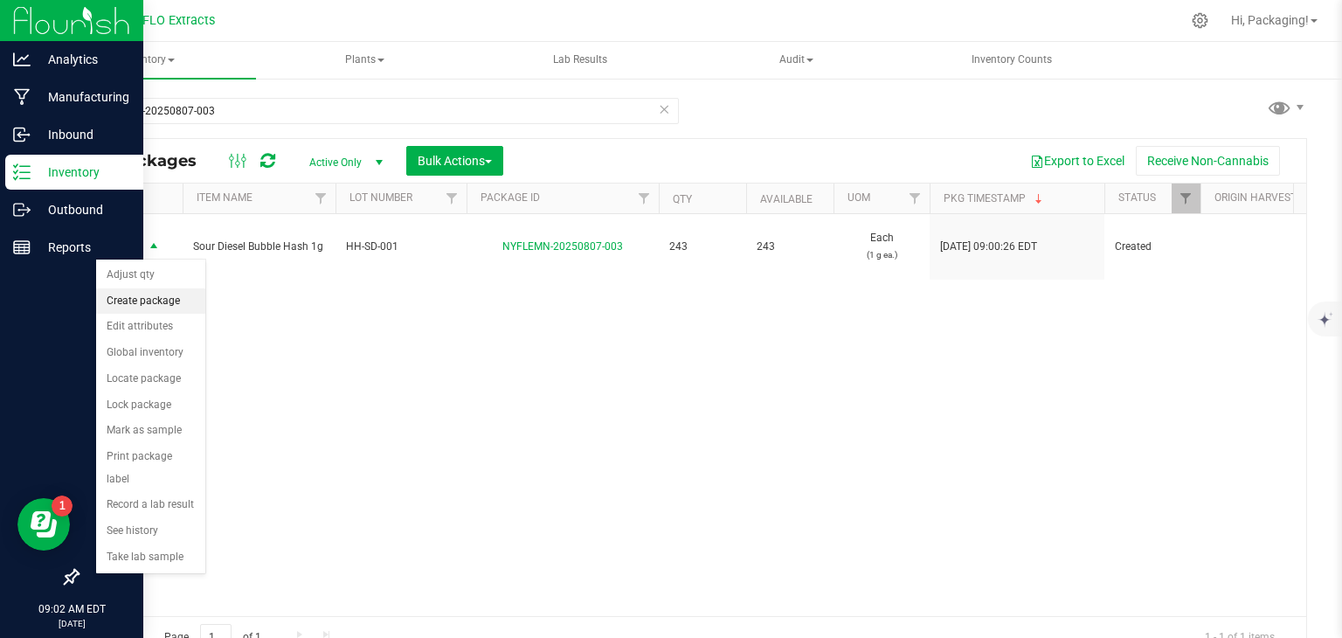
click at [154, 300] on li "Create package" at bounding box center [150, 301] width 109 height 26
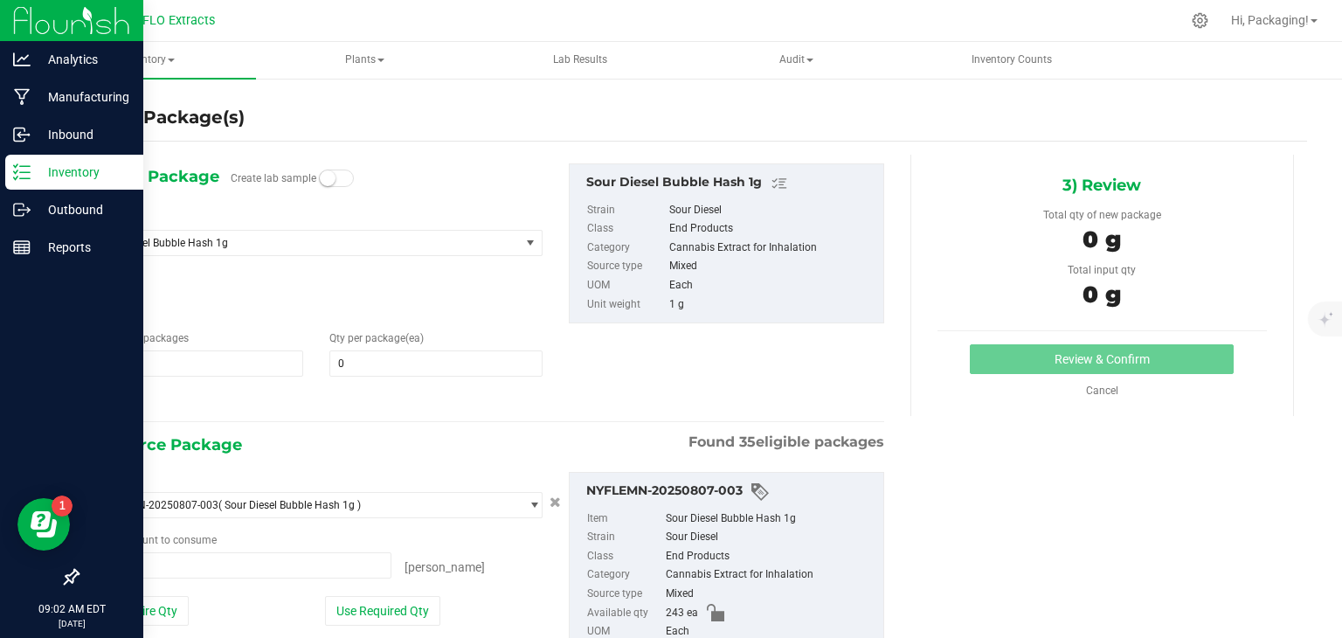
type input "0 ea"
click at [349, 362] on span at bounding box center [435, 363] width 213 height 26
type input "5"
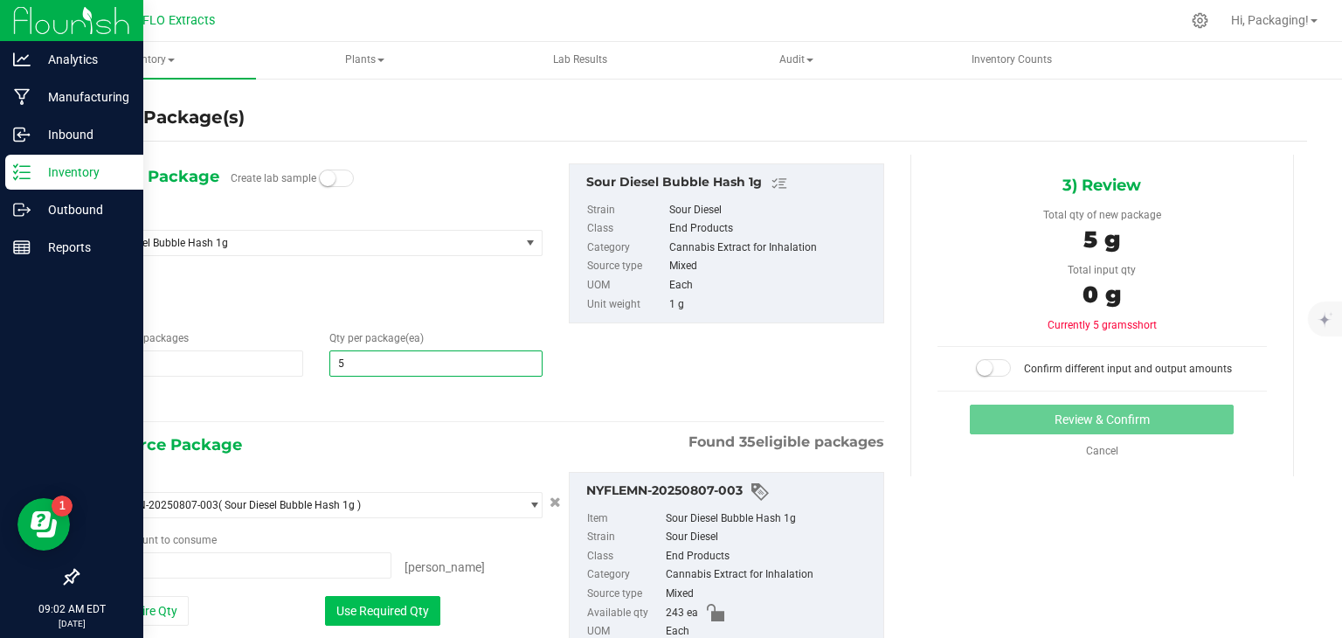
type input "5"
click at [373, 612] on button "Use Required Qty" at bounding box center [382, 611] width 115 height 30
type input "5 ea"
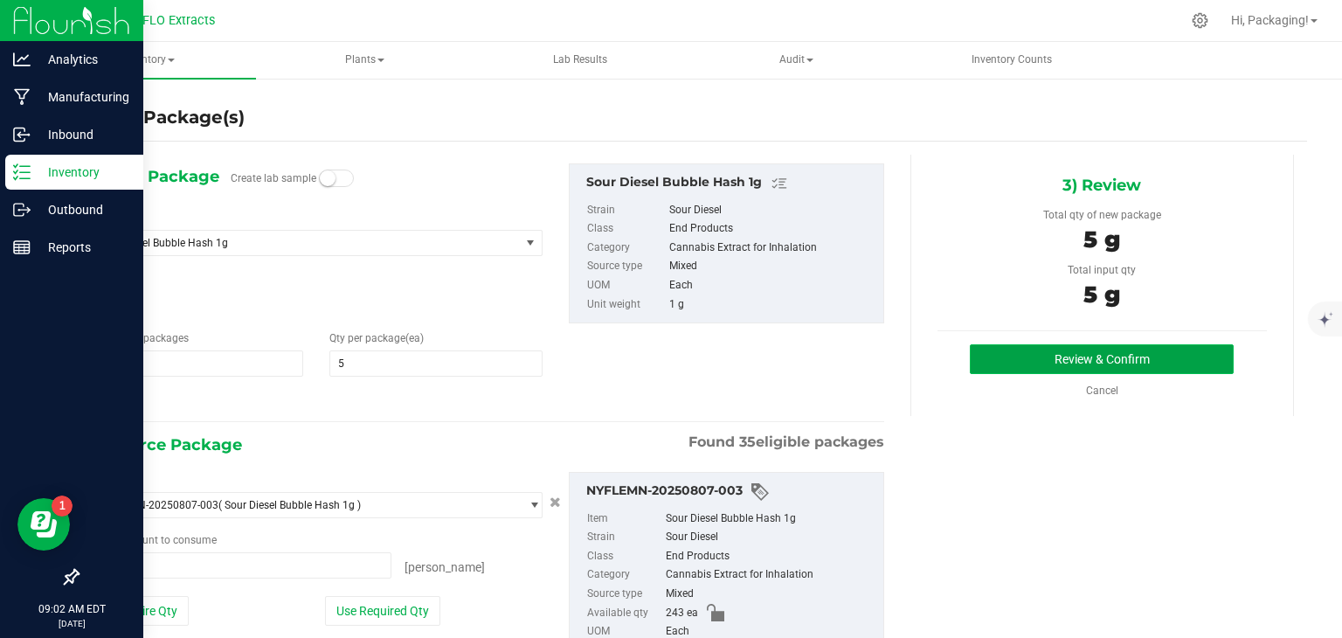
click at [1088, 354] on button "Review & Confirm" at bounding box center [1102, 359] width 264 height 30
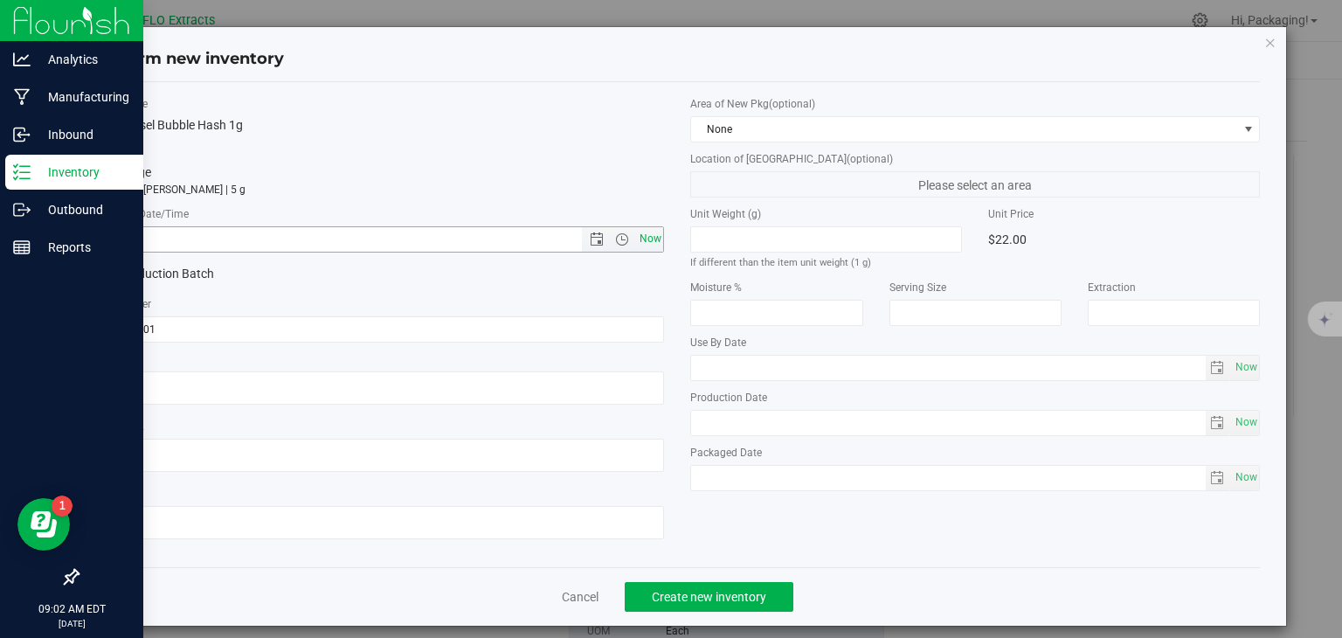
click at [642, 245] on span "Now" at bounding box center [650, 238] width 30 height 25
type input "[DATE] 9:02 AM"
click at [720, 603] on span "Create new inventory" at bounding box center [709, 597] width 114 height 14
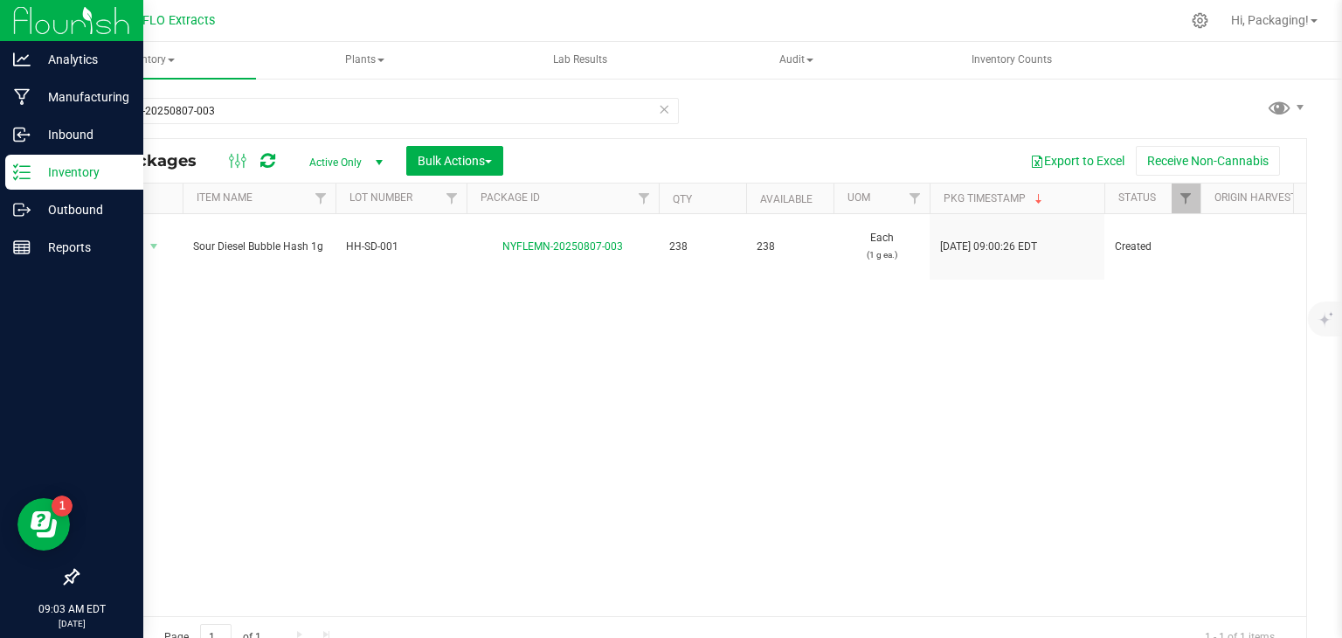
click at [658, 107] on icon at bounding box center [664, 108] width 12 height 21
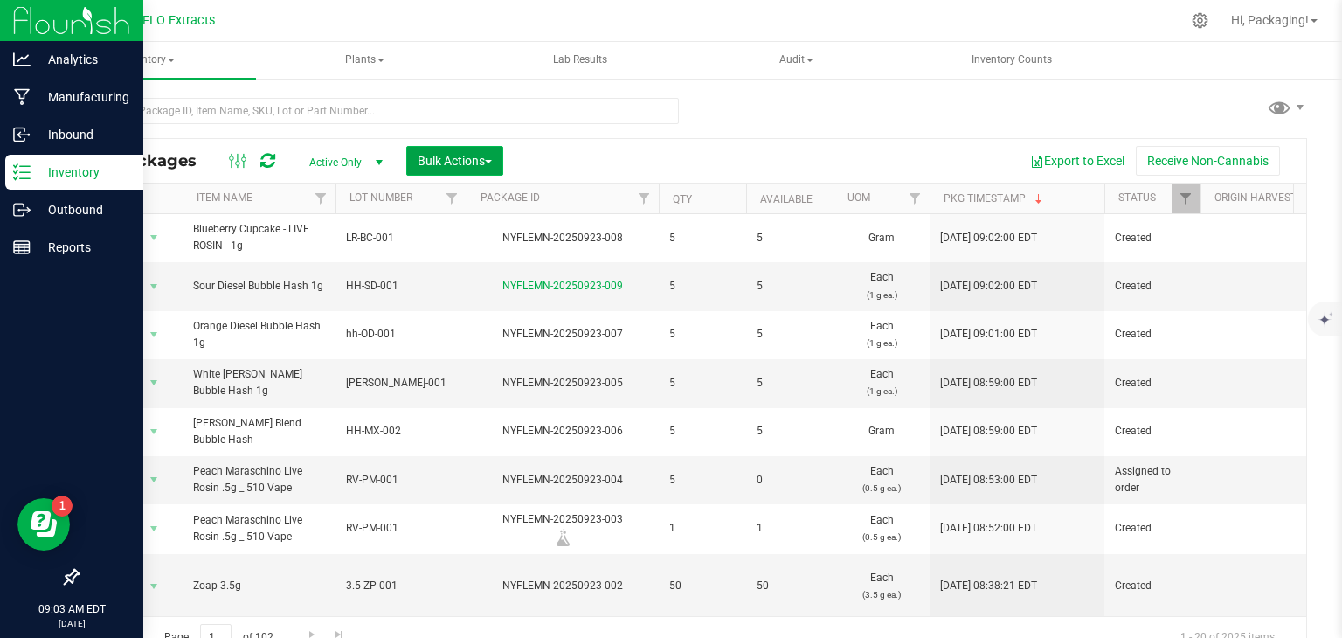
click at [478, 159] on span "Bulk Actions" at bounding box center [455, 161] width 74 height 14
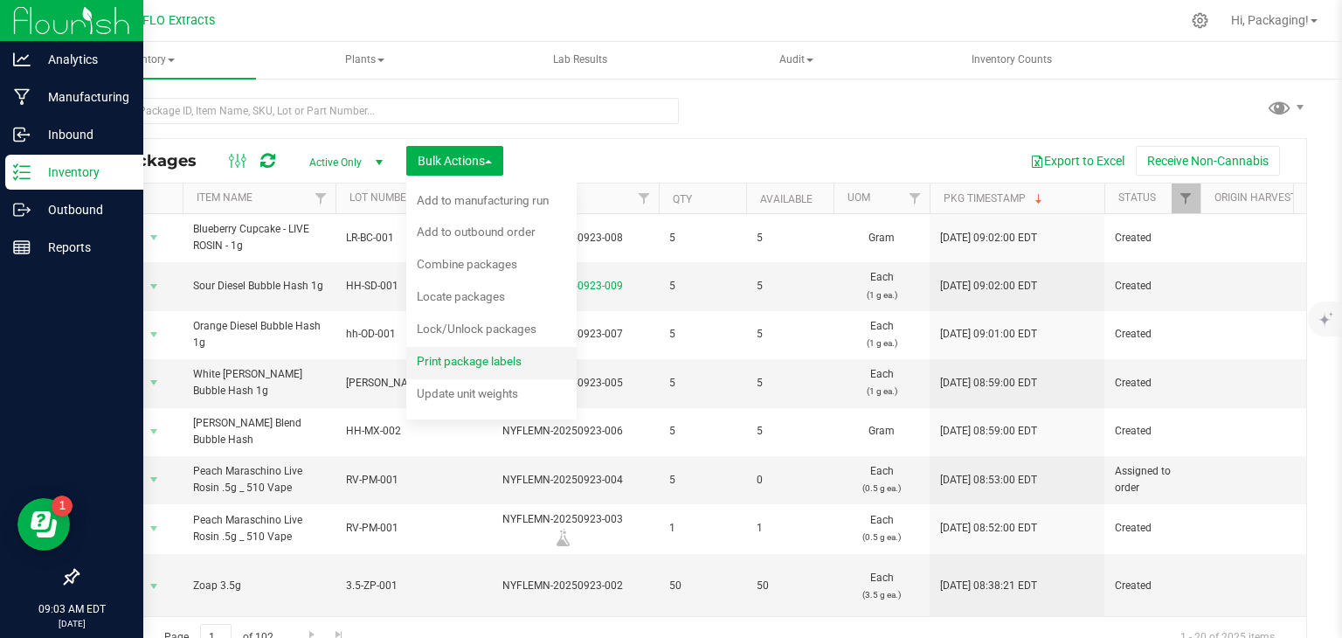
click at [443, 363] on span "Print package labels" at bounding box center [469, 361] width 105 height 14
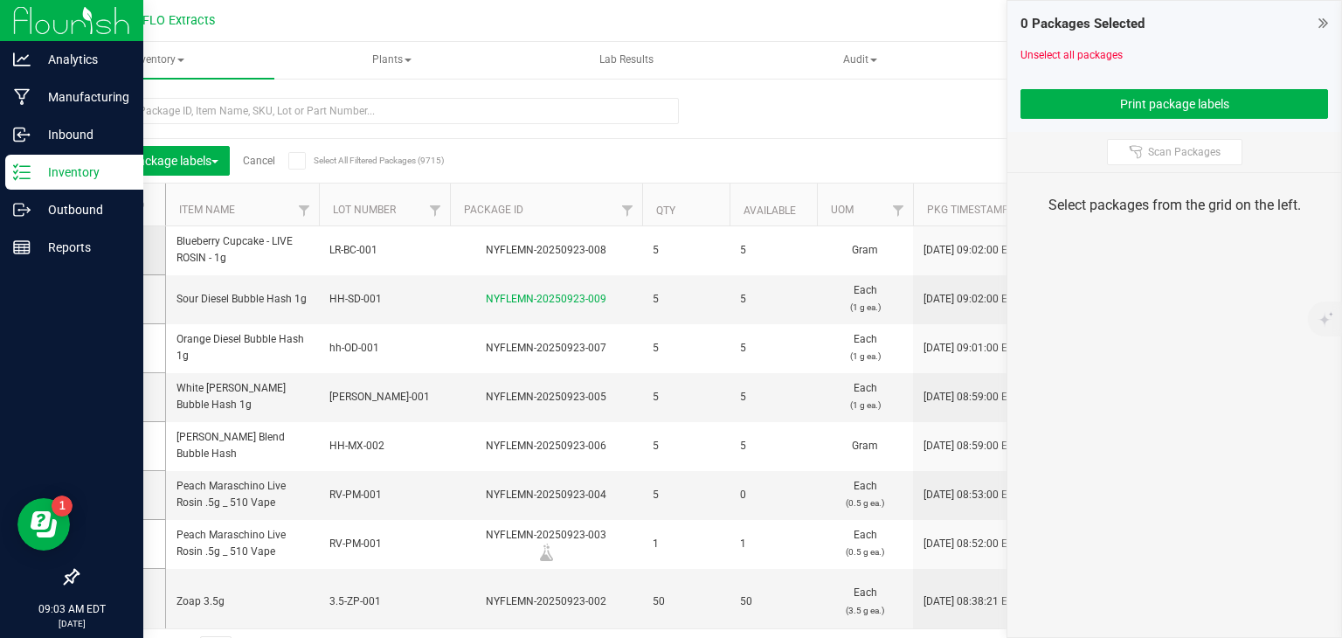
click at [118, 250] on icon at bounding box center [116, 250] width 11 height 0
click at [0, 0] on input "checkbox" at bounding box center [0, 0] width 0 height 0
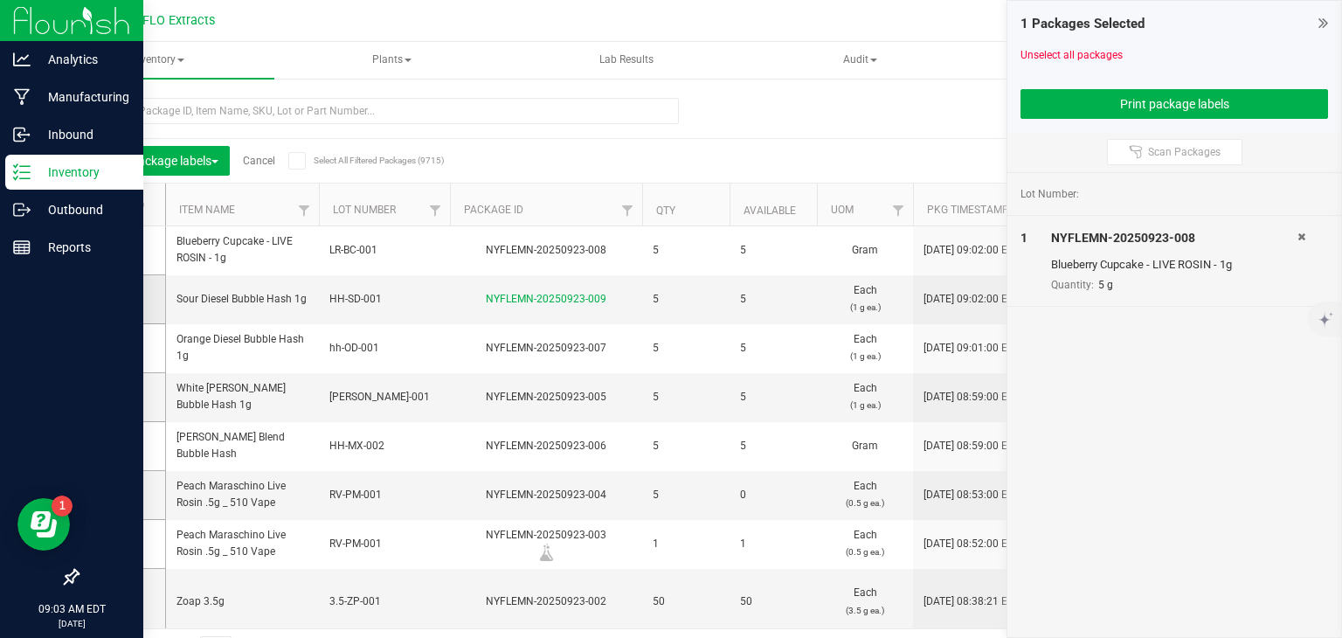
click at [114, 305] on span at bounding box center [117, 298] width 17 height 17
click at [0, 0] on input "checkbox" at bounding box center [0, 0] width 0 height 0
click at [112, 348] on icon at bounding box center [116, 348] width 11 height 0
click at [0, 0] on input "checkbox" at bounding box center [0, 0] width 0 height 0
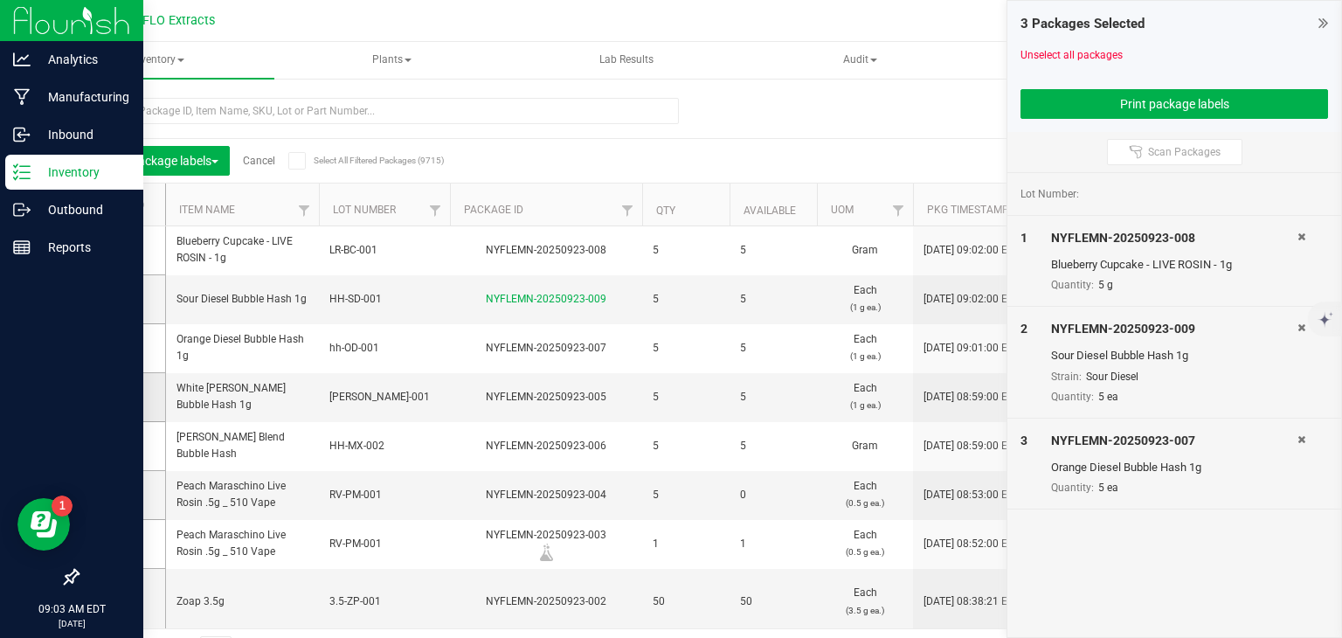
click at [114, 397] on icon at bounding box center [116, 397] width 11 height 0
click at [0, 0] on input "checkbox" at bounding box center [0, 0] width 0 height 0
click at [119, 446] on icon at bounding box center [116, 446] width 11 height 0
click at [0, 0] on input "checkbox" at bounding box center [0, 0] width 0 height 0
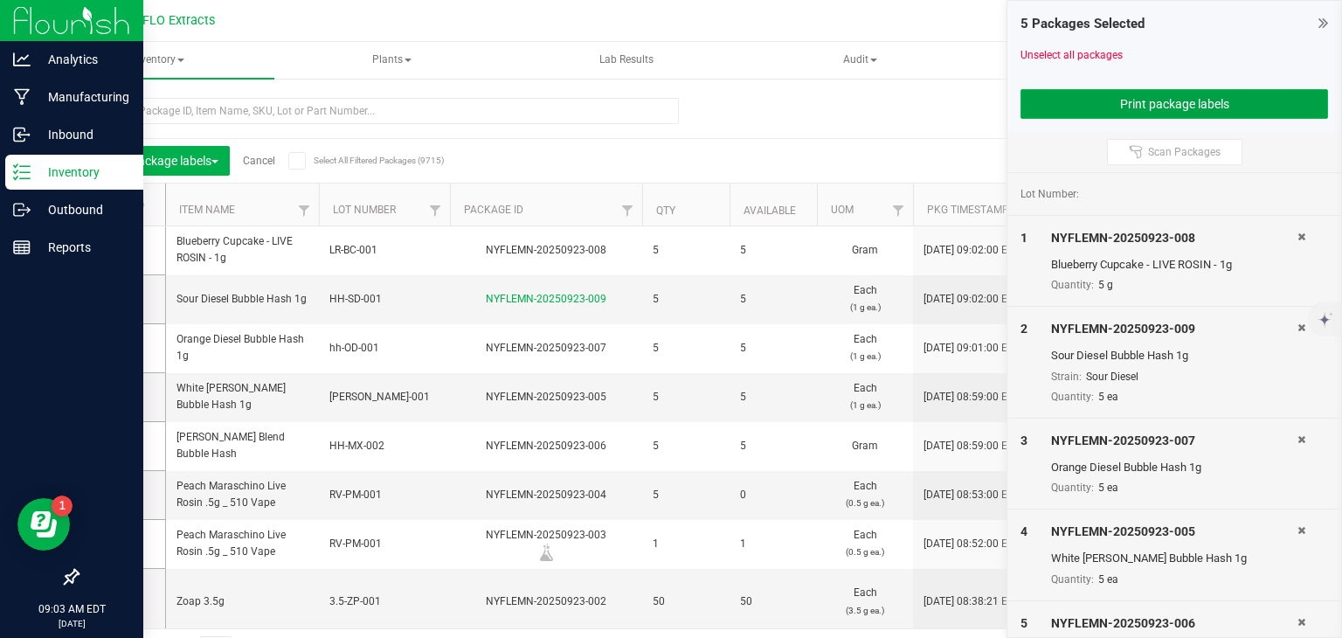
click at [1137, 107] on button "Print package labels" at bounding box center [1173, 104] width 307 height 30
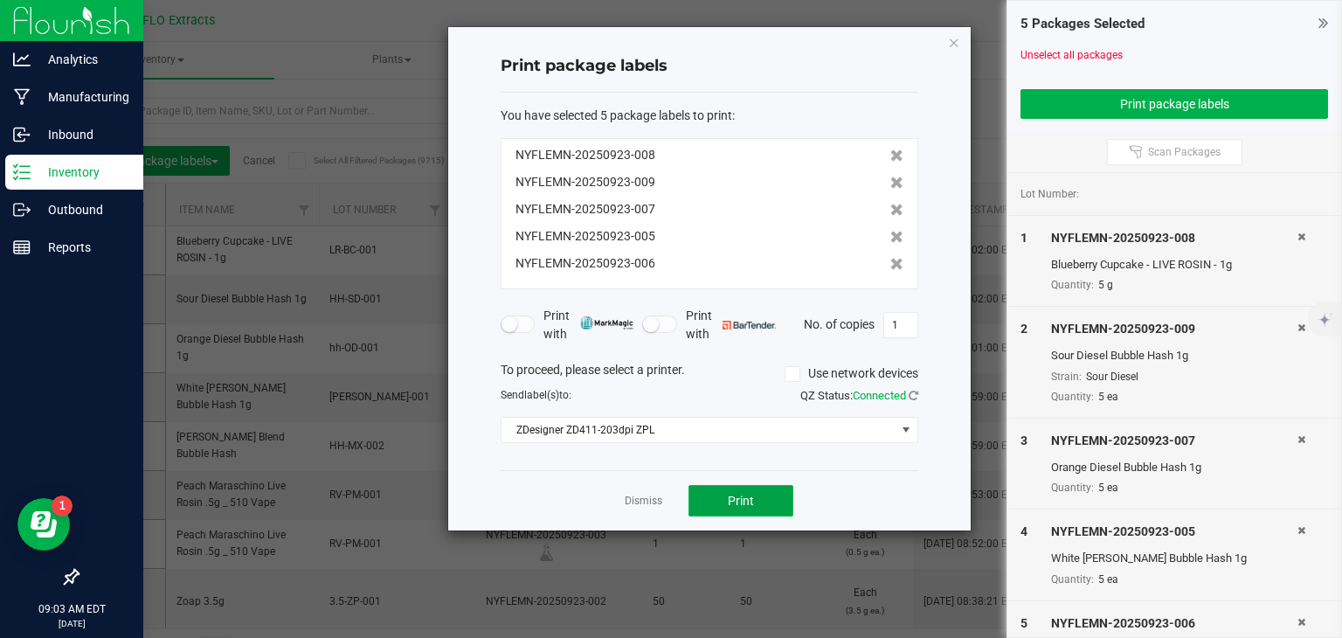
click at [708, 492] on button "Print" at bounding box center [740, 500] width 105 height 31
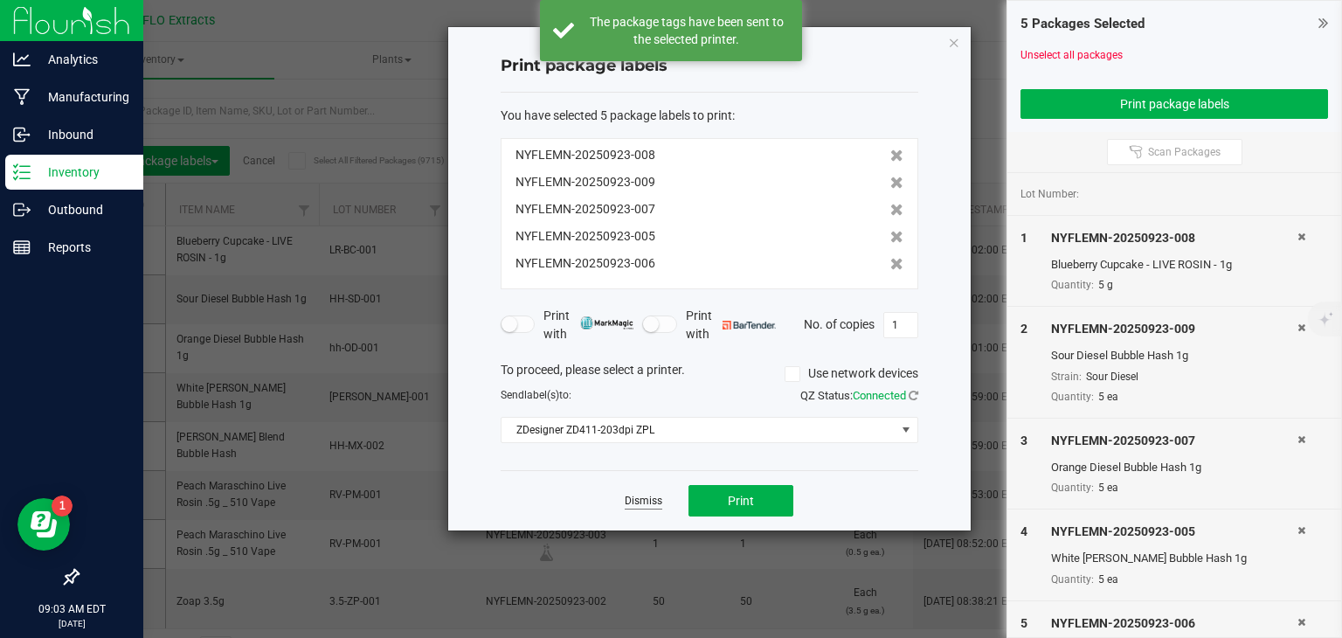
click at [648, 497] on link "Dismiss" at bounding box center [644, 501] width 38 height 15
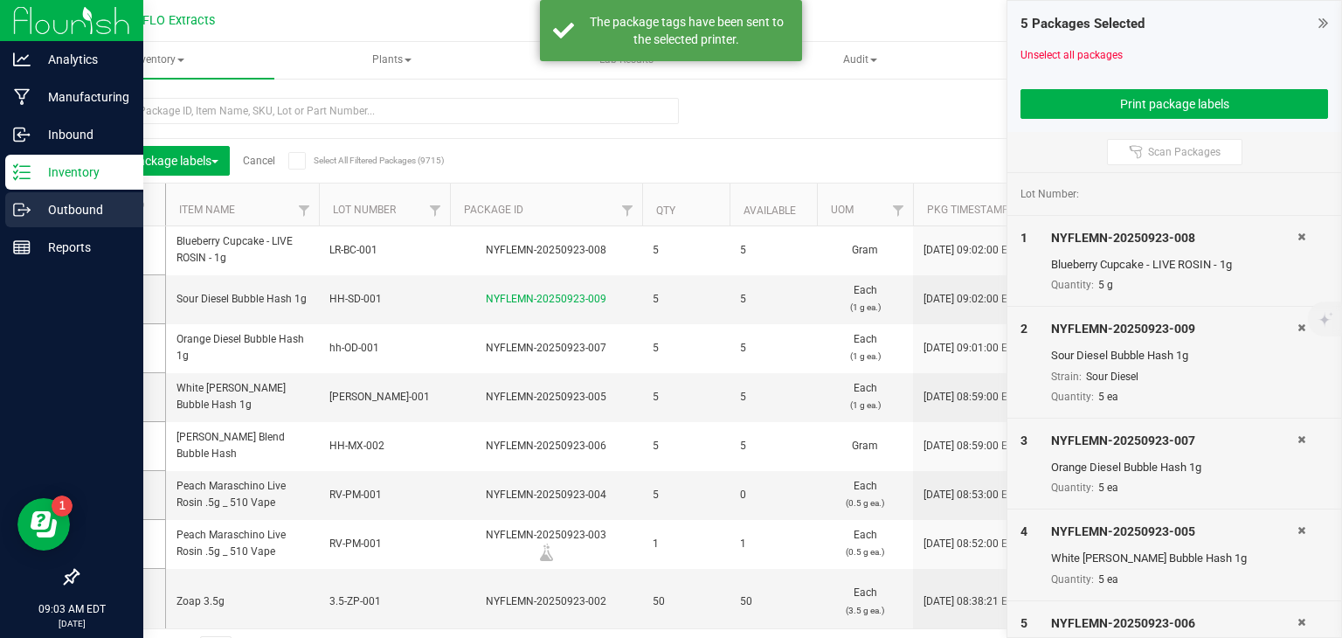
click at [56, 207] on p "Outbound" at bounding box center [83, 209] width 105 height 21
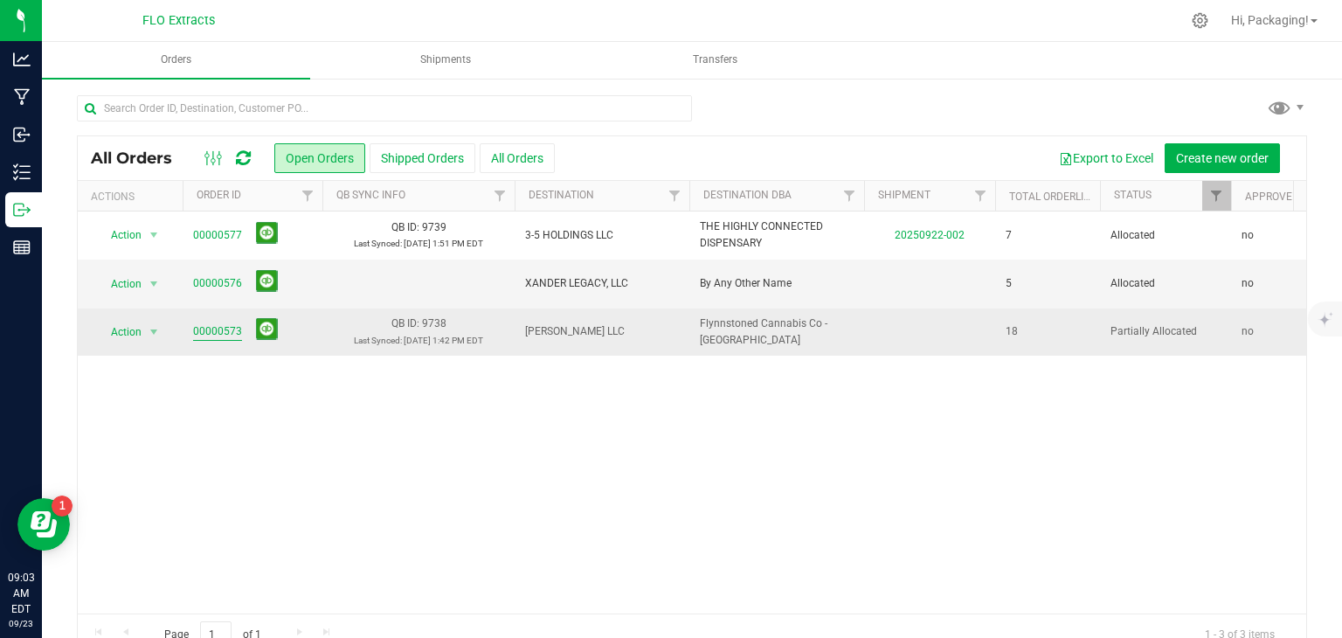
click at [226, 330] on link "00000573" at bounding box center [217, 331] width 49 height 17
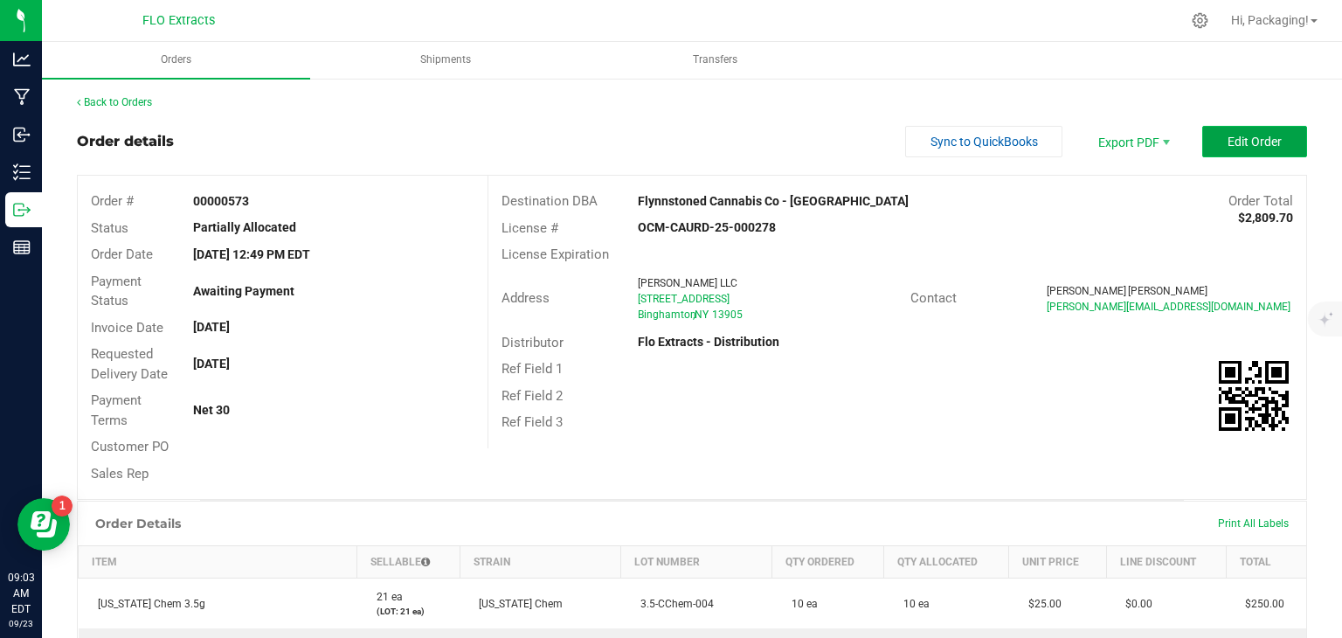
click at [1212, 128] on button "Edit Order" at bounding box center [1254, 141] width 105 height 31
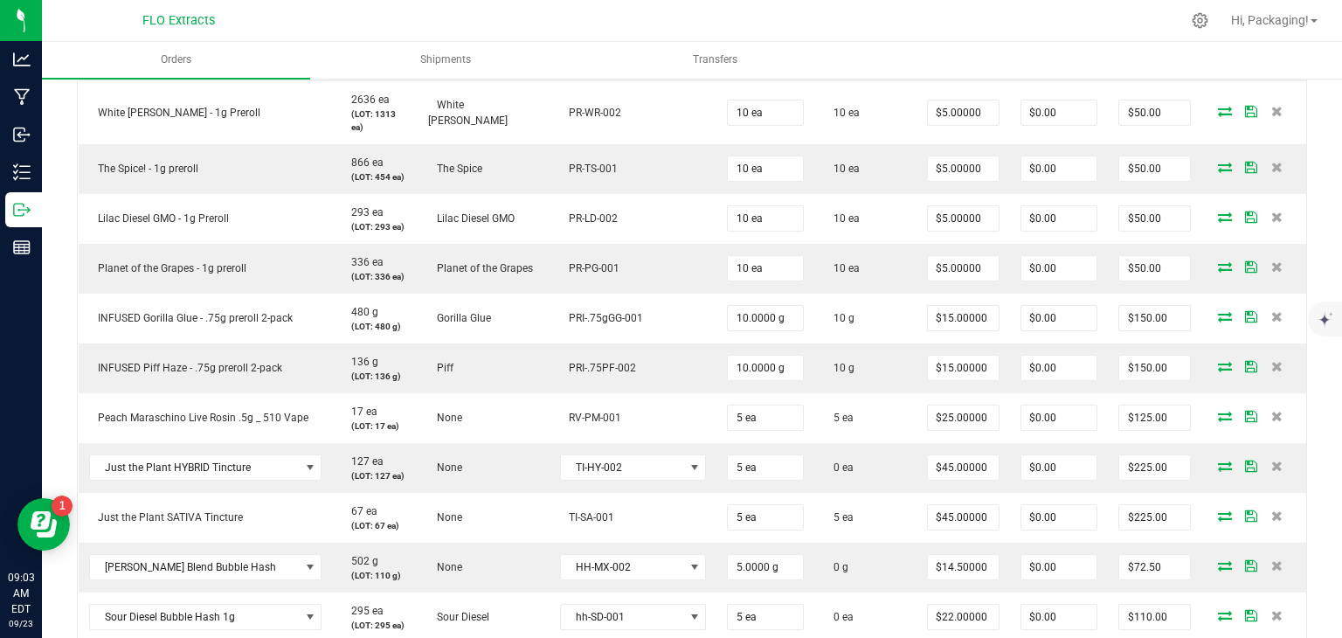
scroll to position [846, 0]
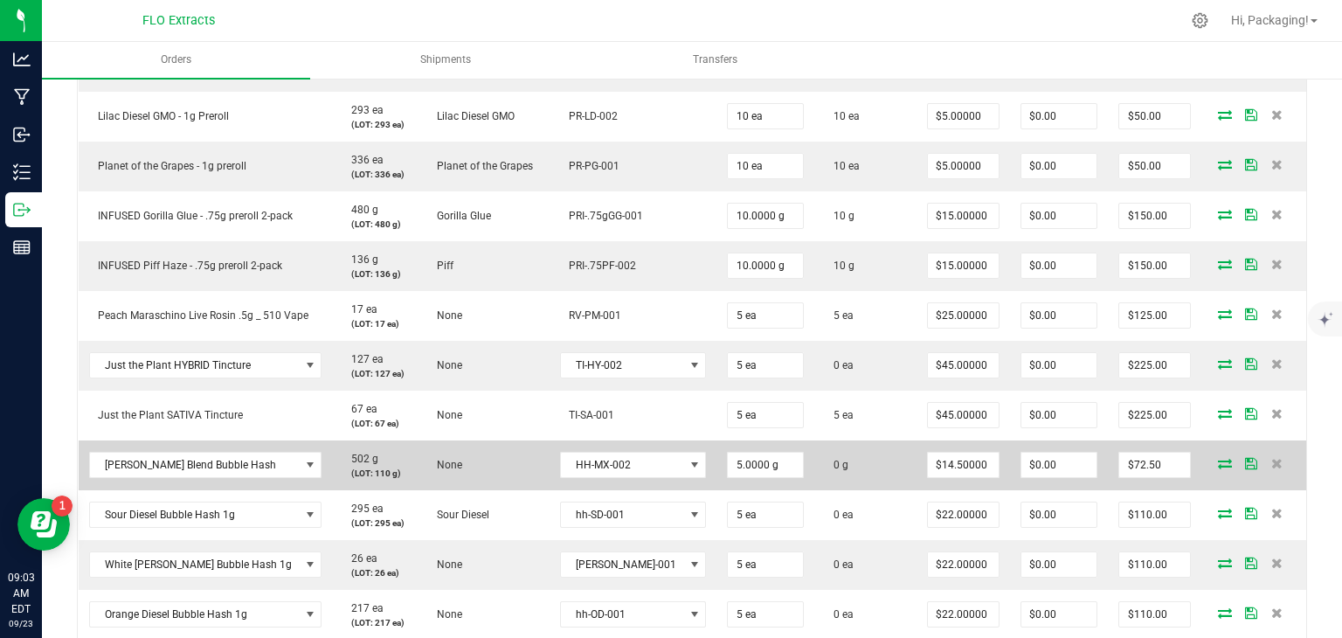
click at [1218, 458] on icon at bounding box center [1225, 463] width 14 height 10
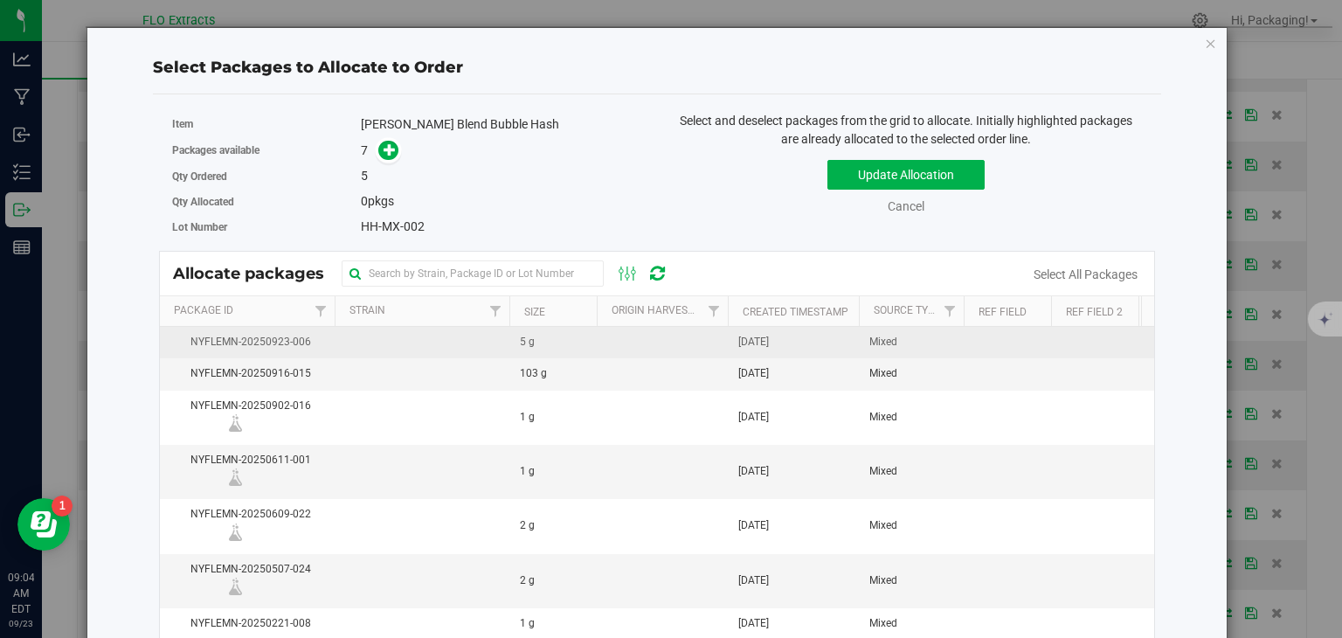
click at [761, 342] on span "[DATE]" at bounding box center [753, 342] width 31 height 17
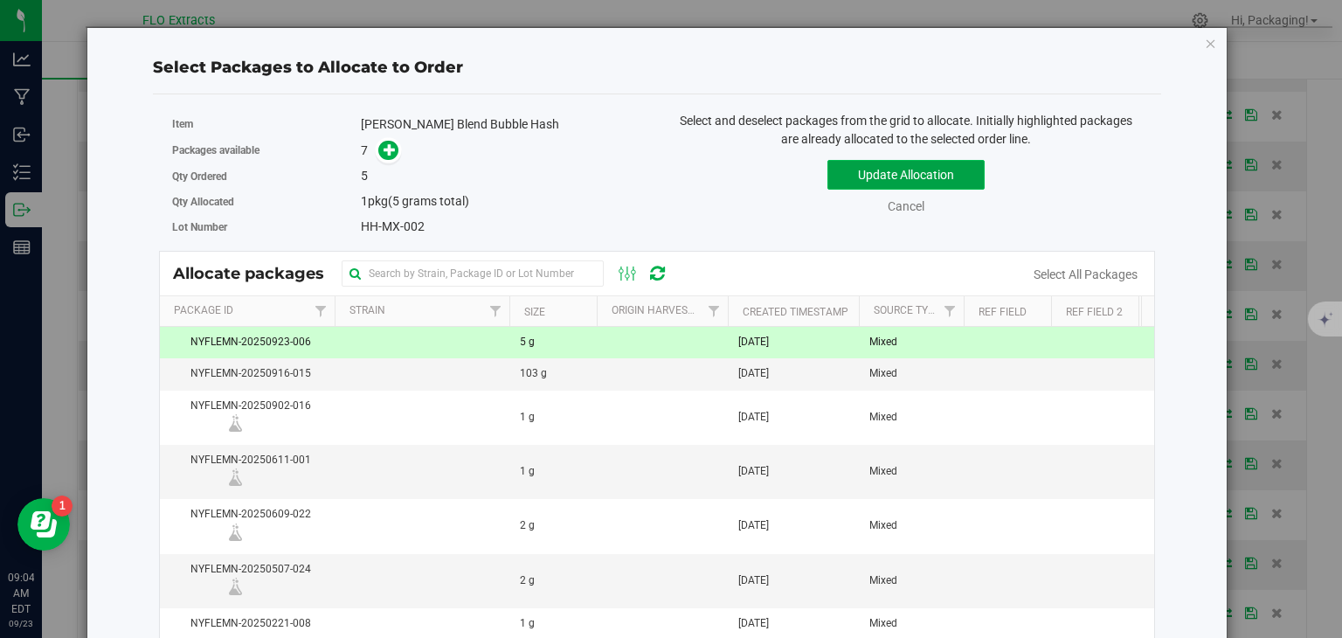
click at [955, 179] on button "Update Allocation" at bounding box center [905, 175] width 157 height 30
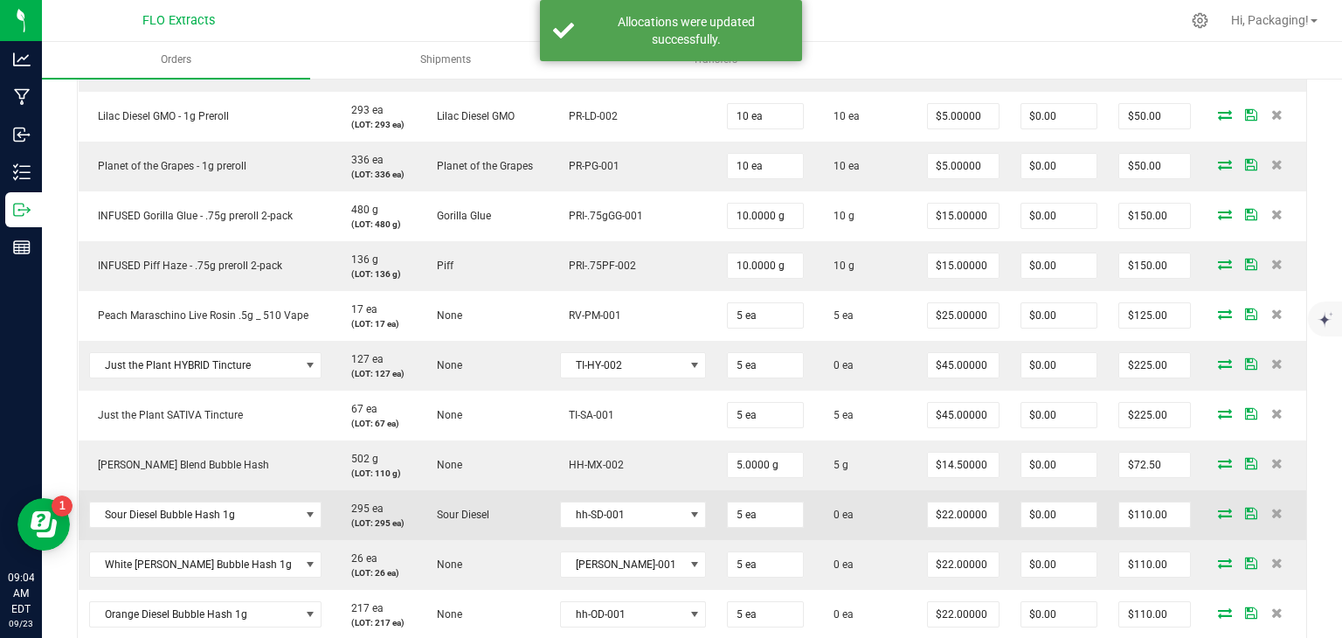
click at [1218, 508] on icon at bounding box center [1225, 513] width 14 height 10
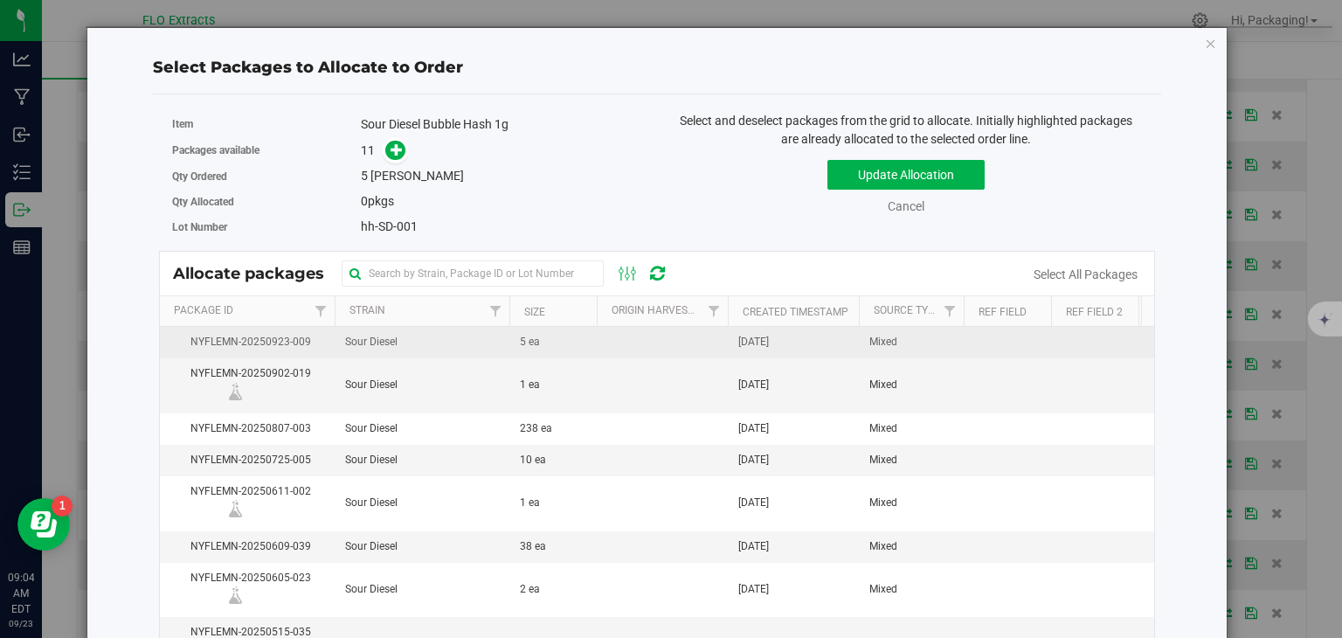
click at [830, 338] on td "[DATE]" at bounding box center [793, 342] width 131 height 31
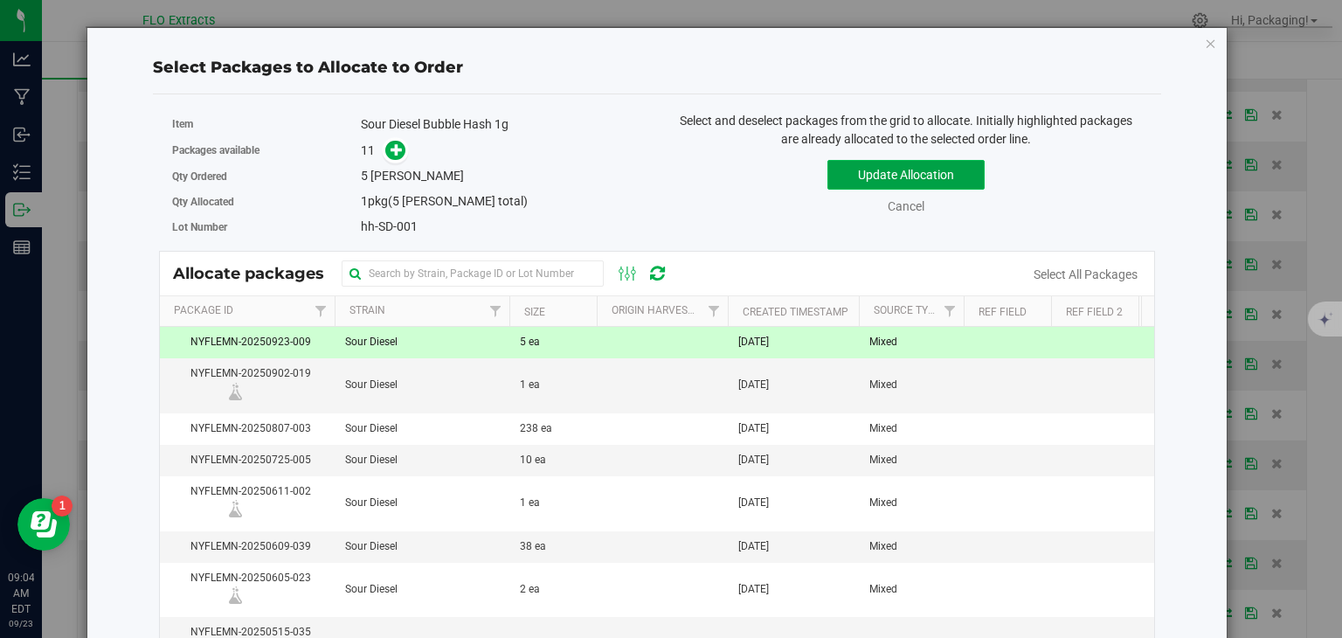
click at [943, 176] on button "Update Allocation" at bounding box center [905, 175] width 157 height 30
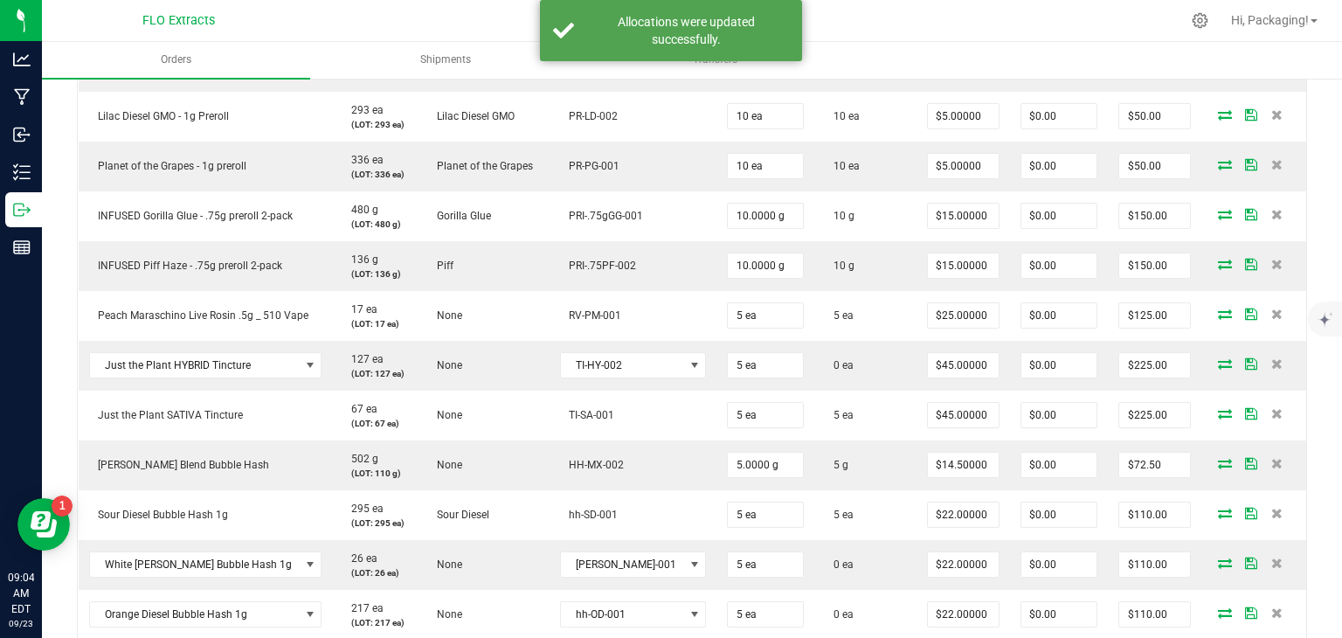
scroll to position [959, 0]
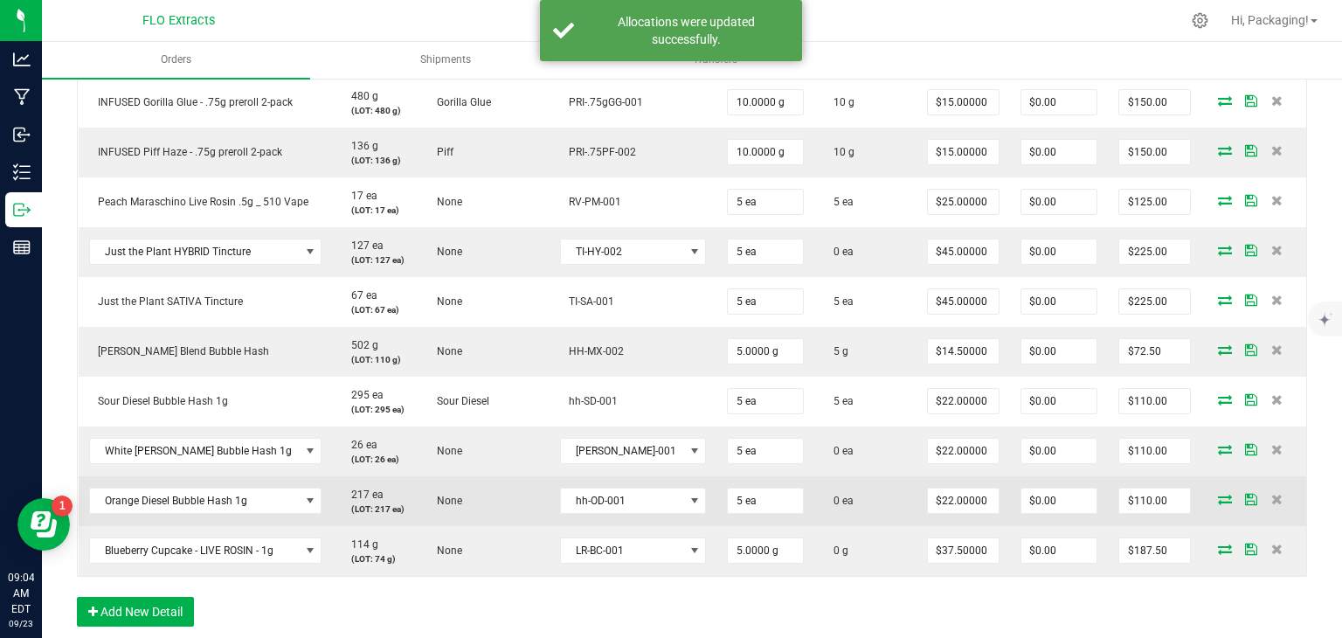
click at [1218, 494] on icon at bounding box center [1225, 499] width 14 height 10
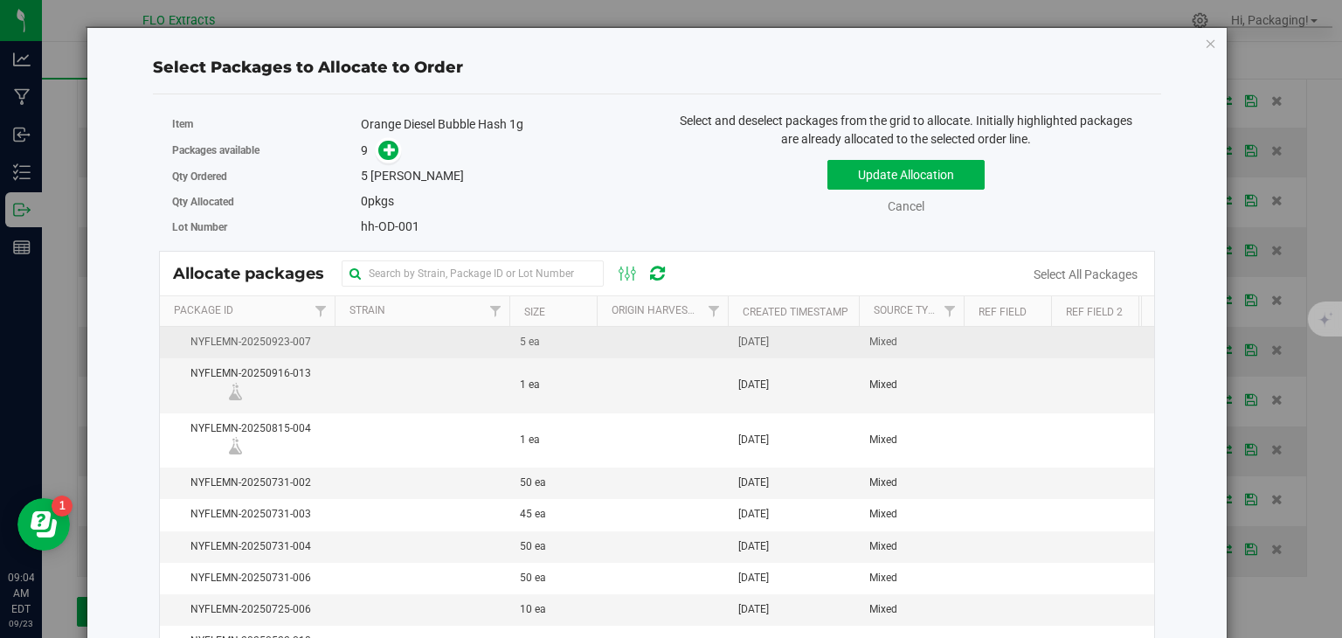
click at [769, 348] on span "[DATE]" at bounding box center [753, 342] width 31 height 17
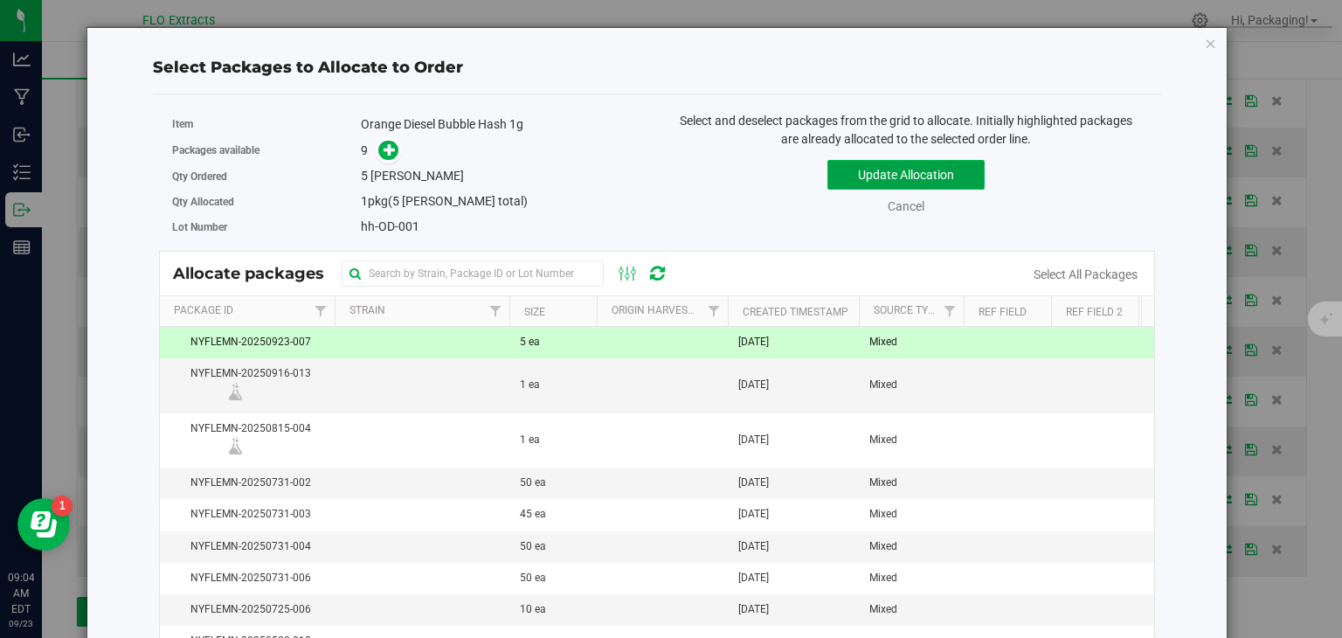
click at [956, 177] on button "Update Allocation" at bounding box center [905, 175] width 157 height 30
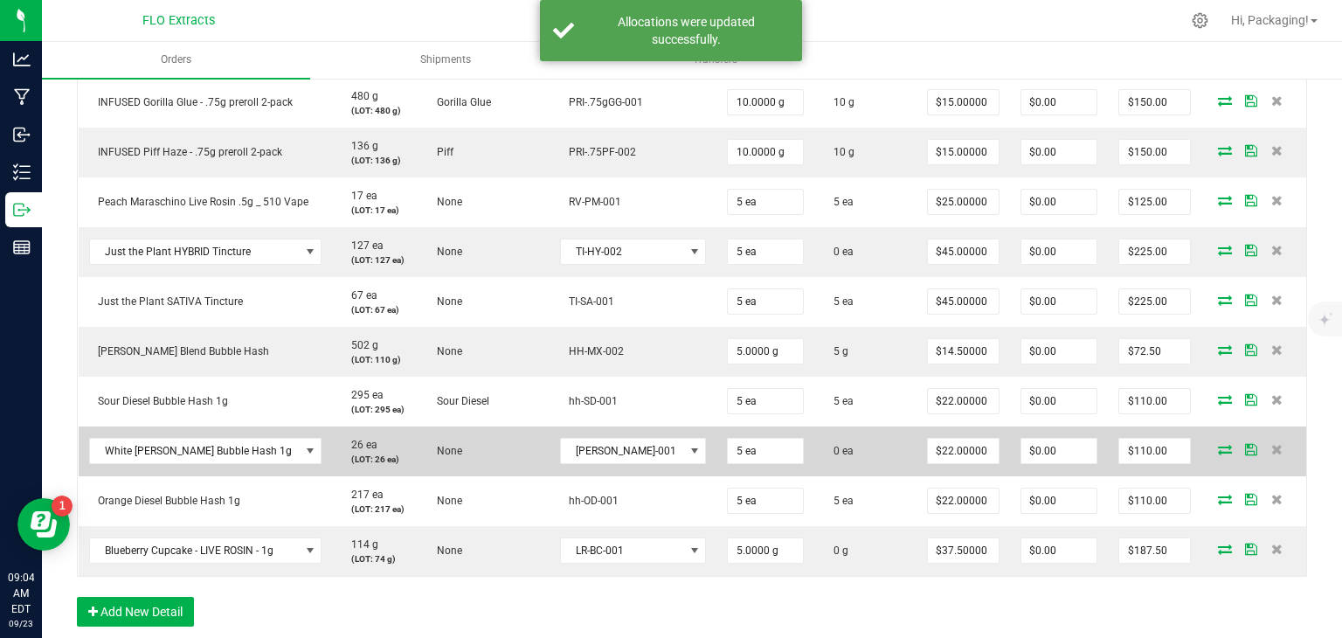
click at [1218, 444] on icon at bounding box center [1225, 449] width 14 height 10
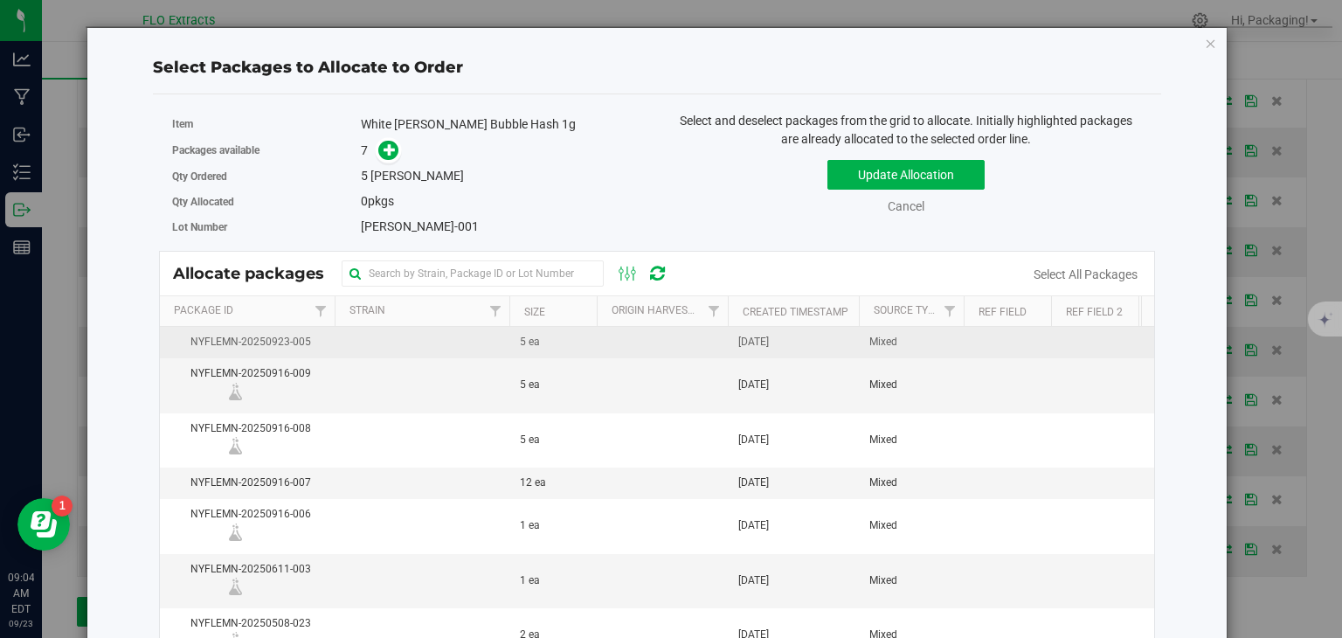
click at [808, 343] on td "[DATE]" at bounding box center [793, 342] width 131 height 31
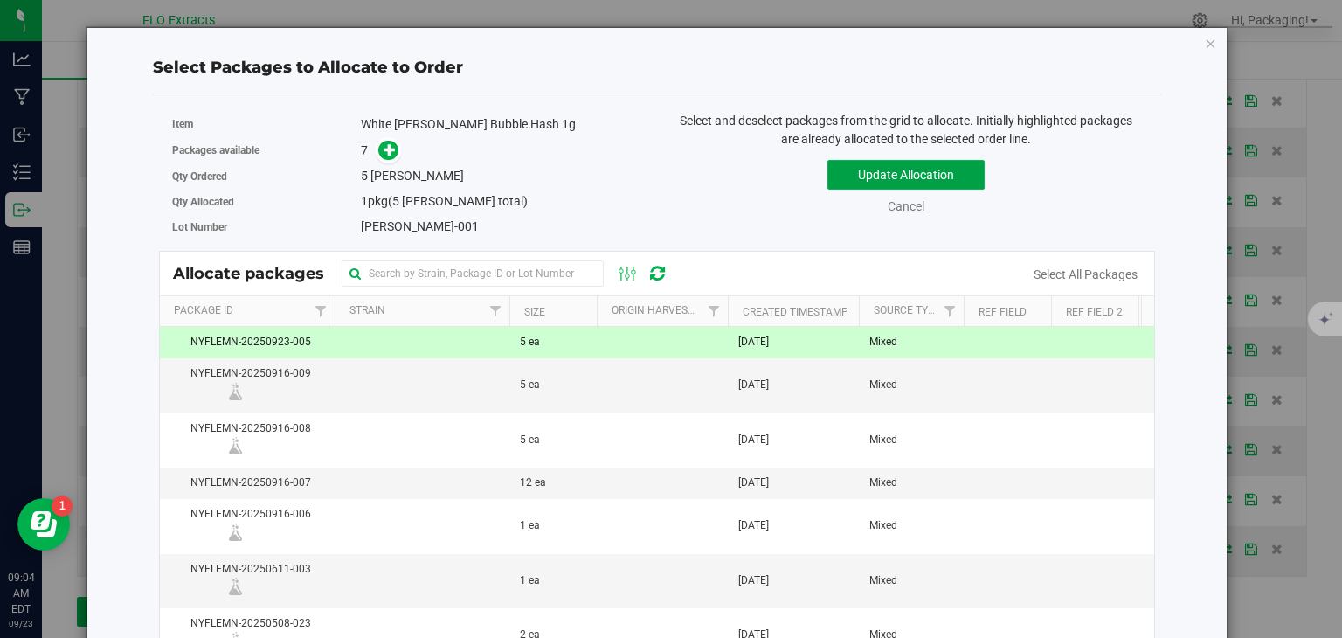
click at [940, 183] on button "Update Allocation" at bounding box center [905, 175] width 157 height 30
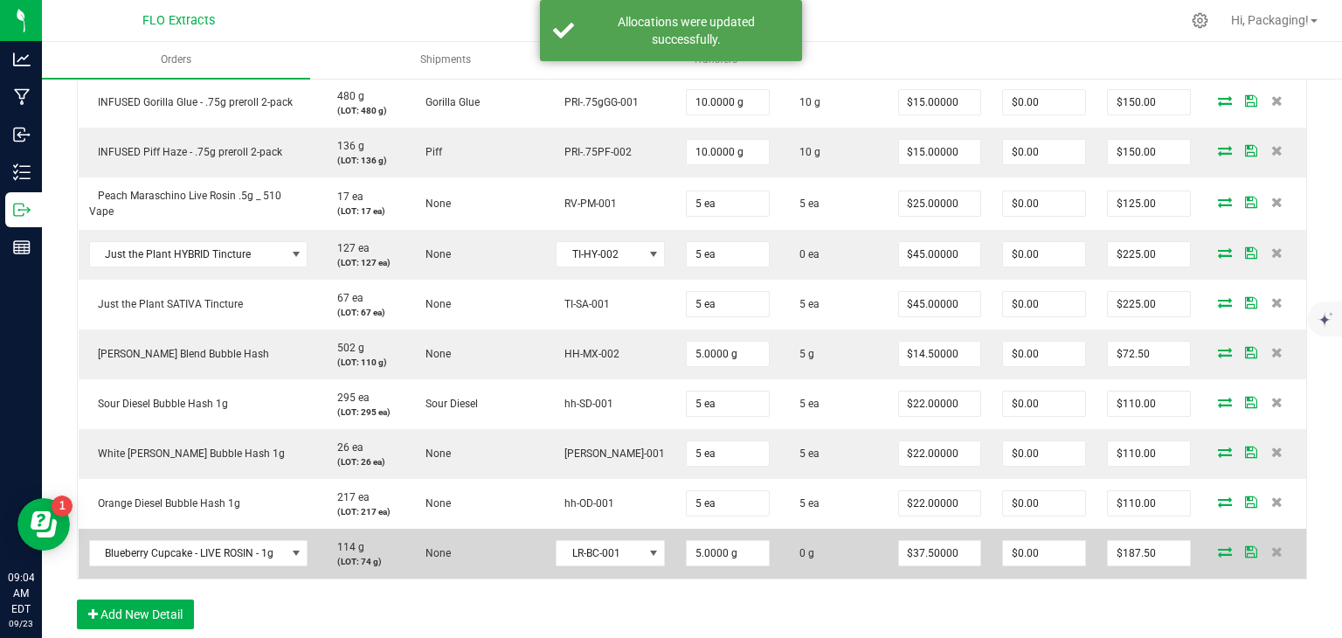
click at [1218, 546] on icon at bounding box center [1225, 551] width 14 height 10
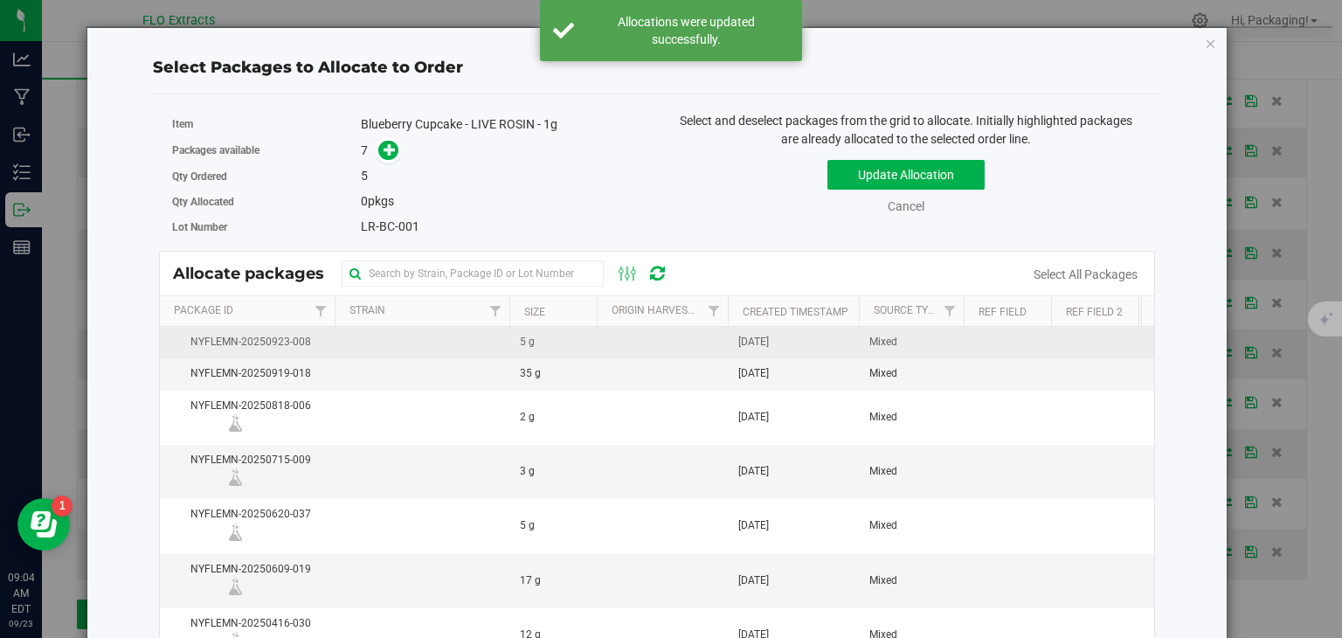
click at [769, 342] on span "[DATE]" at bounding box center [753, 342] width 31 height 17
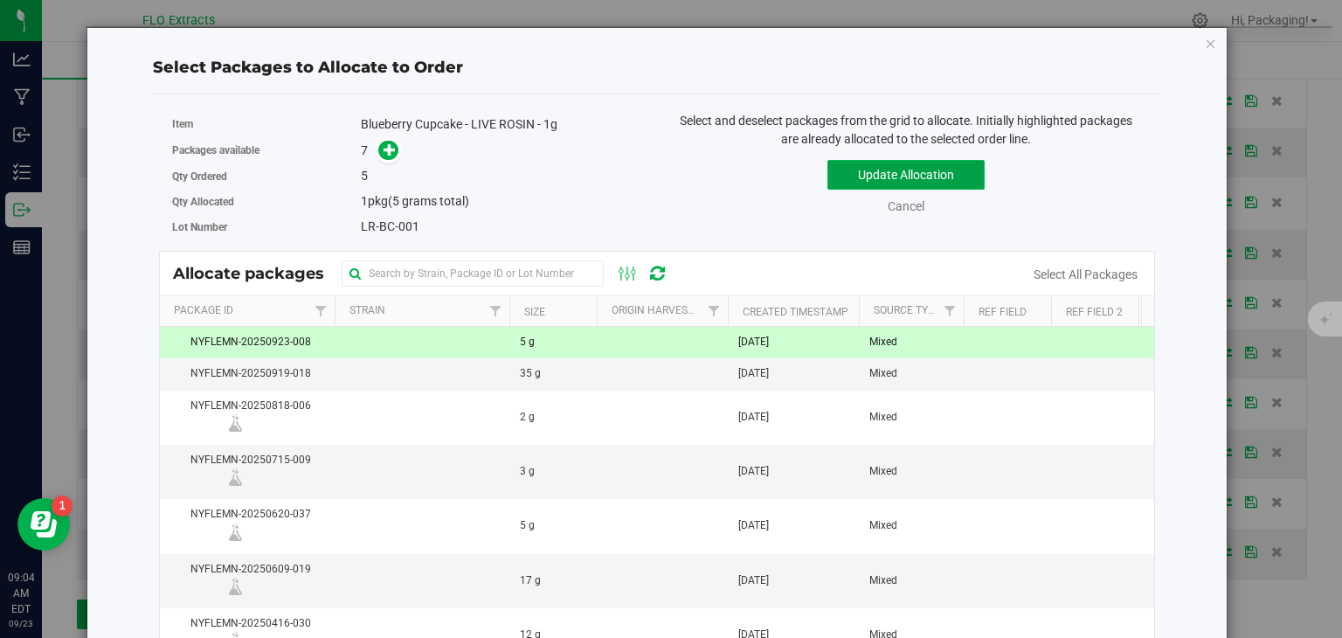
click at [943, 180] on button "Update Allocation" at bounding box center [905, 175] width 157 height 30
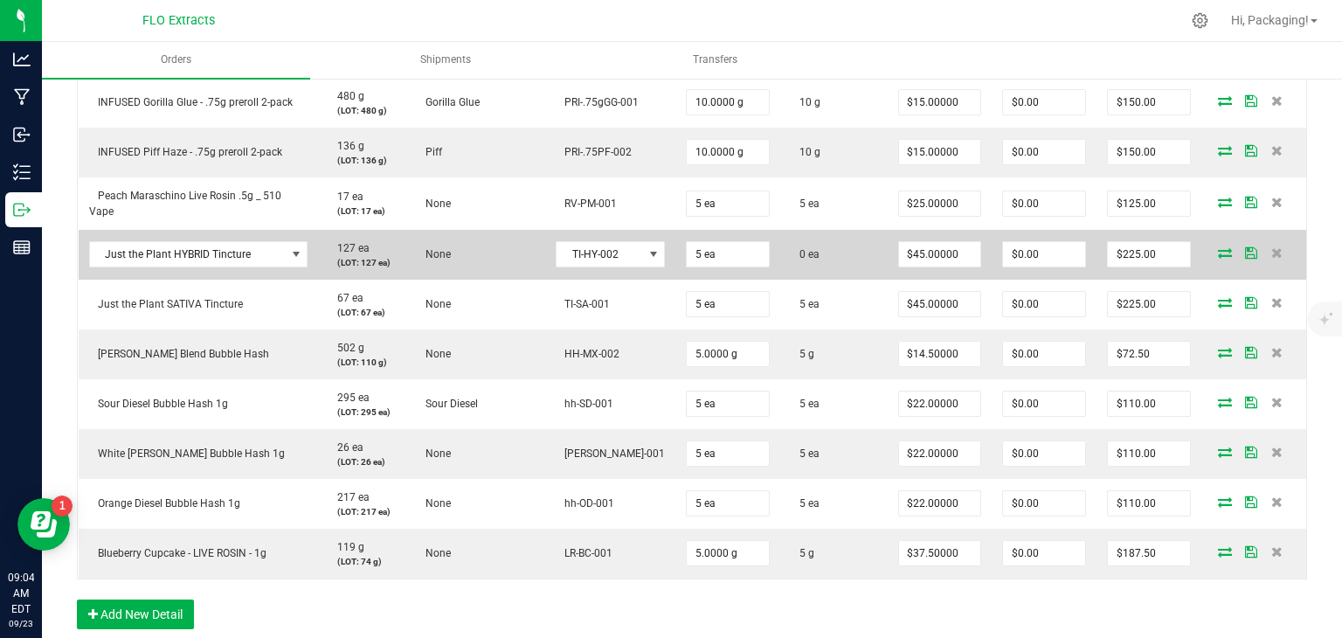
click at [1218, 247] on icon at bounding box center [1225, 252] width 14 height 10
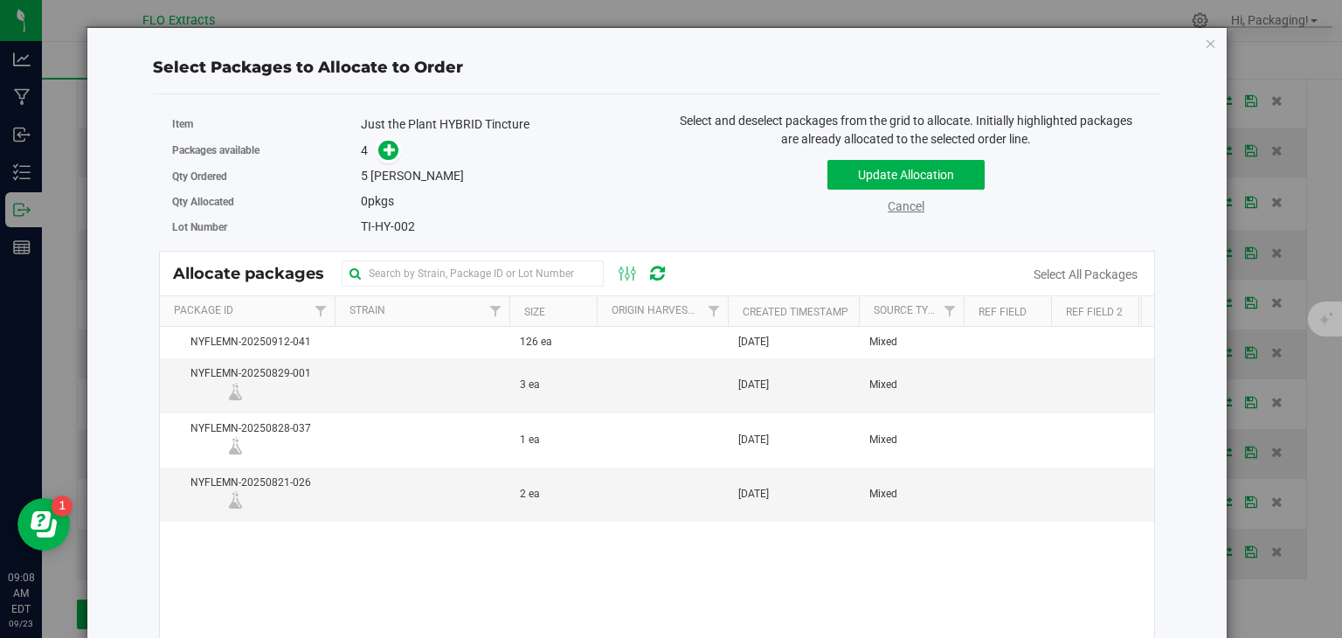
click at [895, 206] on link "Cancel" at bounding box center [906, 206] width 37 height 14
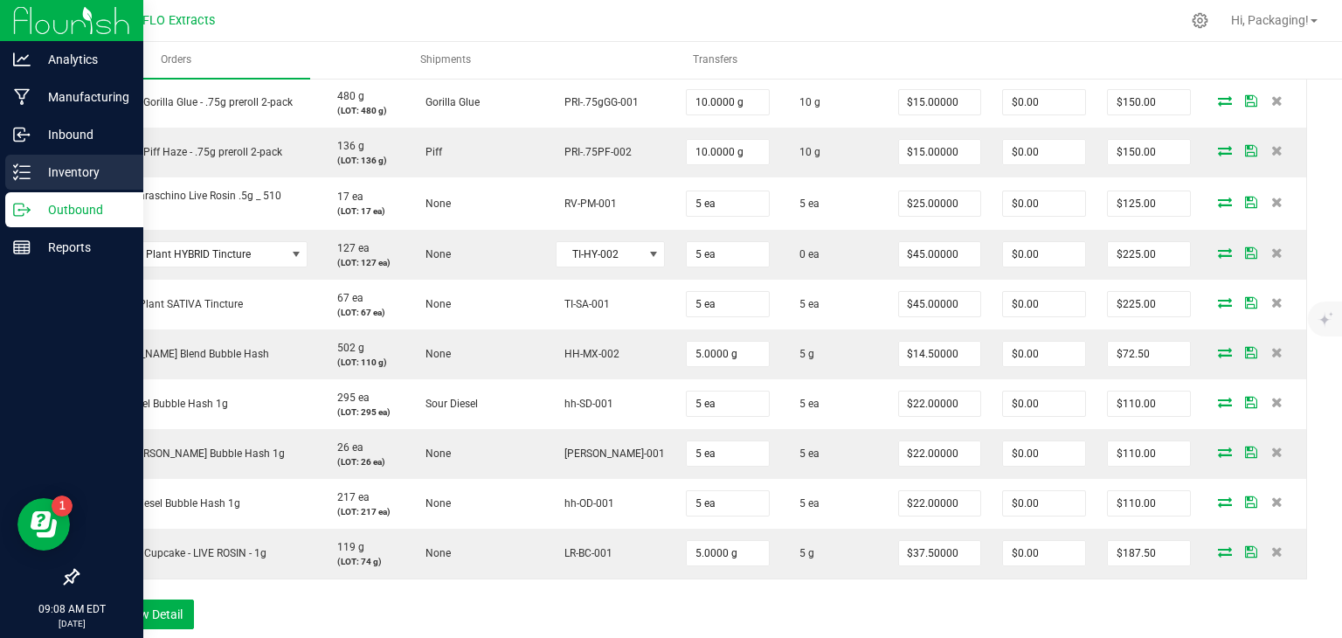
click at [64, 170] on p "Inventory" at bounding box center [83, 172] width 105 height 21
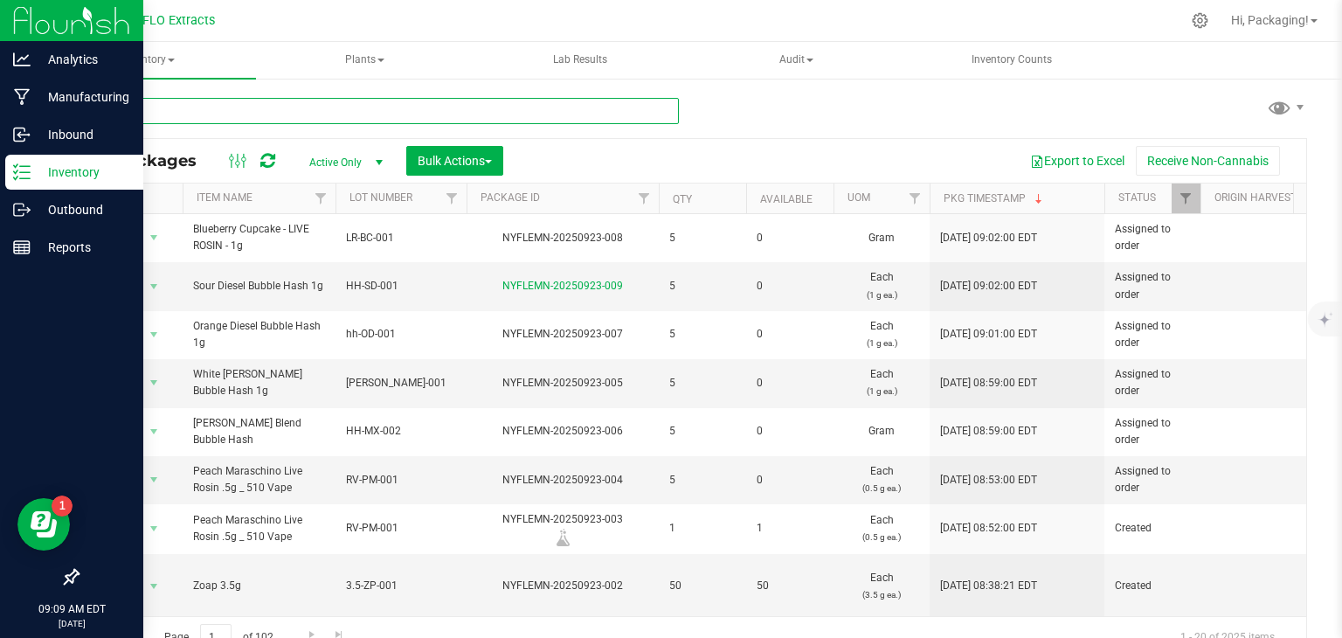
click at [227, 110] on input "text" at bounding box center [378, 111] width 602 height 26
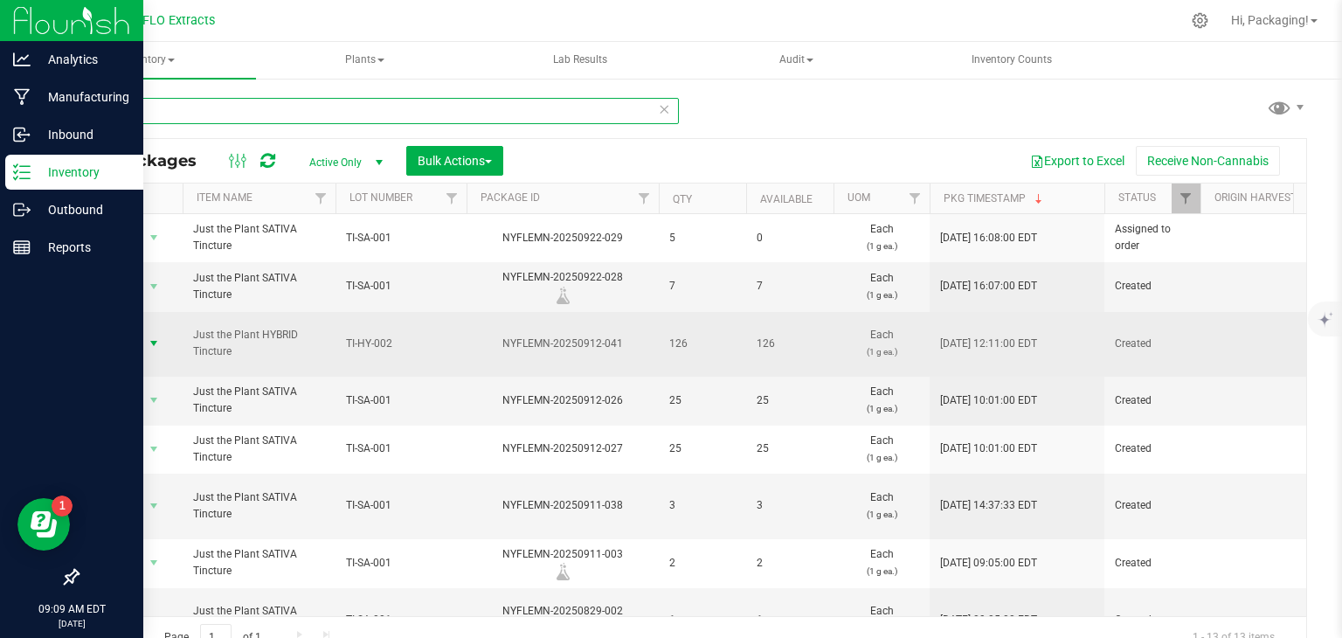
type input "TI-"
click at [124, 332] on span "Action" at bounding box center [118, 343] width 47 height 24
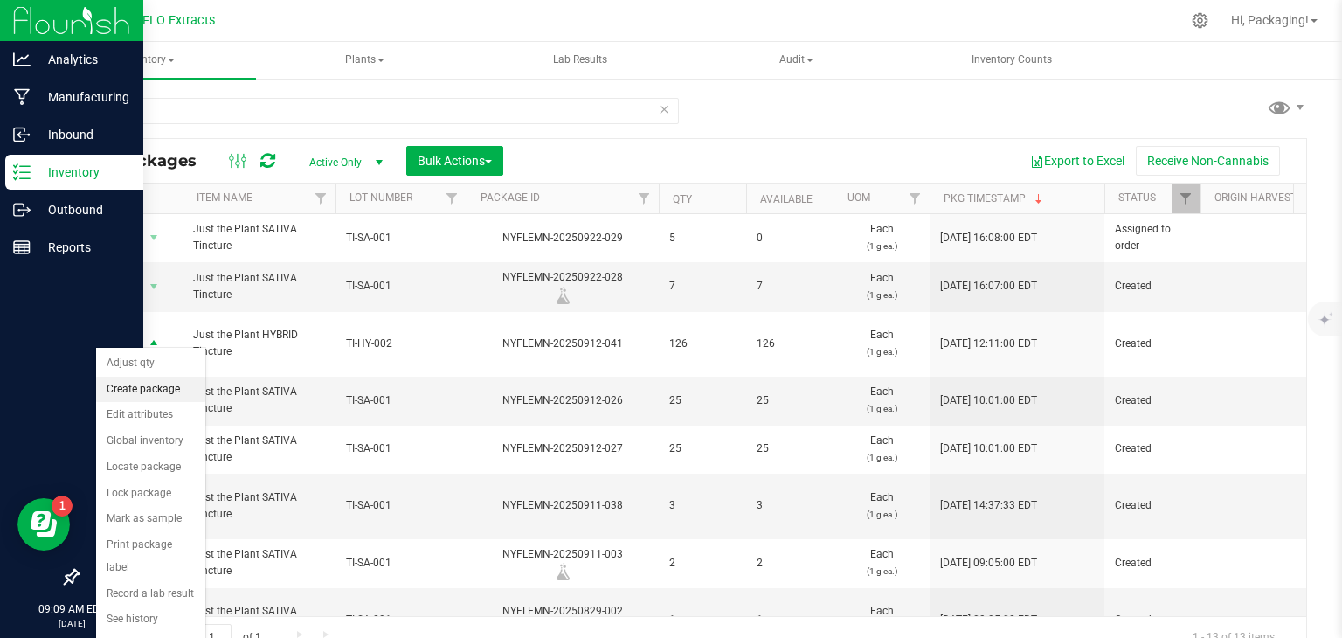
click at [150, 385] on li "Create package" at bounding box center [150, 390] width 109 height 26
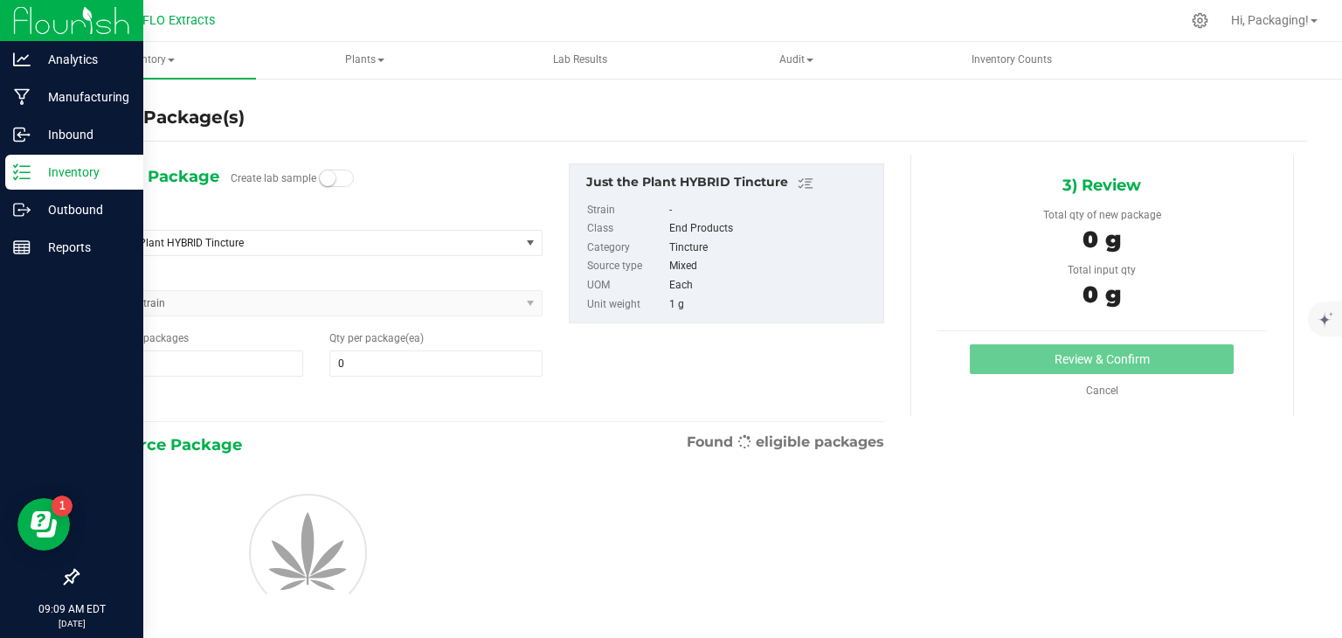
type input "0"
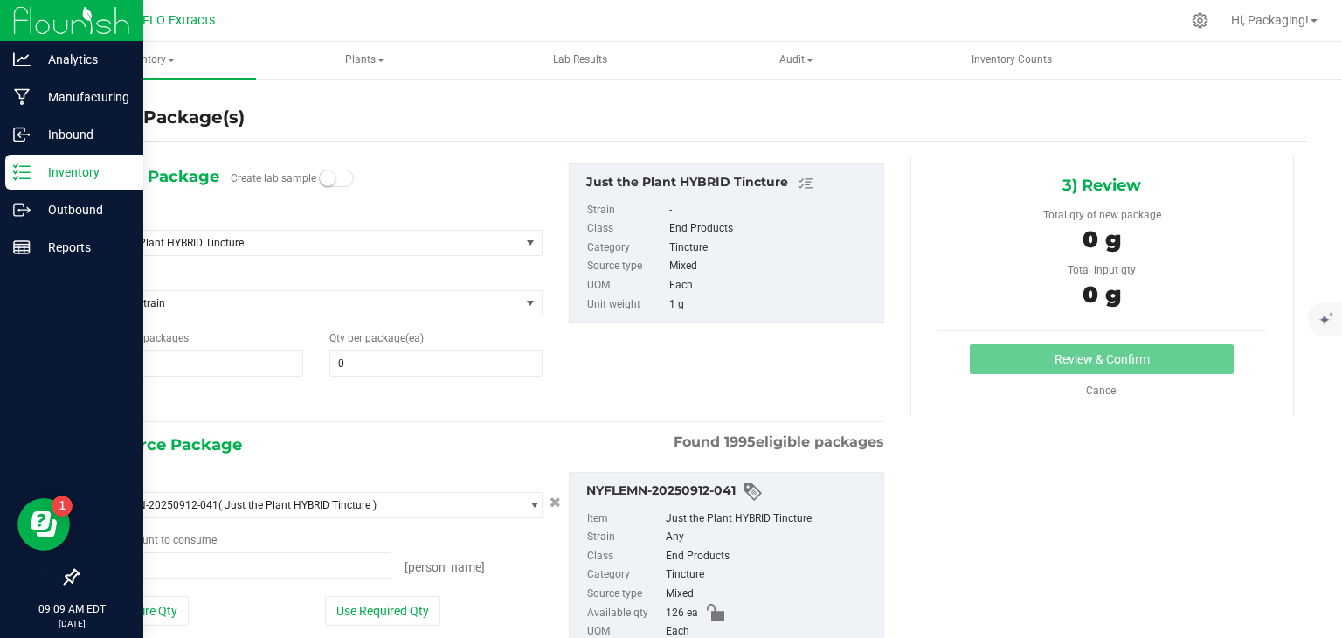
type input "0 ea"
click at [326, 179] on small at bounding box center [328, 178] width 16 height 16
click at [351, 363] on span at bounding box center [435, 363] width 213 height 26
type input "1"
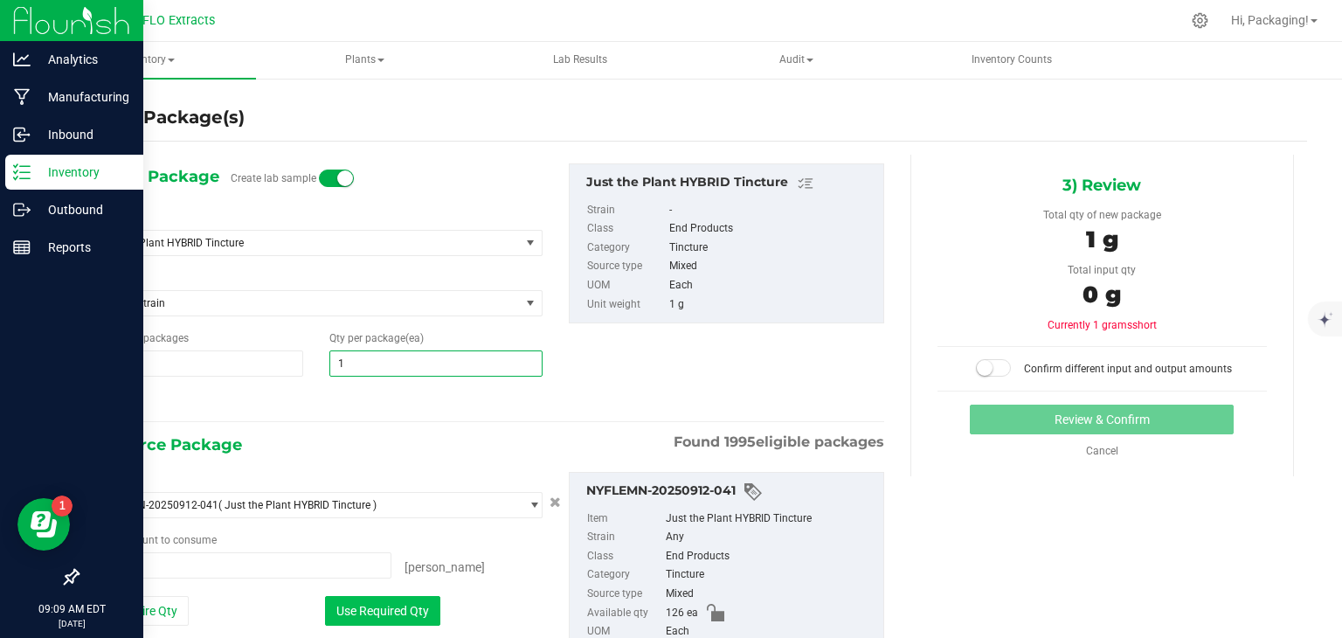
type input "1"
click at [393, 607] on button "Use Required Qty" at bounding box center [382, 611] width 115 height 30
type input "1 ea"
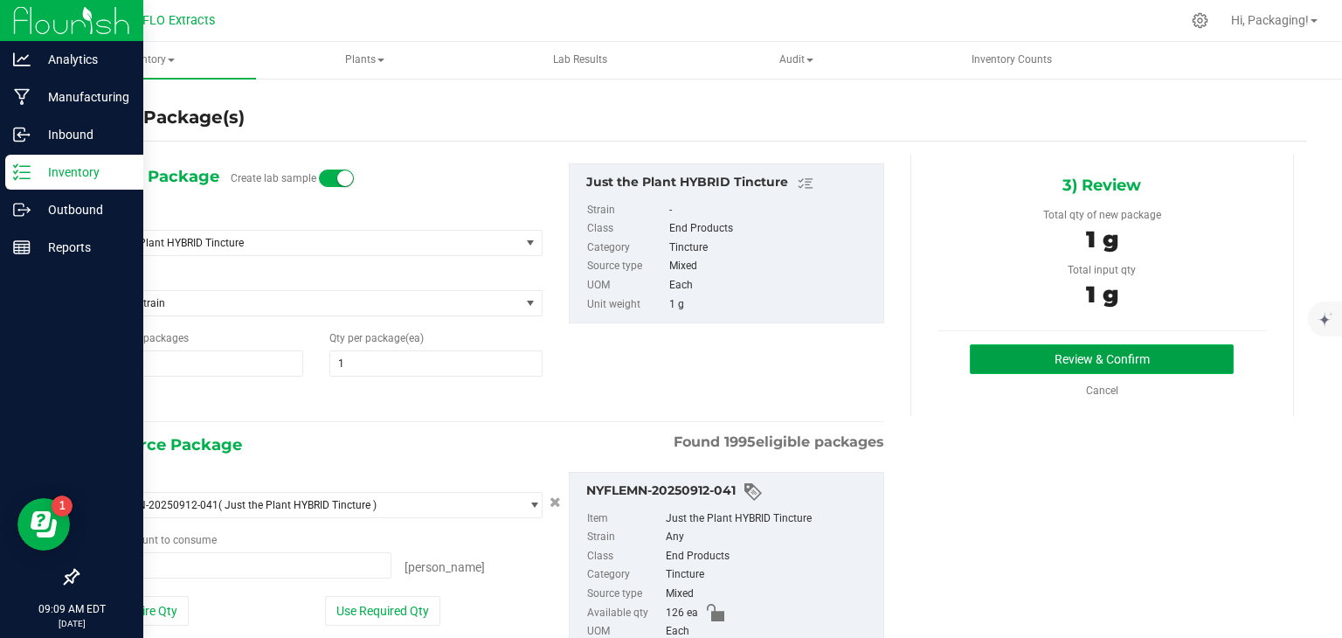
click at [1067, 354] on button "Review & Confirm" at bounding box center [1102, 359] width 264 height 30
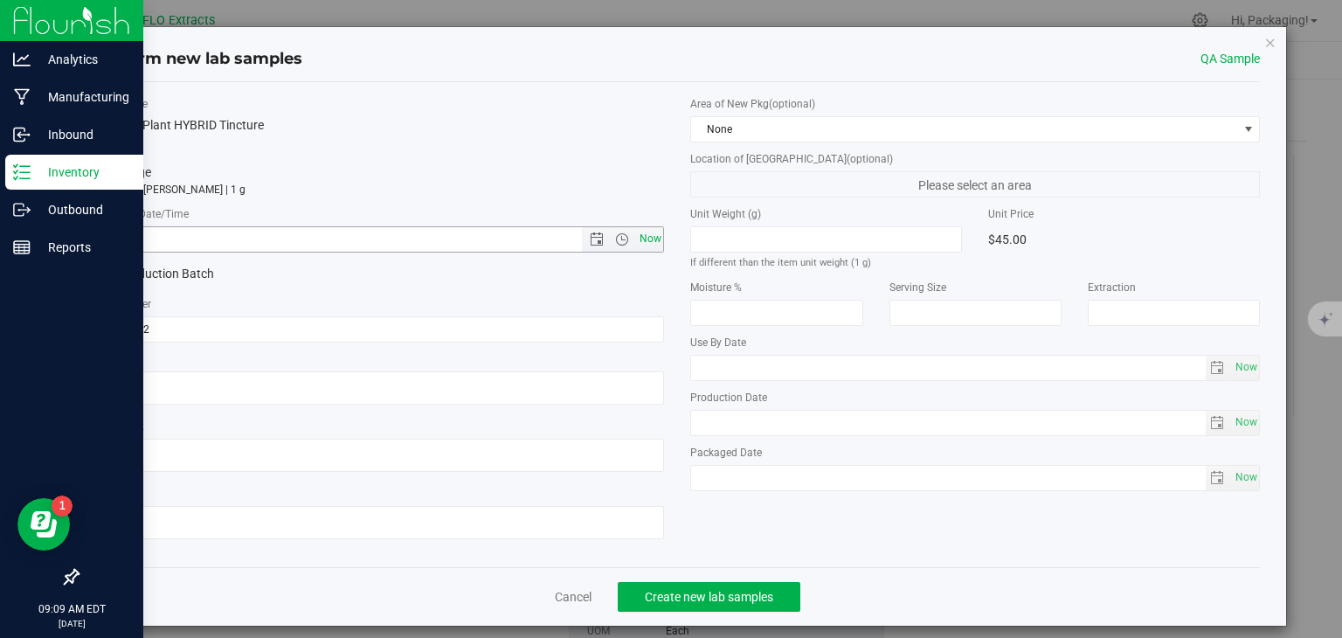
click at [643, 232] on span "Now" at bounding box center [650, 238] width 30 height 25
type input "[DATE] 9:09 AM"
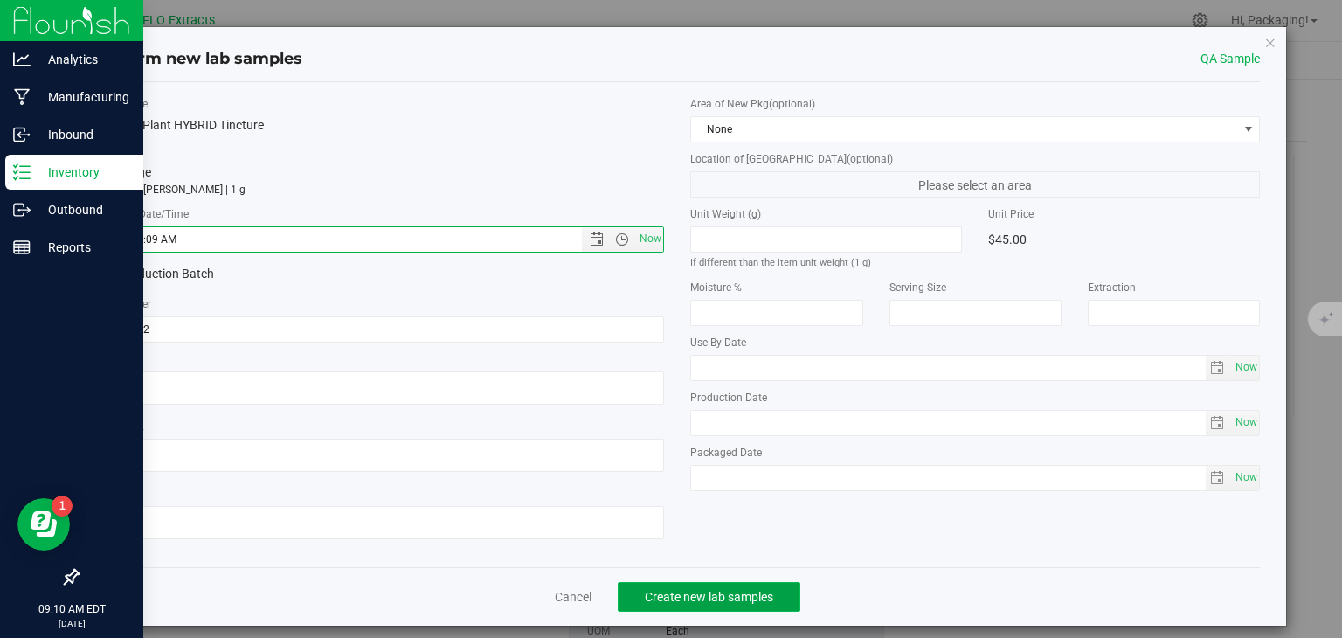
click at [702, 600] on span "Create new lab samples" at bounding box center [709, 597] width 128 height 14
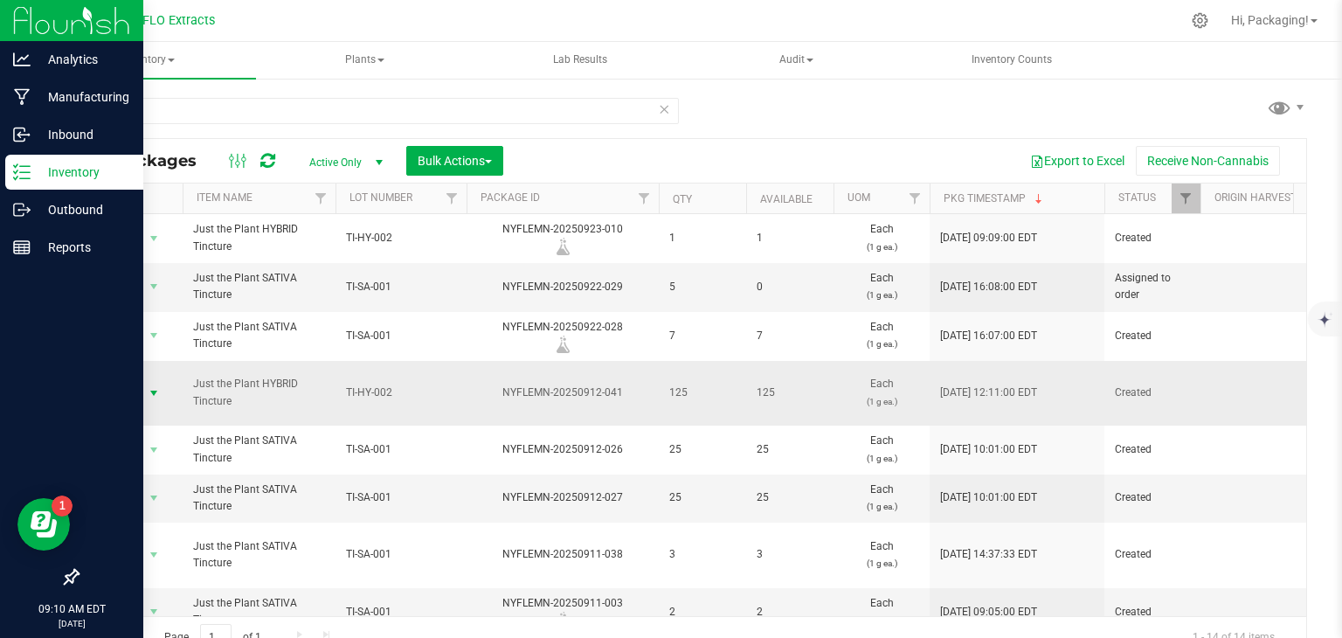
click at [122, 384] on span "Action" at bounding box center [118, 393] width 47 height 24
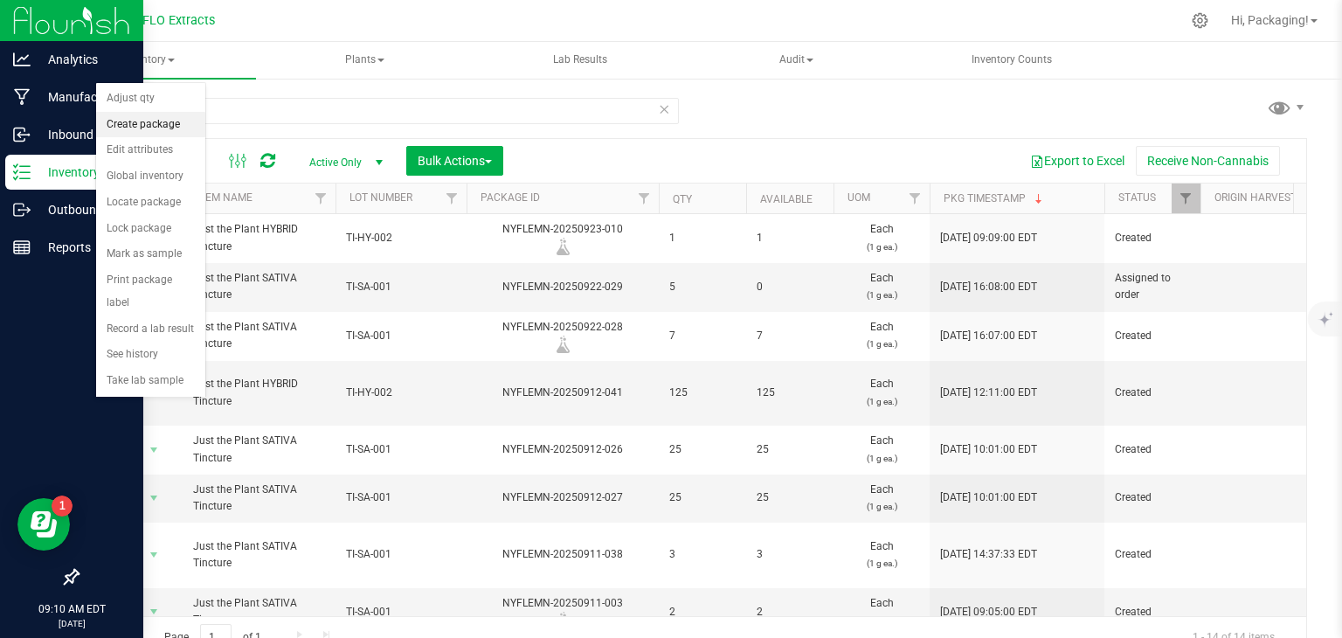
click at [167, 119] on li "Create package" at bounding box center [150, 125] width 109 height 26
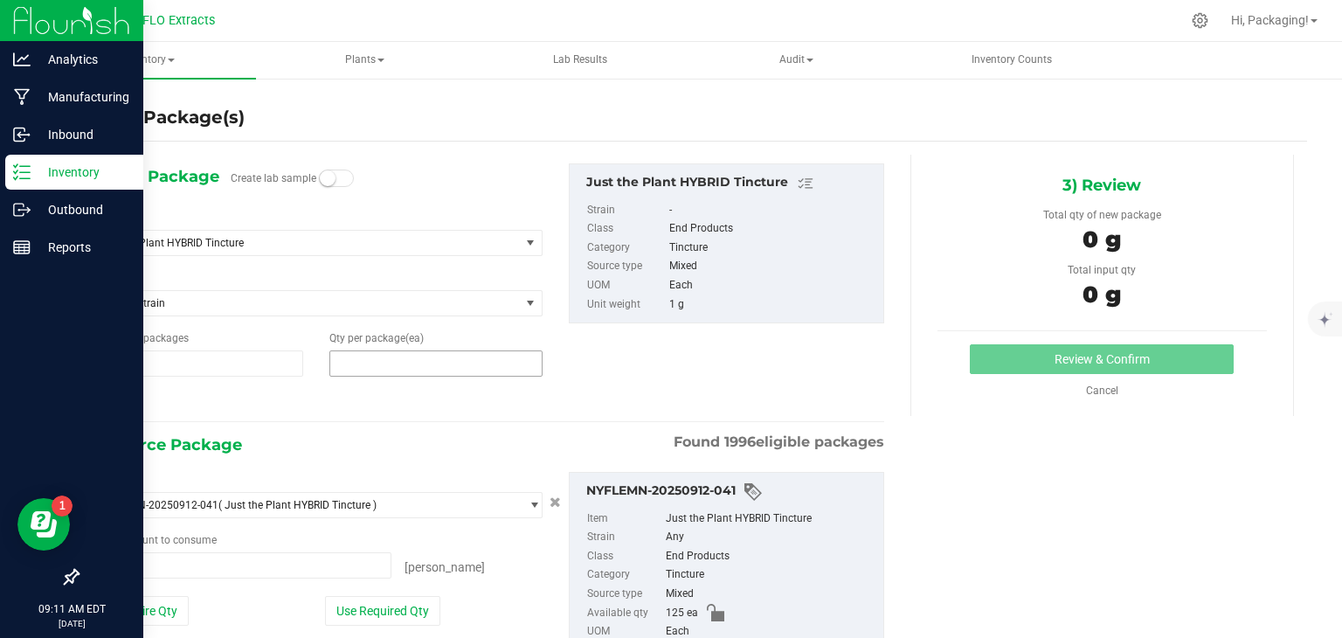
click at [344, 361] on span at bounding box center [435, 363] width 213 height 26
type input "5"
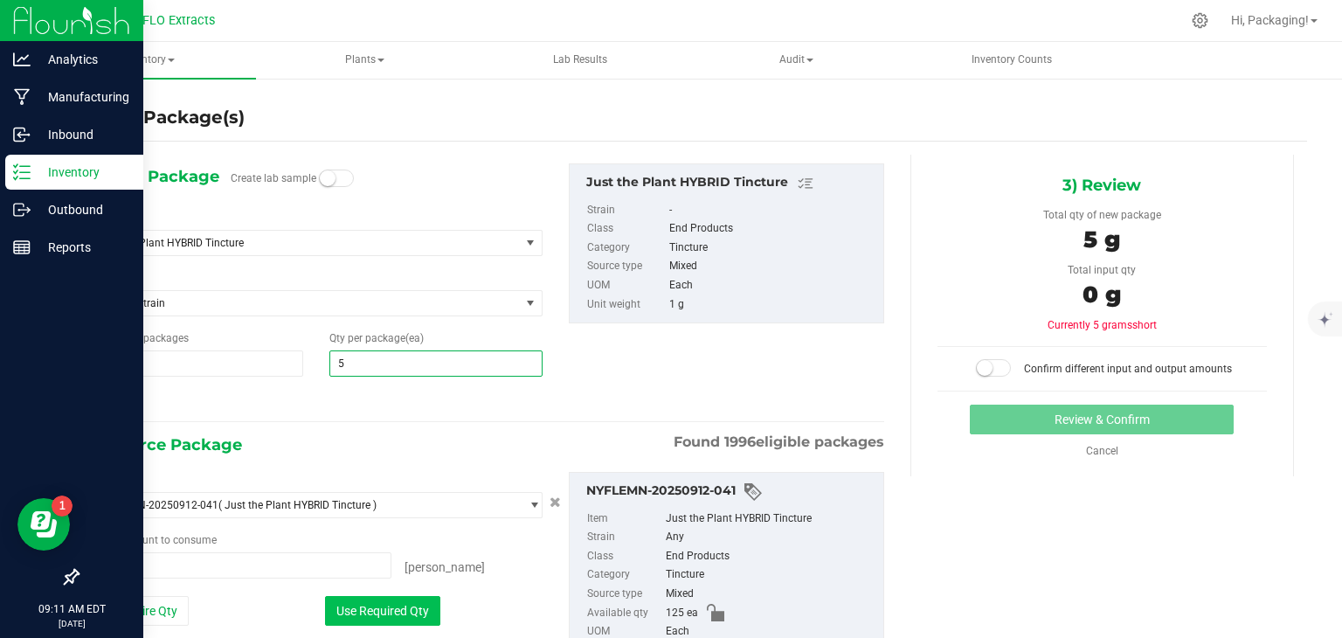
type input "5"
click at [374, 598] on button "Use Required Qty" at bounding box center [382, 611] width 115 height 30
type input "5 ea"
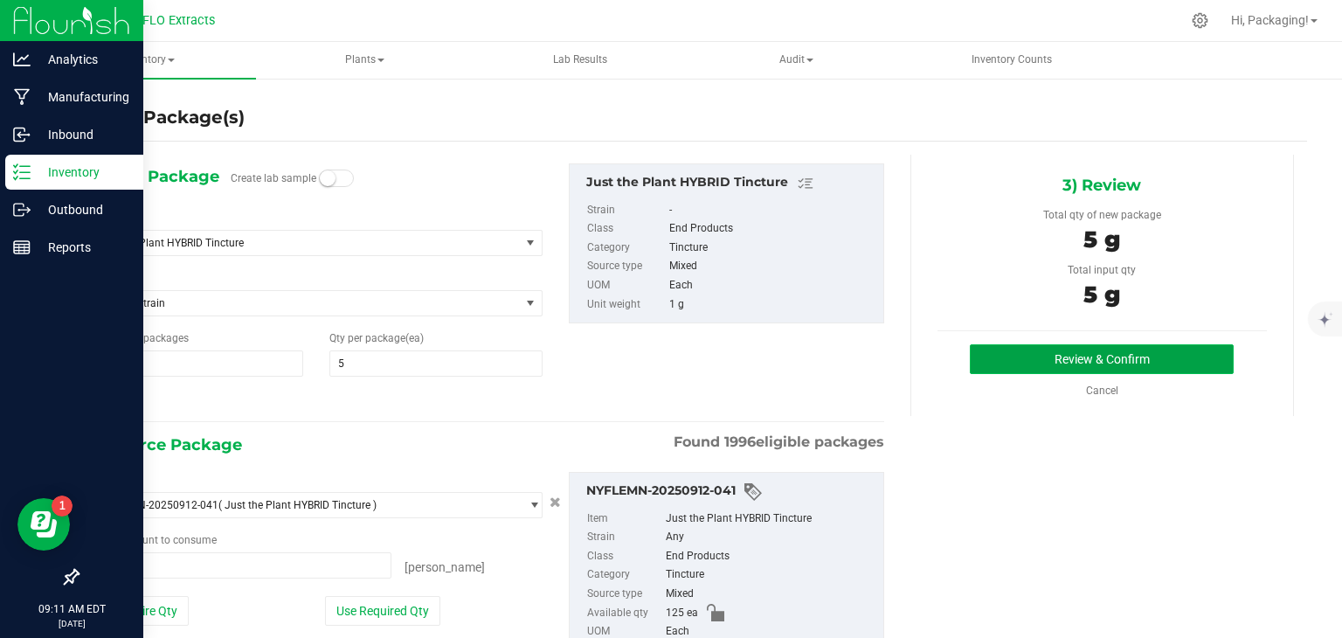
click at [1086, 352] on button "Review & Confirm" at bounding box center [1102, 359] width 264 height 30
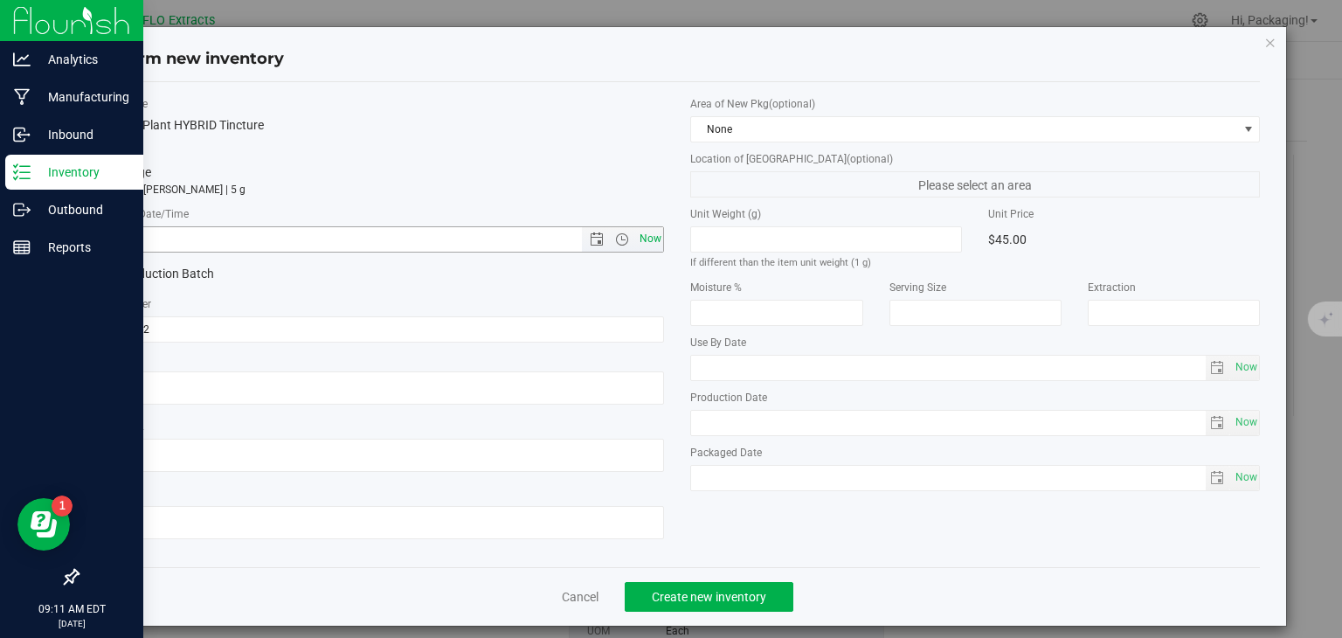
click at [648, 238] on span "Now" at bounding box center [650, 238] width 30 height 25
type input "[DATE] 9:11 AM"
click at [751, 590] on span "Create new inventory" at bounding box center [709, 597] width 114 height 14
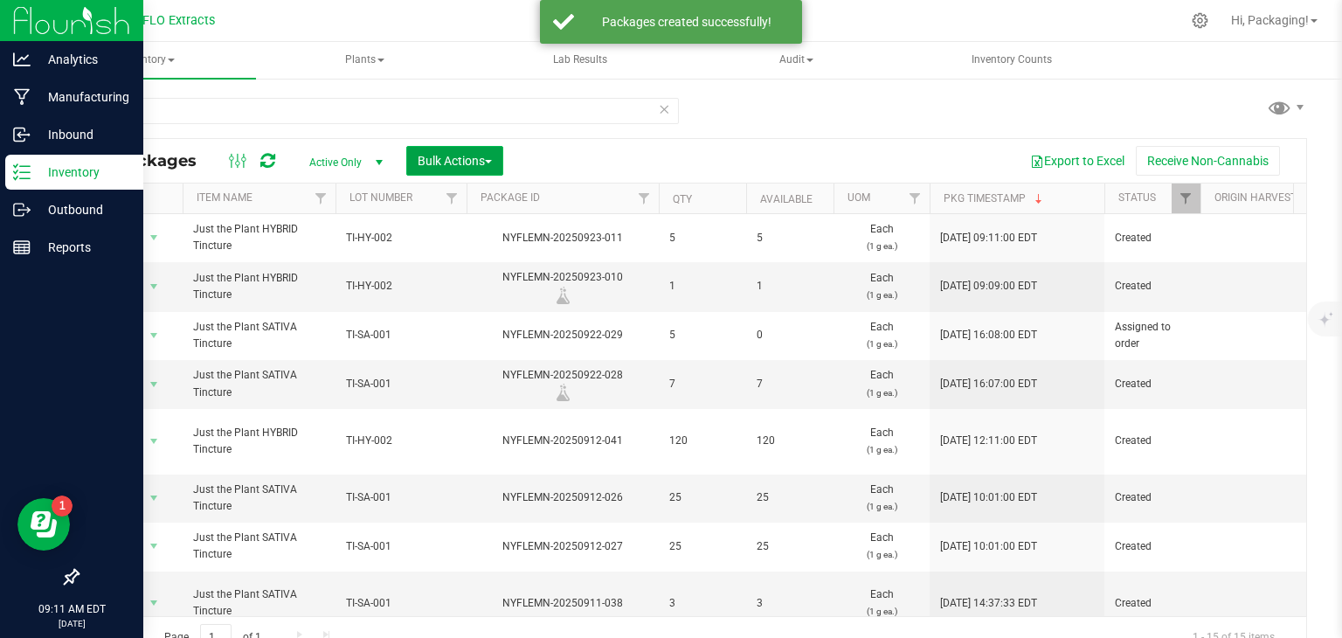
click at [456, 158] on span "Bulk Actions" at bounding box center [455, 161] width 74 height 14
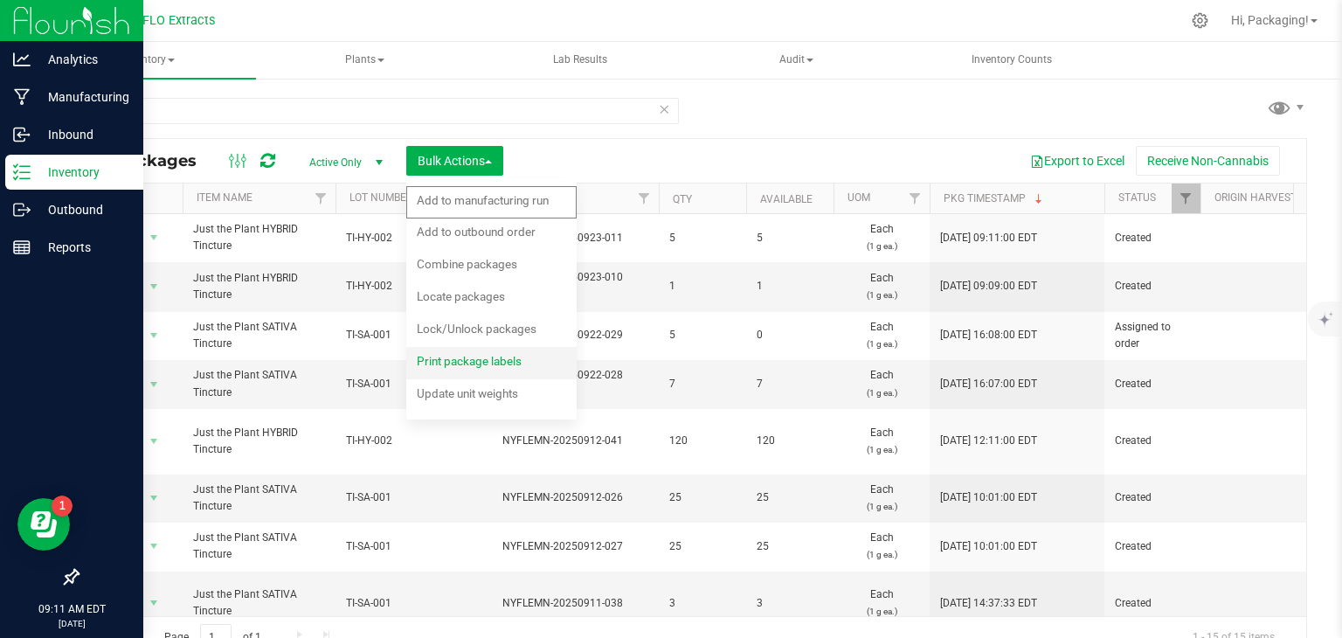
click at [443, 360] on span "Print package labels" at bounding box center [469, 361] width 105 height 14
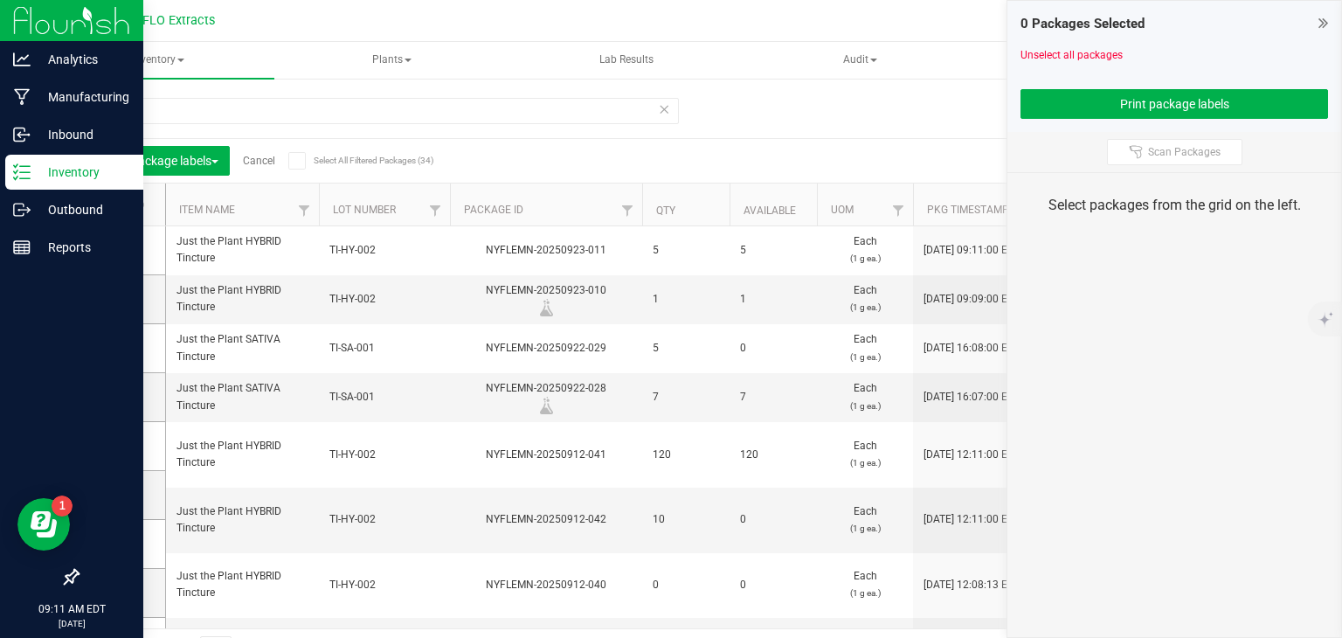
click at [117, 250] on icon at bounding box center [116, 250] width 11 height 0
click at [0, 0] on input "checkbox" at bounding box center [0, 0] width 0 height 0
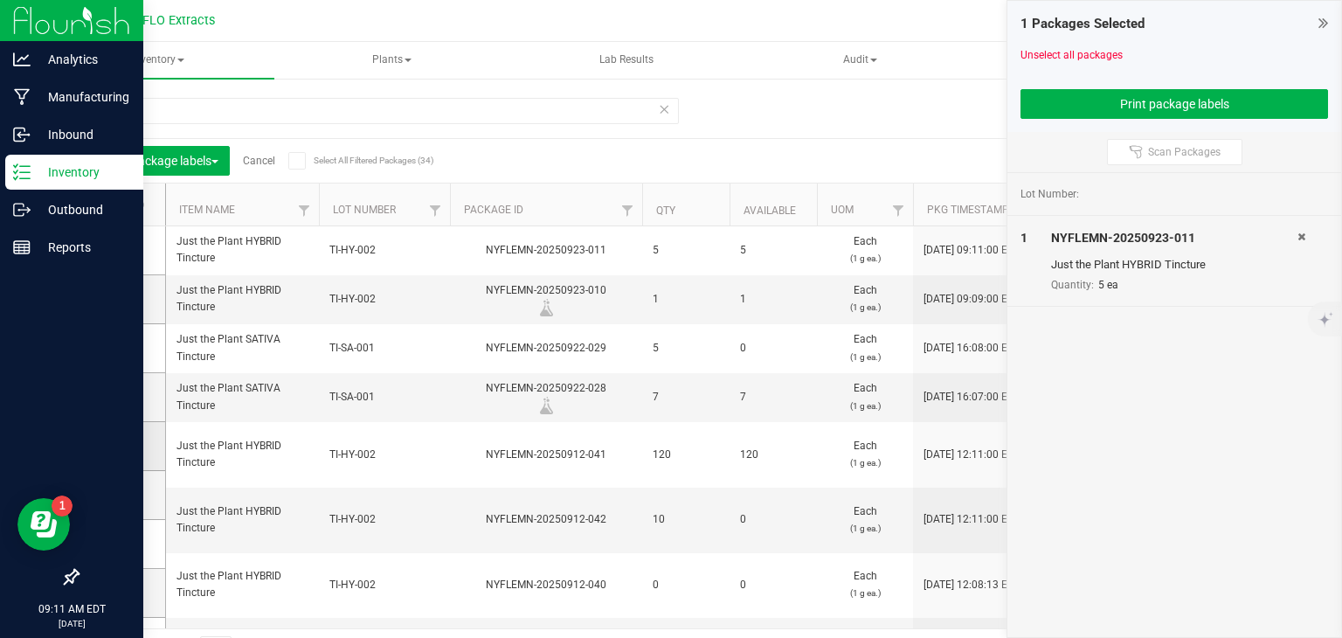
click at [116, 446] on icon at bounding box center [116, 446] width 11 height 0
click at [0, 0] on input "checkbox" at bounding box center [0, 0] width 0 height 0
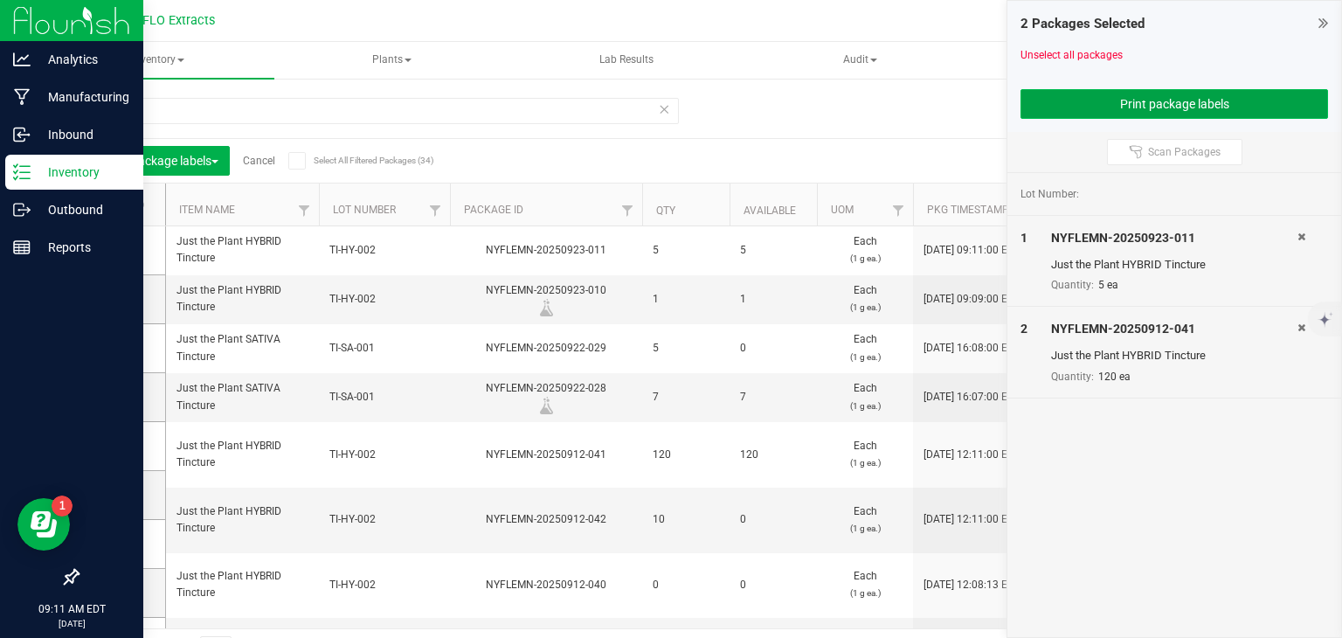
click at [1177, 109] on button "Print package labels" at bounding box center [1173, 104] width 307 height 30
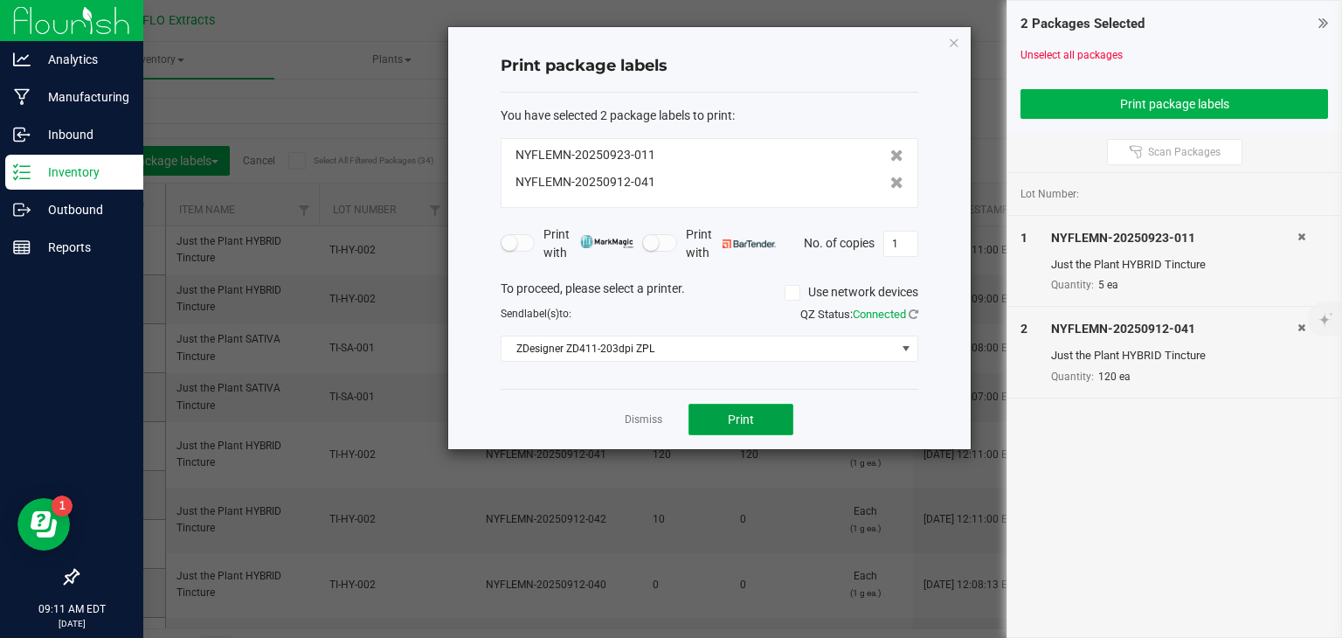
click at [751, 427] on button "Print" at bounding box center [740, 419] width 105 height 31
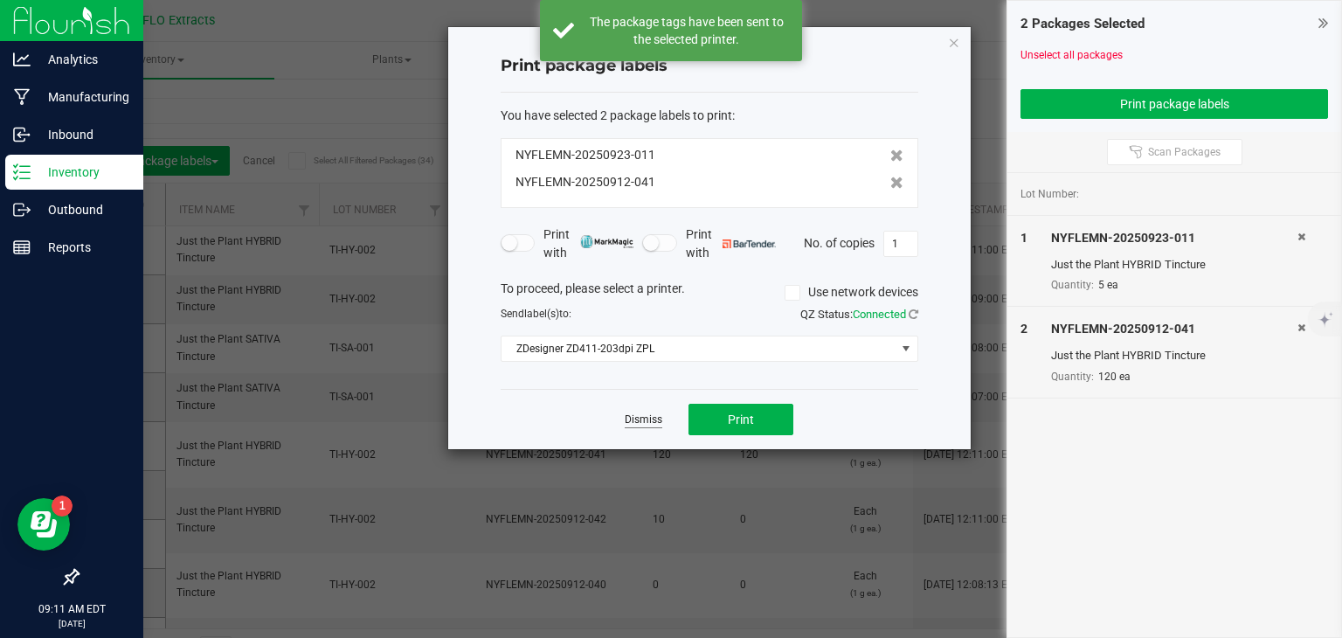
click at [647, 420] on link "Dismiss" at bounding box center [644, 419] width 38 height 15
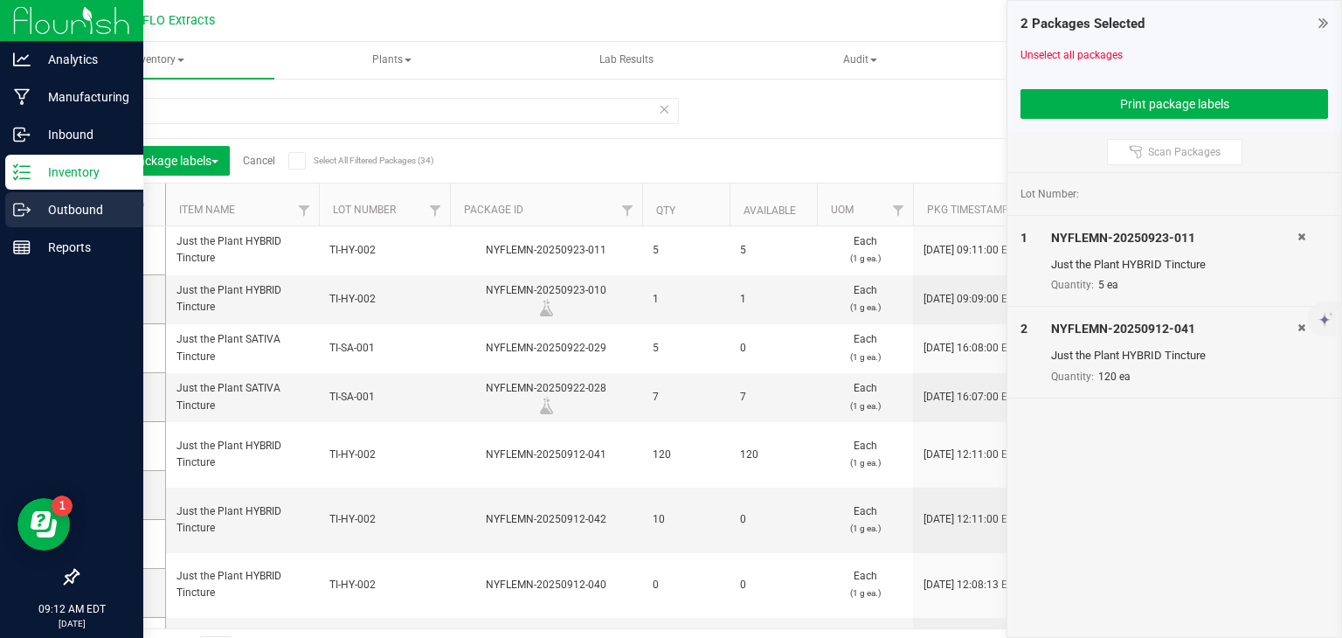
click at [25, 206] on icon at bounding box center [21, 209] width 17 height 17
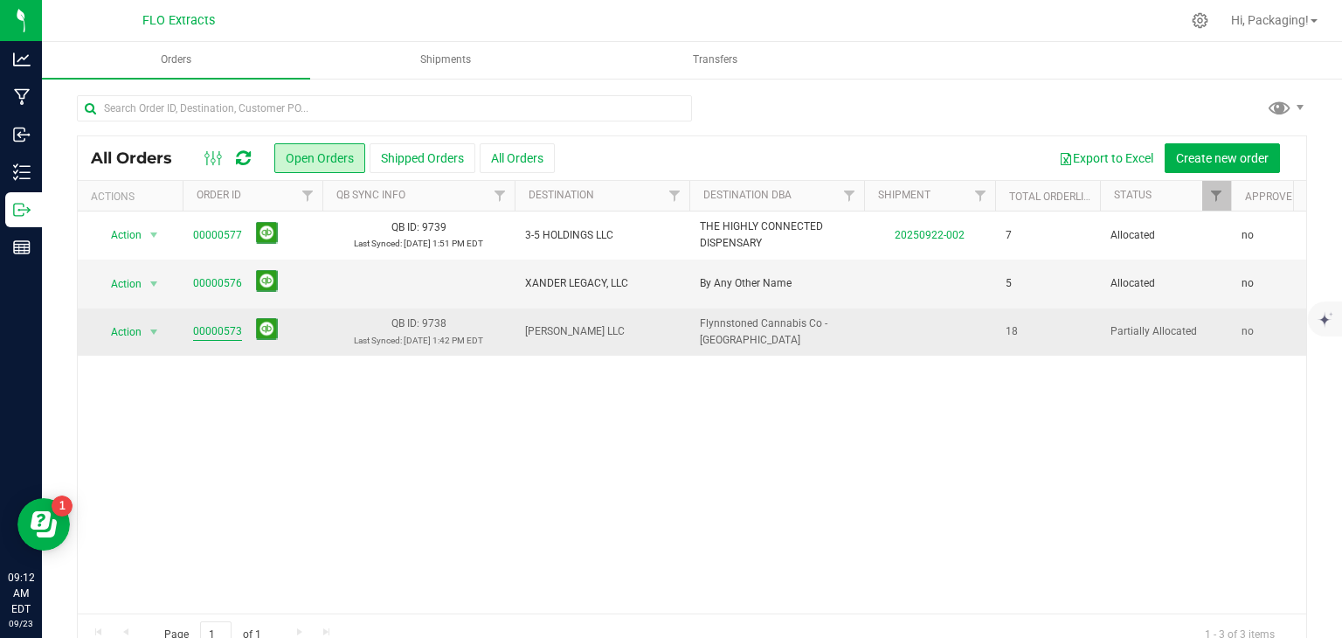
click at [210, 330] on link "00000573" at bounding box center [217, 331] width 49 height 17
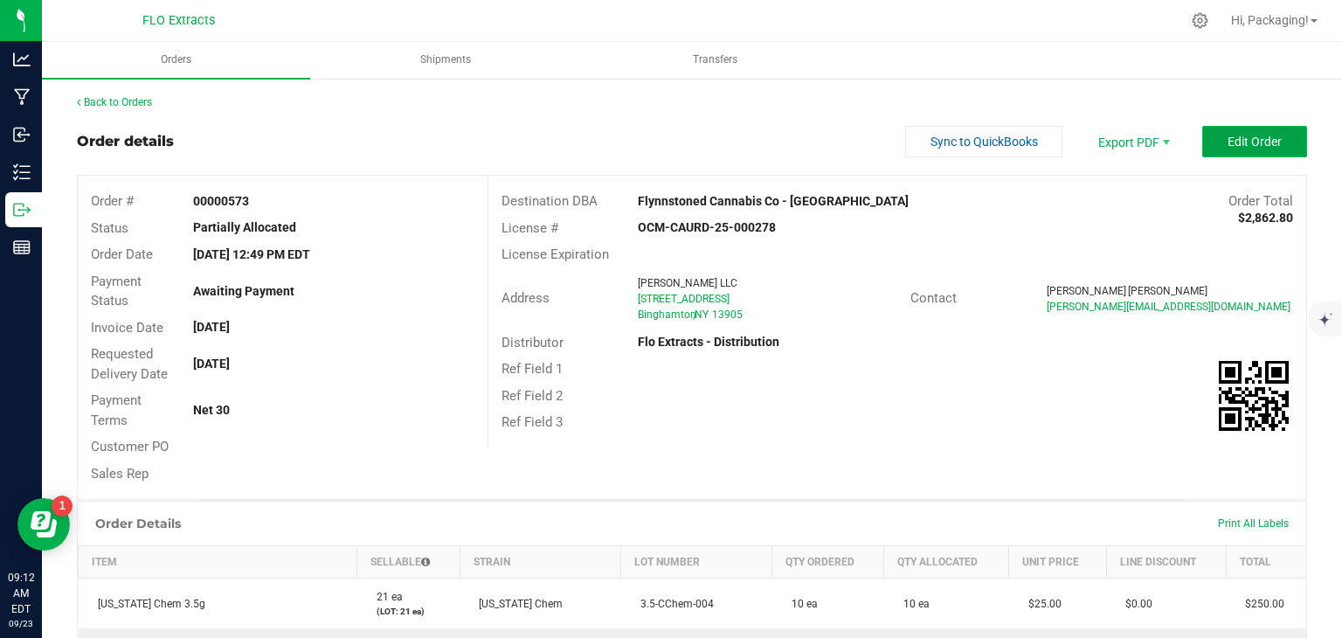
click at [1206, 138] on button "Edit Order" at bounding box center [1254, 141] width 105 height 31
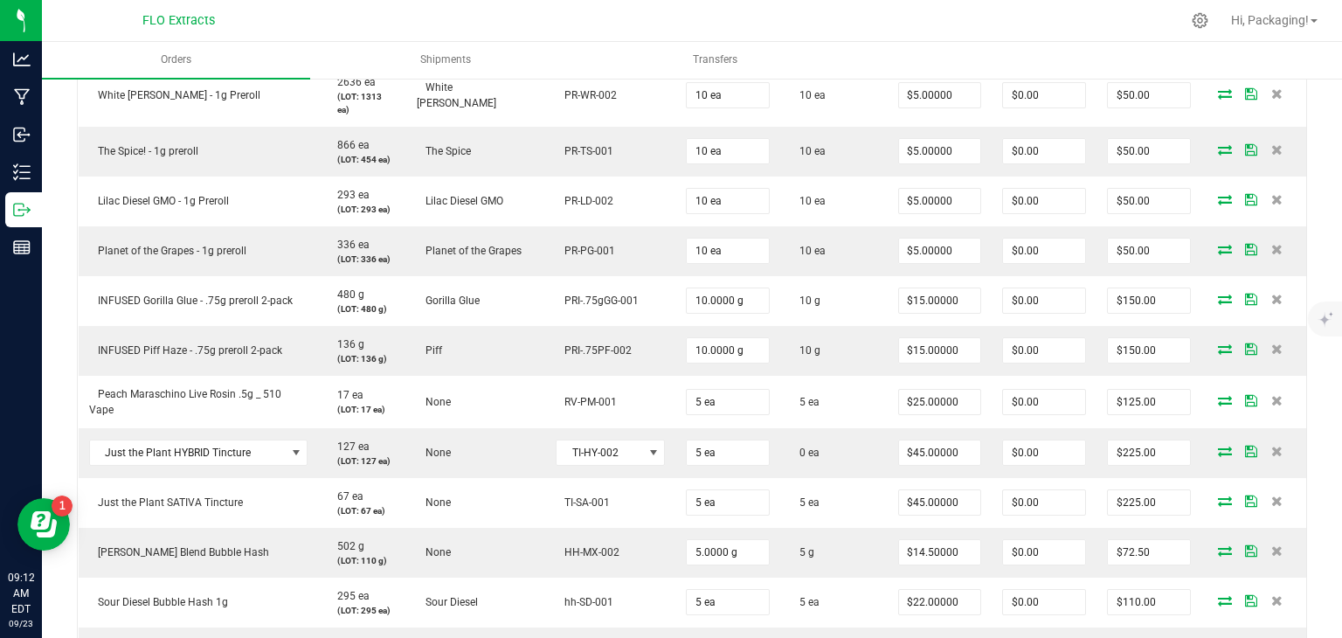
scroll to position [824, 0]
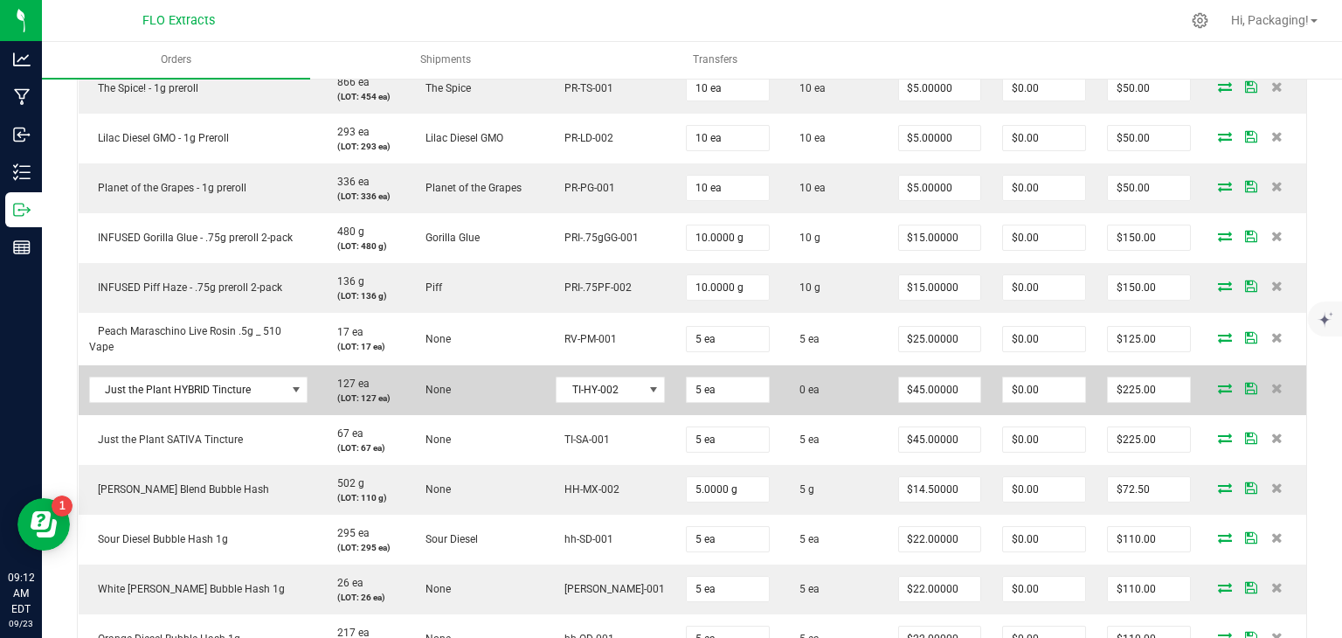
click at [1218, 383] on icon at bounding box center [1225, 388] width 14 height 10
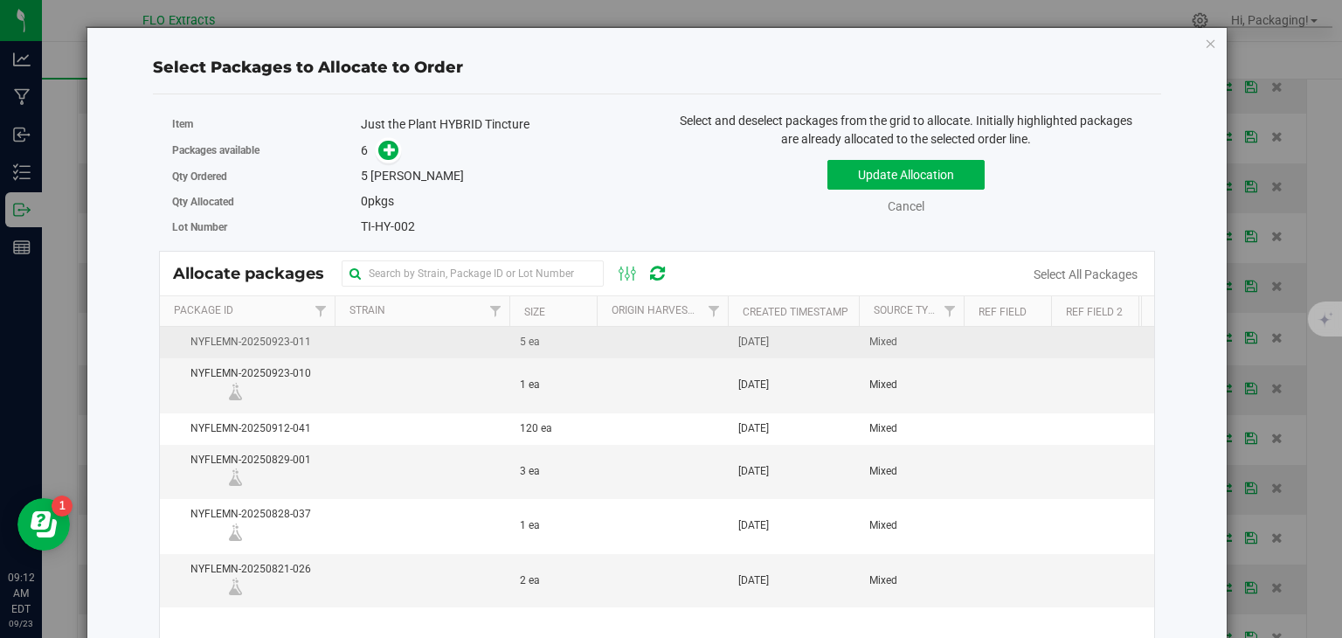
click at [769, 338] on span "[DATE]" at bounding box center [753, 342] width 31 height 17
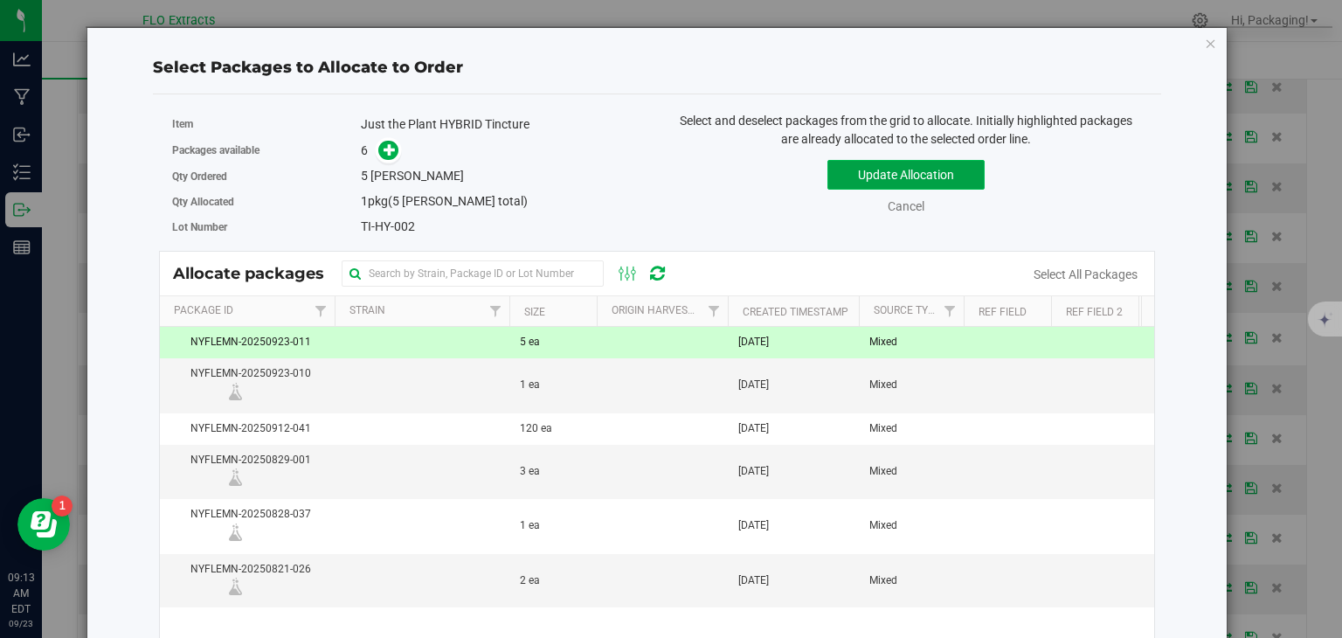
click at [933, 176] on button "Update Allocation" at bounding box center [905, 175] width 157 height 30
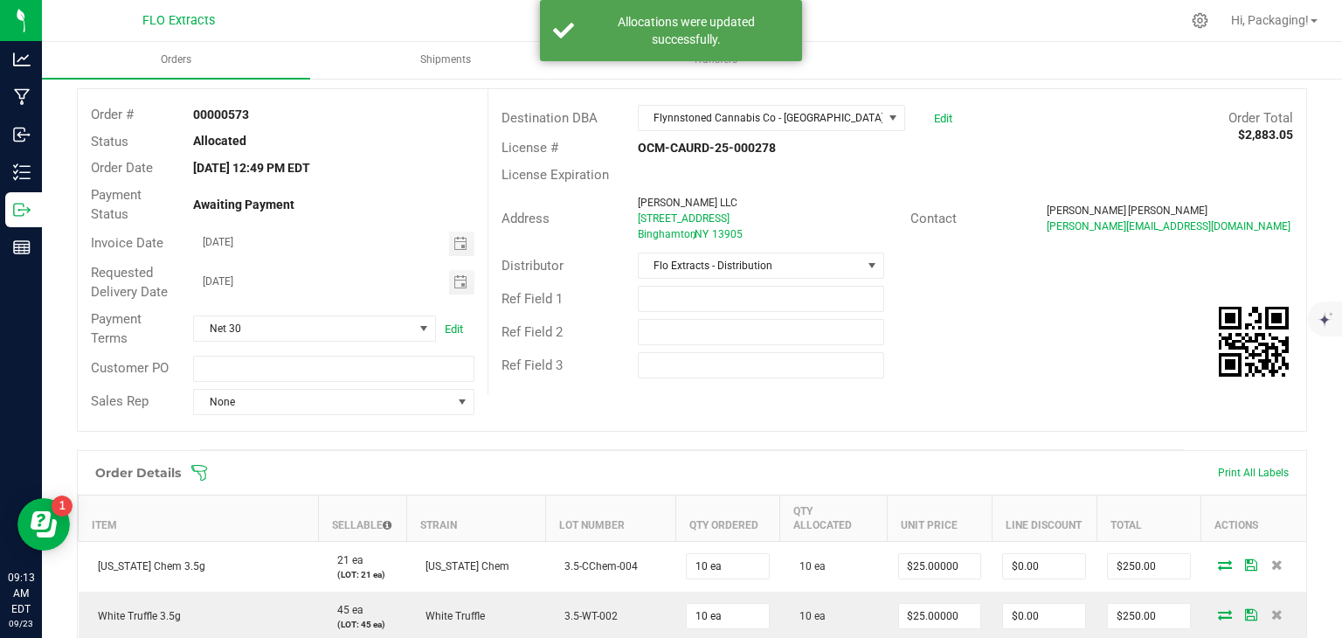
scroll to position [0, 0]
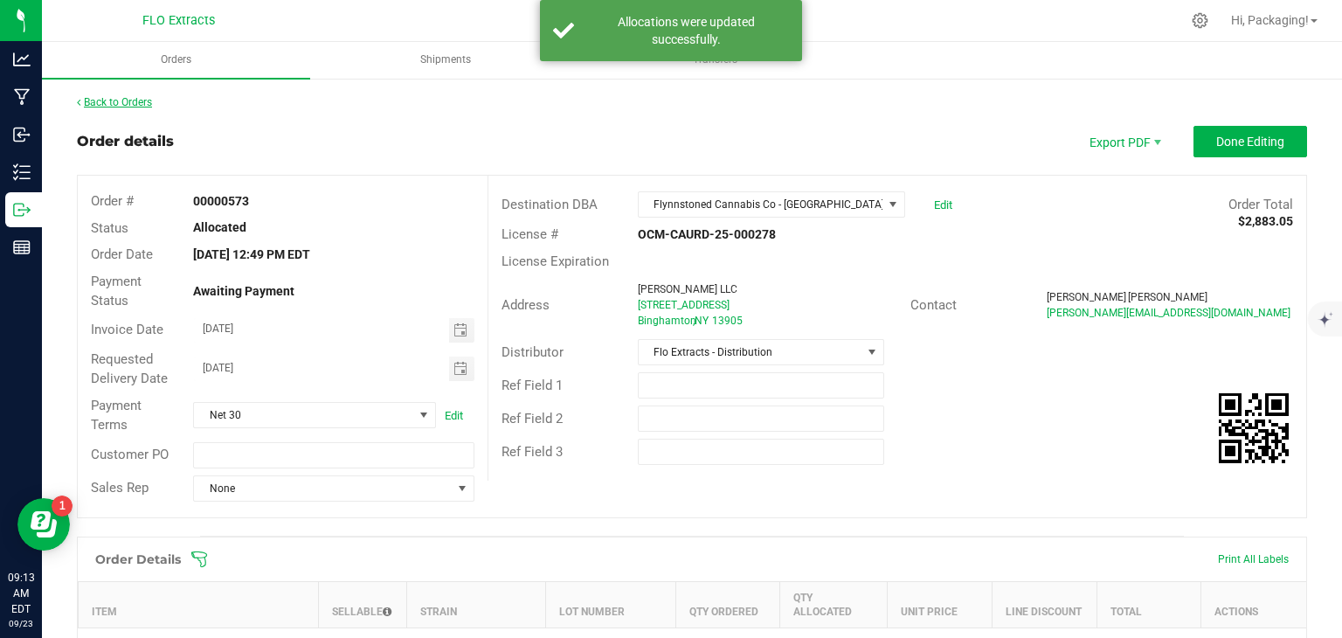
click at [107, 102] on link "Back to Orders" at bounding box center [114, 102] width 75 height 12
